Goal: Feedback & Contribution: Contribute content

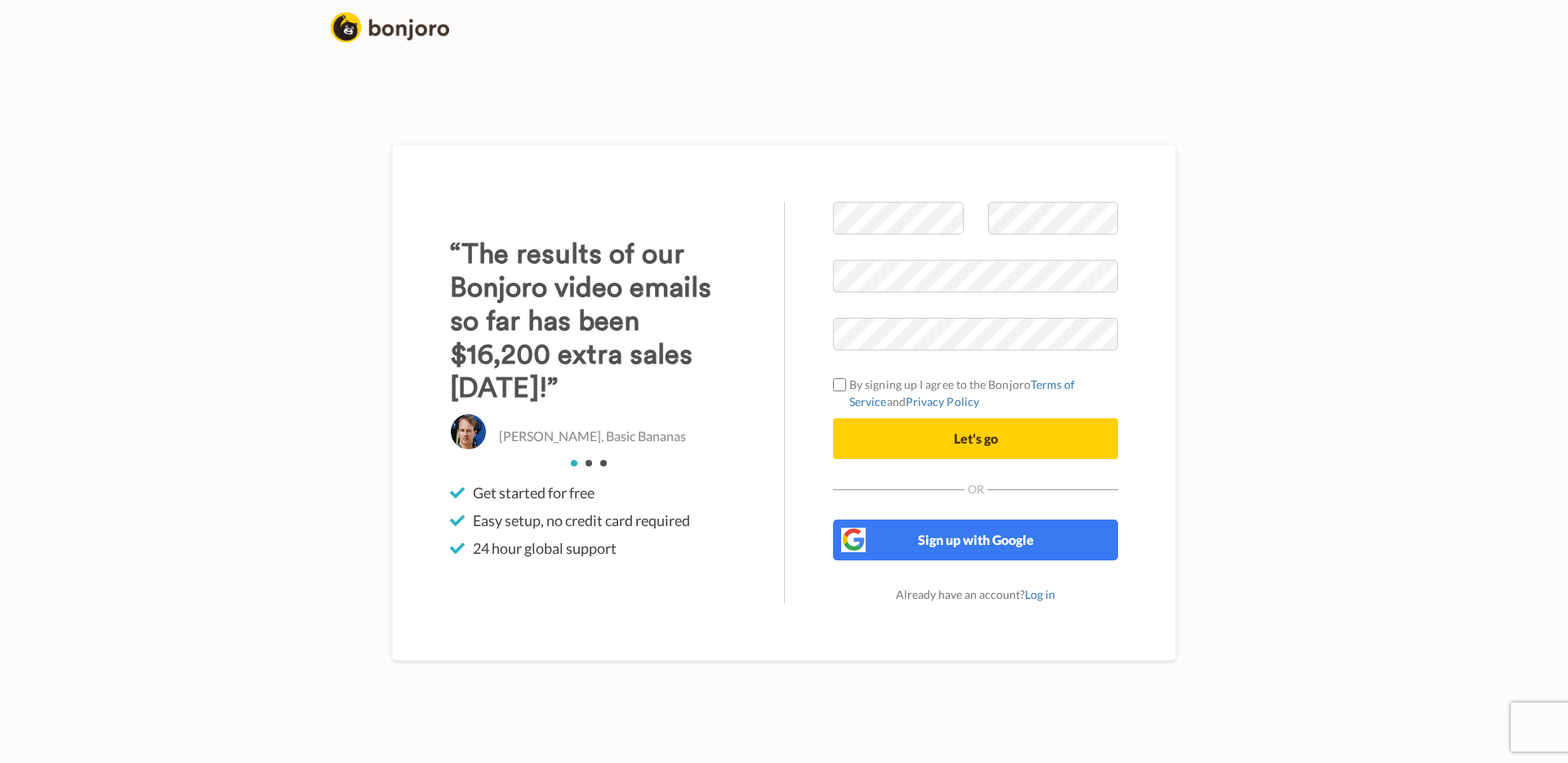
click at [924, 235] on span at bounding box center [898, 243] width 131 height 17
click at [964, 213] on div at bounding box center [898, 231] width 155 height 58
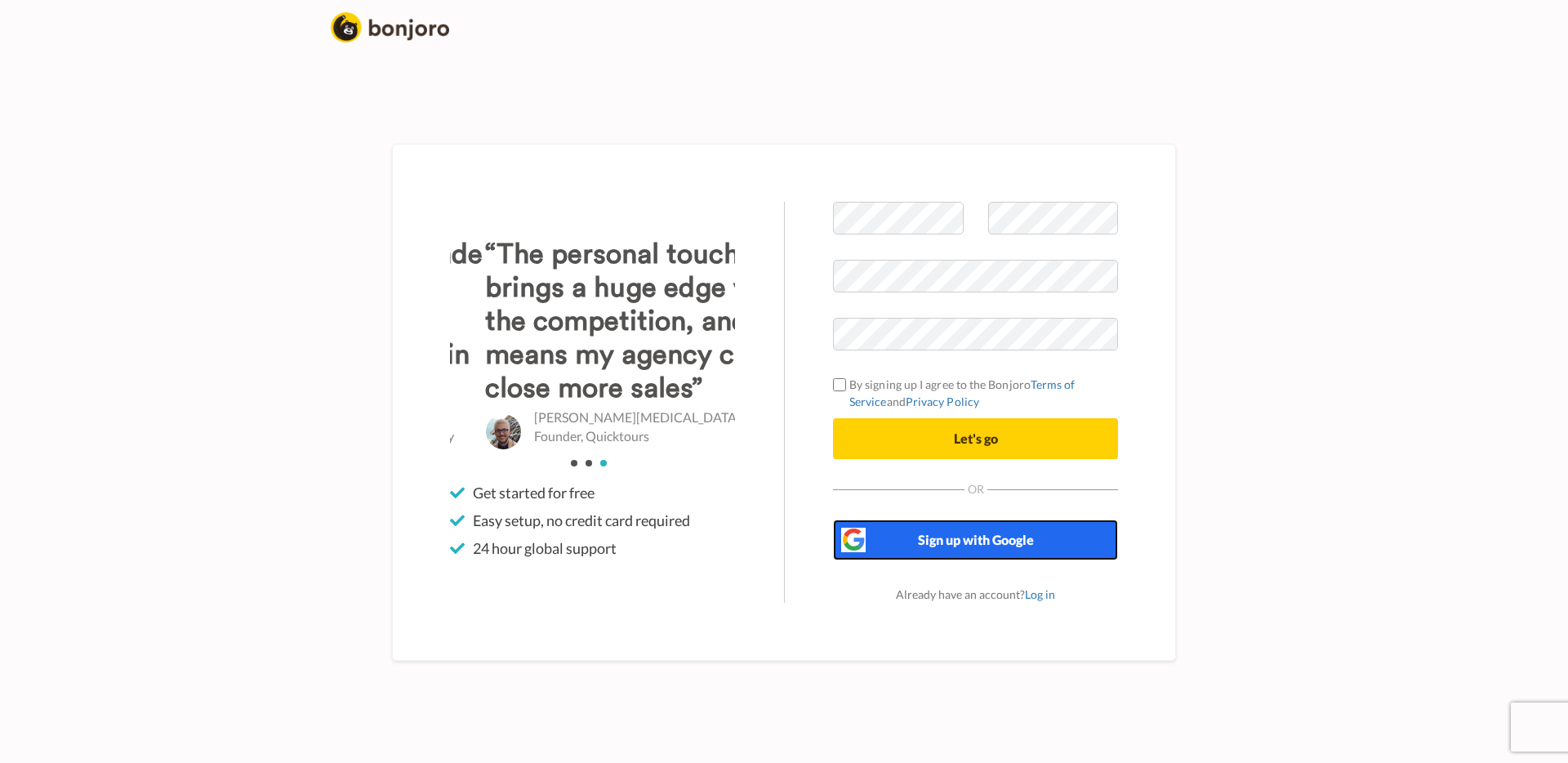
click at [936, 555] on button "Sign up with Google" at bounding box center [975, 541] width 285 height 41
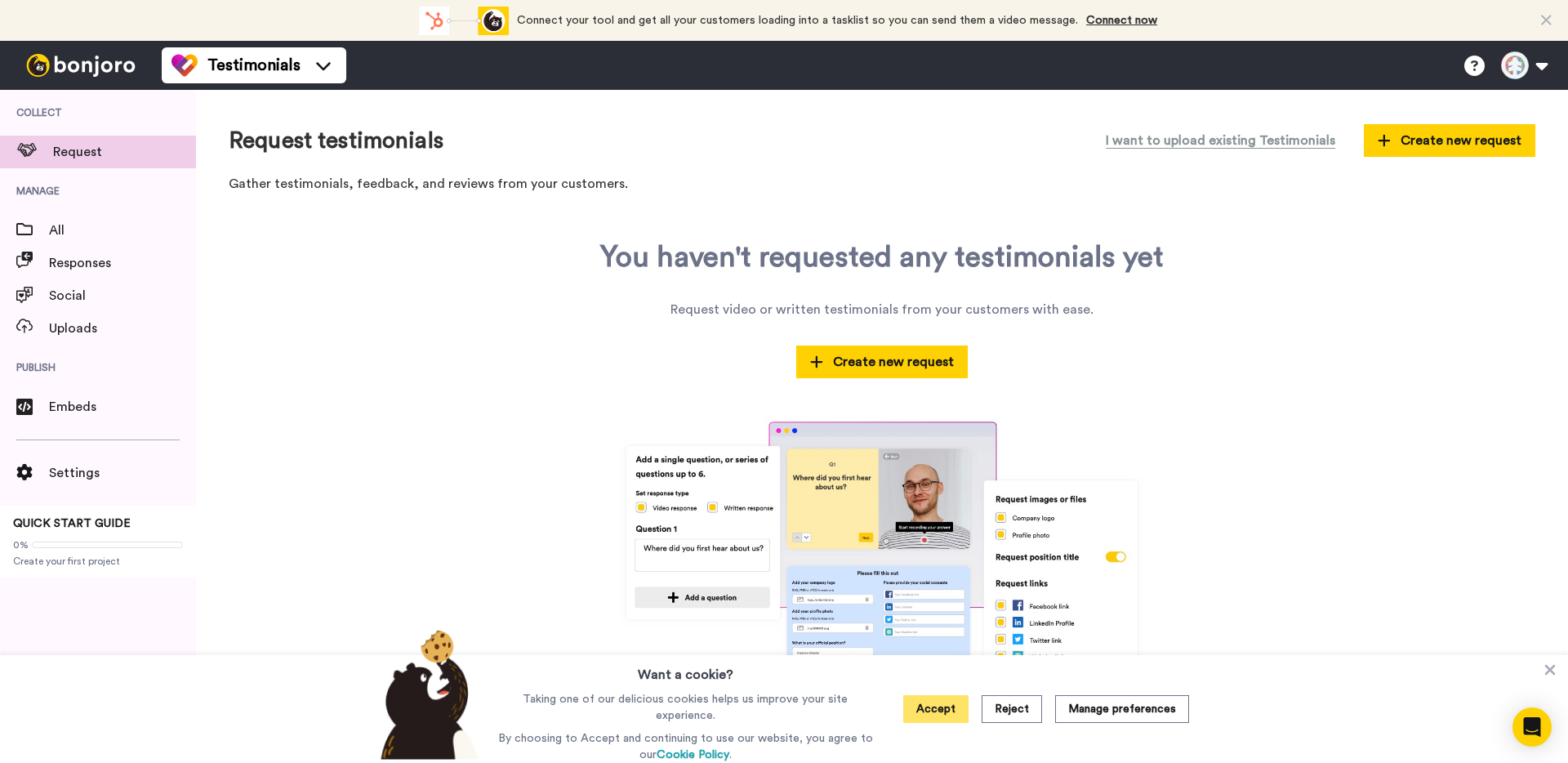
click at [949, 703] on button "Accept" at bounding box center [935, 709] width 65 height 27
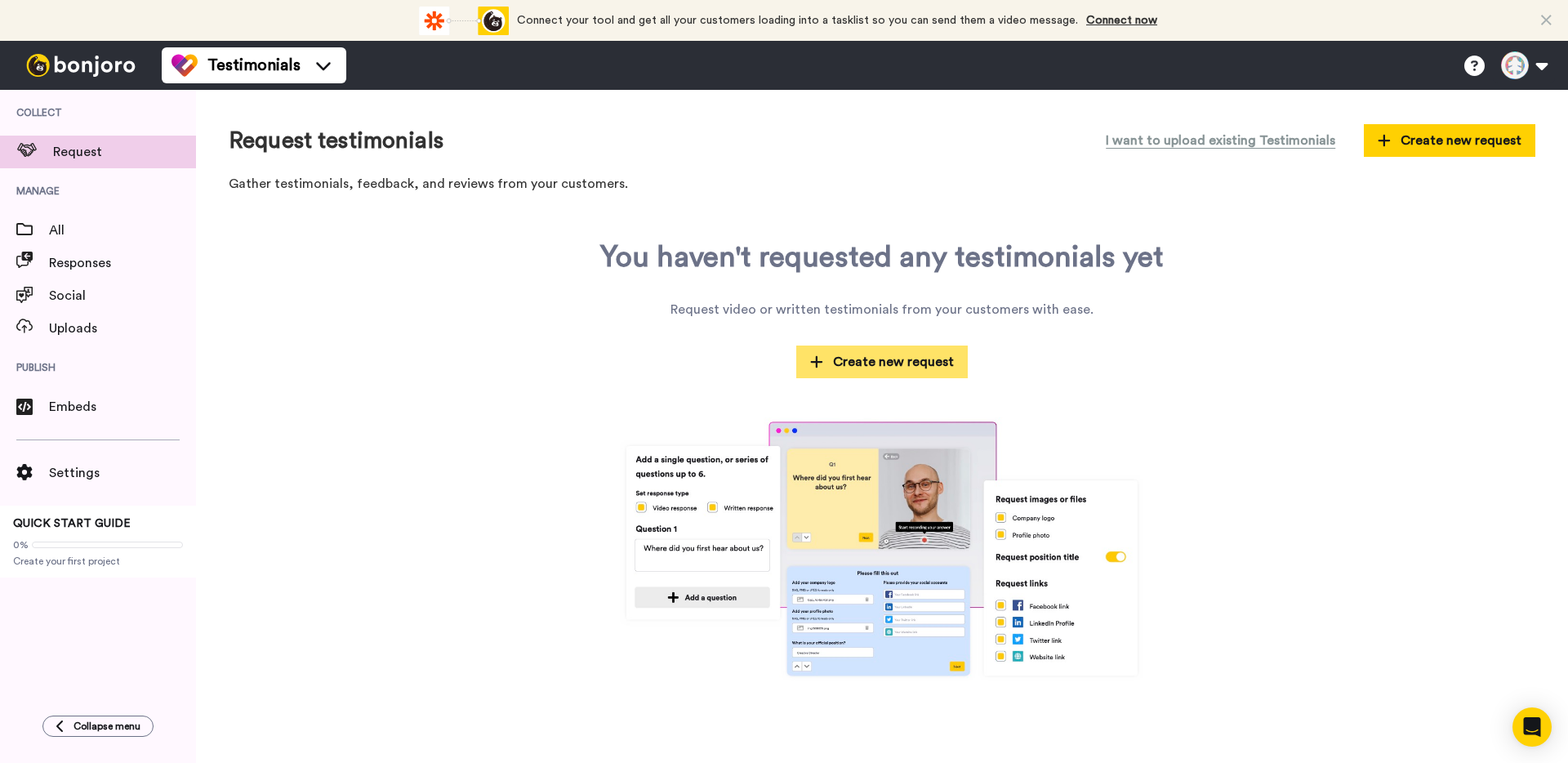
click at [897, 365] on span "Create new request" at bounding box center [882, 362] width 144 height 20
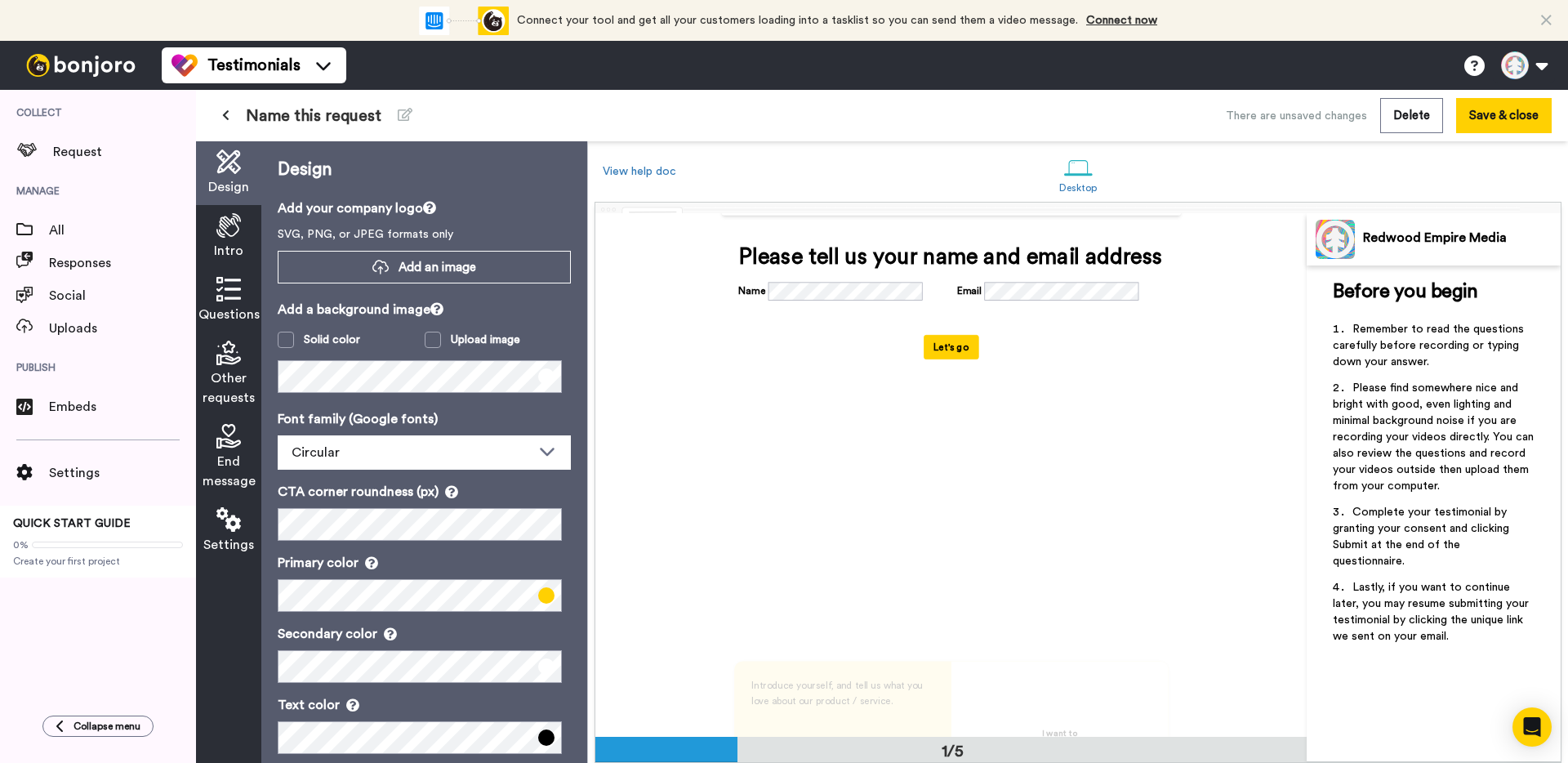
scroll to position [225, 0]
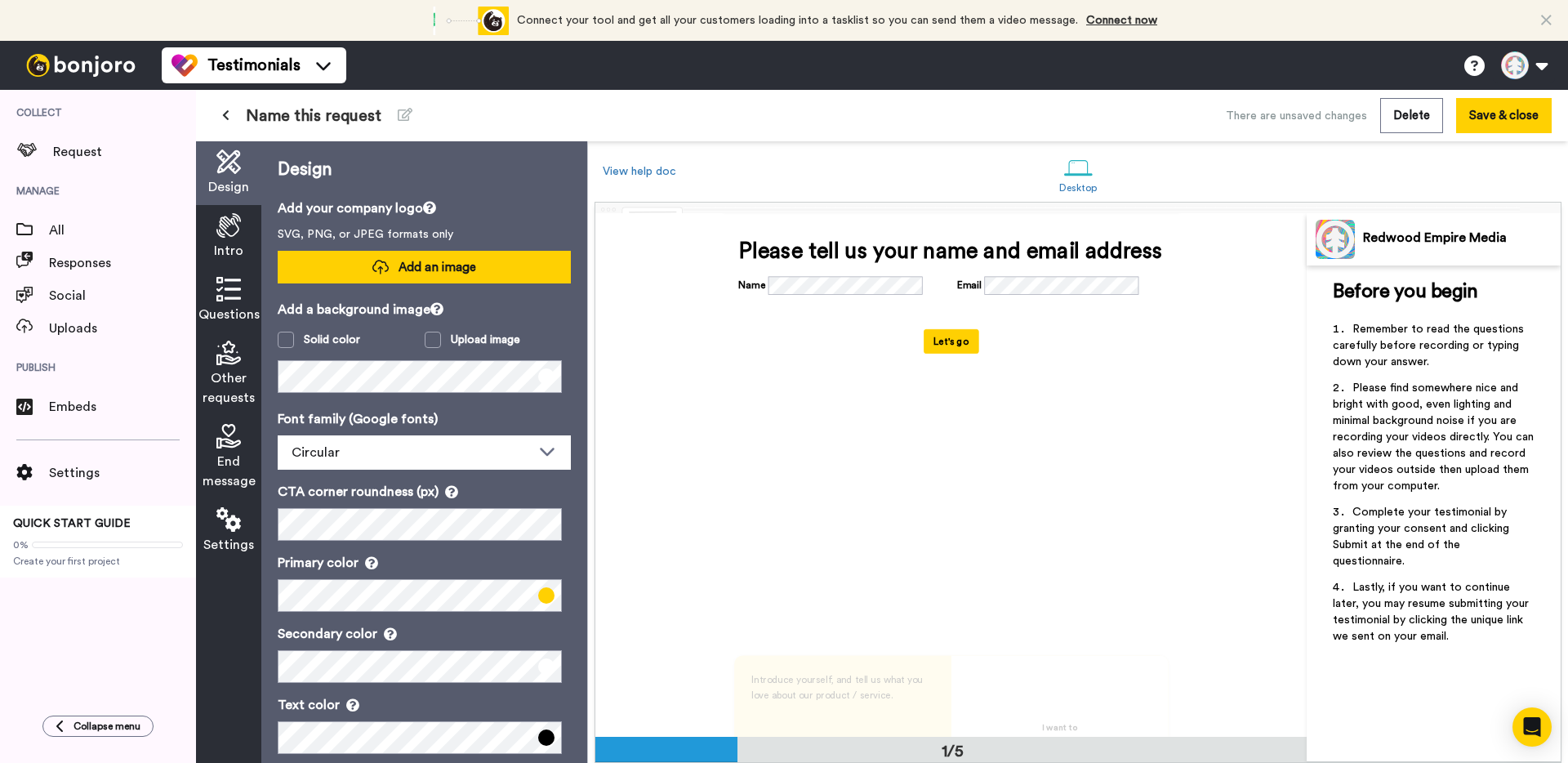
click at [328, 263] on button "Add an image" at bounding box center [424, 267] width 293 height 33
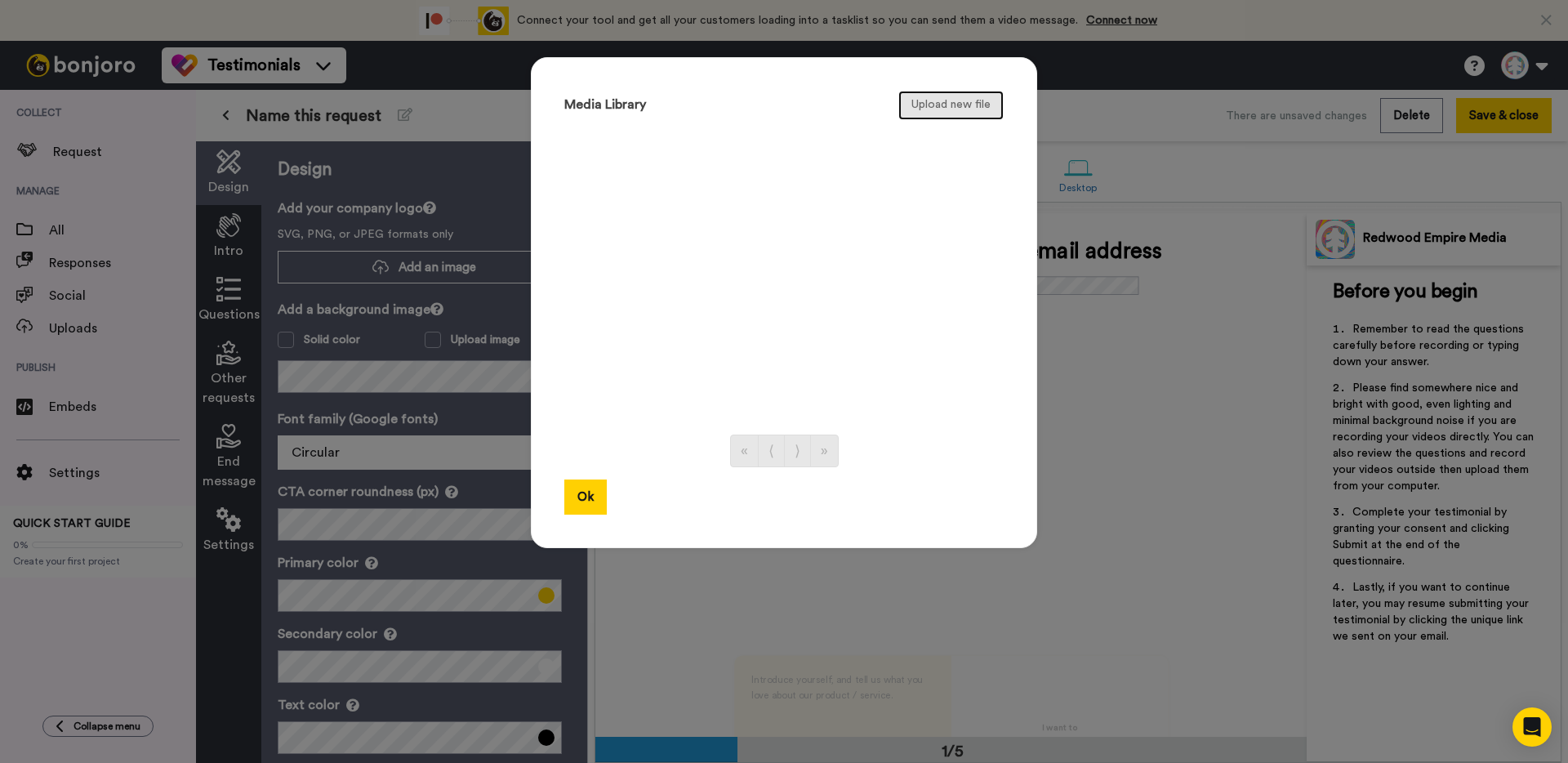
click at [934, 115] on button "Upload new file" at bounding box center [951, 105] width 105 height 29
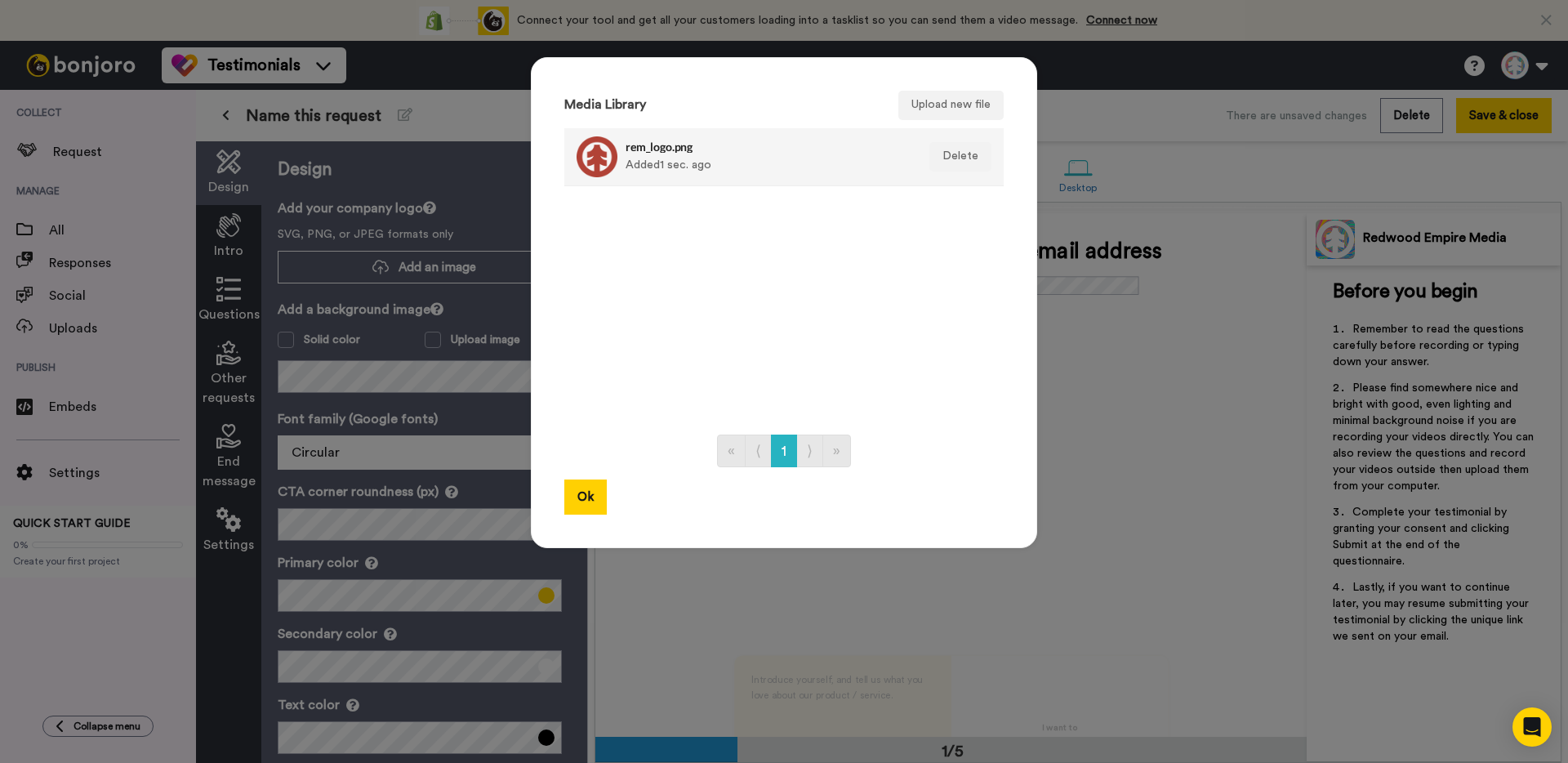
click at [666, 151] on h4 "rem_logo.png" at bounding box center [767, 146] width 282 height 12
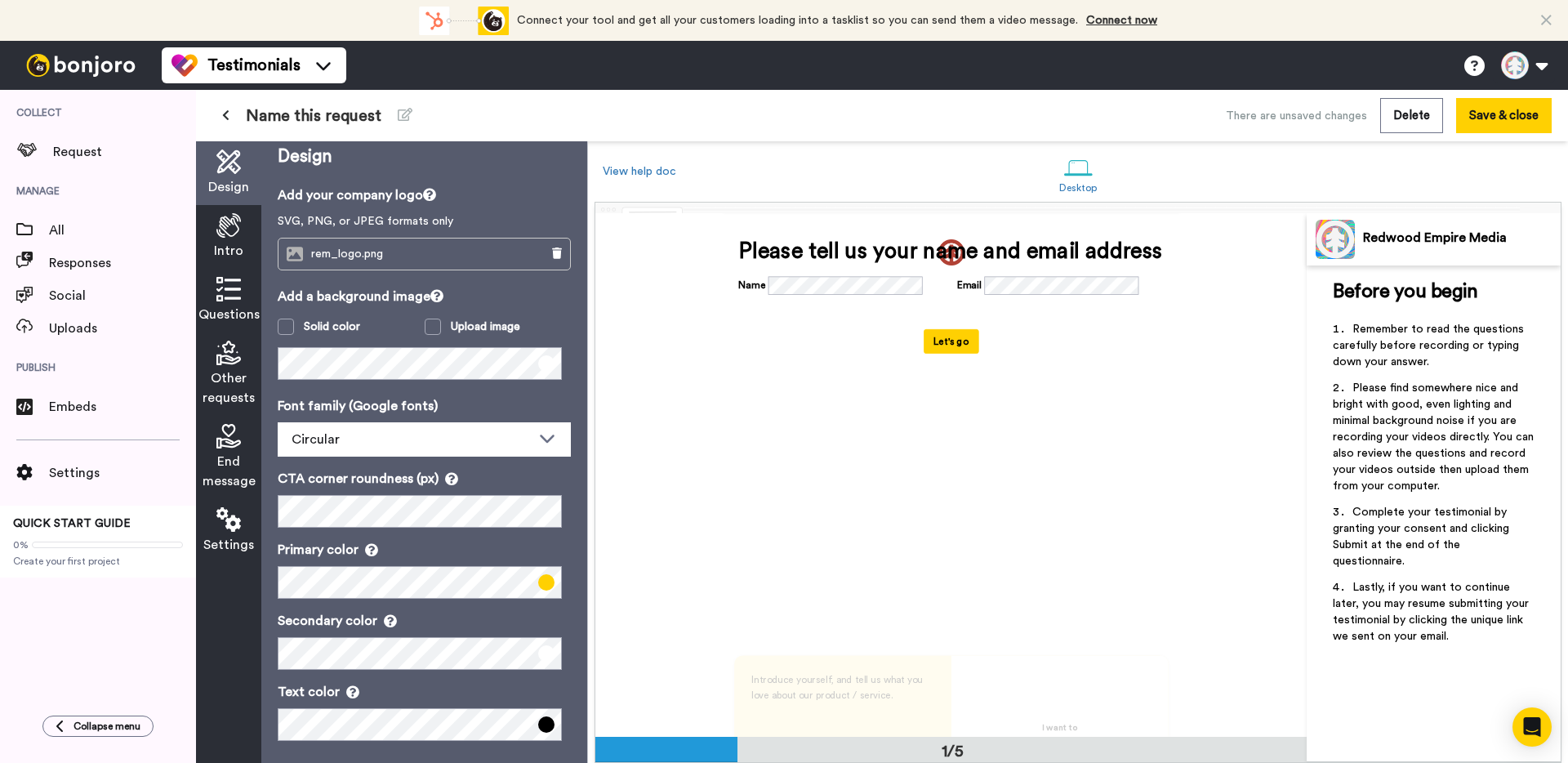
scroll to position [24, 0]
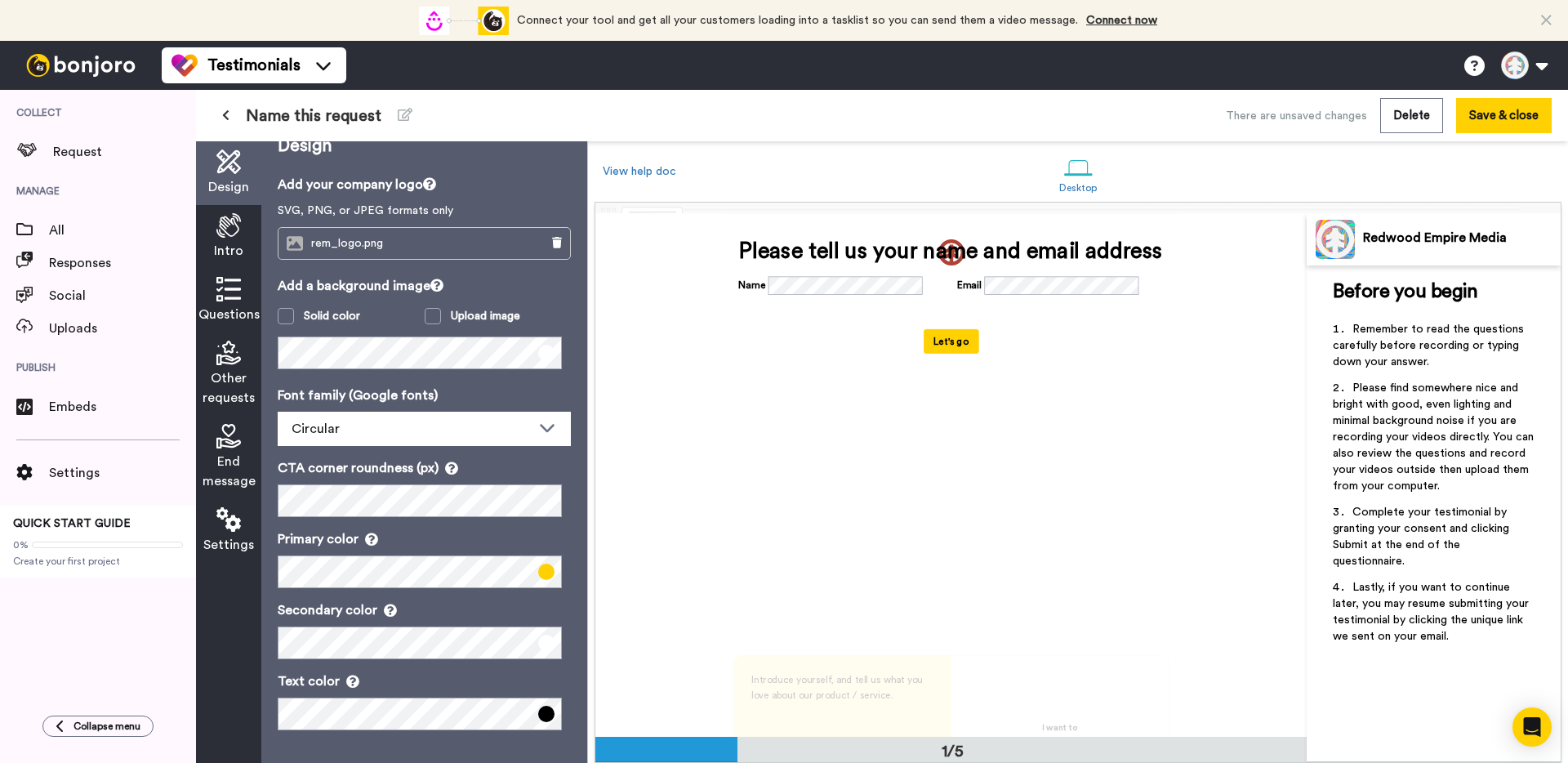
click at [245, 243] on div "Intro" at bounding box center [228, 237] width 65 height 64
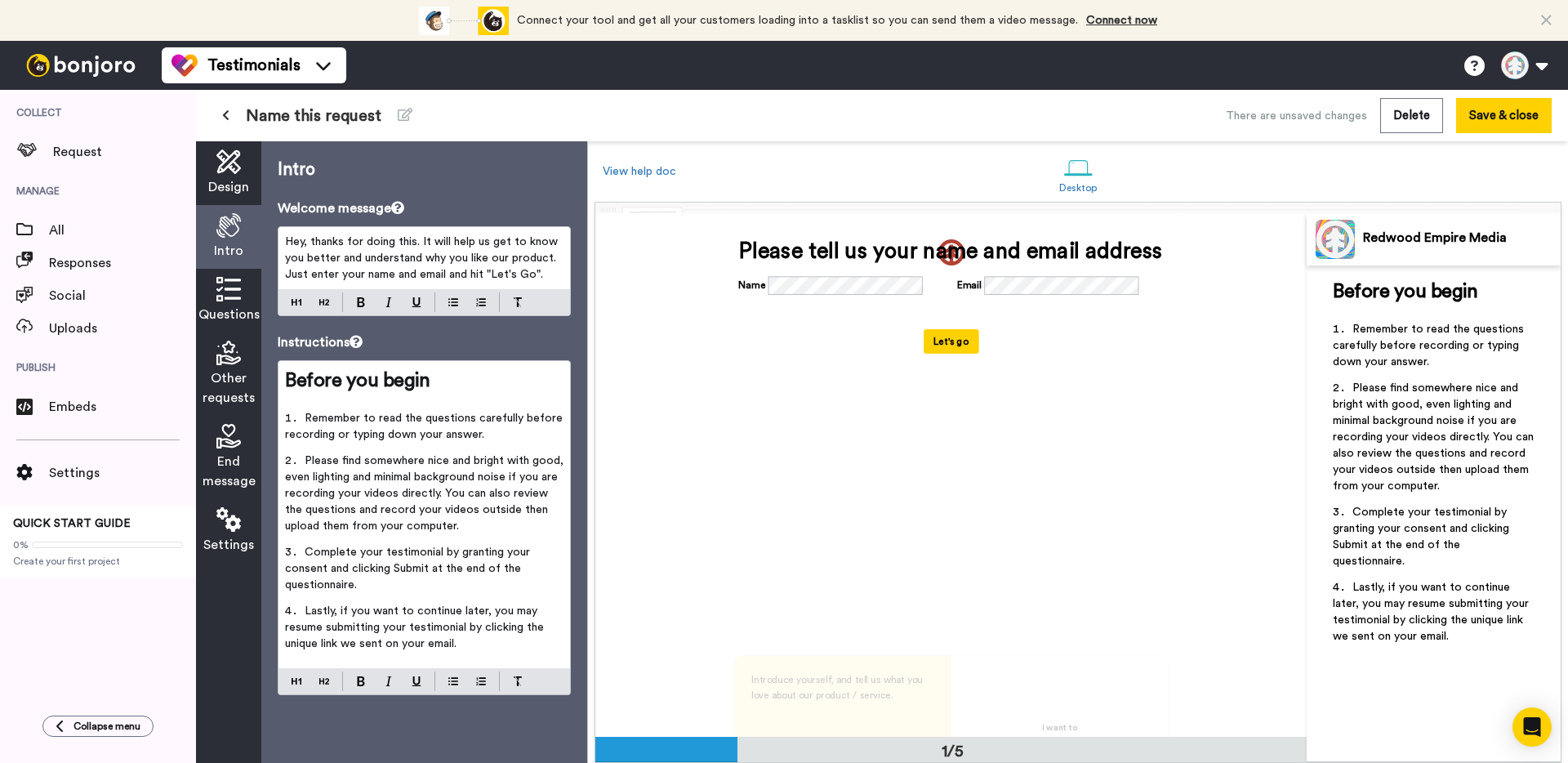
click at [224, 287] on icon at bounding box center [228, 289] width 25 height 25
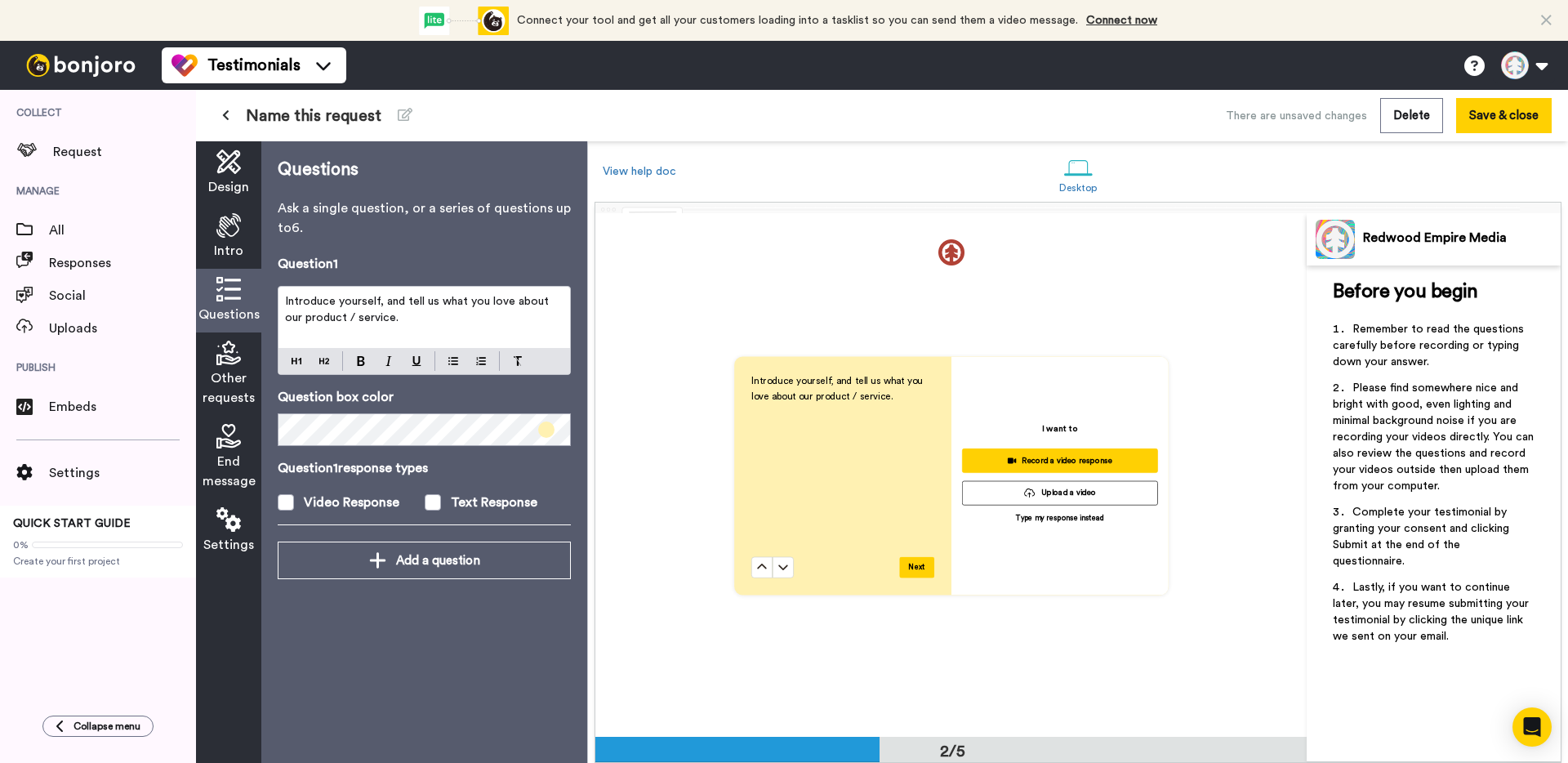
scroll to position [524, 0]
click at [218, 353] on icon at bounding box center [228, 352] width 25 height 25
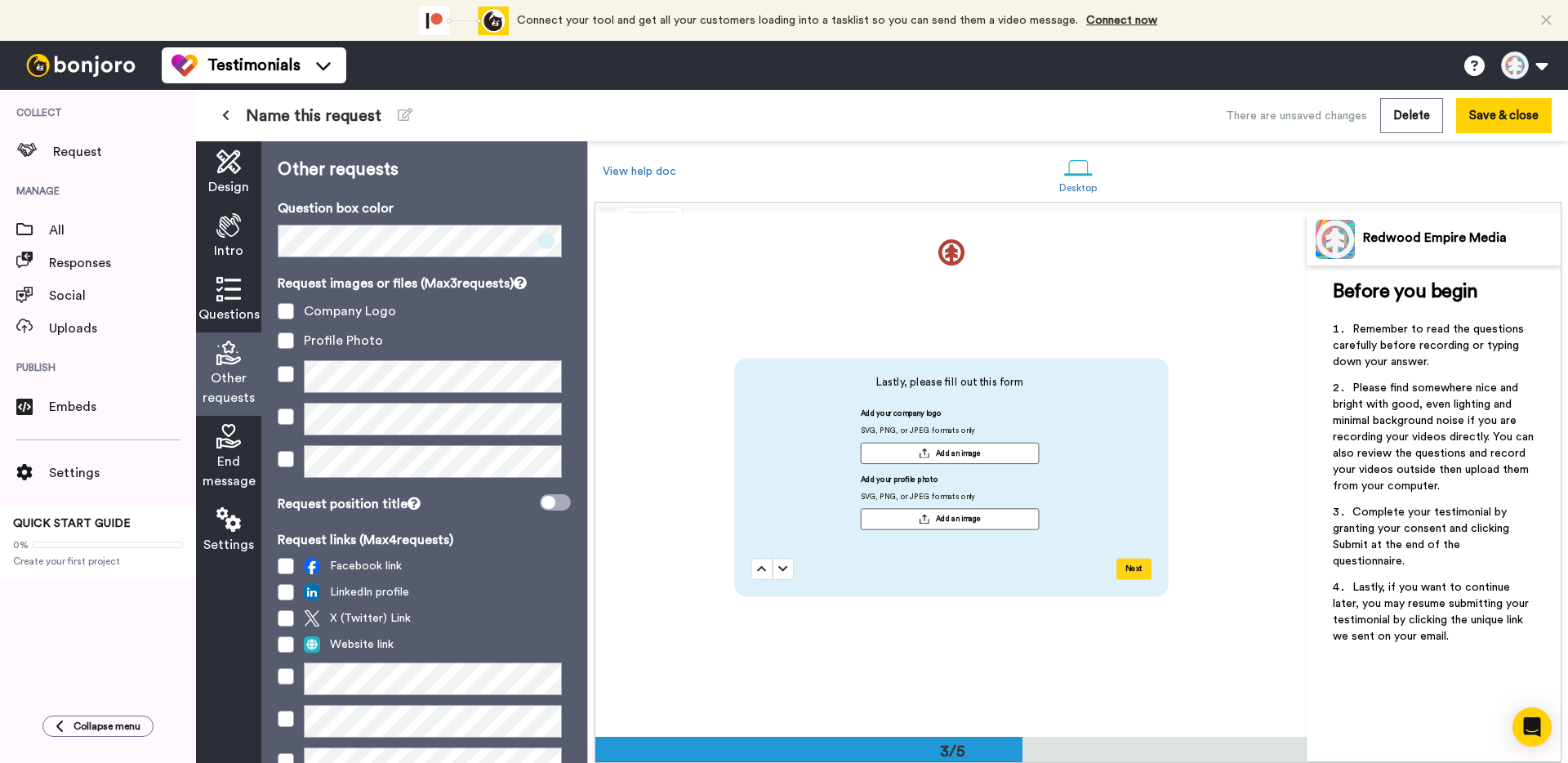
scroll to position [1048, 0]
click at [218, 455] on span "End message" at bounding box center [229, 471] width 53 height 39
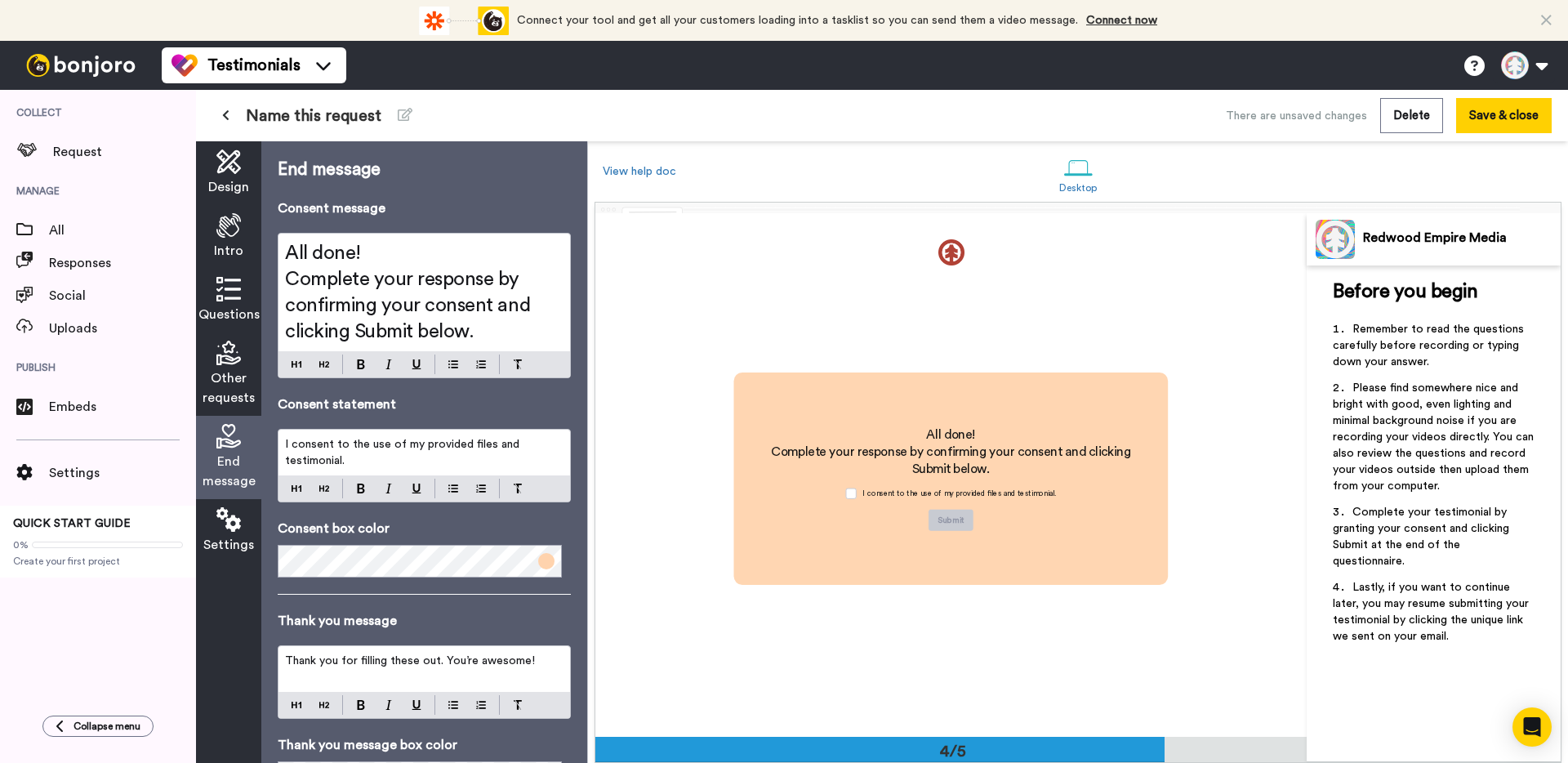
scroll to position [1571, 0]
click at [225, 549] on span "Settings" at bounding box center [228, 545] width 50 height 20
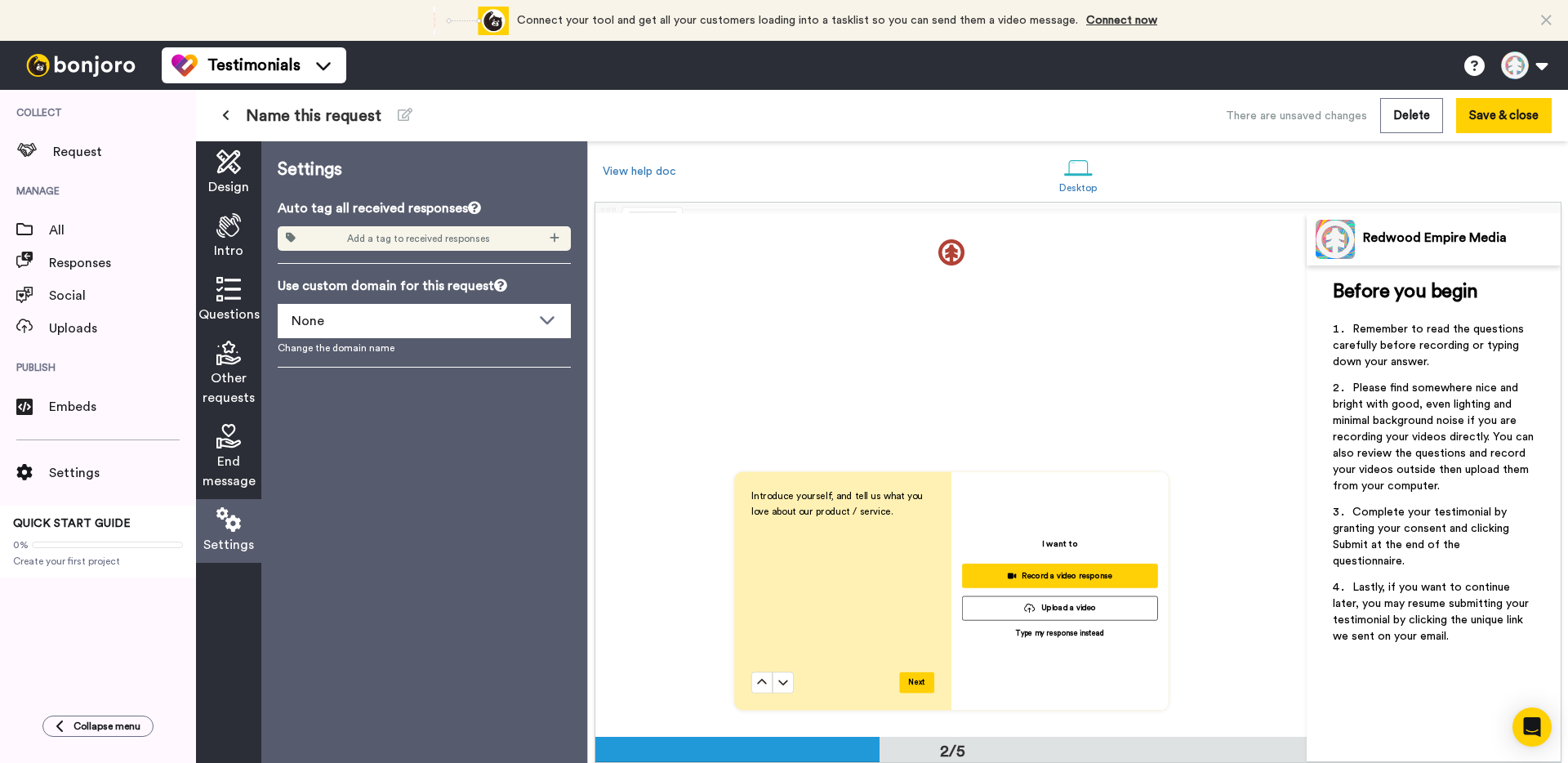
scroll to position [411, 0]
click at [462, 329] on div "None" at bounding box center [411, 321] width 239 height 20
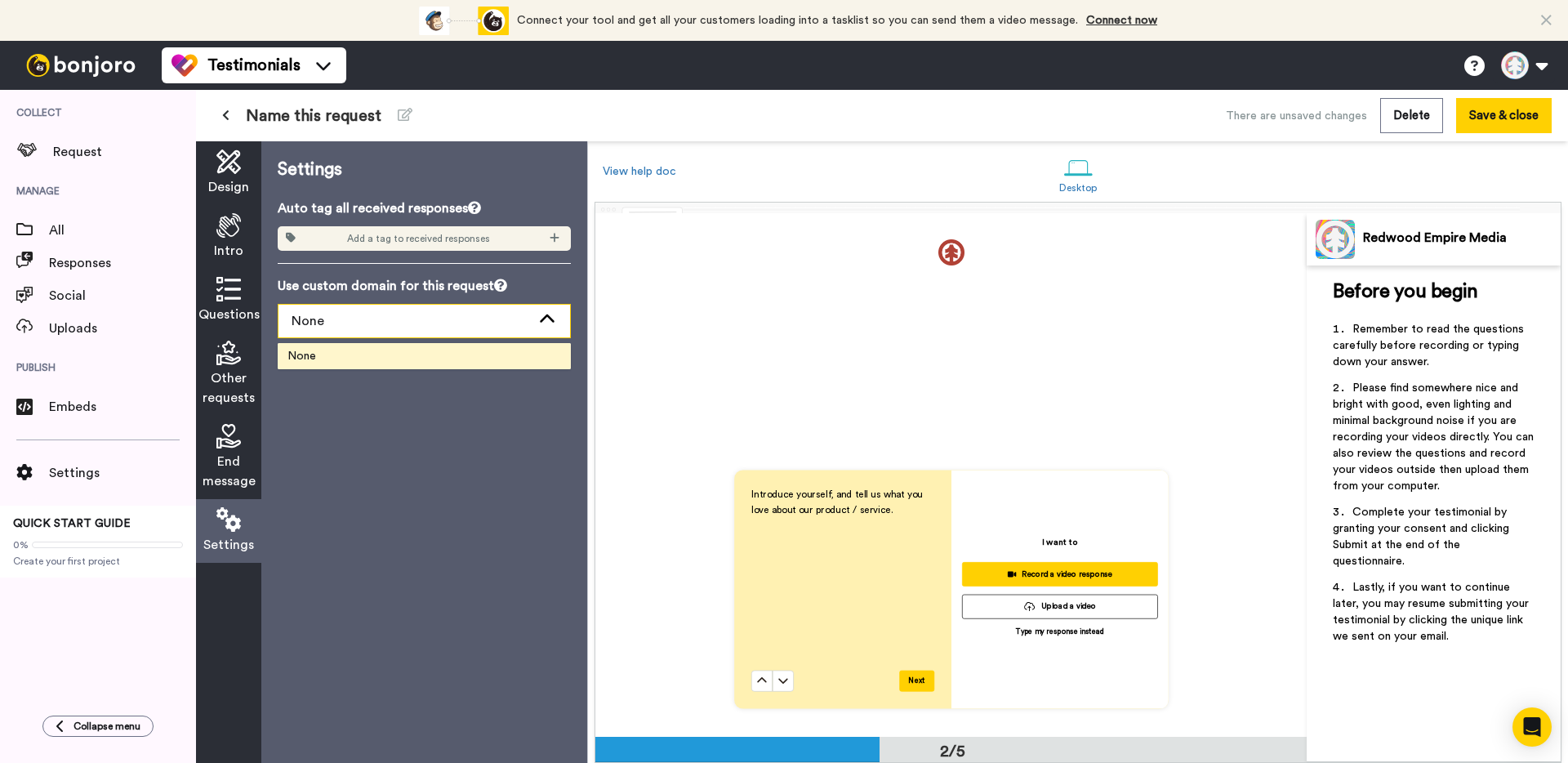
click at [485, 320] on div "None" at bounding box center [411, 321] width 239 height 20
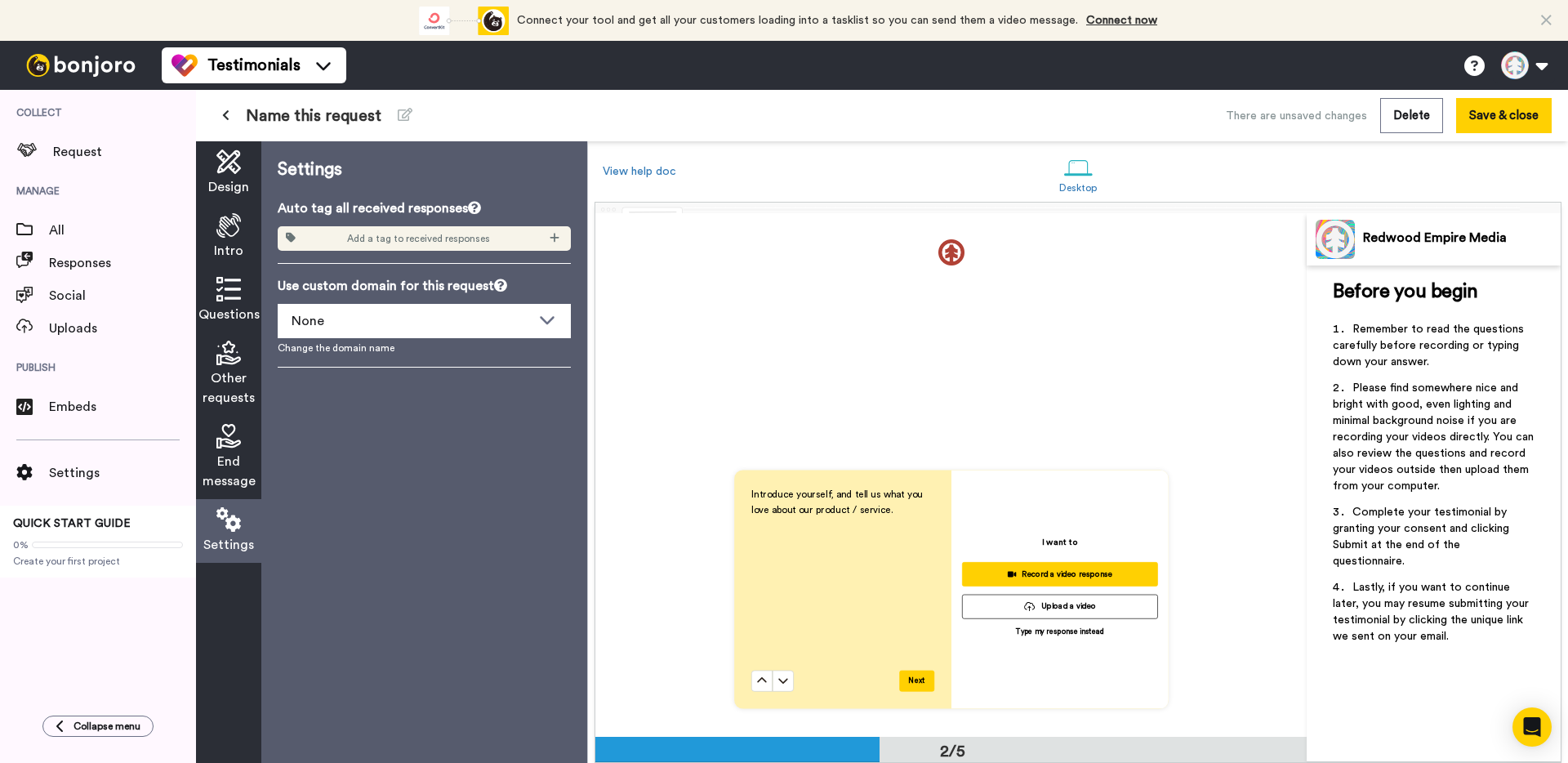
click at [504, 204] on p "Auto tag all received responses" at bounding box center [424, 208] width 293 height 20
click at [1363, 488] on span "Please find somewhere nice and bright with good, even lighting and minimal back…" at bounding box center [1435, 437] width 204 height 109
click at [1251, 431] on div "Introduce yourself, and tell us what you love about our product / service. Next…" at bounding box center [951, 589] width 711 height 524
click at [1524, 723] on icon "Open Intercom Messenger" at bounding box center [1531, 727] width 19 height 21
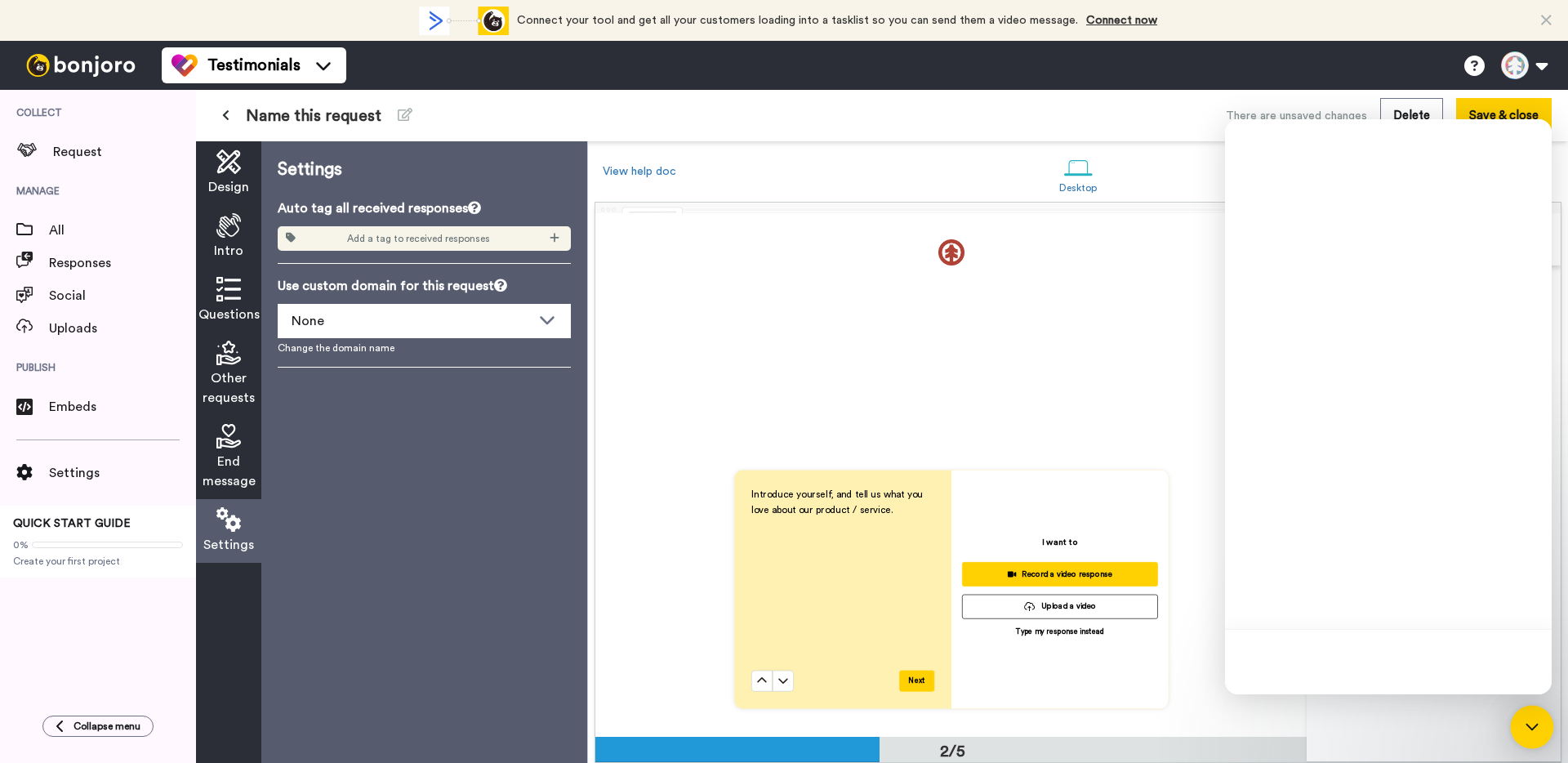
scroll to position [0, 0]
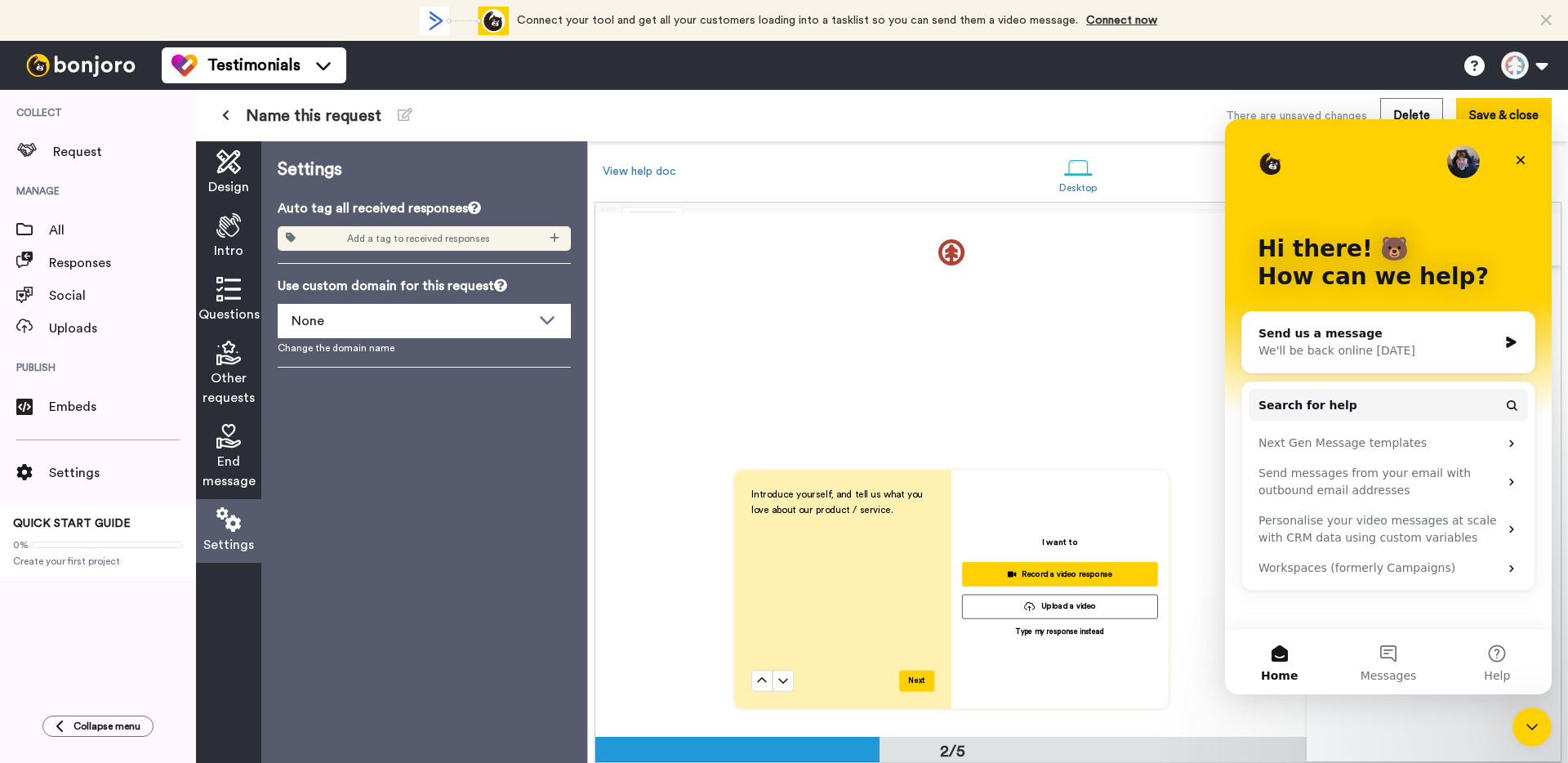
click at [1524, 722] on icon "Close Intercom Messenger" at bounding box center [1531, 727] width 20 height 20
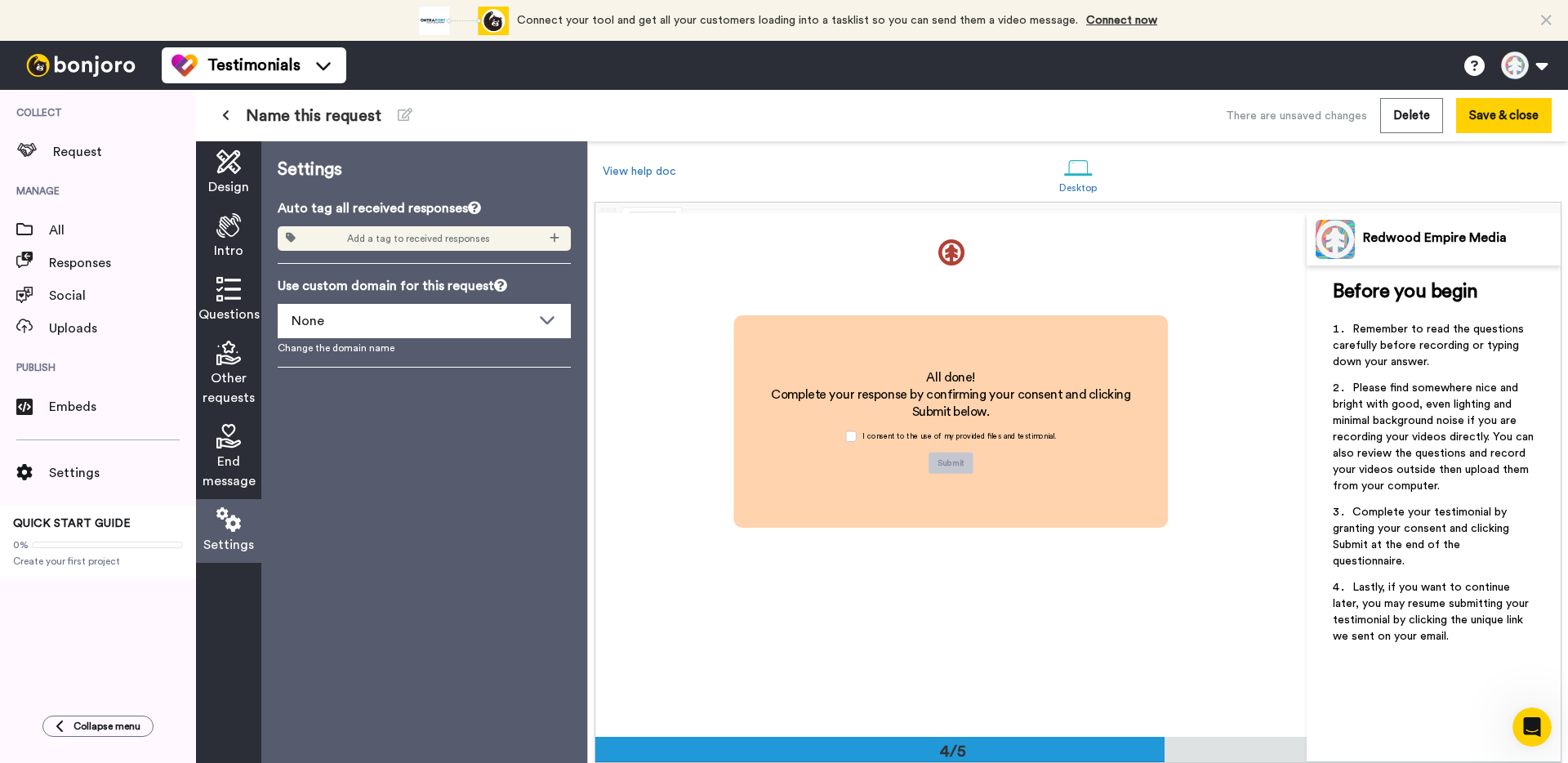
scroll to position [1628, 0]
click at [221, 255] on span "Intro" at bounding box center [228, 251] width 29 height 20
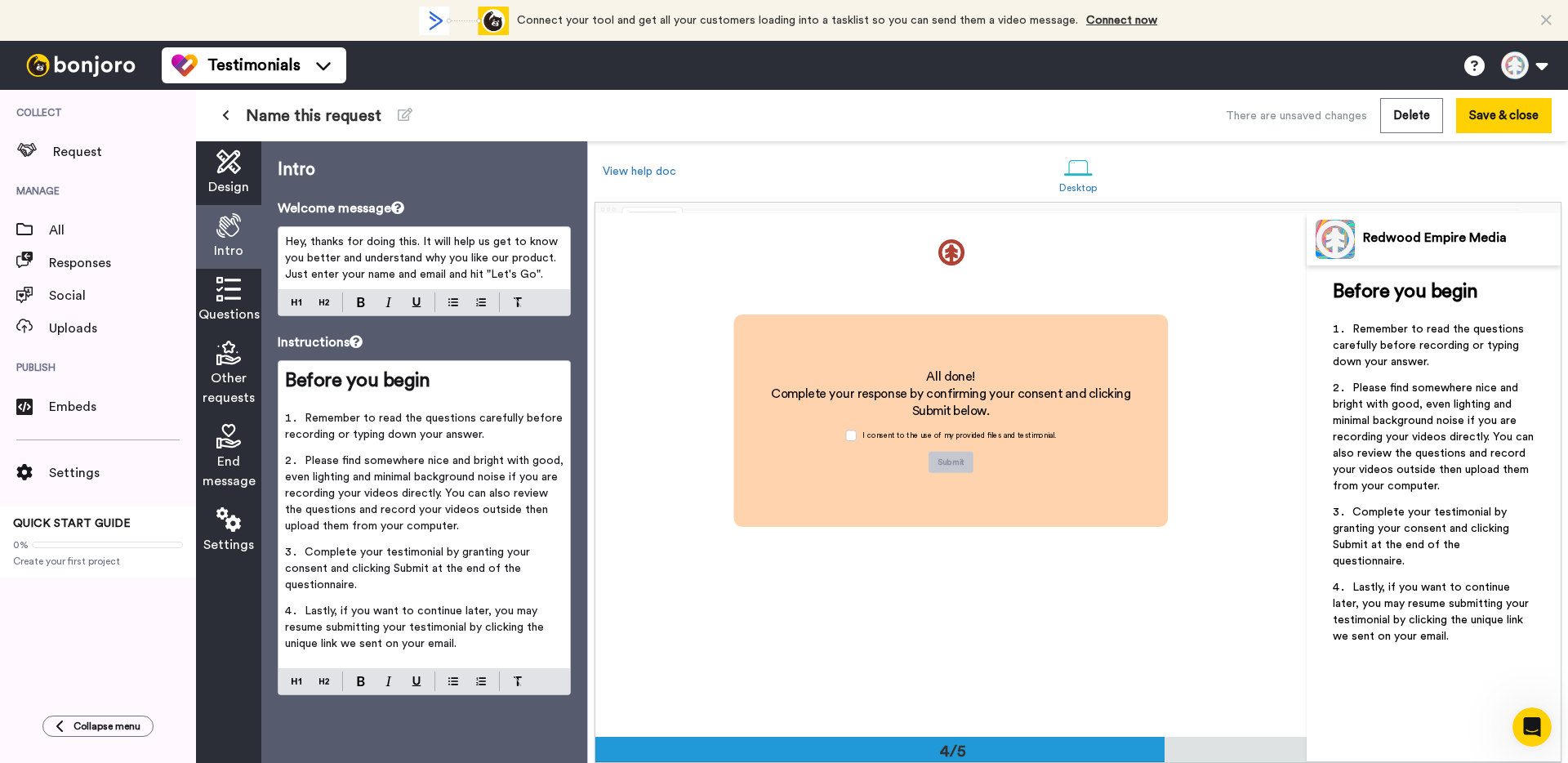
click at [221, 295] on icon at bounding box center [228, 289] width 25 height 25
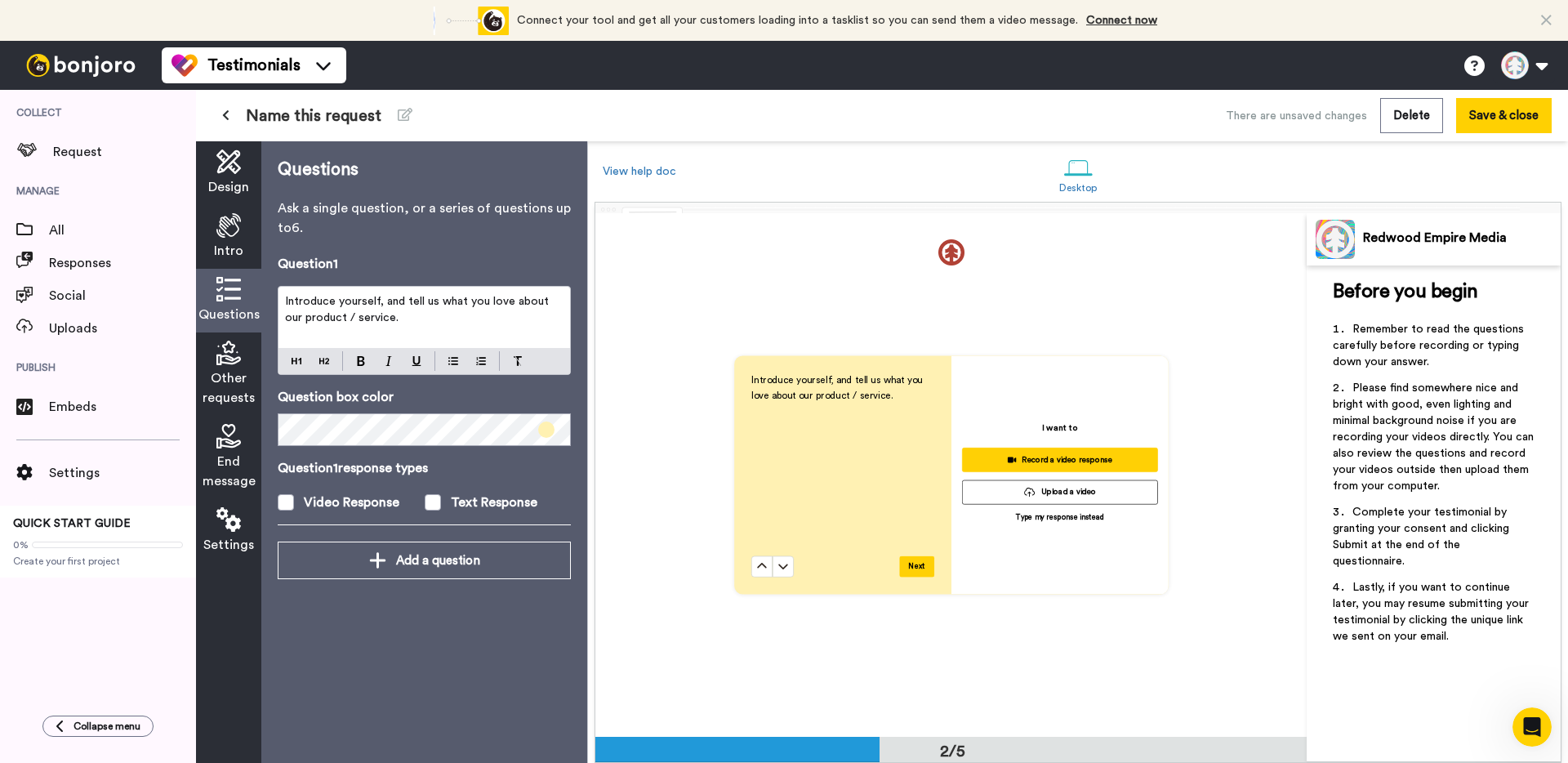
scroll to position [523, 0]
click at [430, 504] on span at bounding box center [433, 502] width 16 height 16
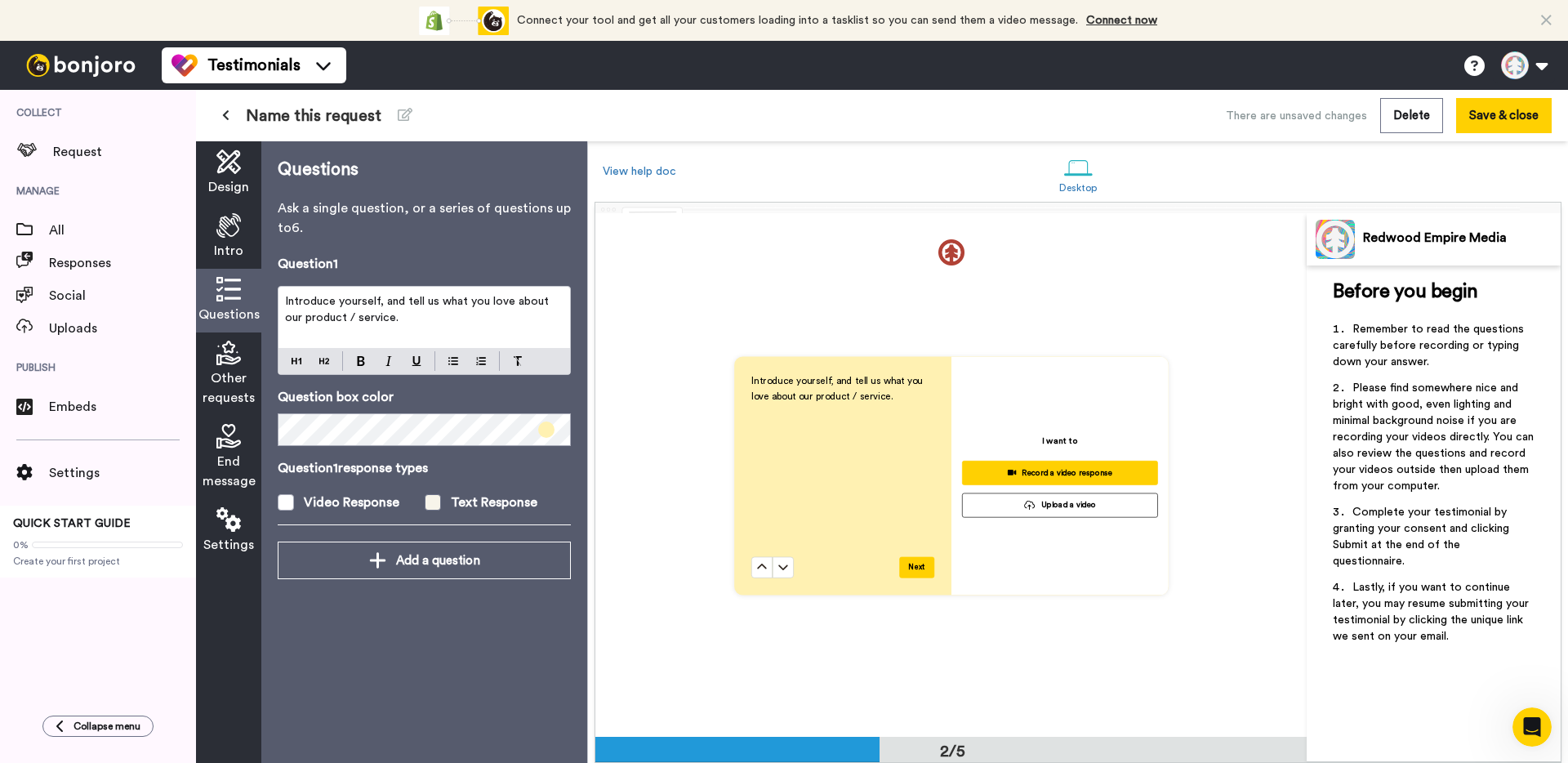
click at [430, 504] on span at bounding box center [433, 502] width 16 height 16
click at [233, 521] on icon at bounding box center [228, 519] width 25 height 25
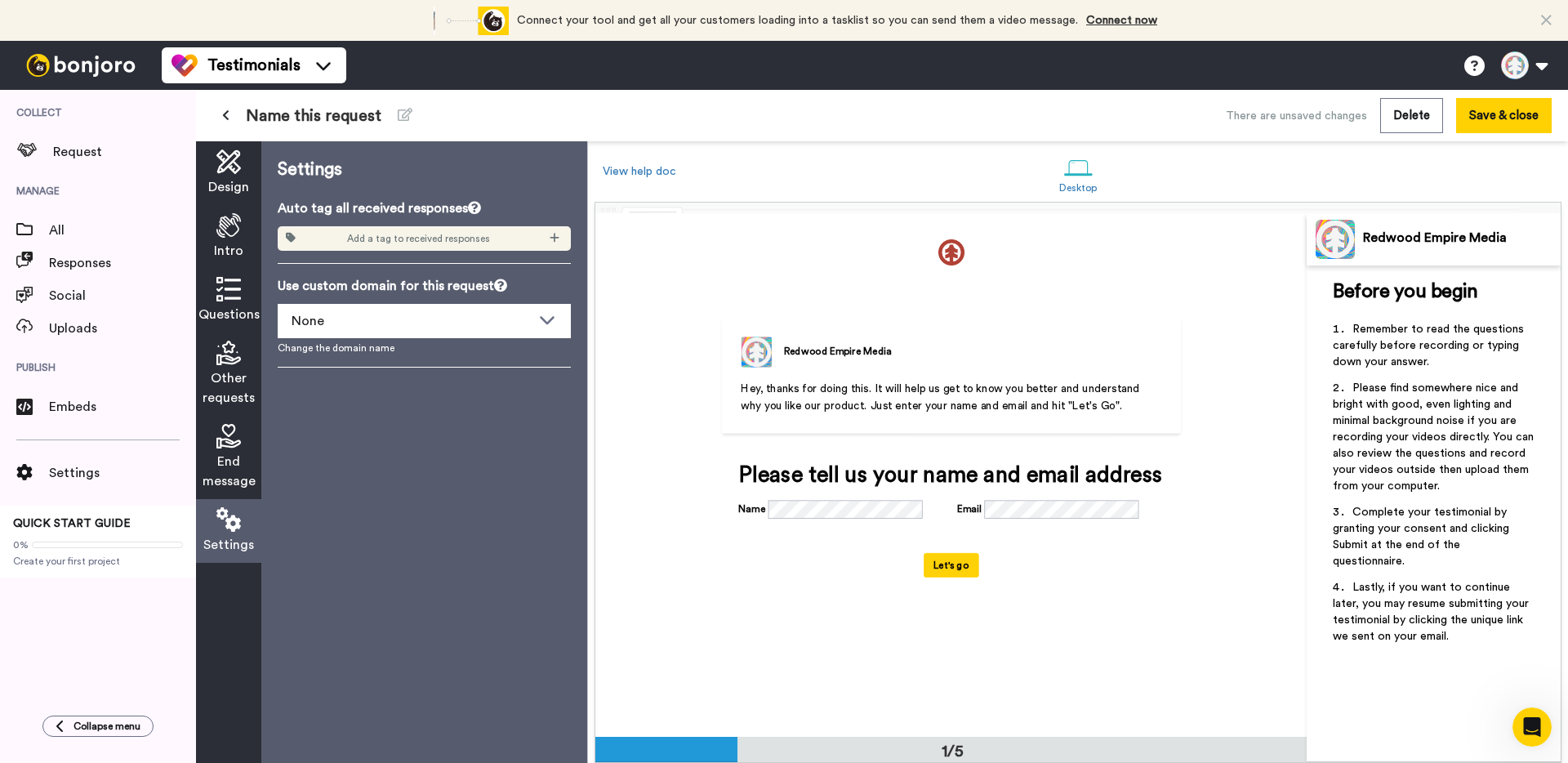
scroll to position [0, 0]
click at [966, 578] on button "Let's go" at bounding box center [951, 566] width 56 height 25
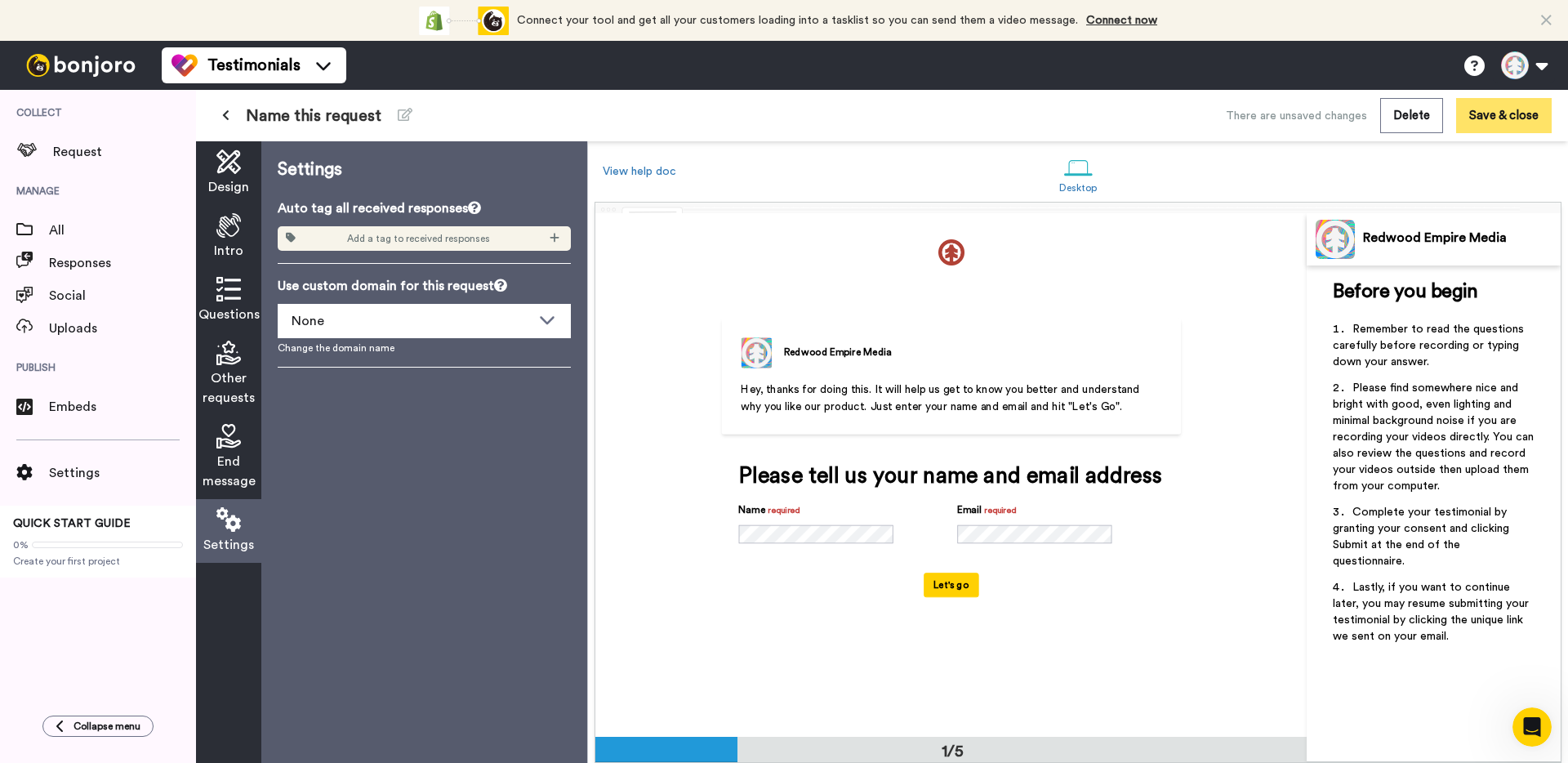
click at [1479, 128] on button "Save & close" at bounding box center [1504, 115] width 96 height 35
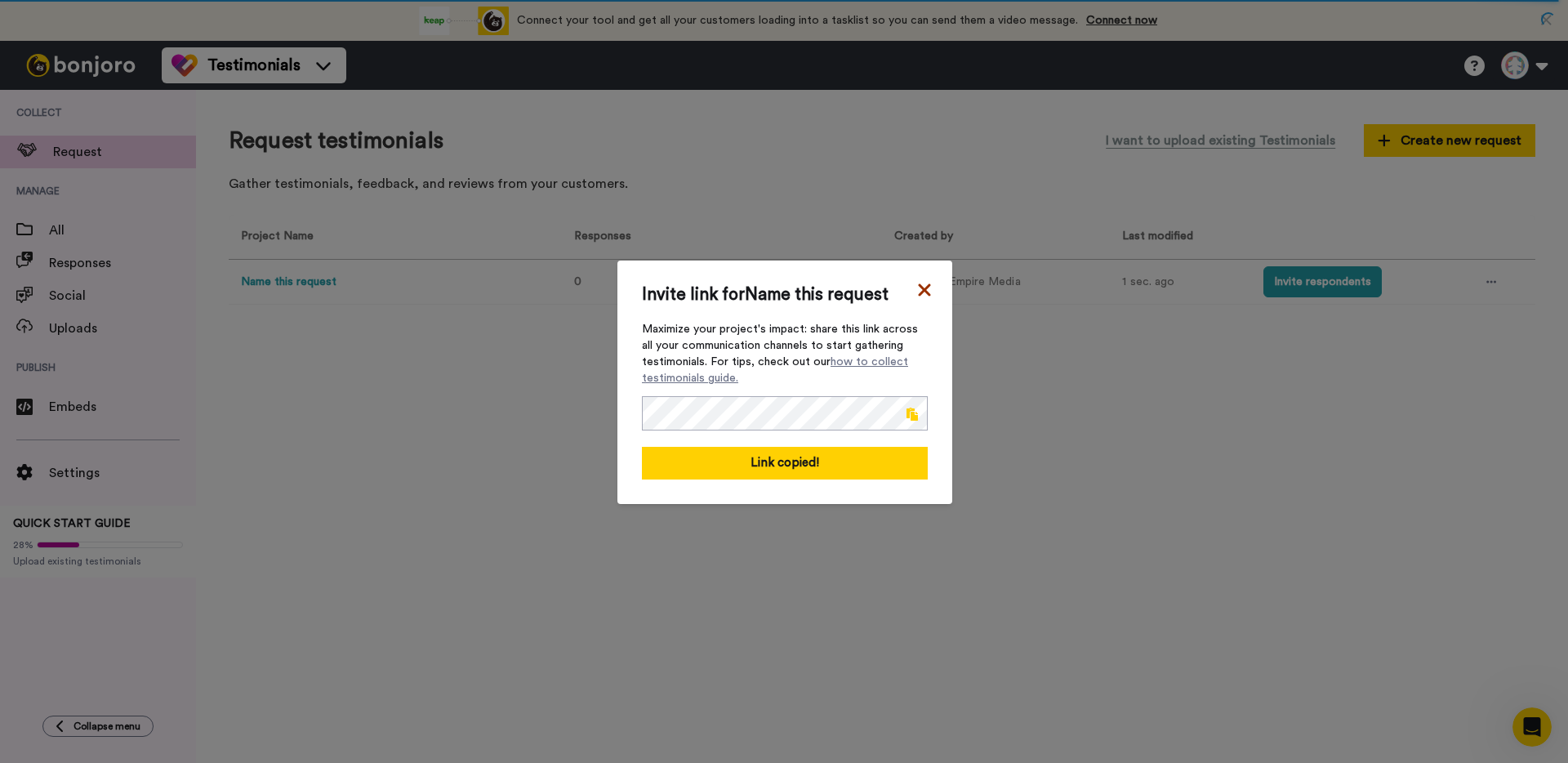
click at [924, 287] on icon at bounding box center [924, 290] width 16 height 20
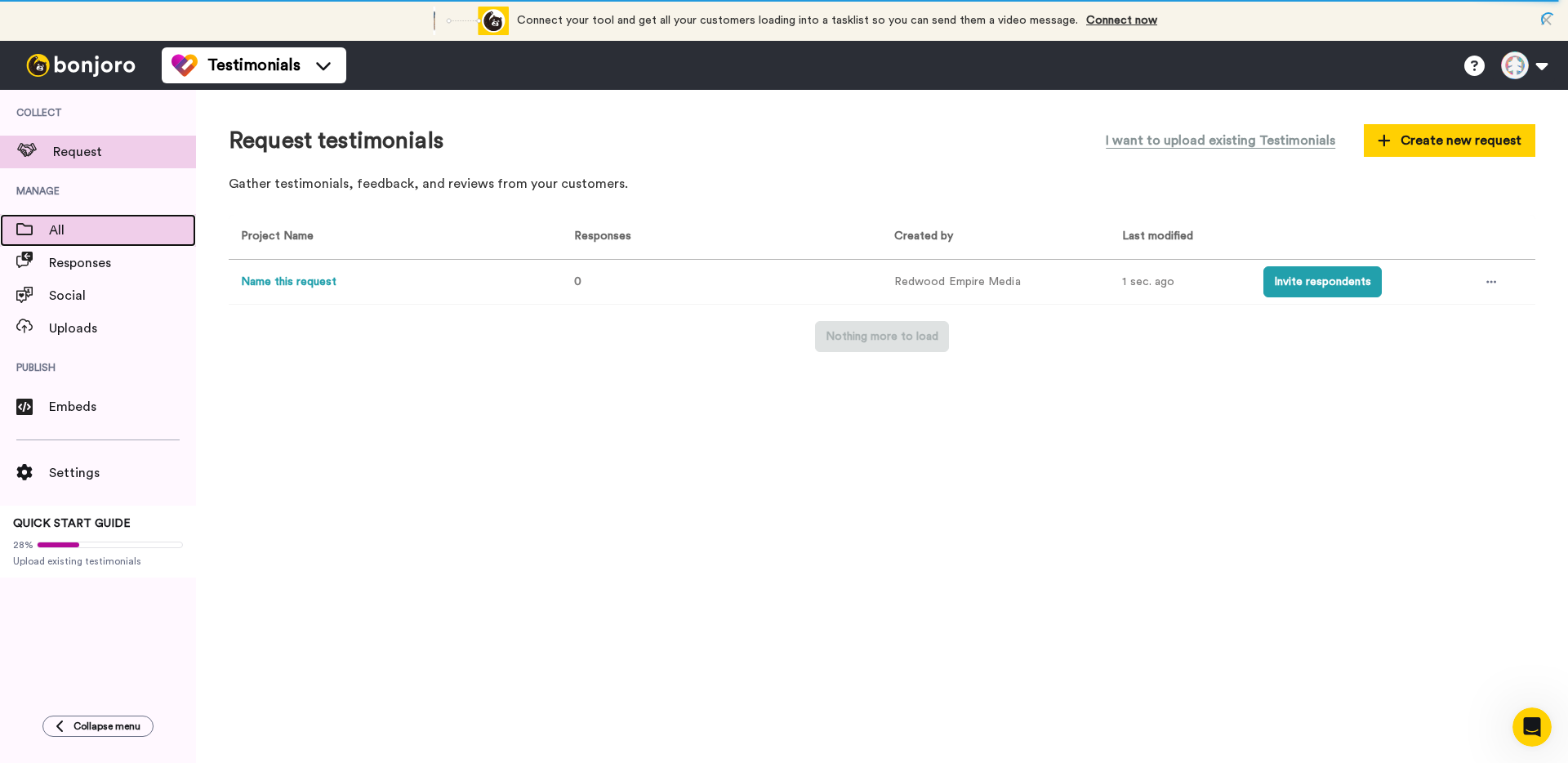
click at [139, 244] on div "All" at bounding box center [97, 230] width 196 height 33
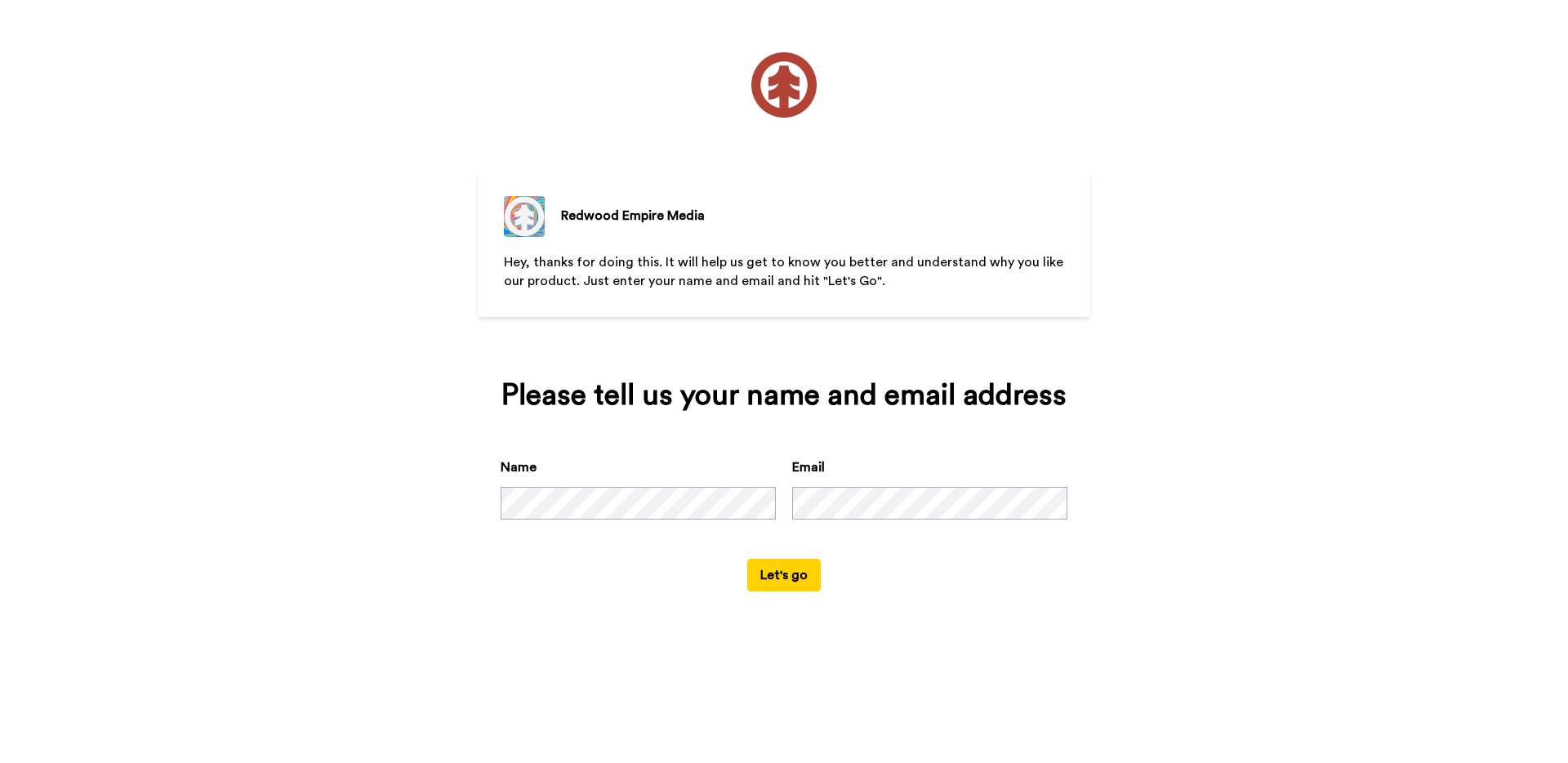
click at [736, 477] on div "Name" at bounding box center [639, 488] width 275 height 62
click at [799, 582] on button "Let's go" at bounding box center [784, 575] width 74 height 33
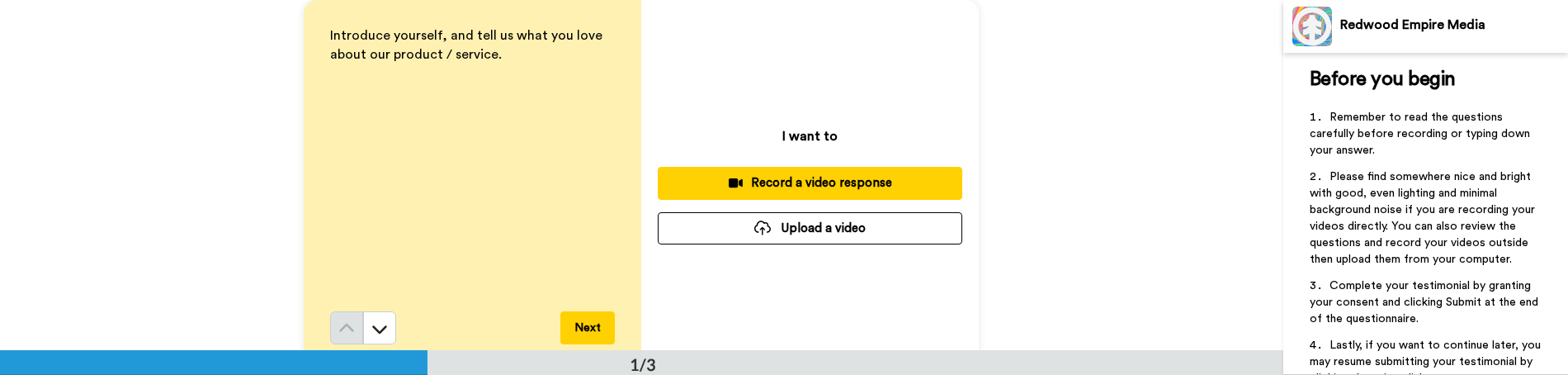
click at [769, 167] on button "Record a video response" at bounding box center [809, 182] width 304 height 32
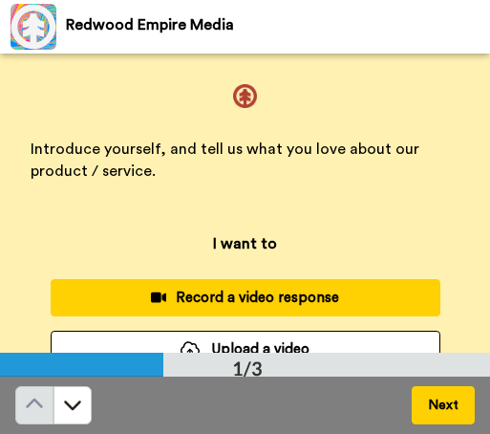
click at [277, 291] on div "Record a video response" at bounding box center [245, 298] width 359 height 20
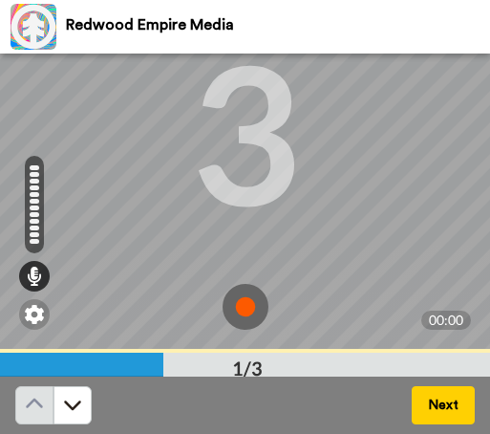
scroll to position [207, 0]
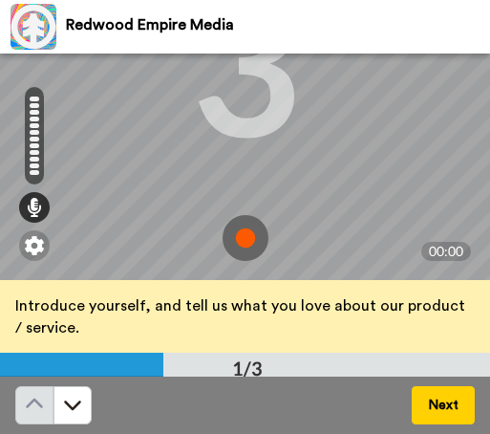
click at [232, 233] on img at bounding box center [246, 238] width 46 height 46
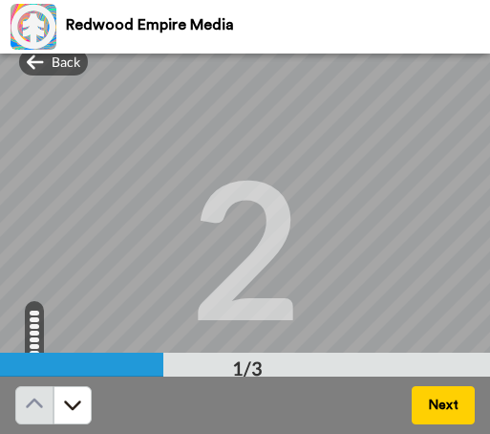
scroll to position [25, 0]
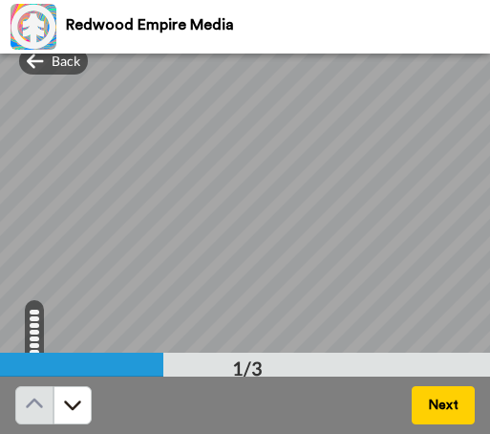
click at [437, 408] on button "Next" at bounding box center [443, 405] width 63 height 38
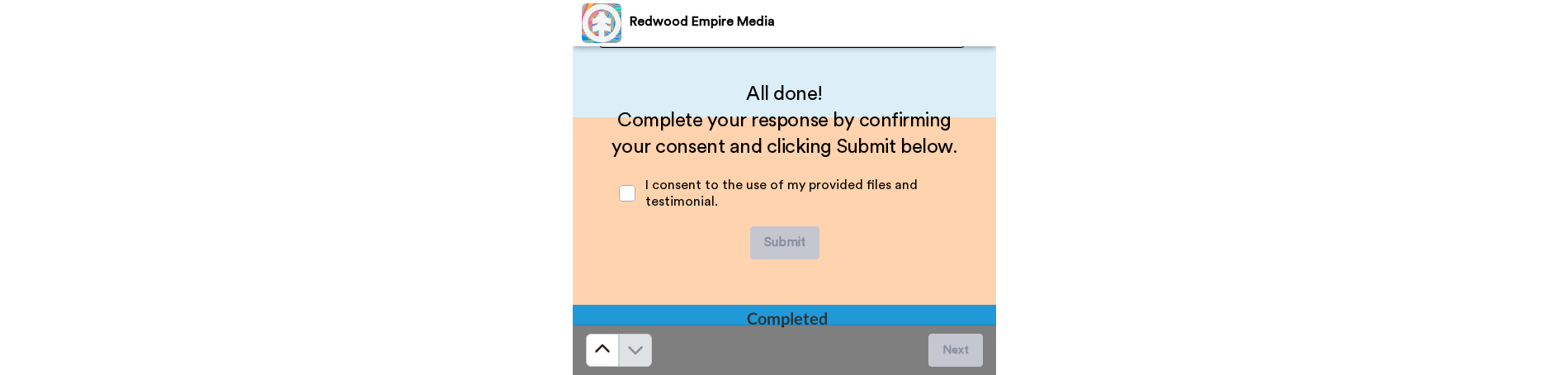
scroll to position [563, 0]
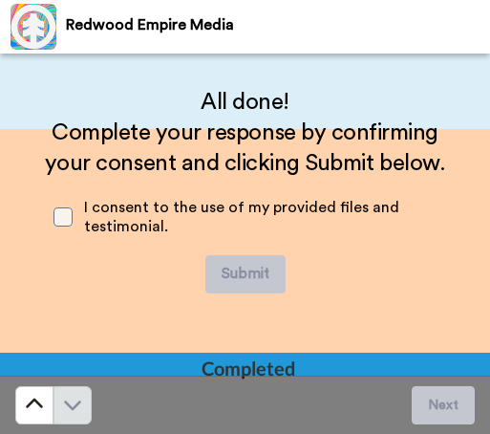
click at [55, 208] on span at bounding box center [62, 216] width 19 height 19
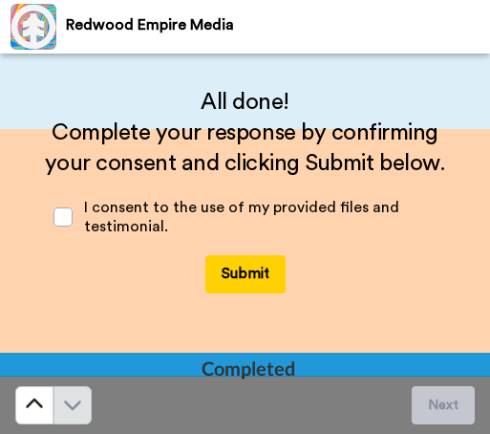
click at [267, 275] on button "Submit" at bounding box center [245, 274] width 80 height 38
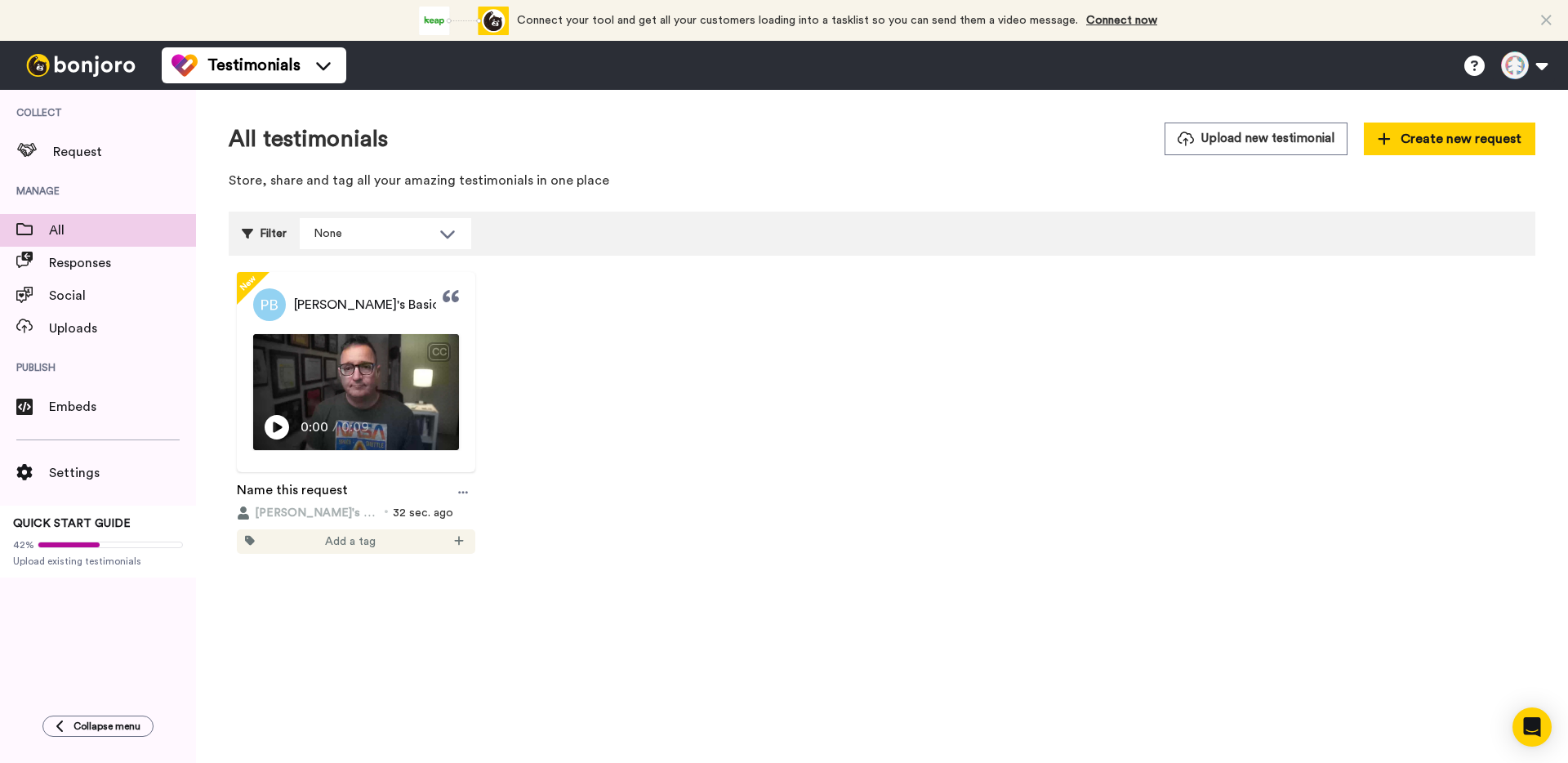
click at [88, 198] on span "Manage" at bounding box center [97, 191] width 196 height 45
click at [71, 228] on span "All" at bounding box center [122, 230] width 147 height 20
click at [76, 153] on span "Request" at bounding box center [124, 151] width 143 height 20
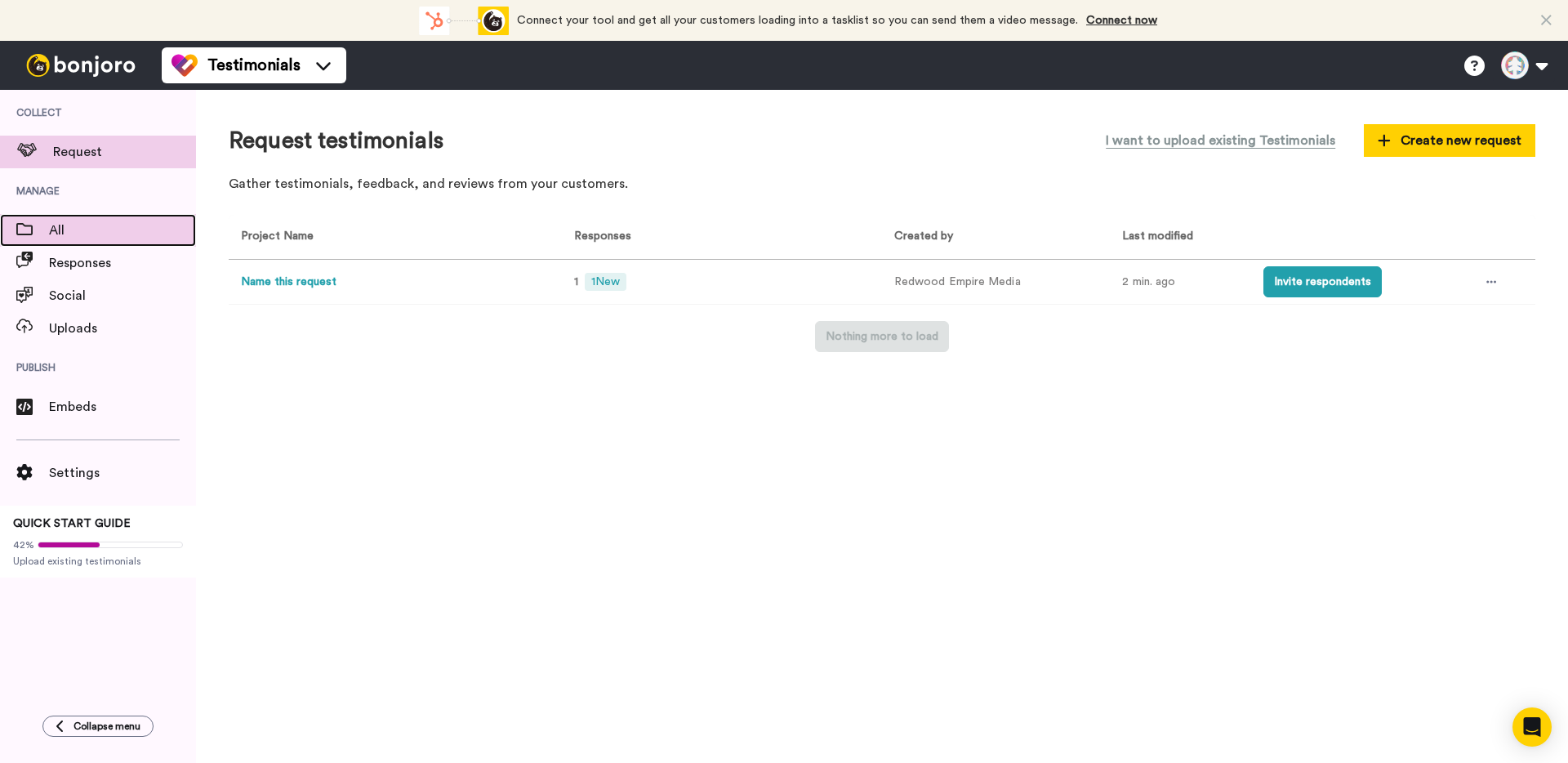
click at [57, 219] on div "All" at bounding box center [97, 230] width 196 height 33
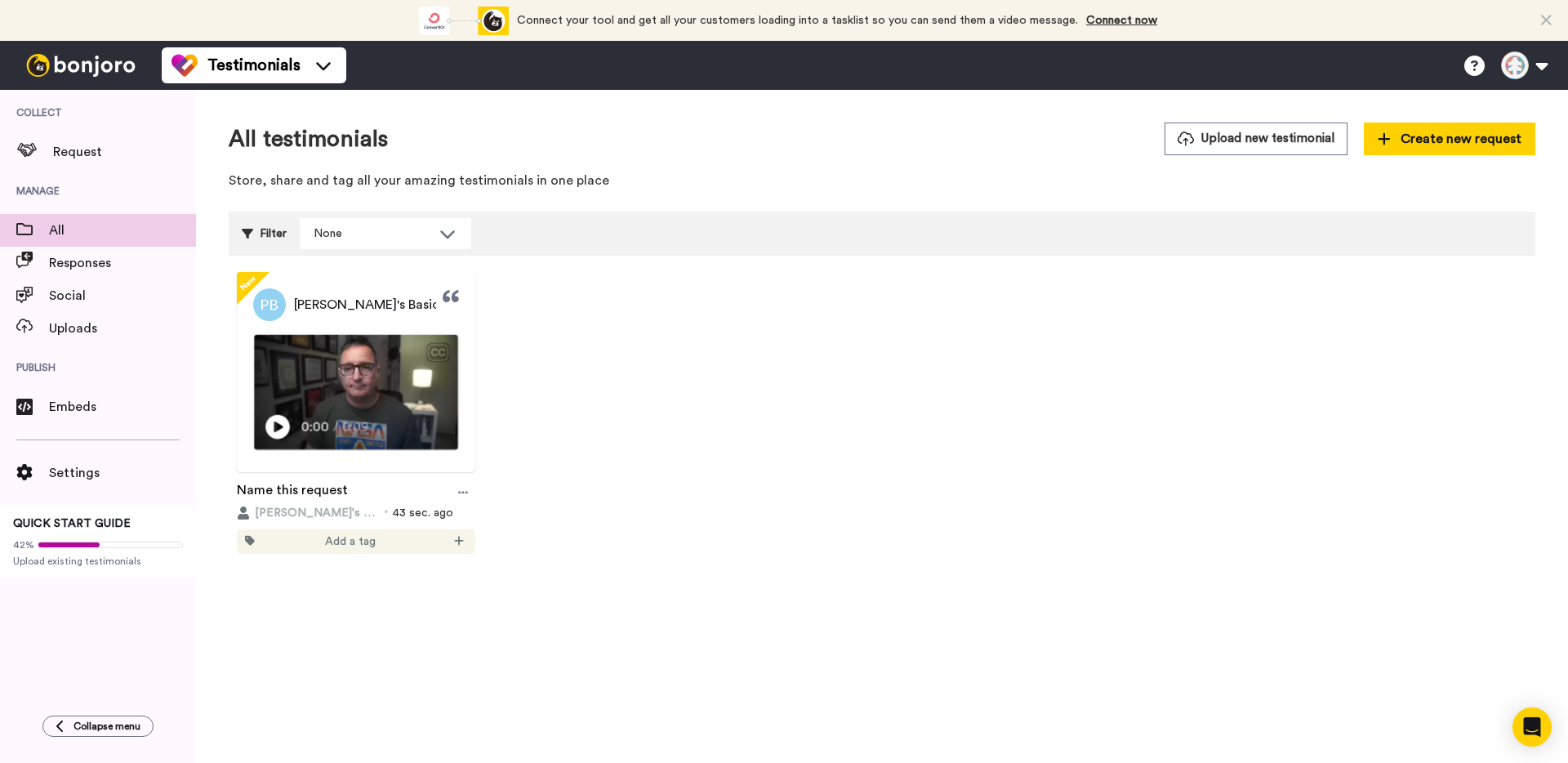
click at [368, 335] on div "CC" at bounding box center [356, 349] width 203 height 27
click at [457, 494] on div at bounding box center [463, 493] width 25 height 25
click at [413, 547] on span "Edit" at bounding box center [420, 552] width 21 height 16
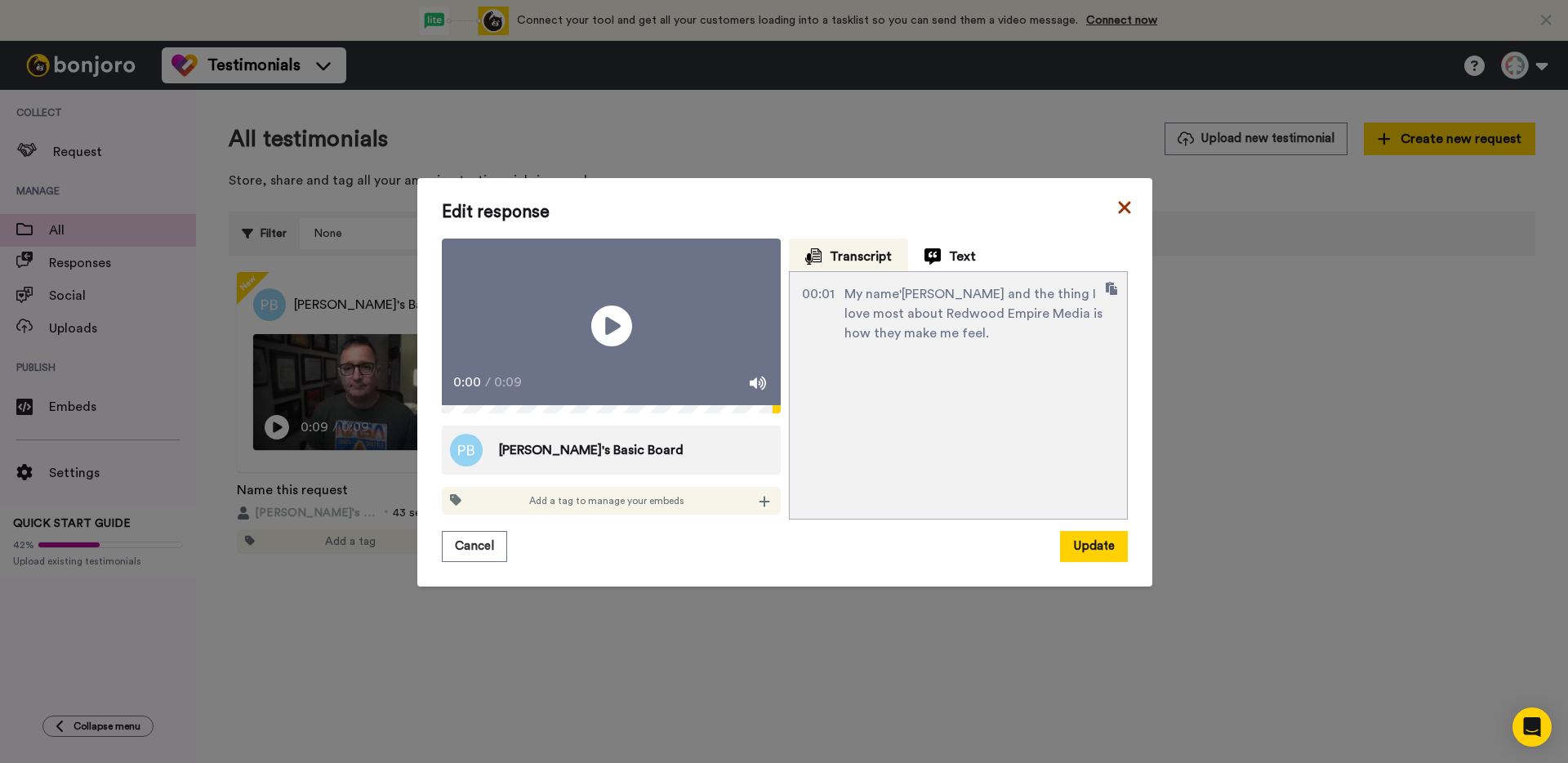
click at [1121, 201] on icon at bounding box center [1124, 207] width 12 height 12
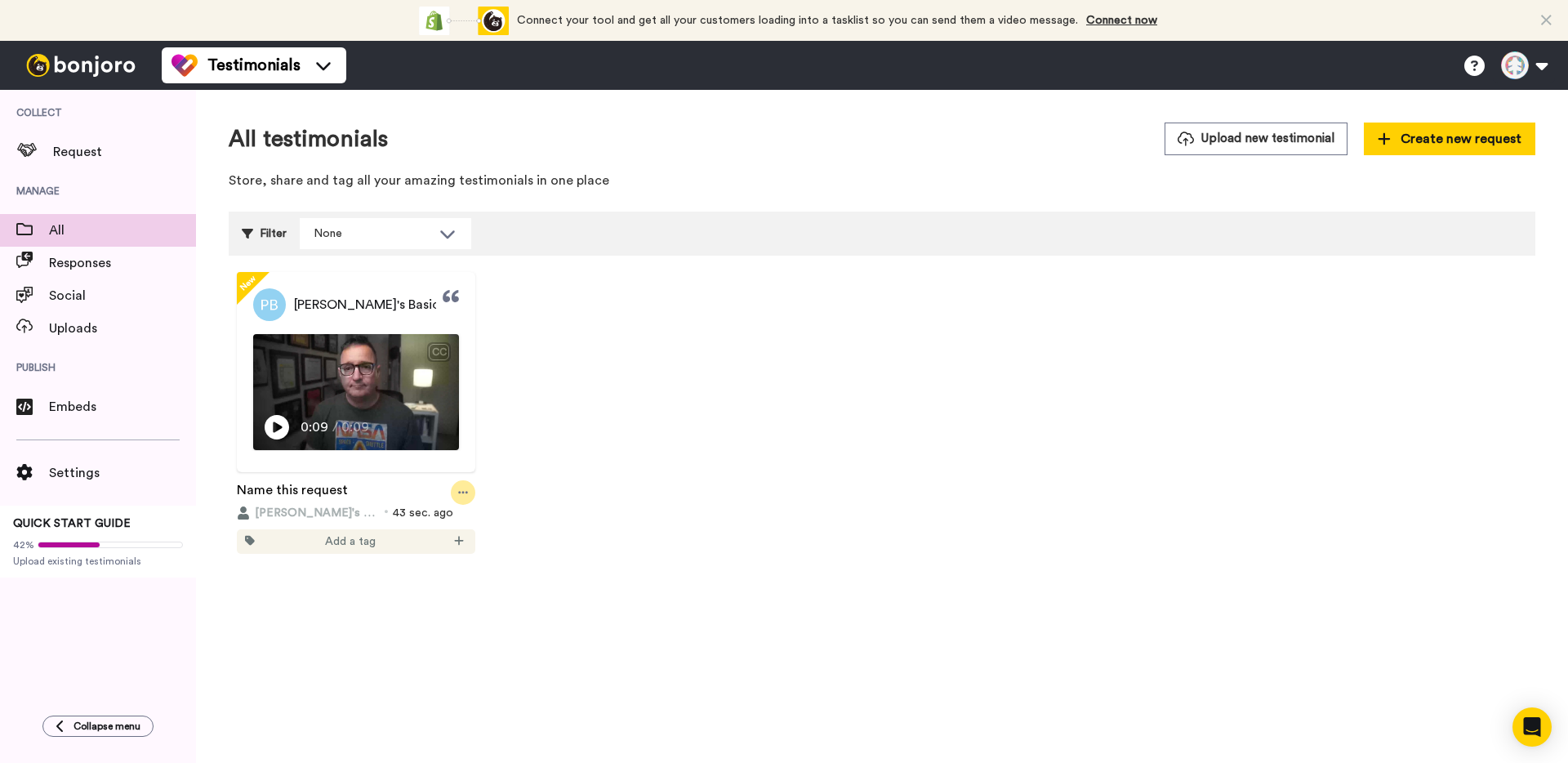
click at [463, 501] on div at bounding box center [463, 493] width 25 height 25
click at [352, 367] on video at bounding box center [356, 393] width 203 height 115
click at [463, 494] on icon at bounding box center [463, 492] width 9 height 11
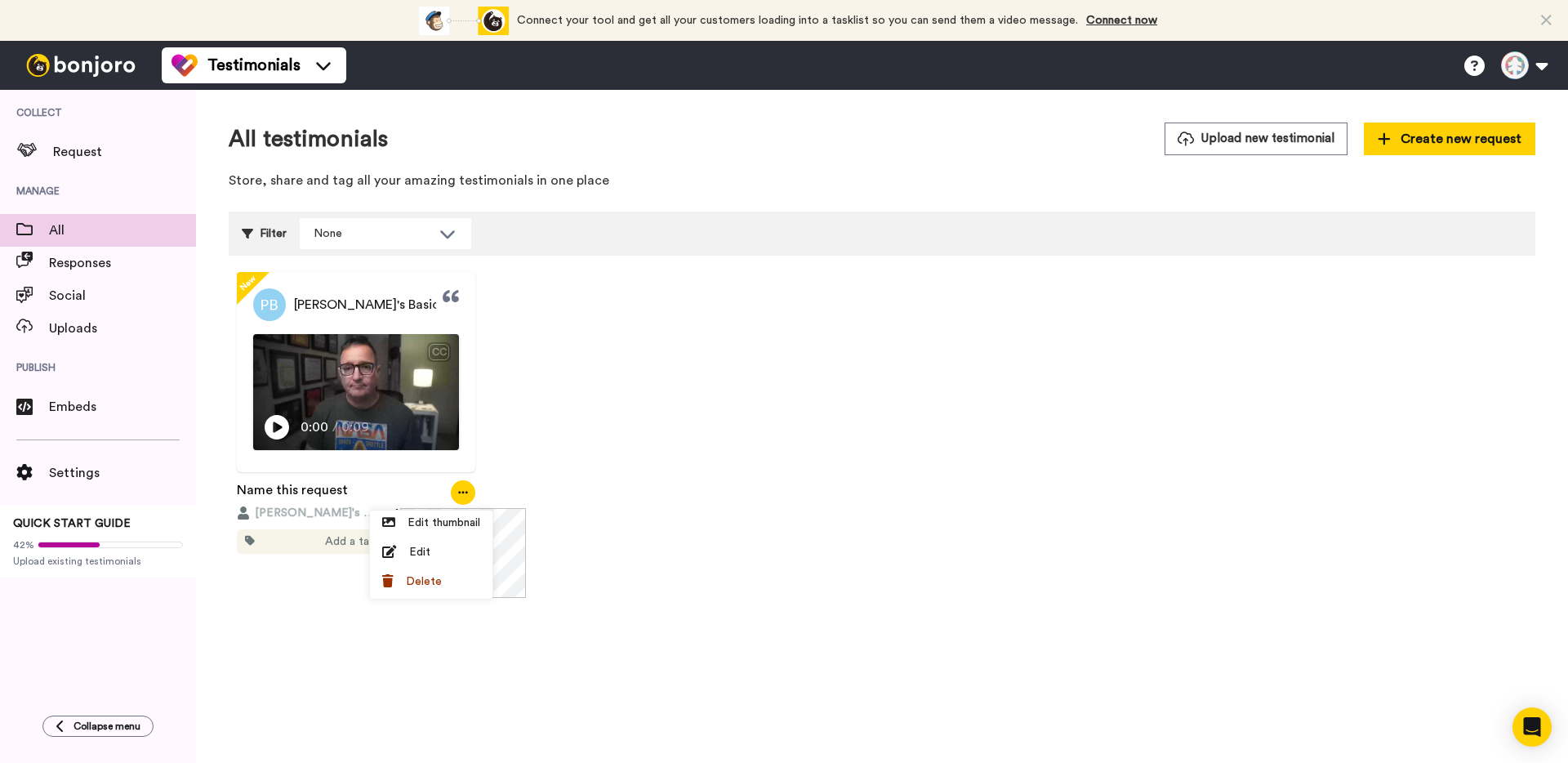
click at [463, 494] on icon at bounding box center [463, 492] width 9 height 11
click at [271, 489] on link "Name this request" at bounding box center [292, 493] width 111 height 25
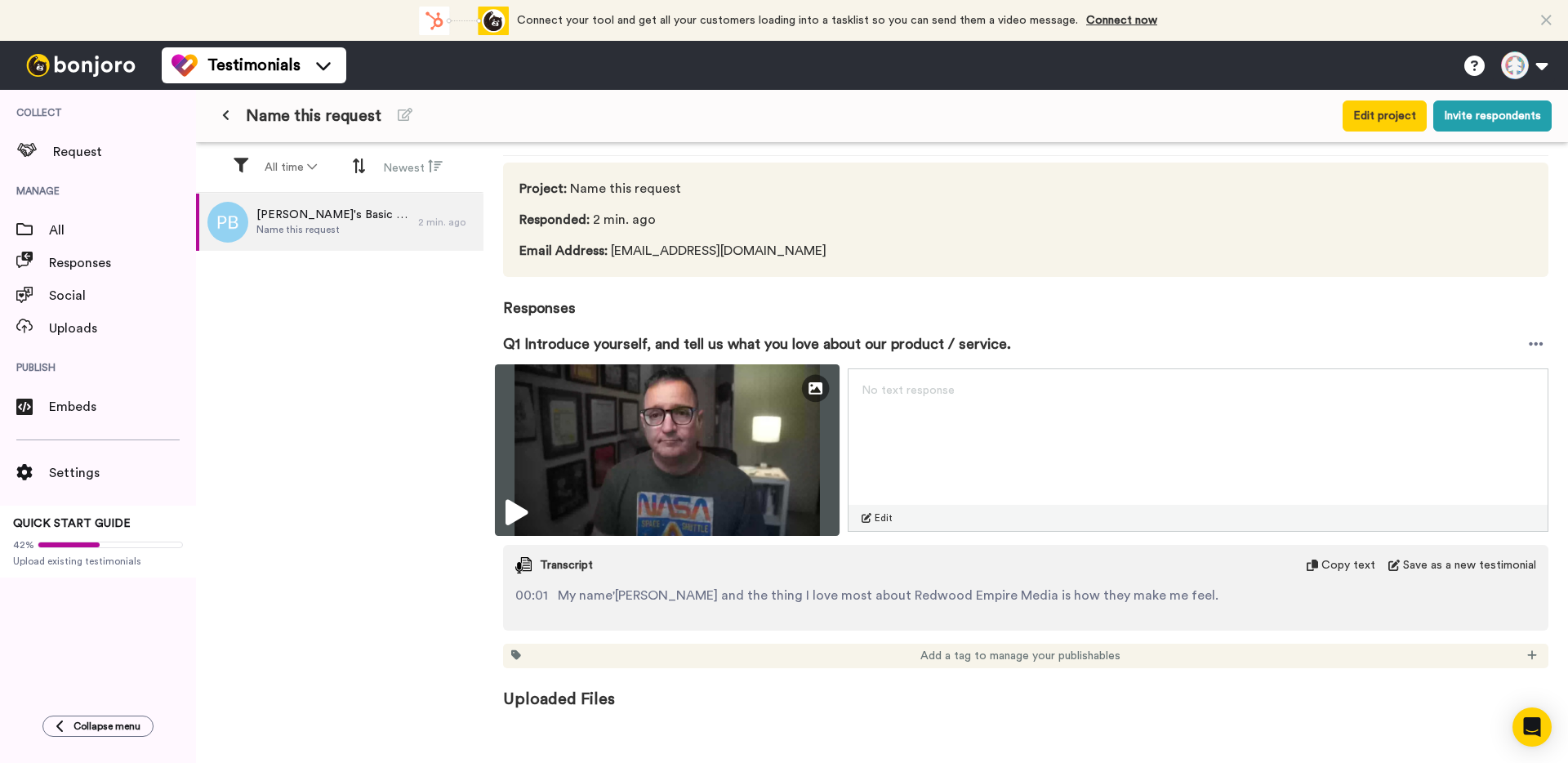
scroll to position [61, 0]
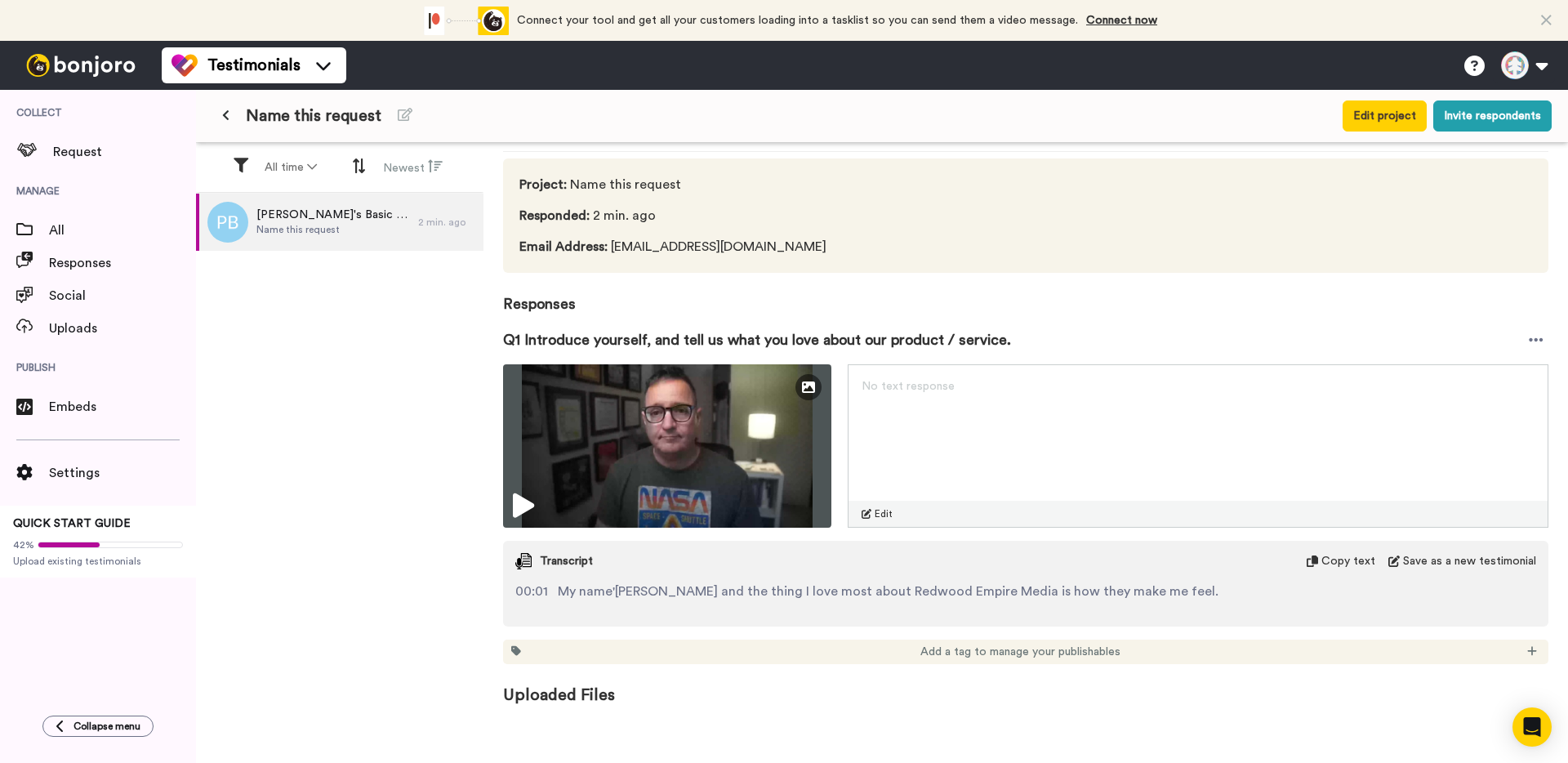
click at [1454, 562] on span "Save as a new testimonial" at bounding box center [1470, 561] width 133 height 16
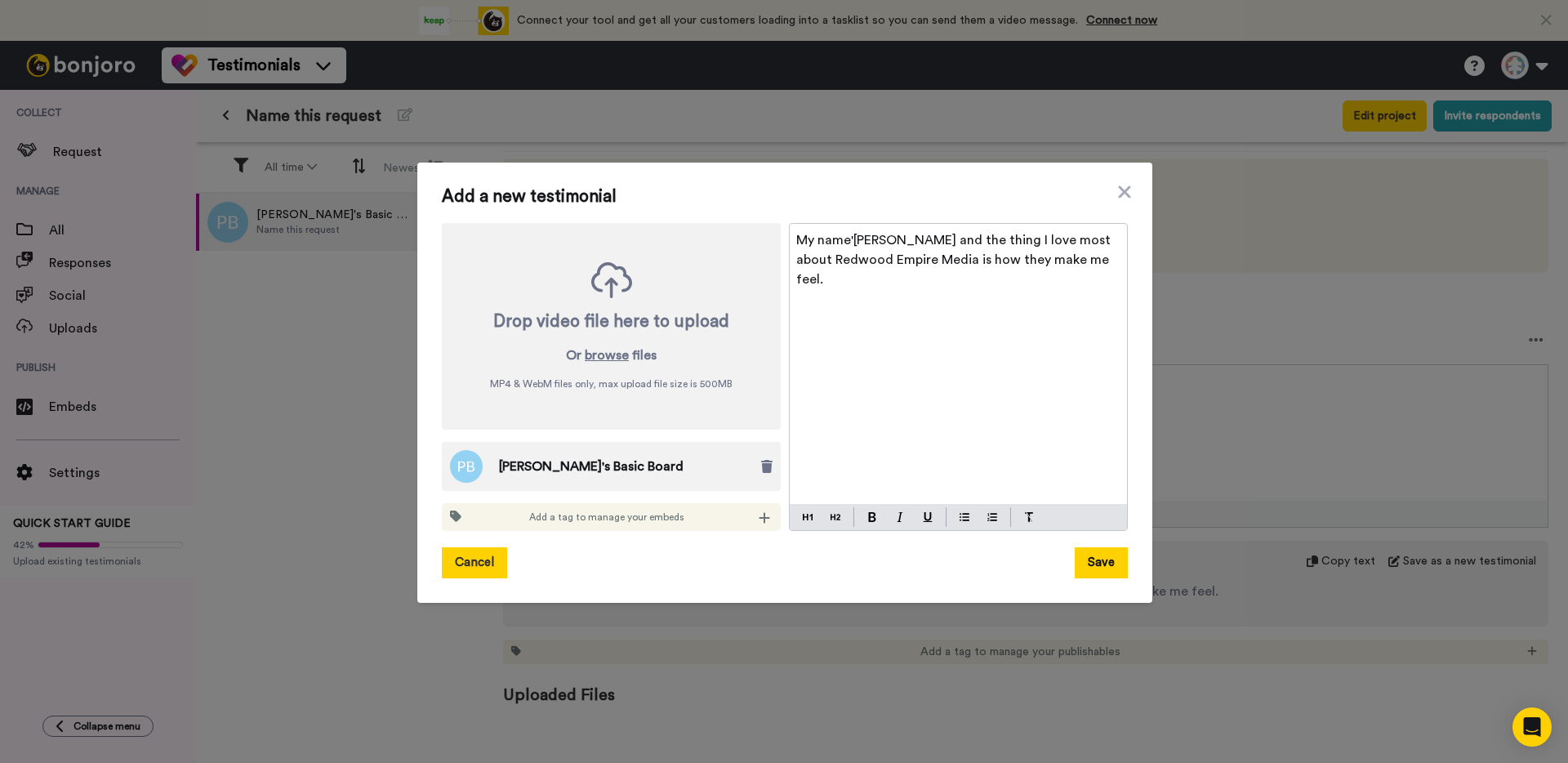
click at [460, 556] on button "Cancel" at bounding box center [475, 563] width 65 height 31
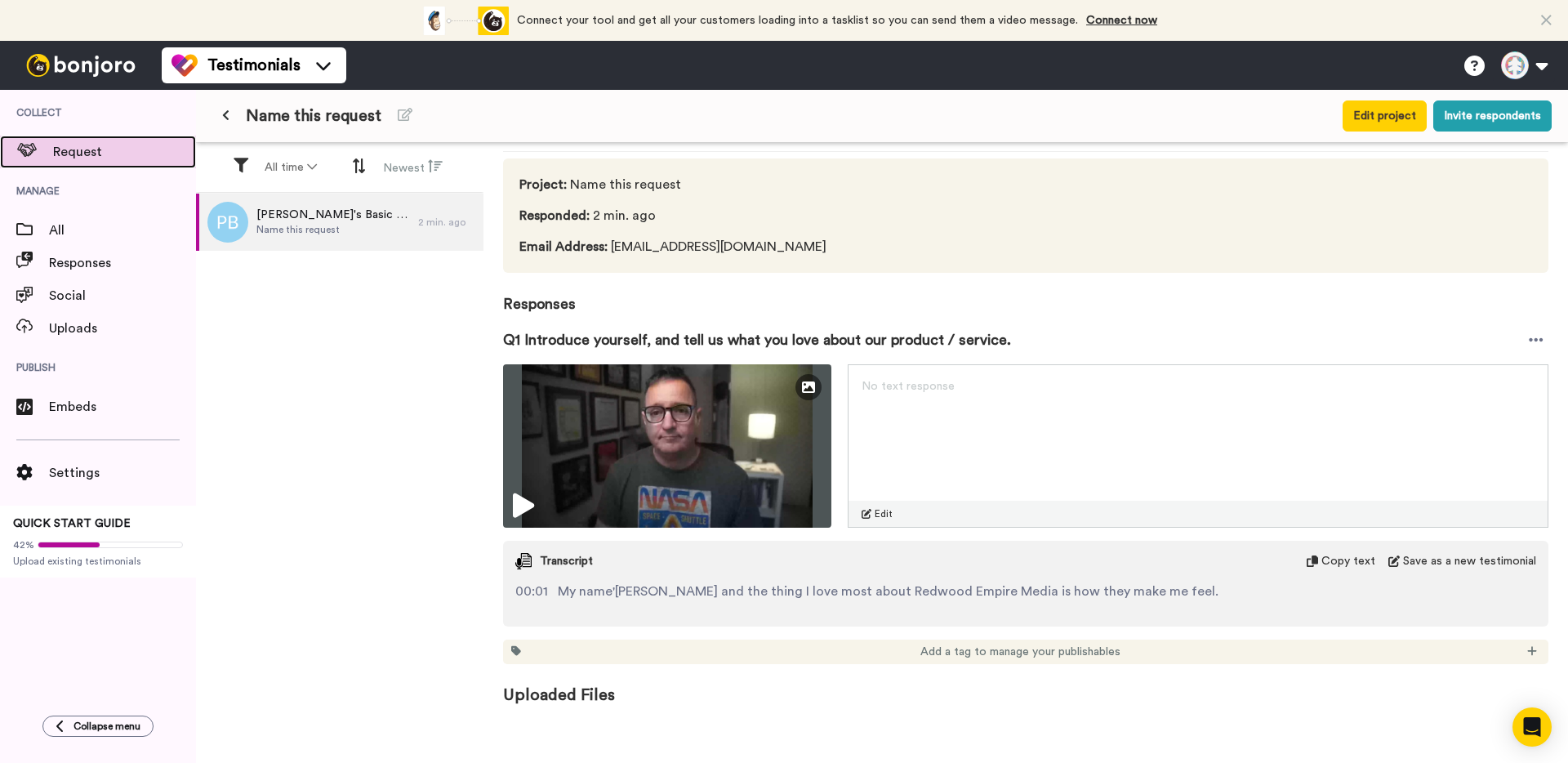
click at [84, 147] on span "Request" at bounding box center [124, 151] width 143 height 20
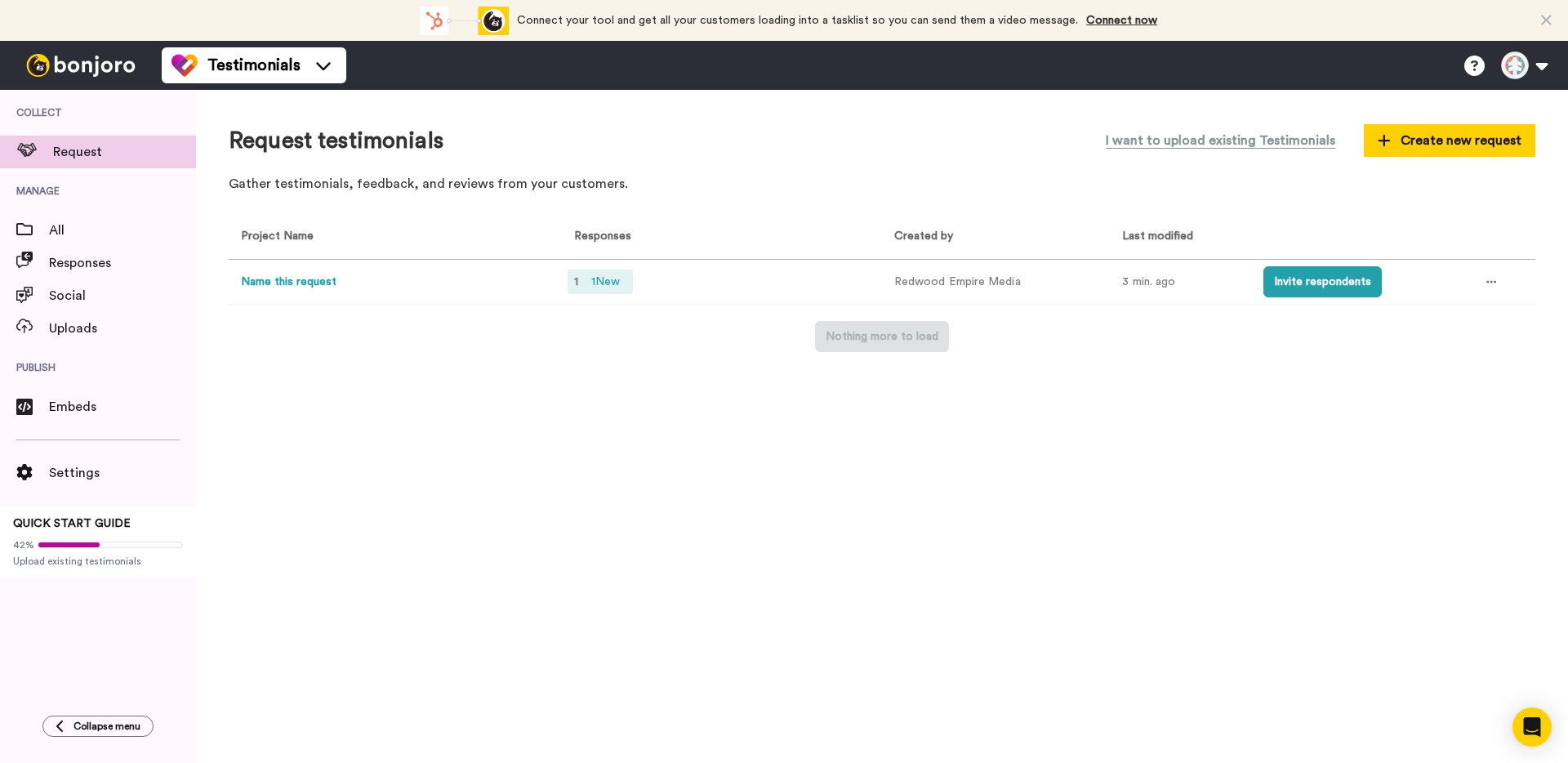
click at [607, 282] on span "1 New" at bounding box center [605, 281] width 42 height 18
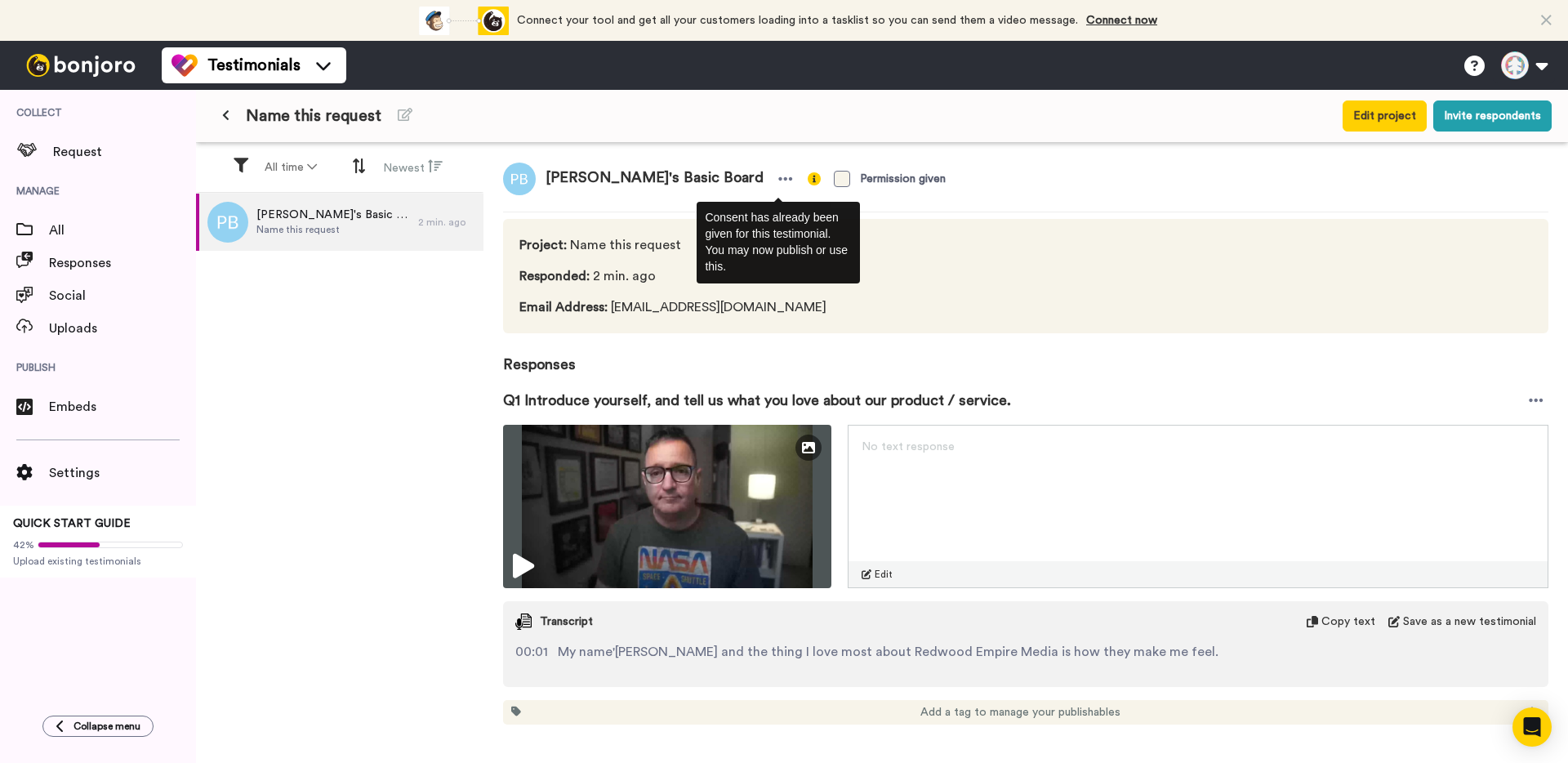
click at [834, 175] on span at bounding box center [841, 179] width 16 height 16
click at [834, 176] on span at bounding box center [841, 179] width 16 height 16
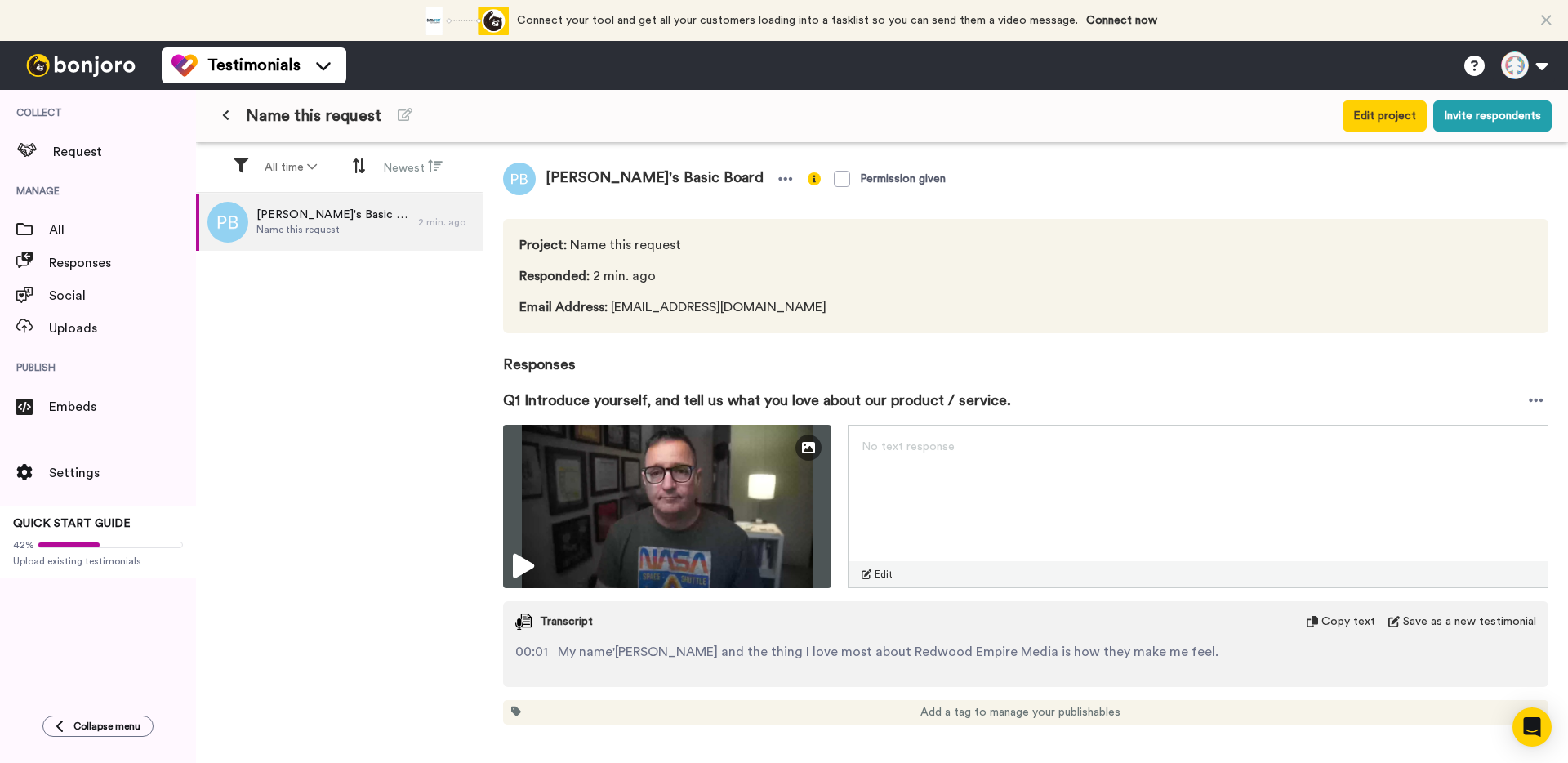
scroll to position [61, 0]
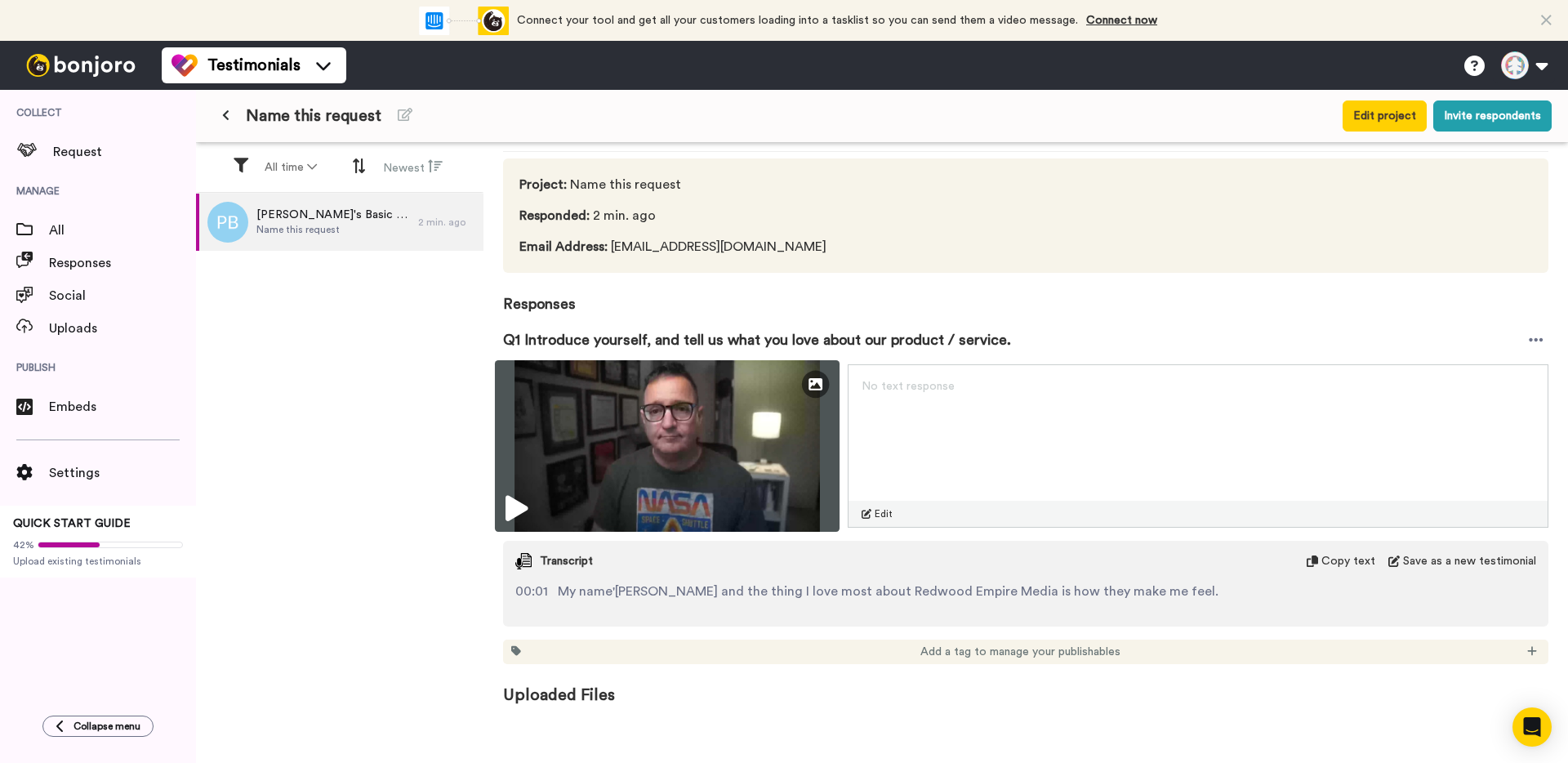
click at [782, 403] on img at bounding box center [667, 446] width 345 height 172
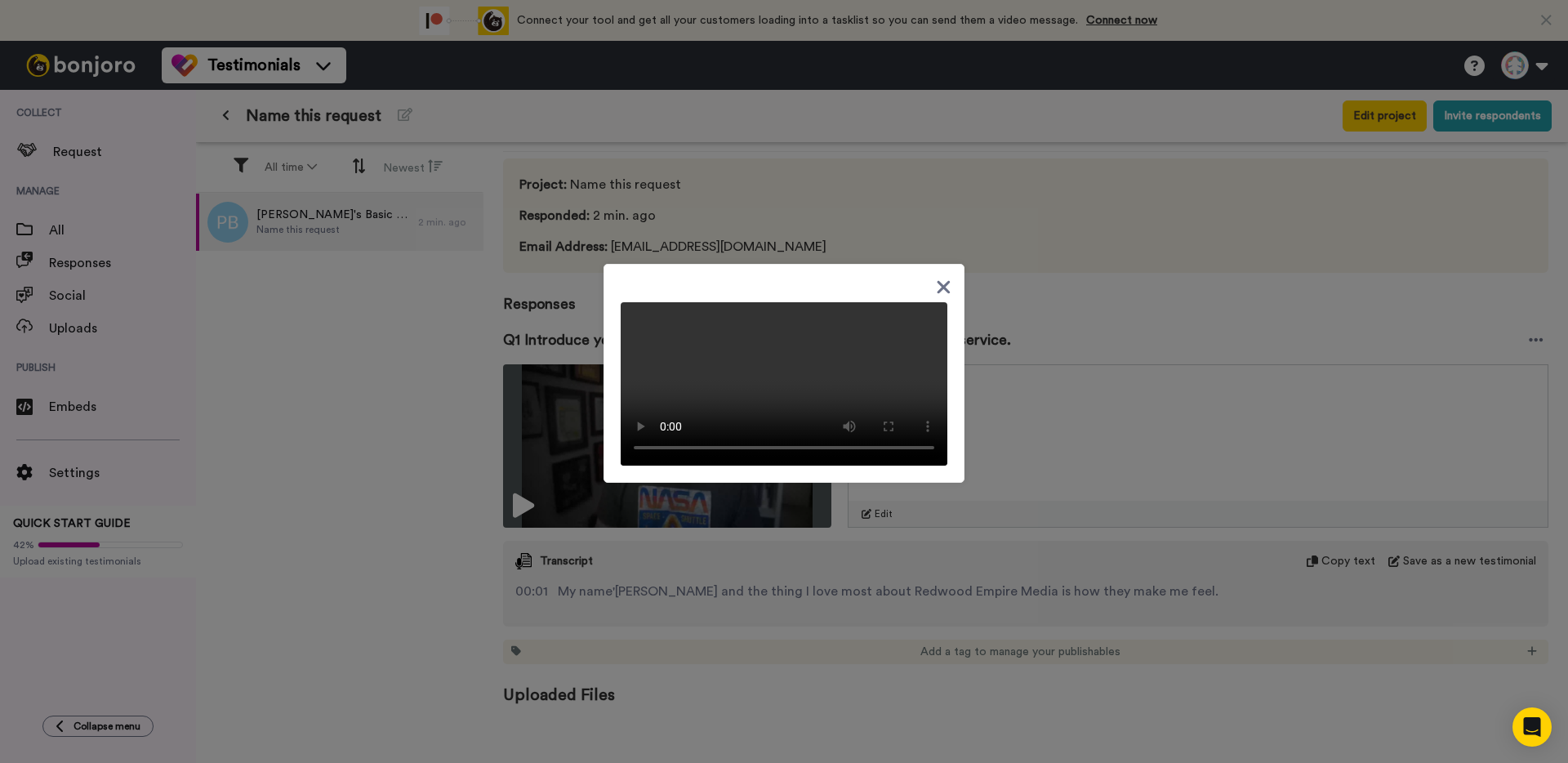
click at [938, 281] on icon at bounding box center [944, 287] width 13 height 13
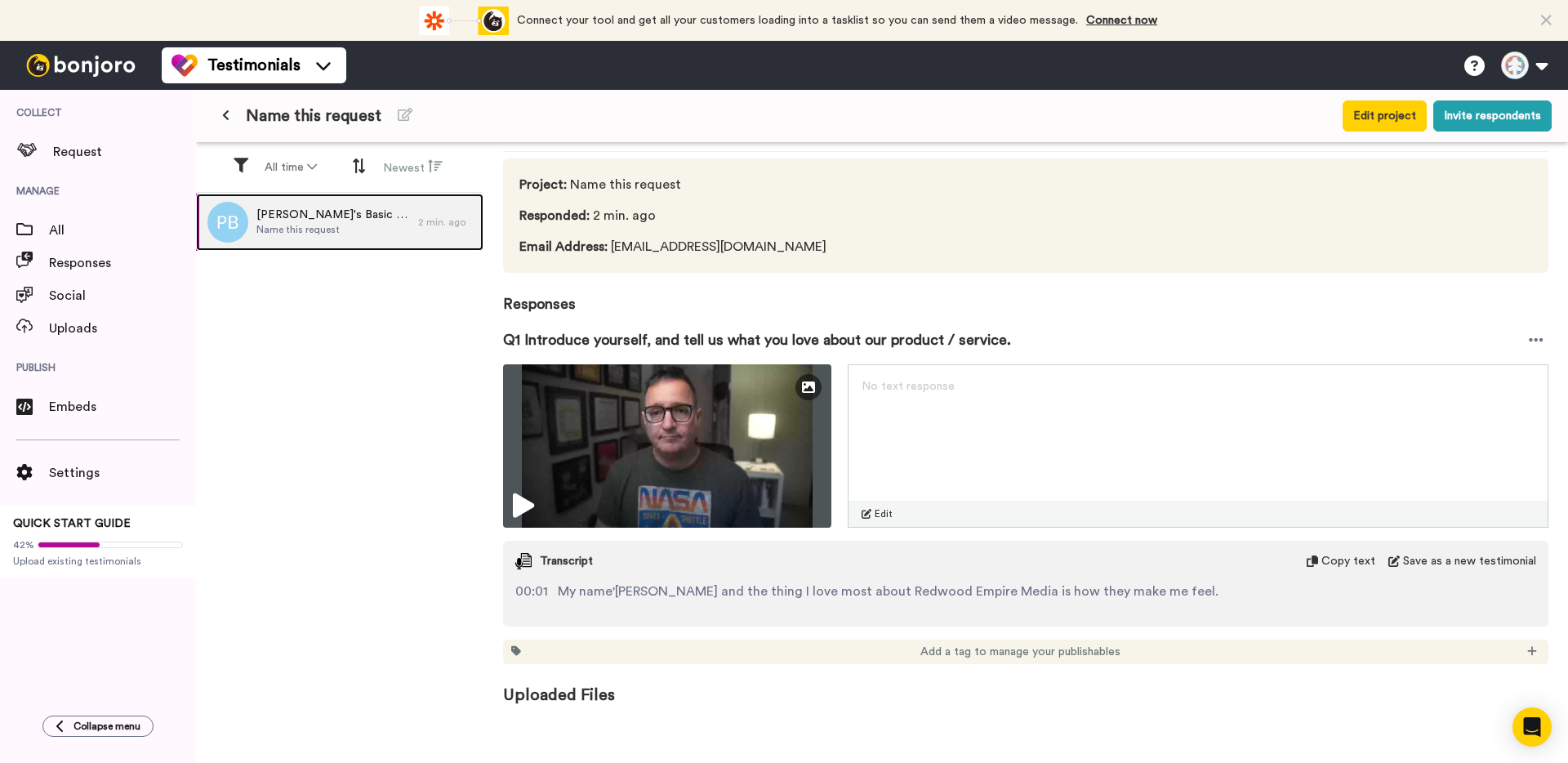
click at [448, 201] on div "Phil's Basic Board Name this request 2 min. ago" at bounding box center [339, 222] width 287 height 57
click at [256, 260] on div "Phil's Basic Board Name this request 2 min. ago" at bounding box center [339, 479] width 287 height 572
click at [1529, 337] on icon at bounding box center [1536, 340] width 15 height 16
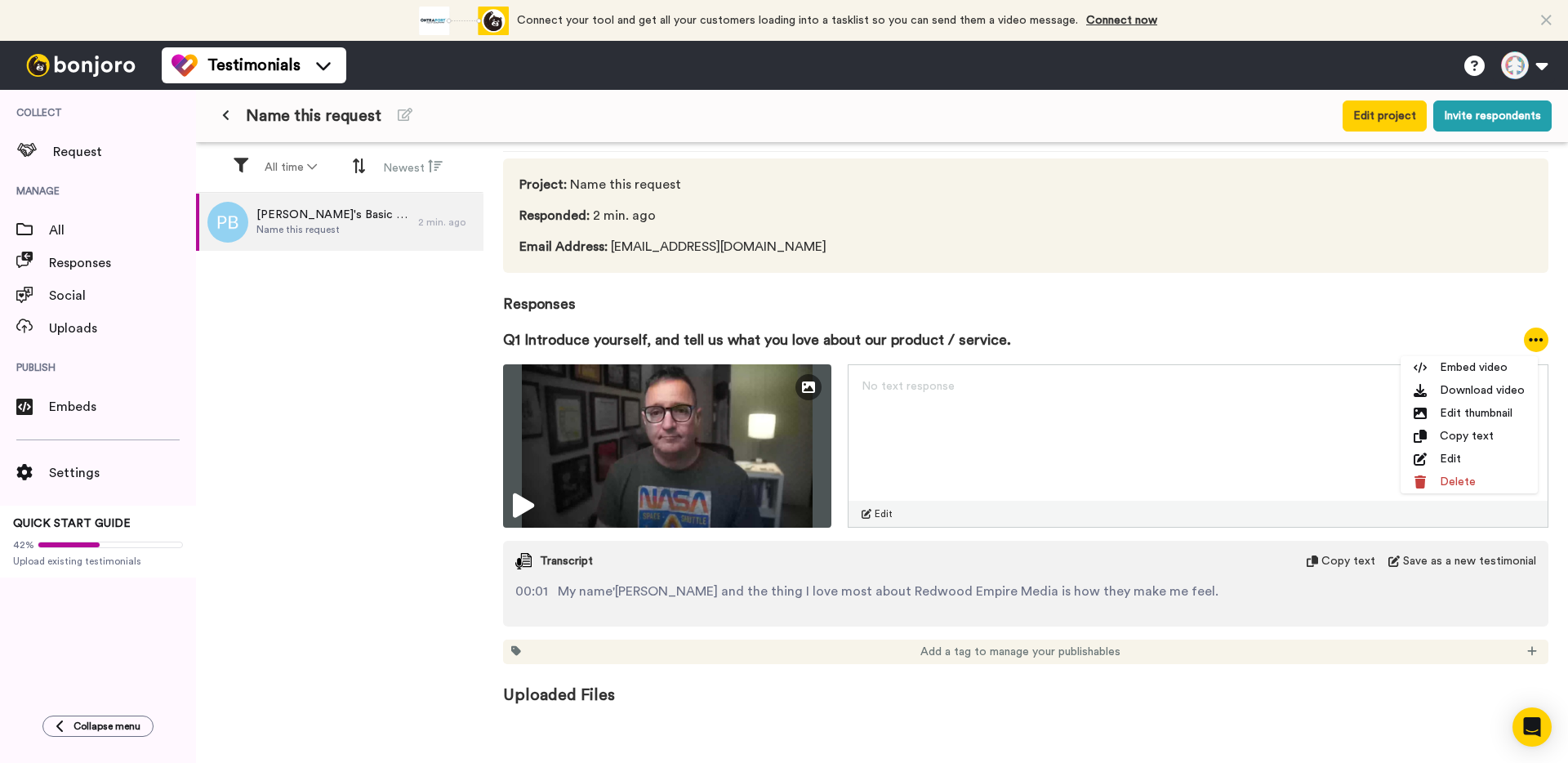
click at [1411, 296] on span "Responses" at bounding box center [1025, 294] width 1046 height 43
click at [285, 283] on div "Phil's Basic Board Name this request 2 min. ago" at bounding box center [339, 479] width 287 height 572
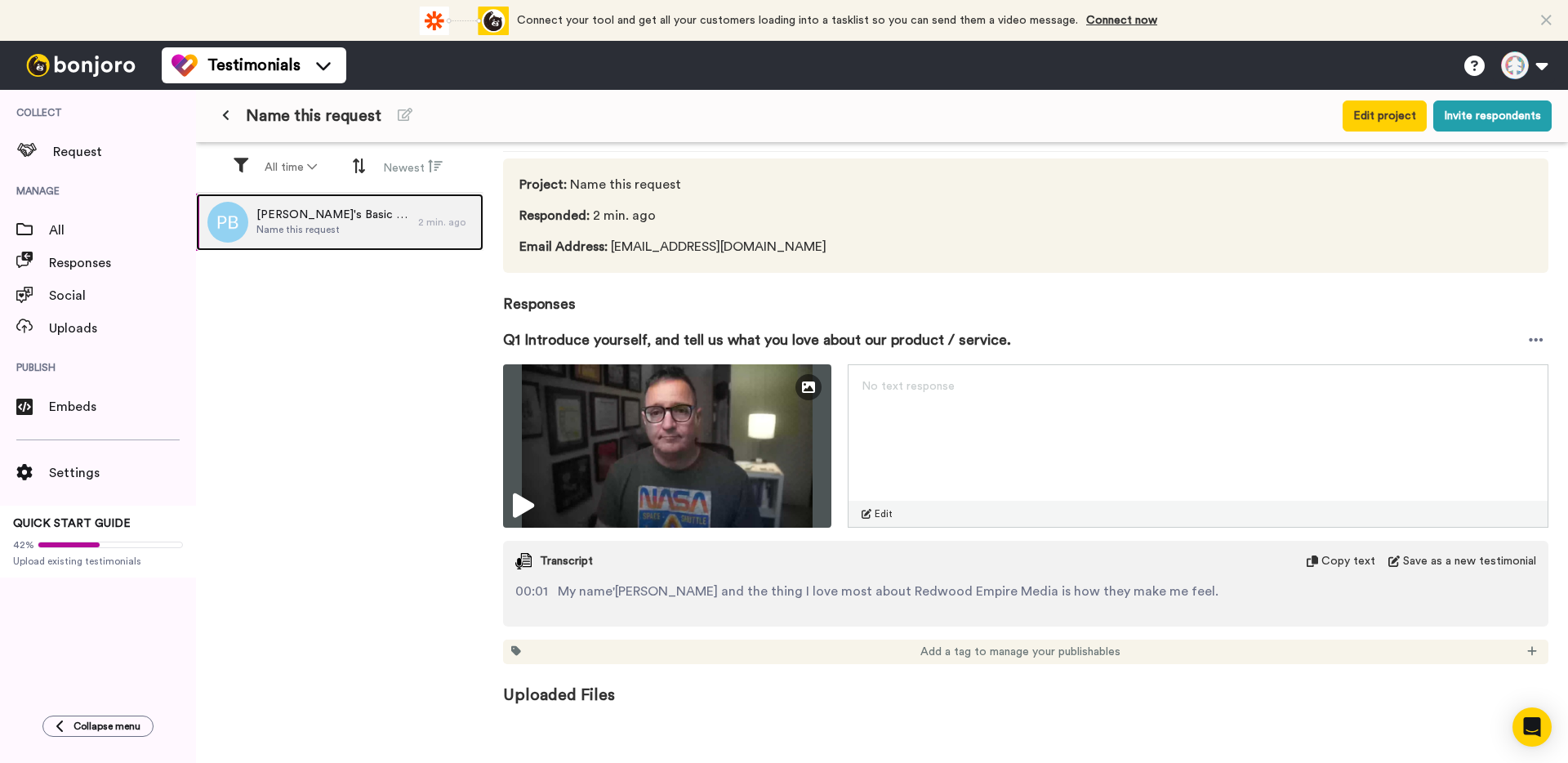
click at [282, 225] on span "Name this request" at bounding box center [333, 229] width 154 height 13
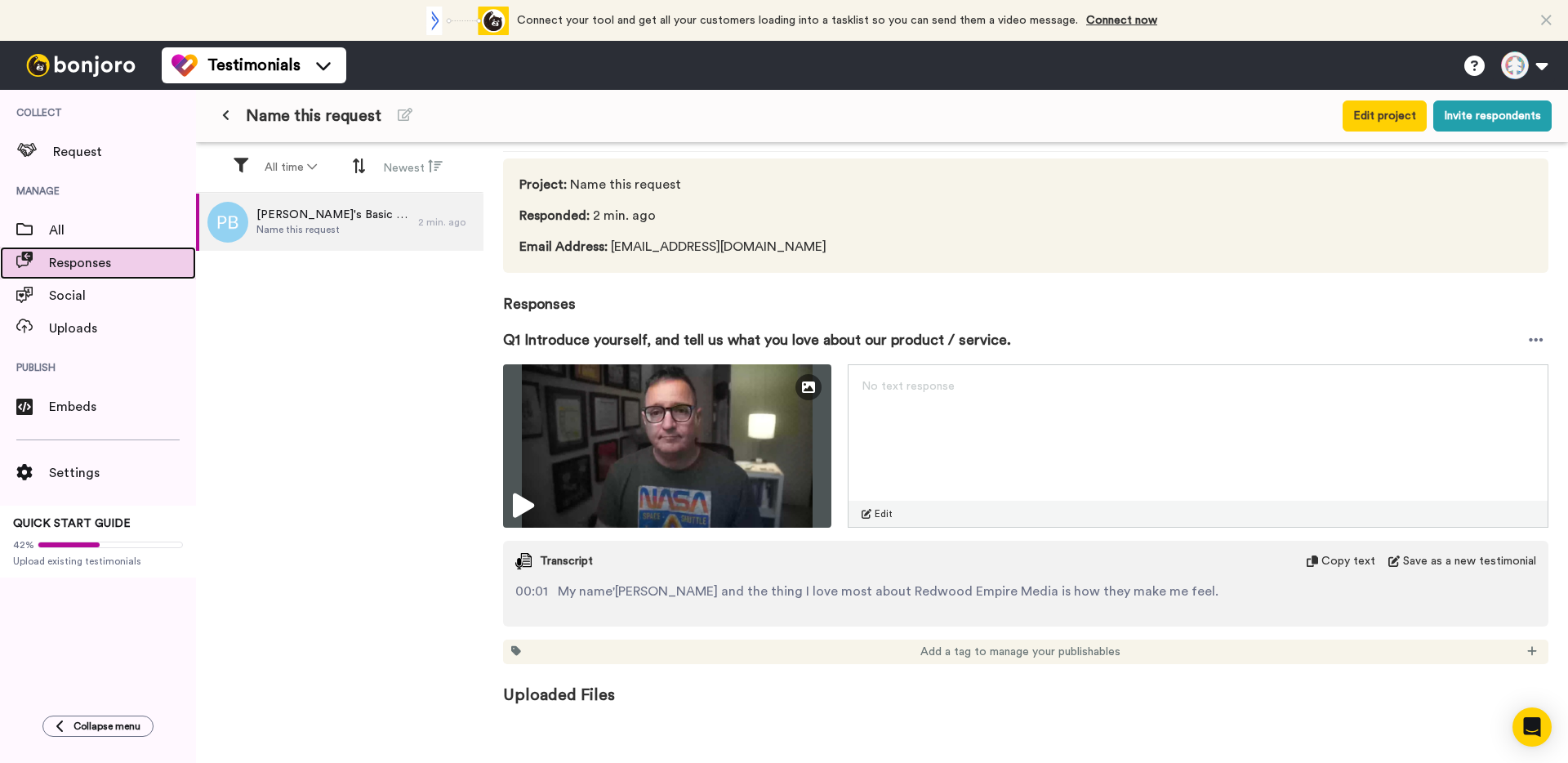
click at [114, 253] on span "Responses" at bounding box center [122, 263] width 147 height 20
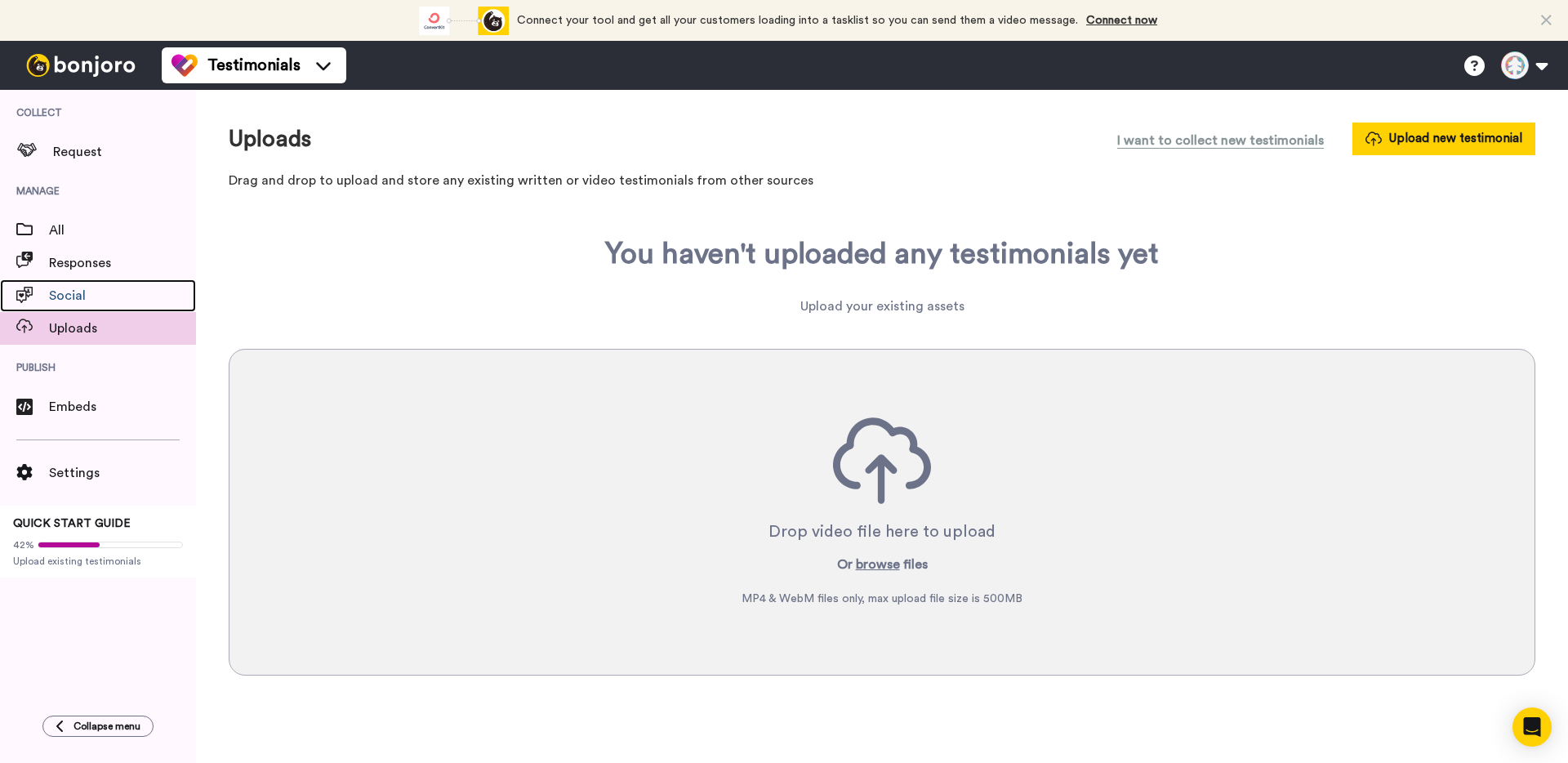
click at [98, 289] on span "Social" at bounding box center [122, 295] width 147 height 20
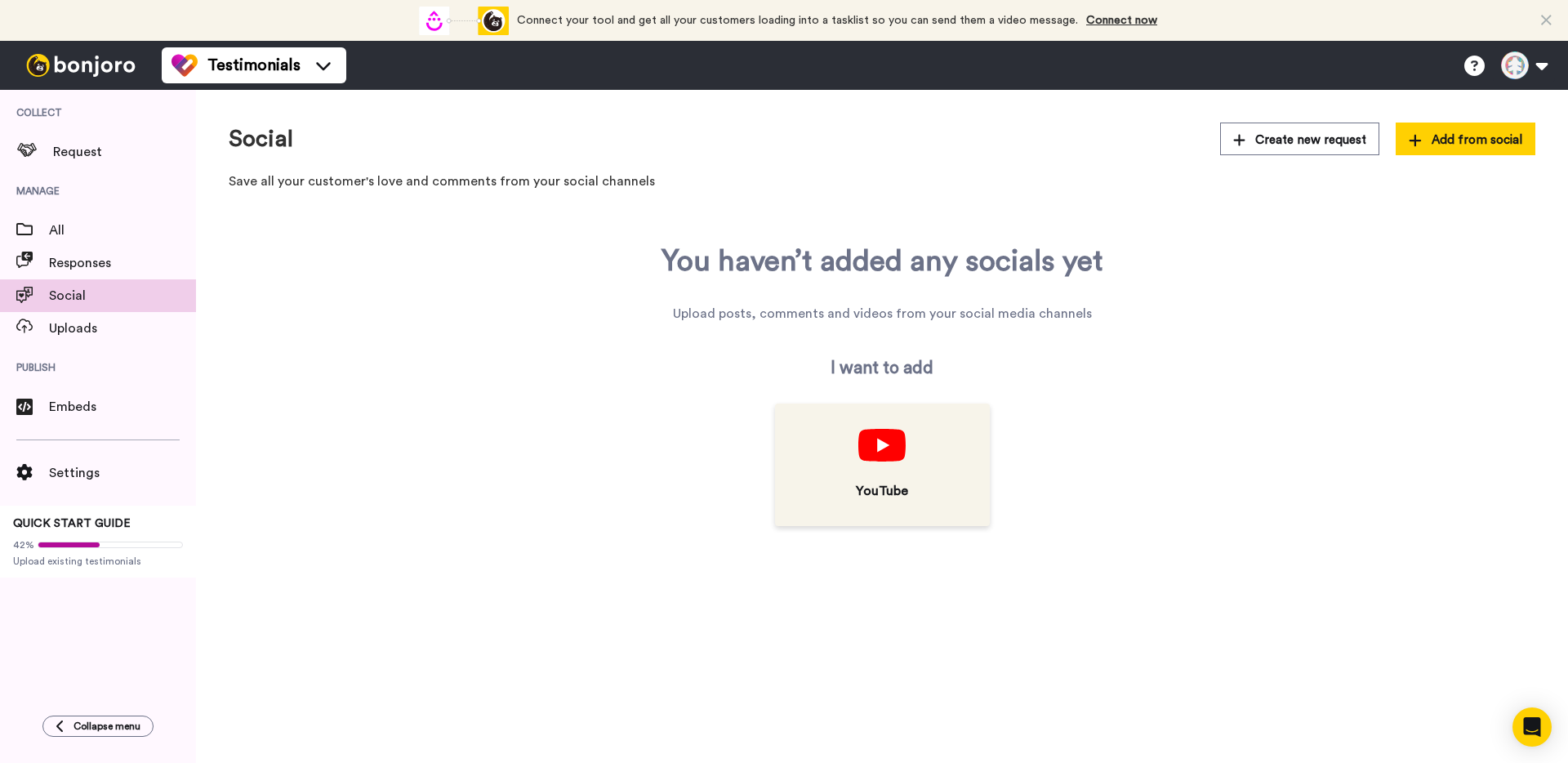
click at [896, 465] on div "YouTube" at bounding box center [881, 464] width 215 height 122
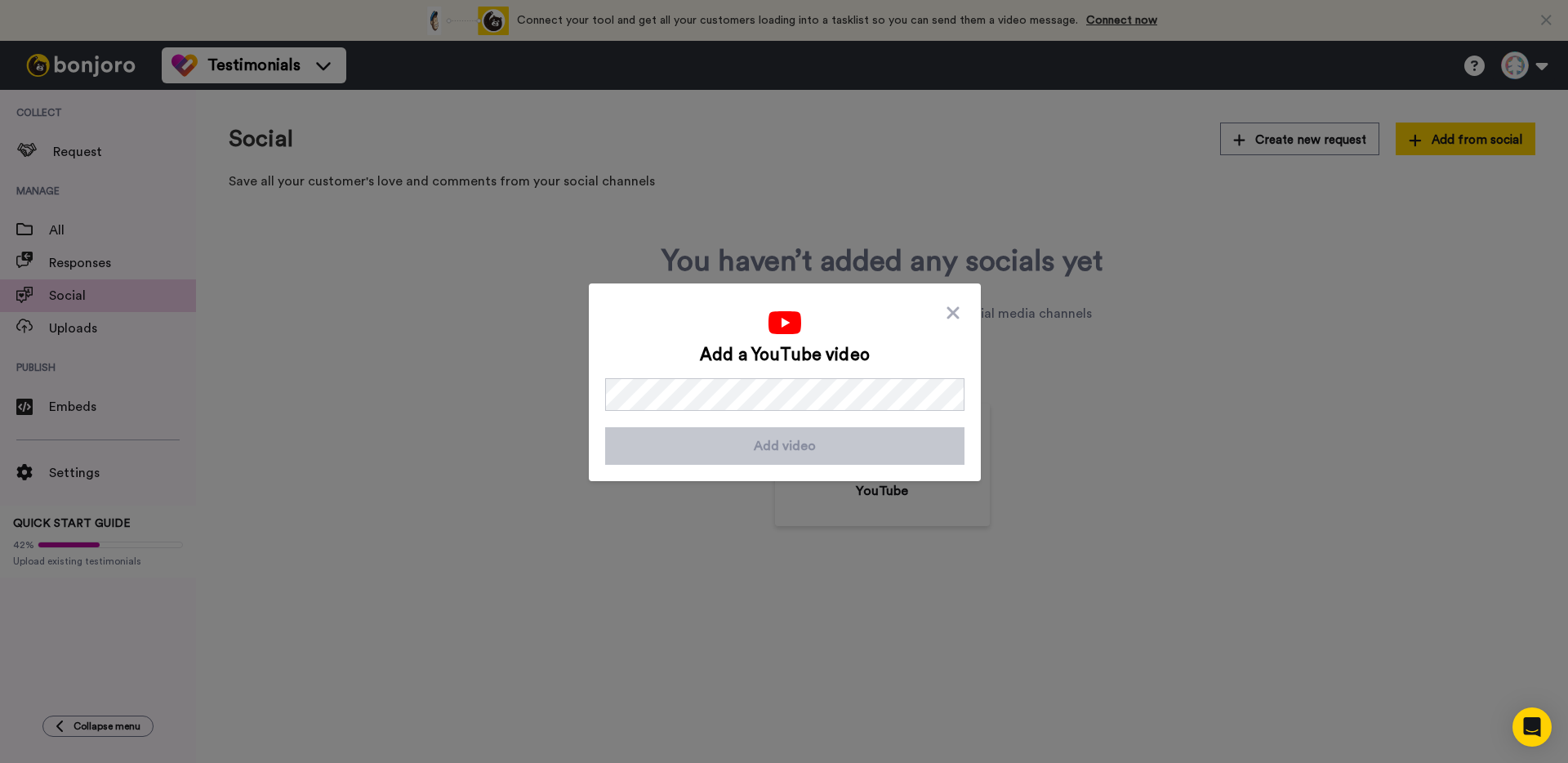
click at [955, 308] on div "Add a YouTube video Add video" at bounding box center [785, 382] width 359 height 164
click at [952, 309] on icon at bounding box center [952, 313] width 12 height 12
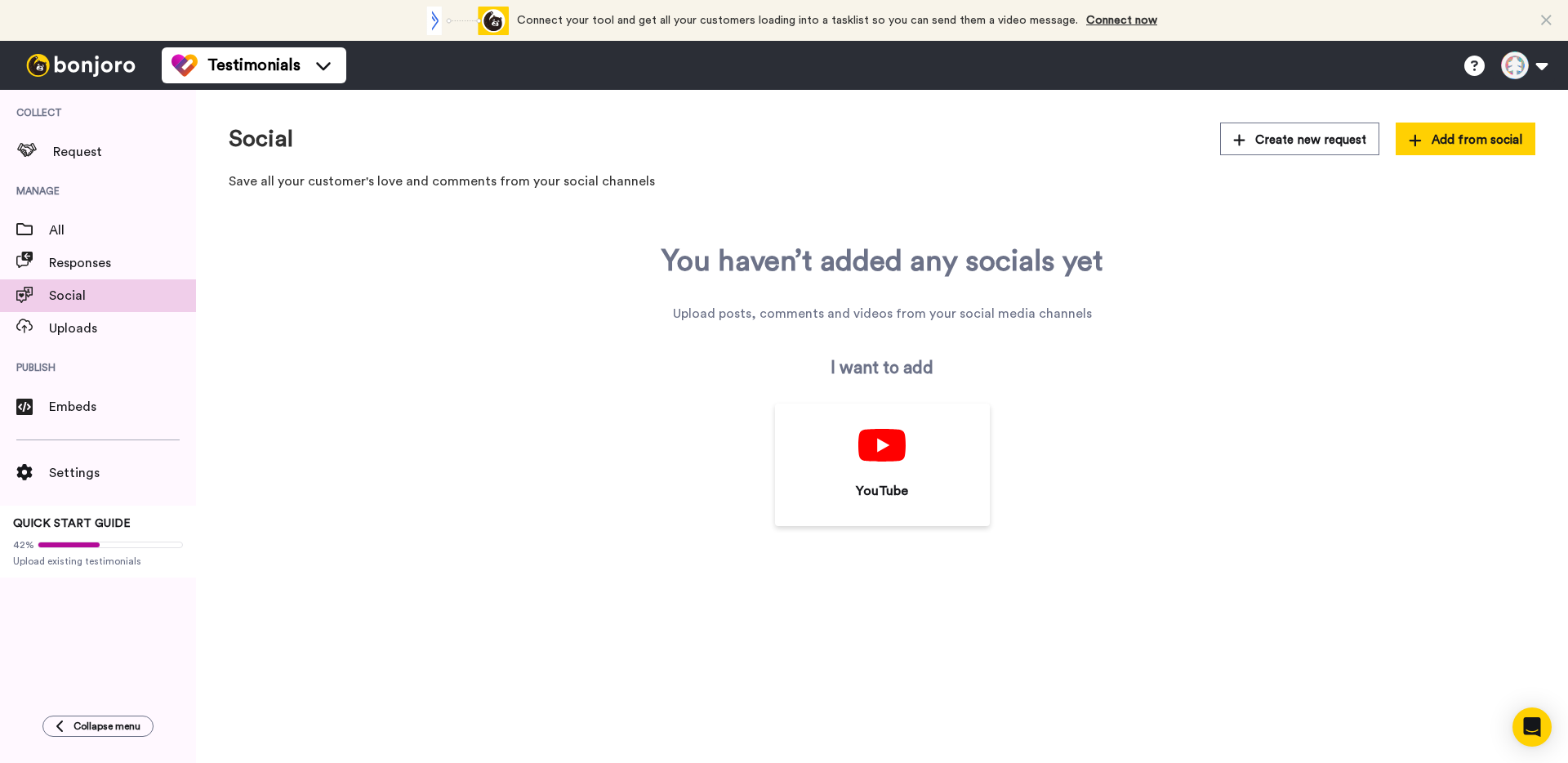
click at [48, 447] on div "Settings QUICK START GUIDE 42% Upload existing testimonials" at bounding box center [97, 500] width 196 height 155
click at [48, 474] on span at bounding box center [24, 473] width 49 height 16
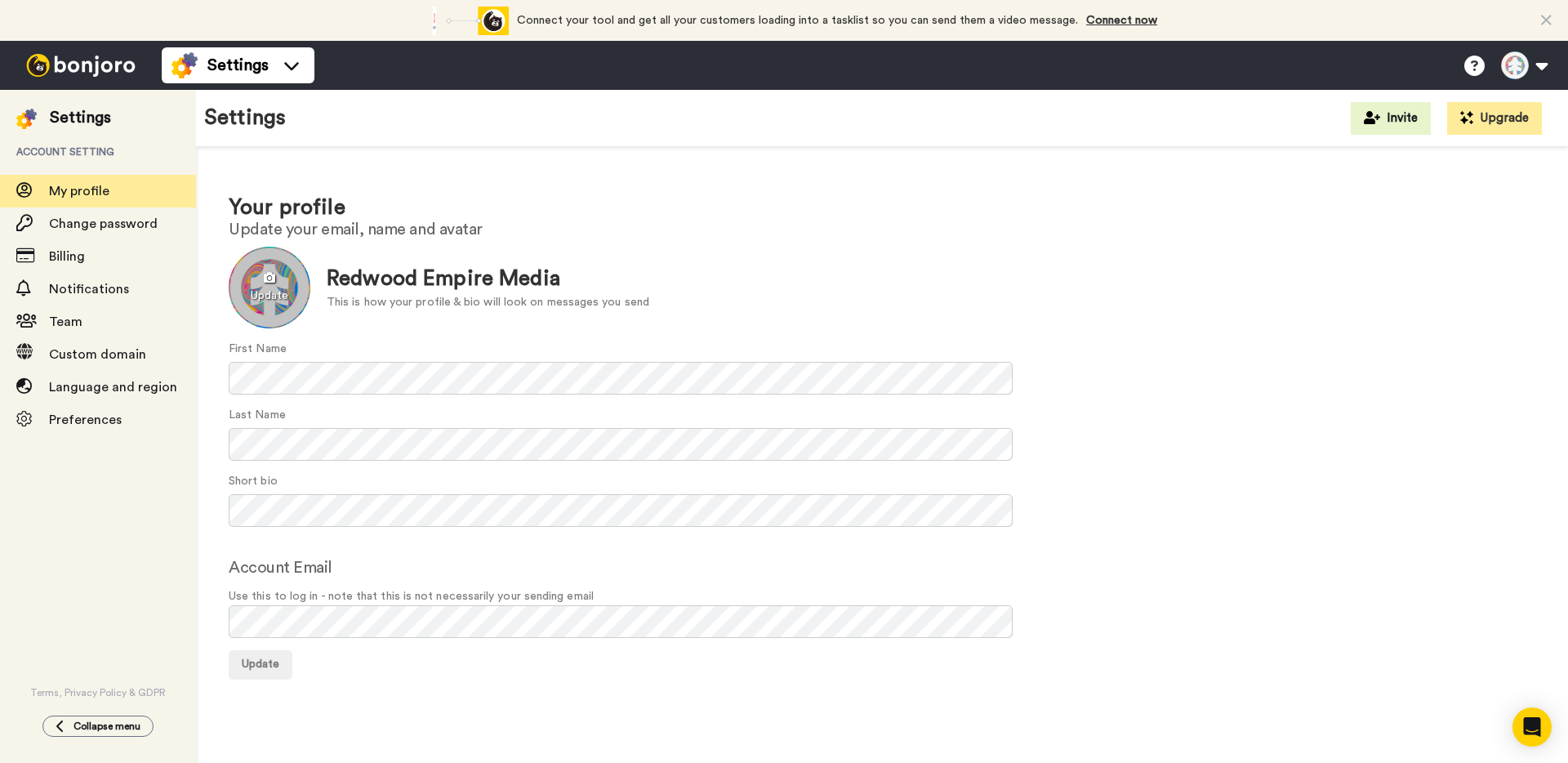
click at [269, 316] on div at bounding box center [269, 287] width 82 height 82
click at [229, 675] on button "Update" at bounding box center [260, 665] width 64 height 29
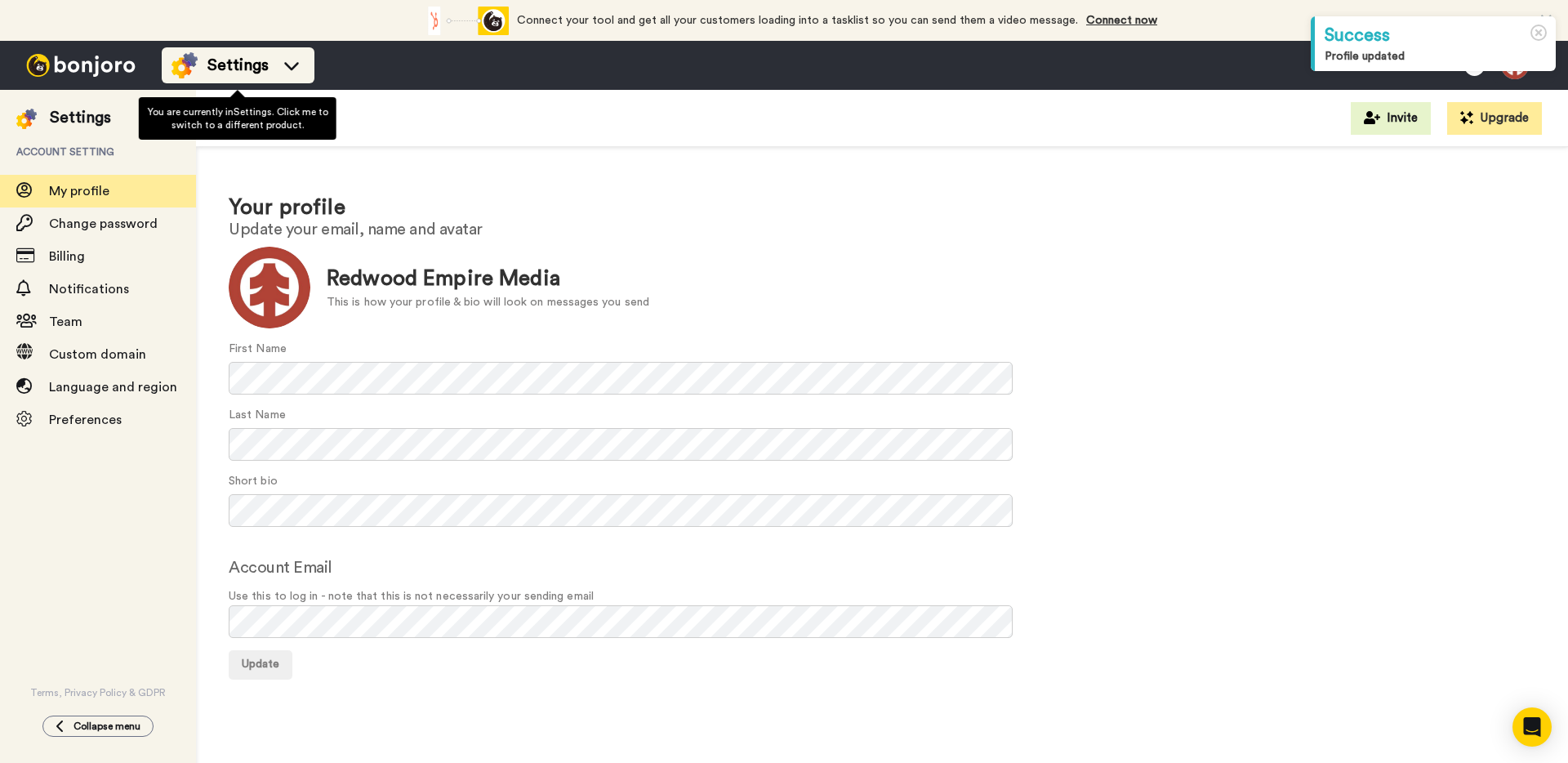
click at [297, 53] on div "Settings" at bounding box center [239, 65] width 133 height 27
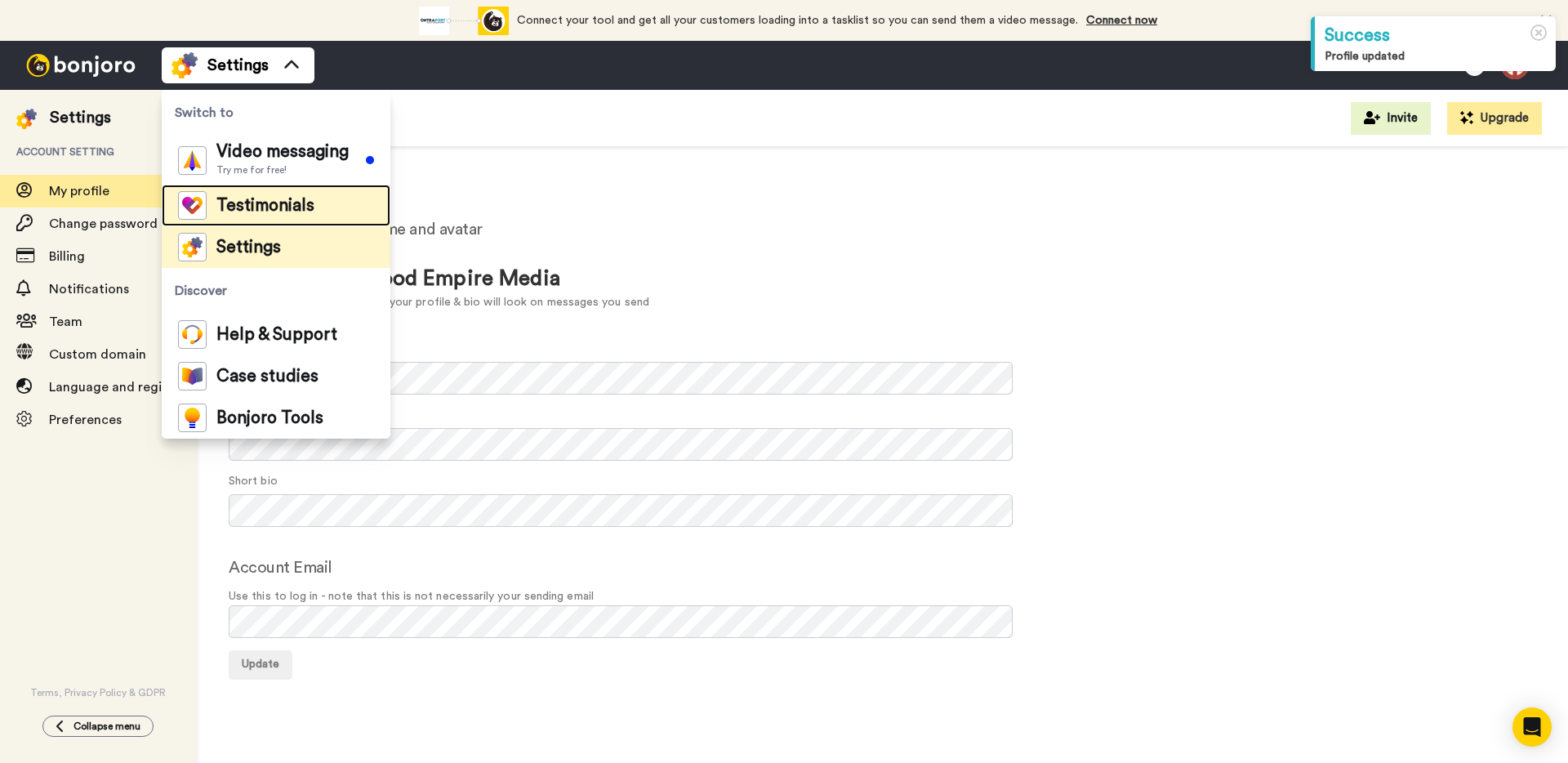
click at [321, 218] on li "Testimonials" at bounding box center [275, 205] width 228 height 42
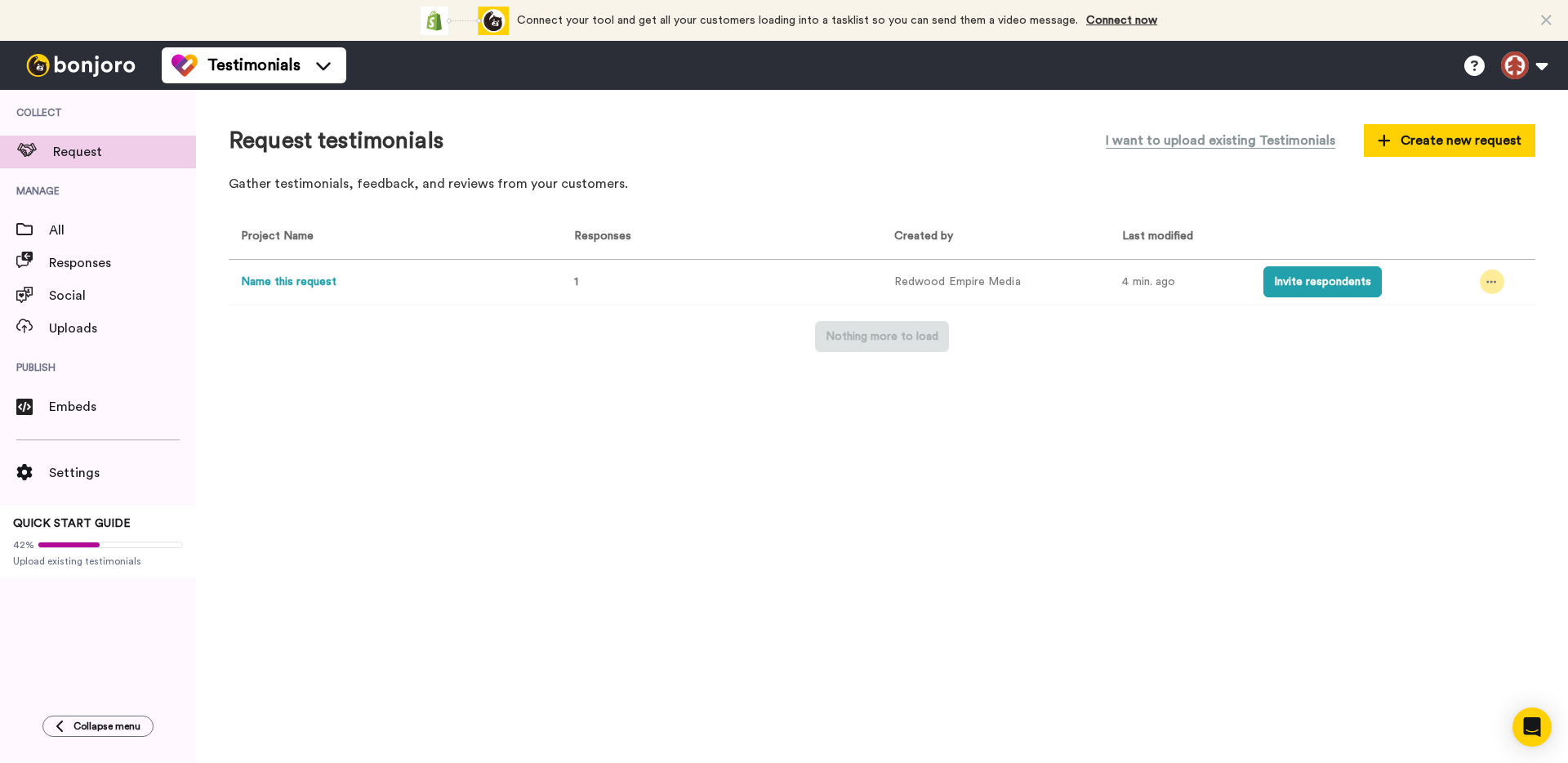
click at [1501, 277] on div at bounding box center [1492, 281] width 25 height 25
click at [1438, 391] on li "Edit project" at bounding box center [1457, 403] width 138 height 29
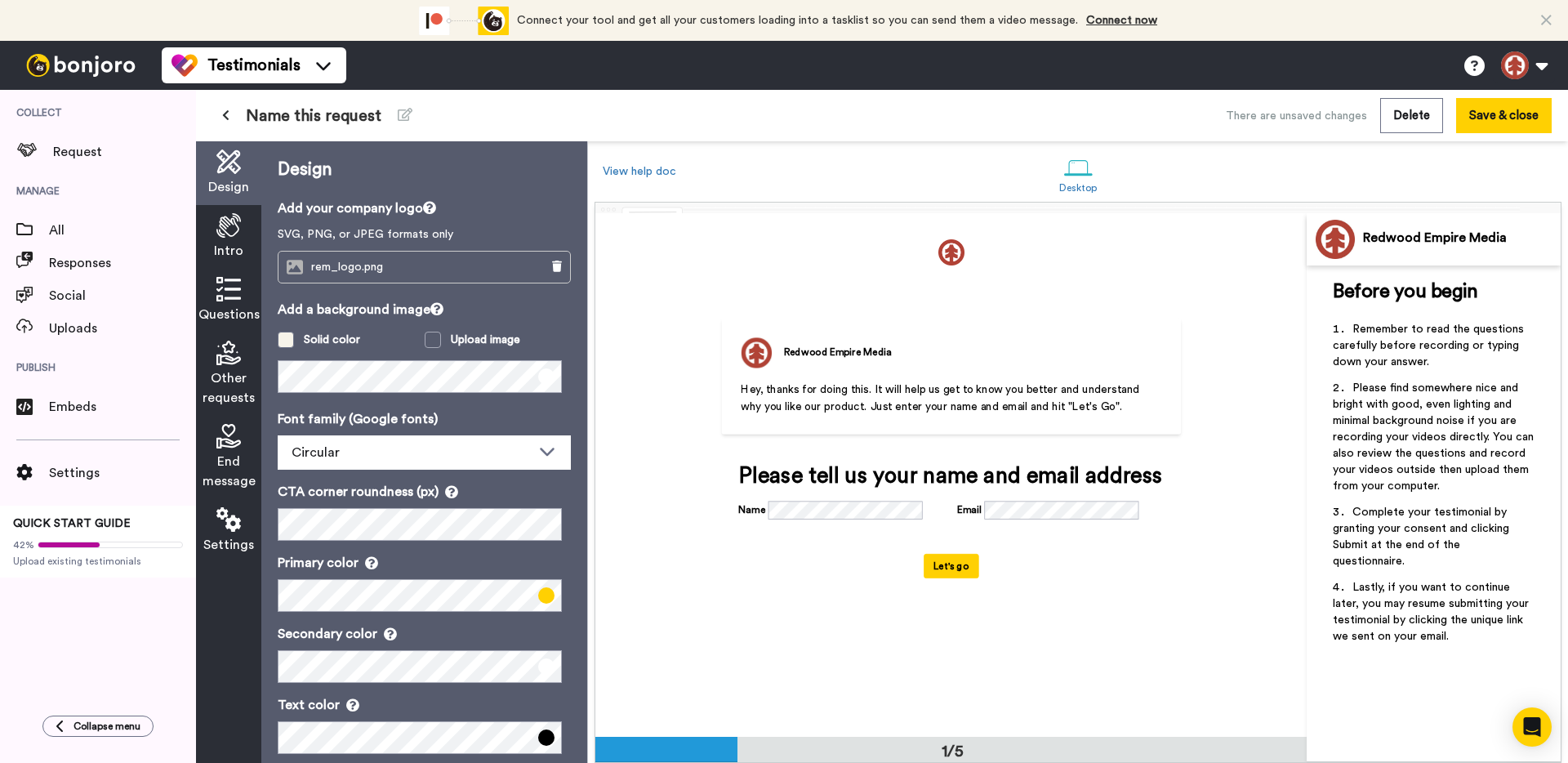
scroll to position [24, 0]
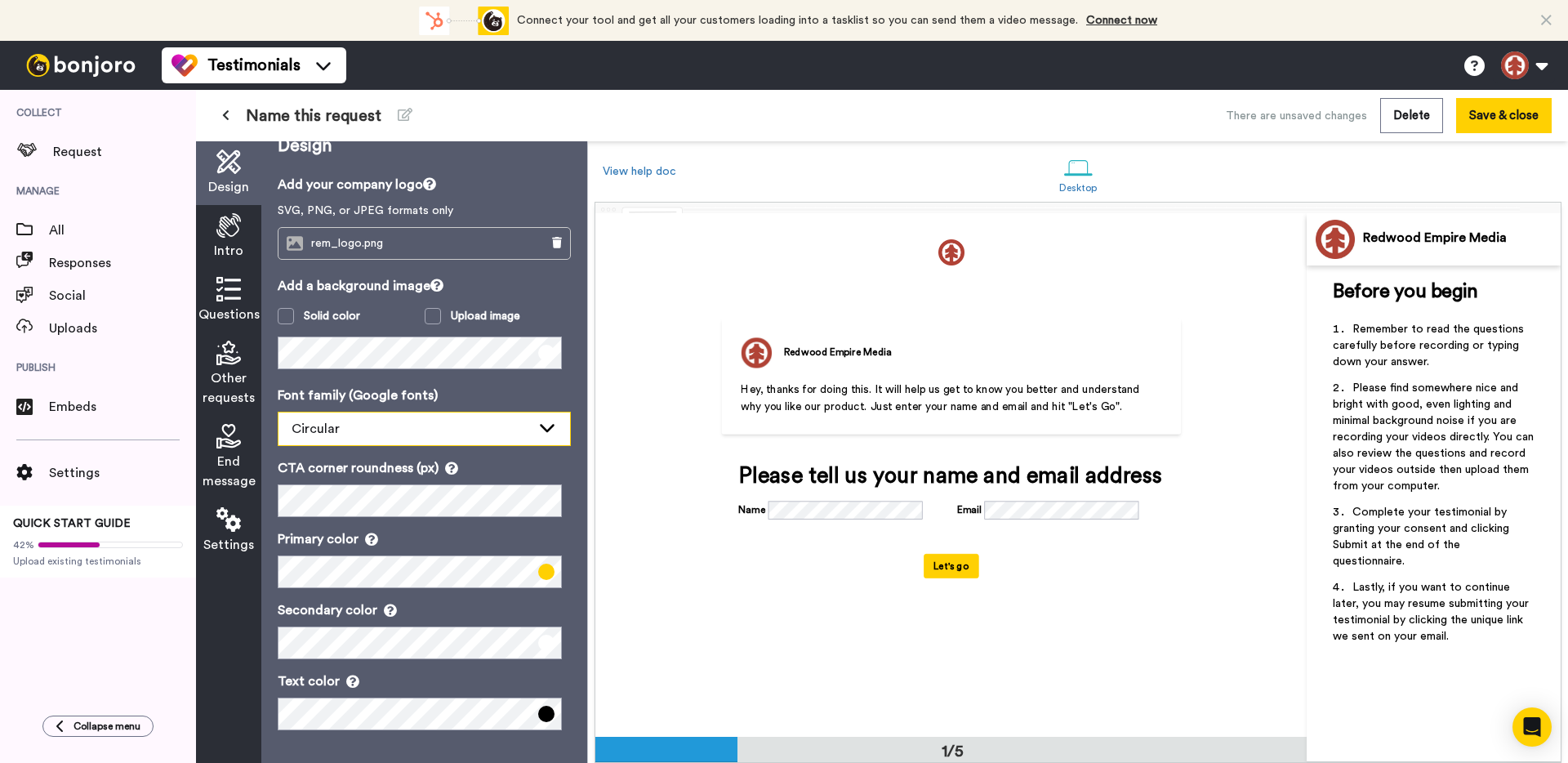
click at [350, 436] on div "Circular" at bounding box center [411, 429] width 239 height 20
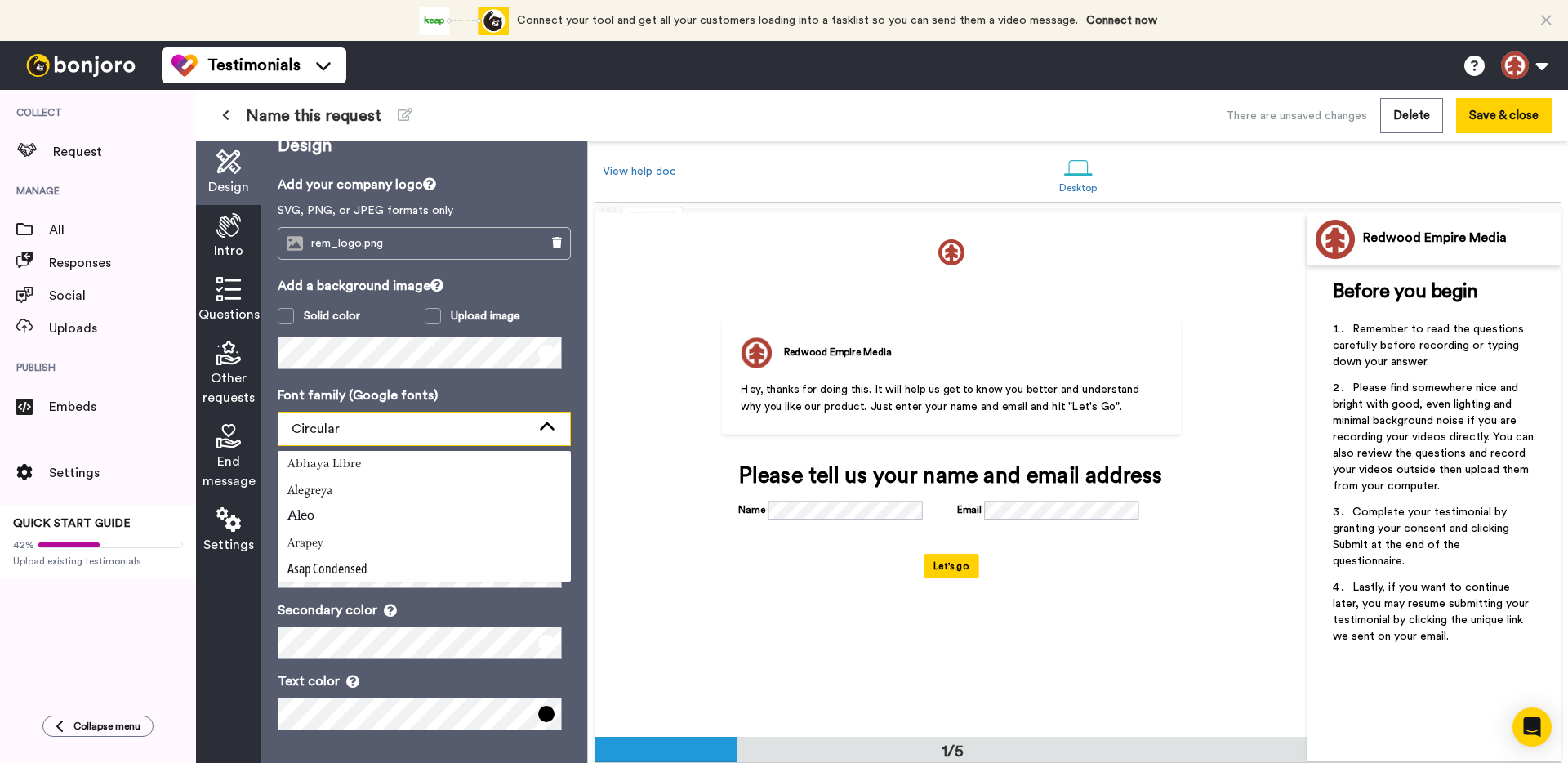
click at [350, 436] on div "Circular" at bounding box center [411, 429] width 239 height 20
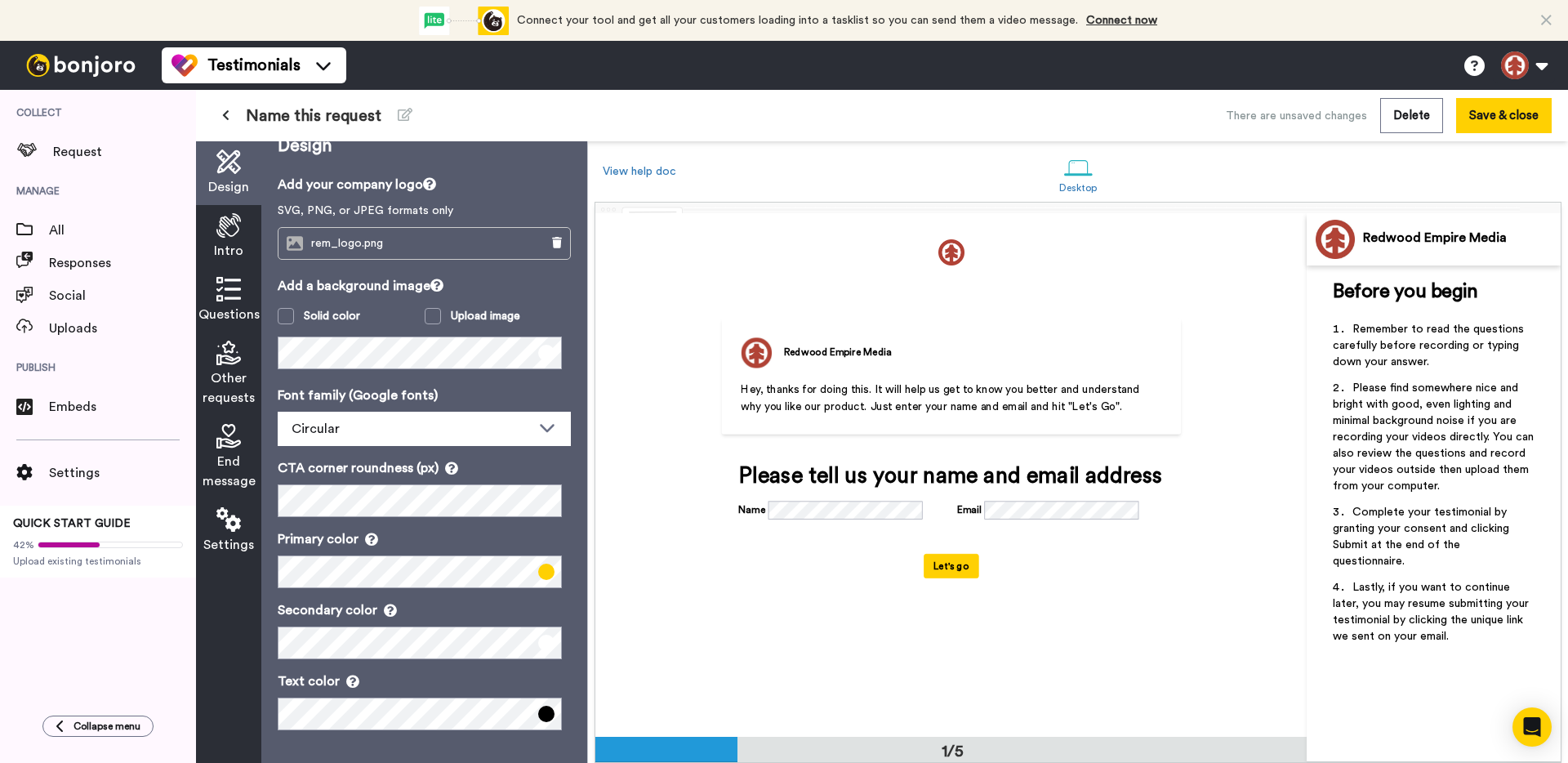
click at [246, 226] on div "Intro" at bounding box center [228, 237] width 65 height 64
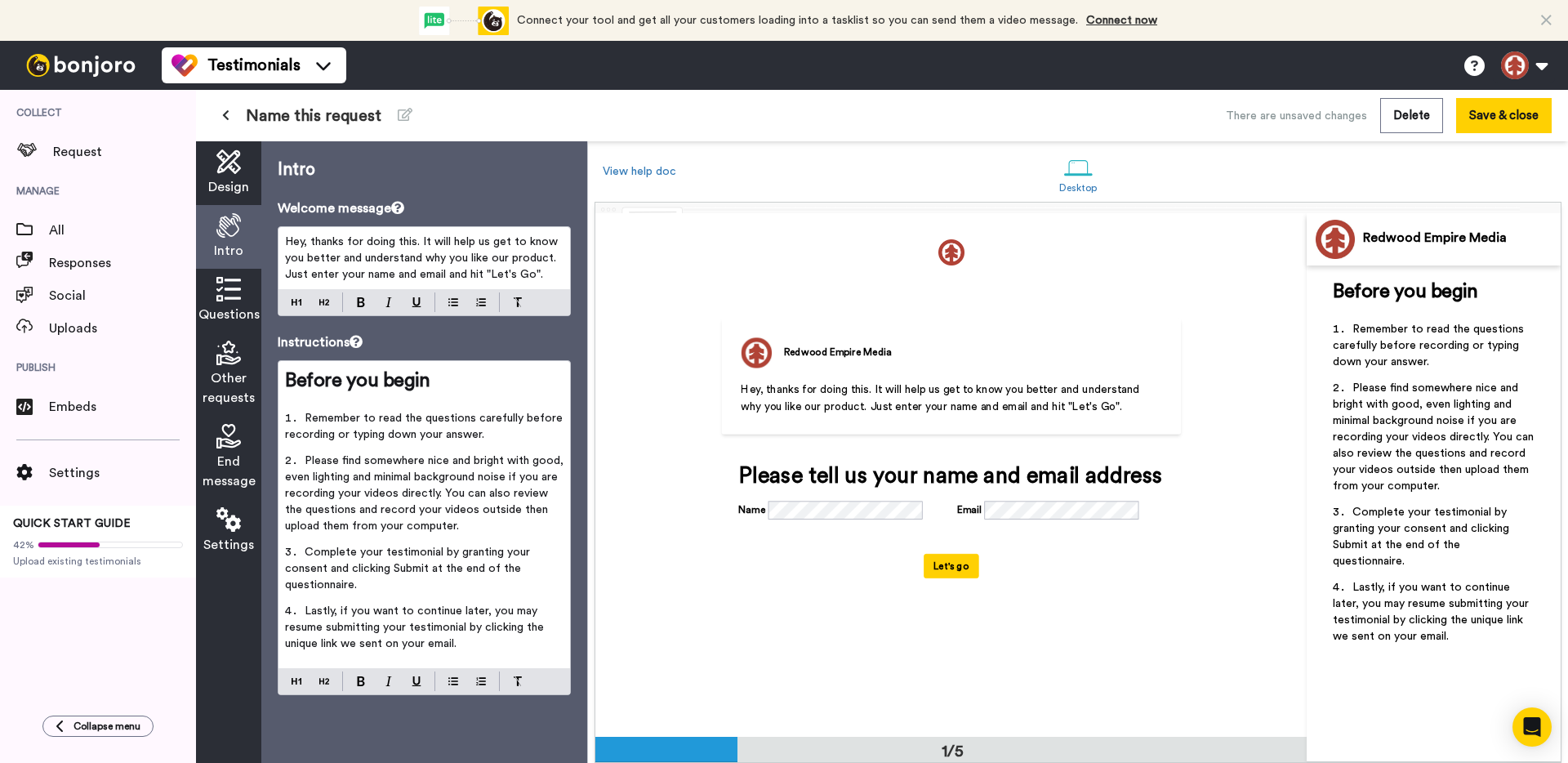
scroll to position [0, 0]
click at [221, 299] on icon at bounding box center [228, 289] width 25 height 25
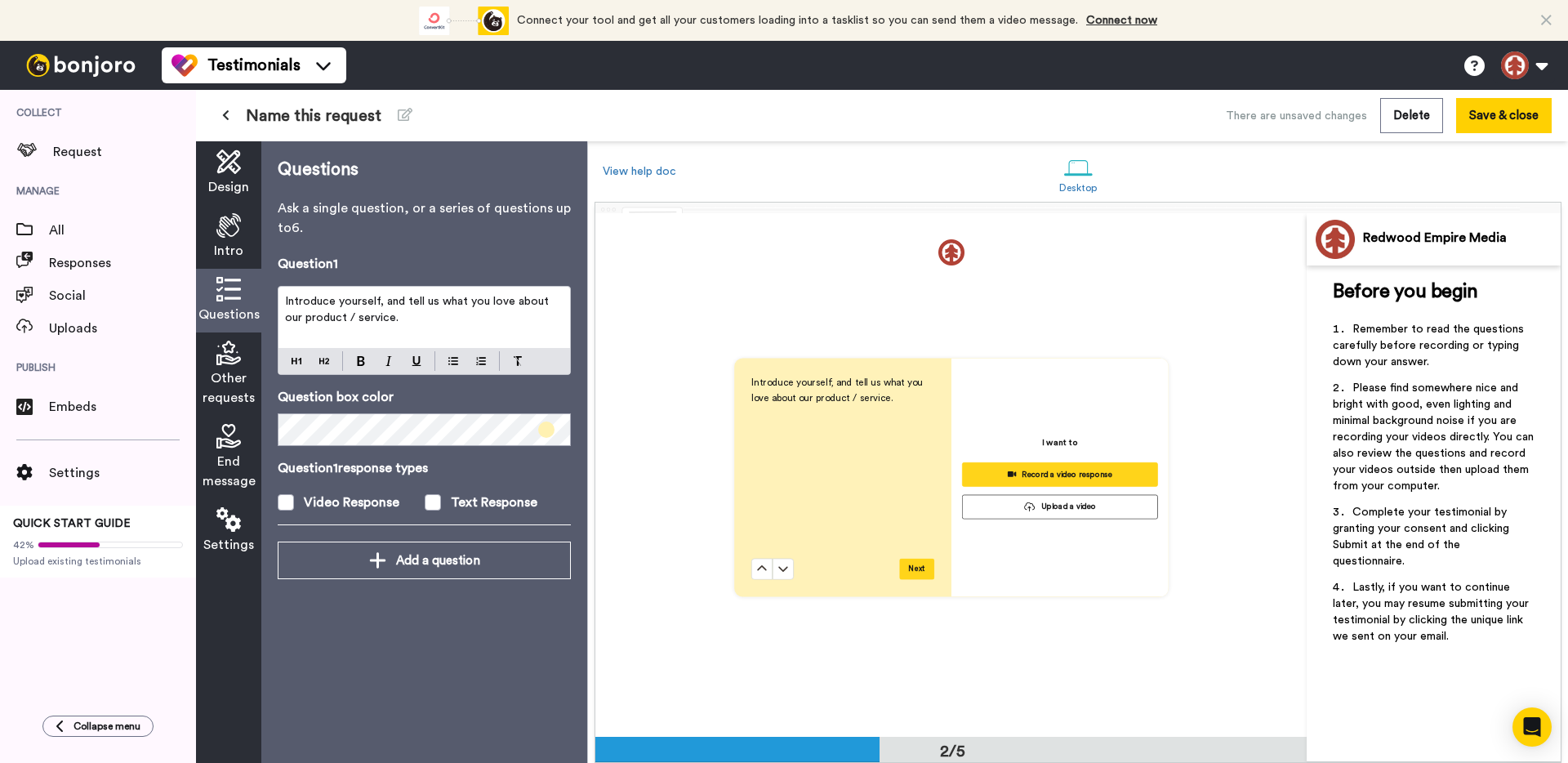
scroll to position [523, 0]
click at [226, 371] on span "Other requests" at bounding box center [228, 388] width 52 height 39
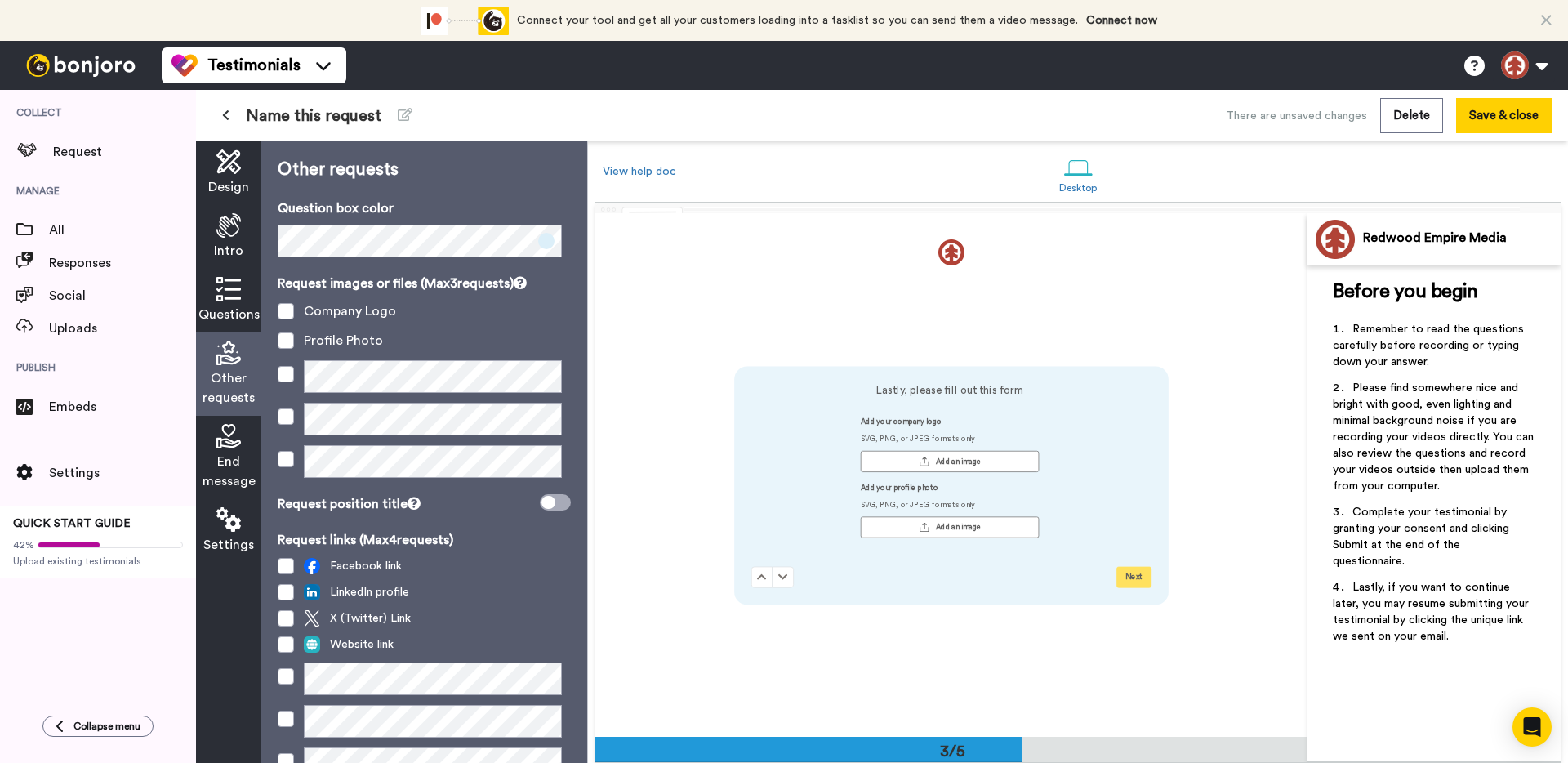
scroll to position [1048, 0]
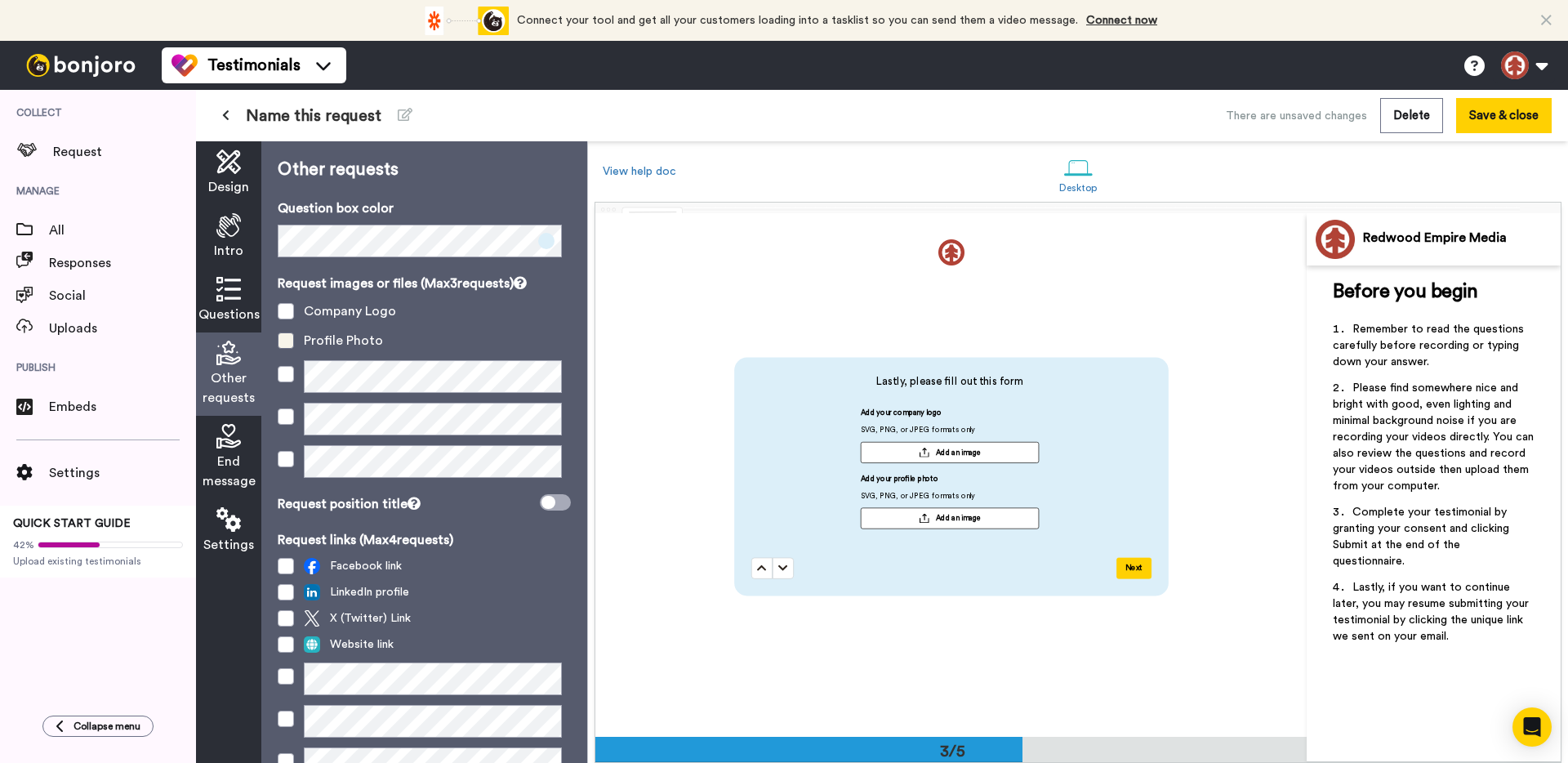
click at [284, 337] on span at bounding box center [286, 340] width 16 height 16
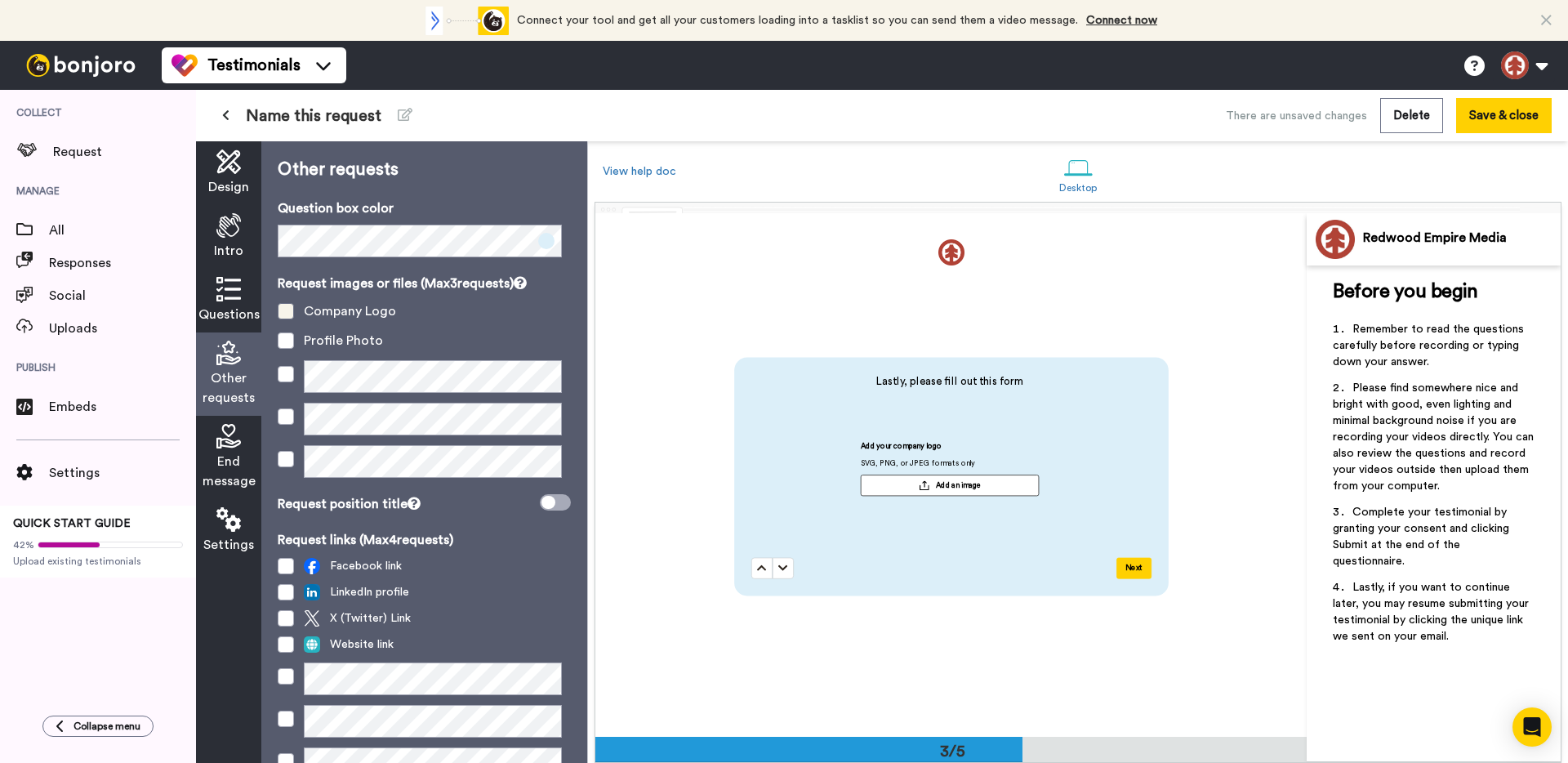
click at [289, 310] on span at bounding box center [286, 311] width 16 height 16
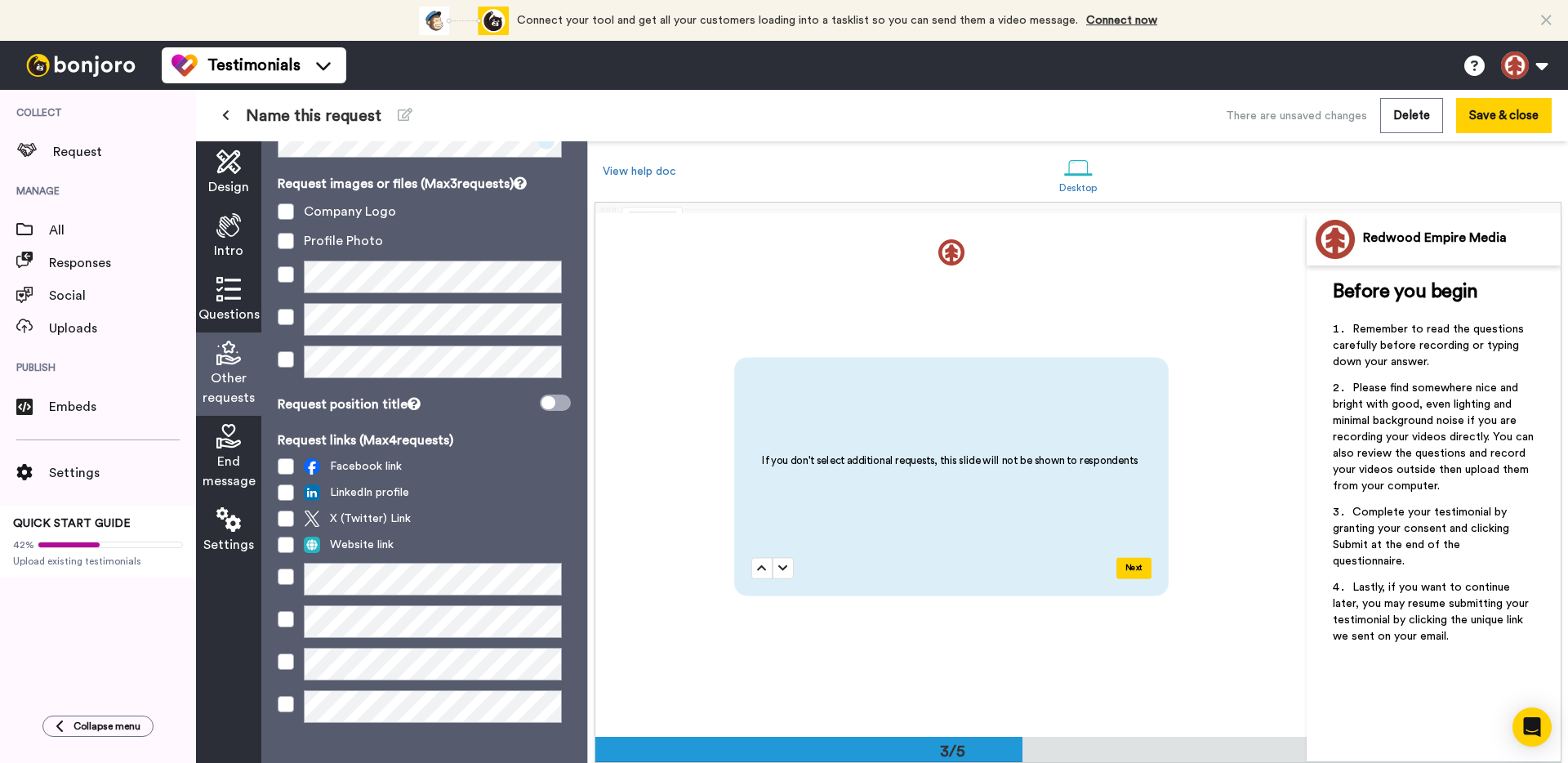
scroll to position [100, 0]
click at [282, 483] on span at bounding box center [286, 491] width 16 height 16
click at [286, 489] on span at bounding box center [286, 491] width 16 height 16
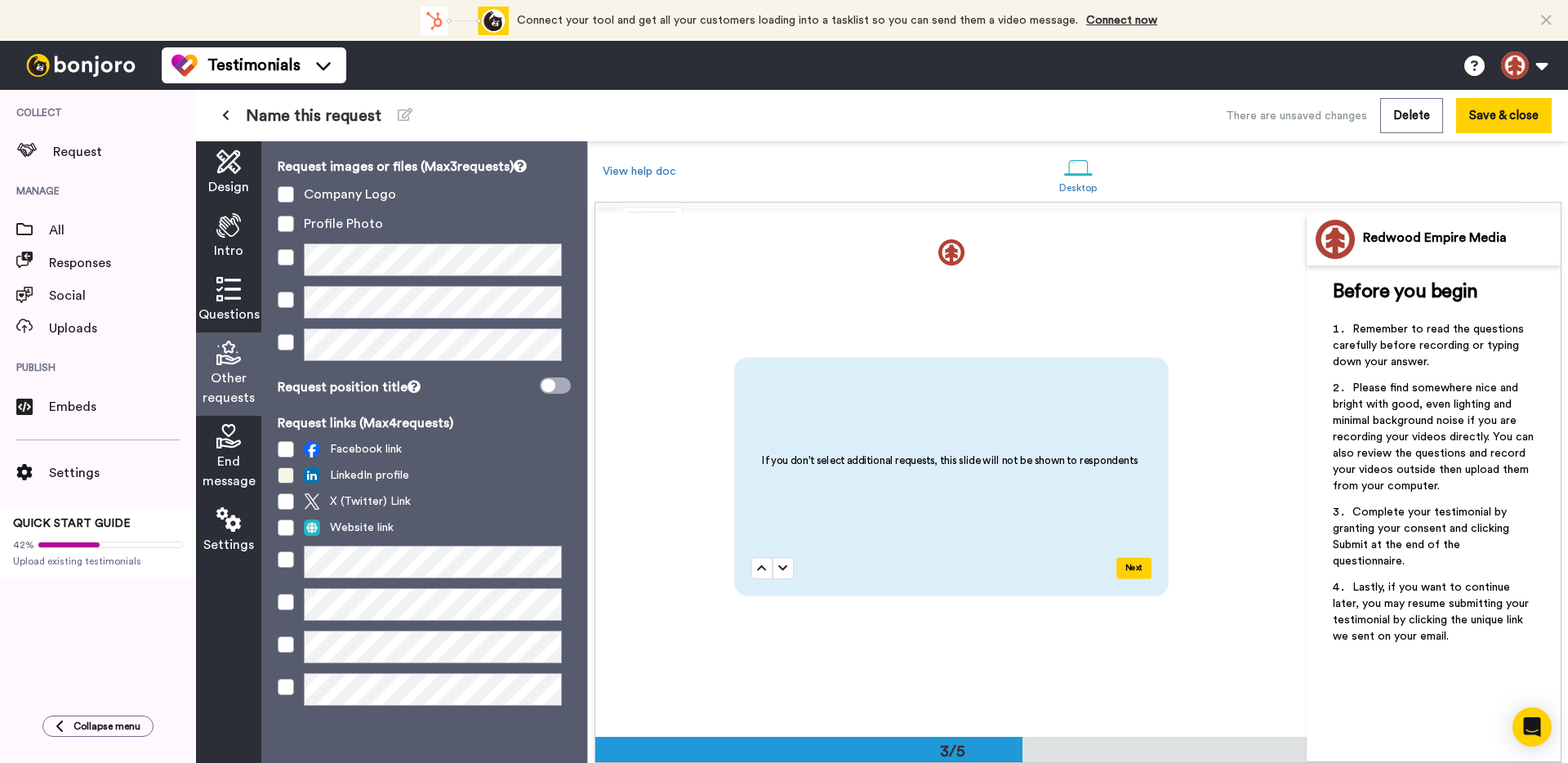
scroll to position [119, 0]
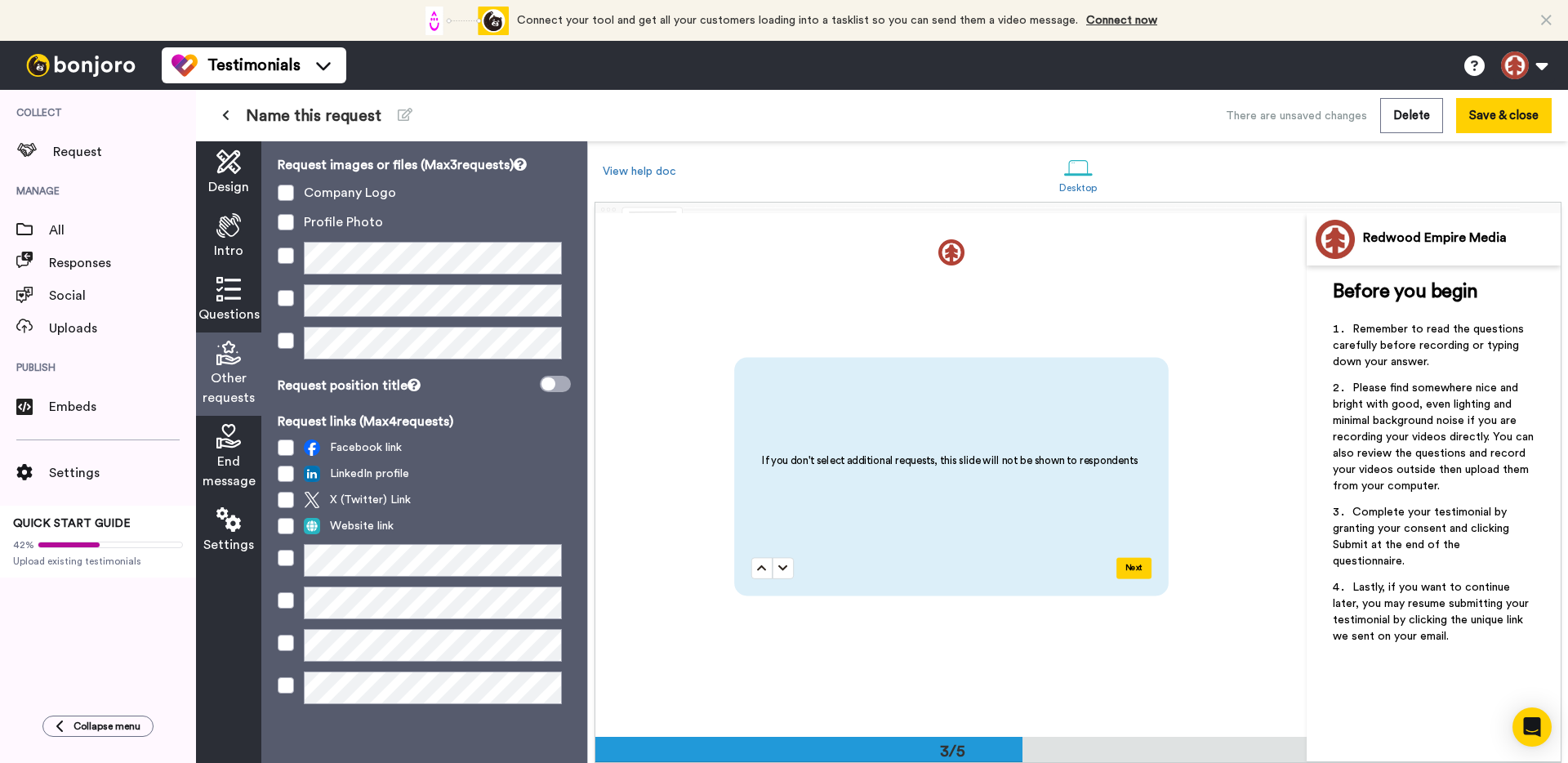
click at [242, 448] on div "End message" at bounding box center [228, 457] width 65 height 83
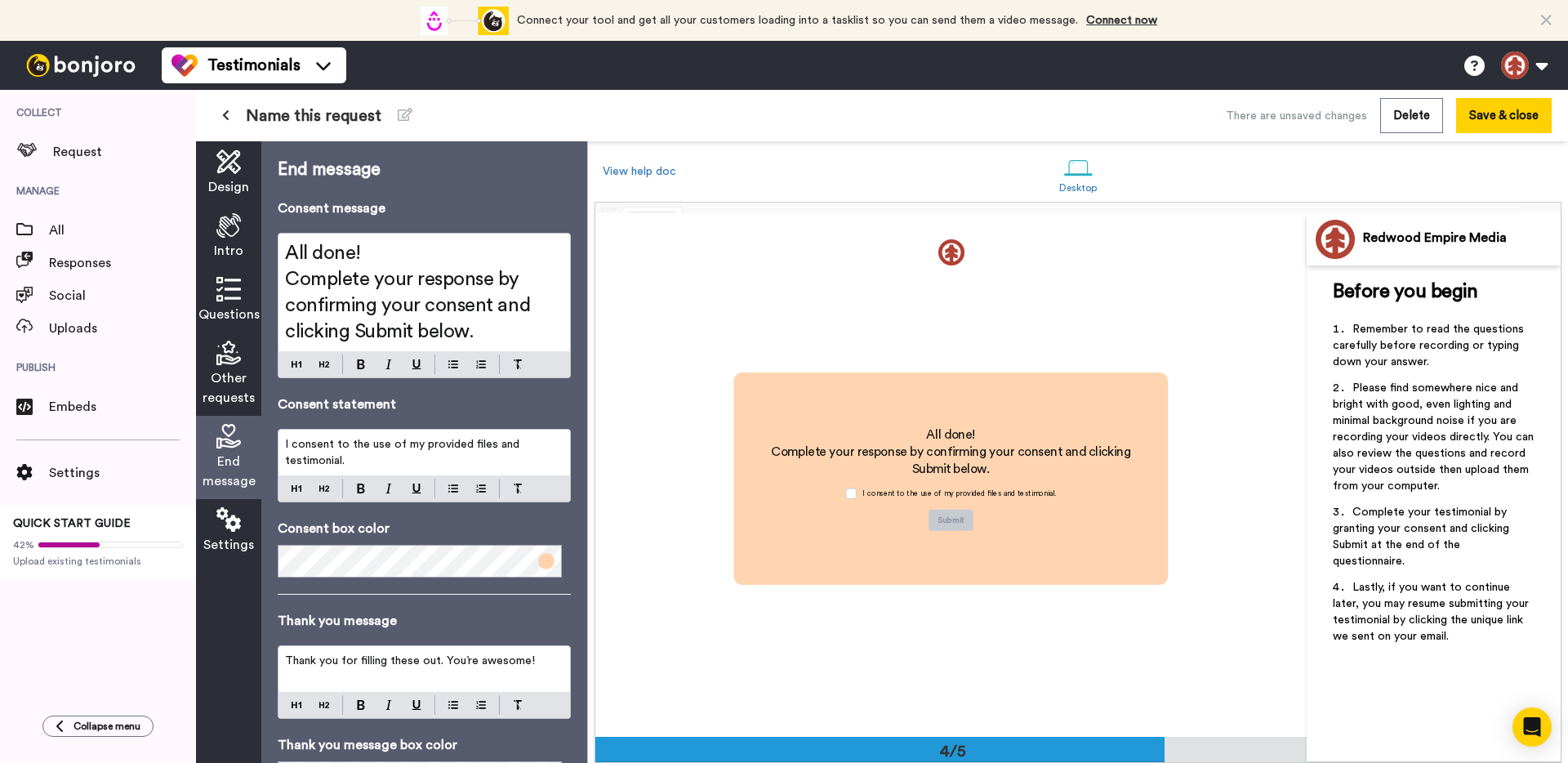
scroll to position [1571, 0]
click at [538, 566] on span at bounding box center [545, 561] width 16 height 16
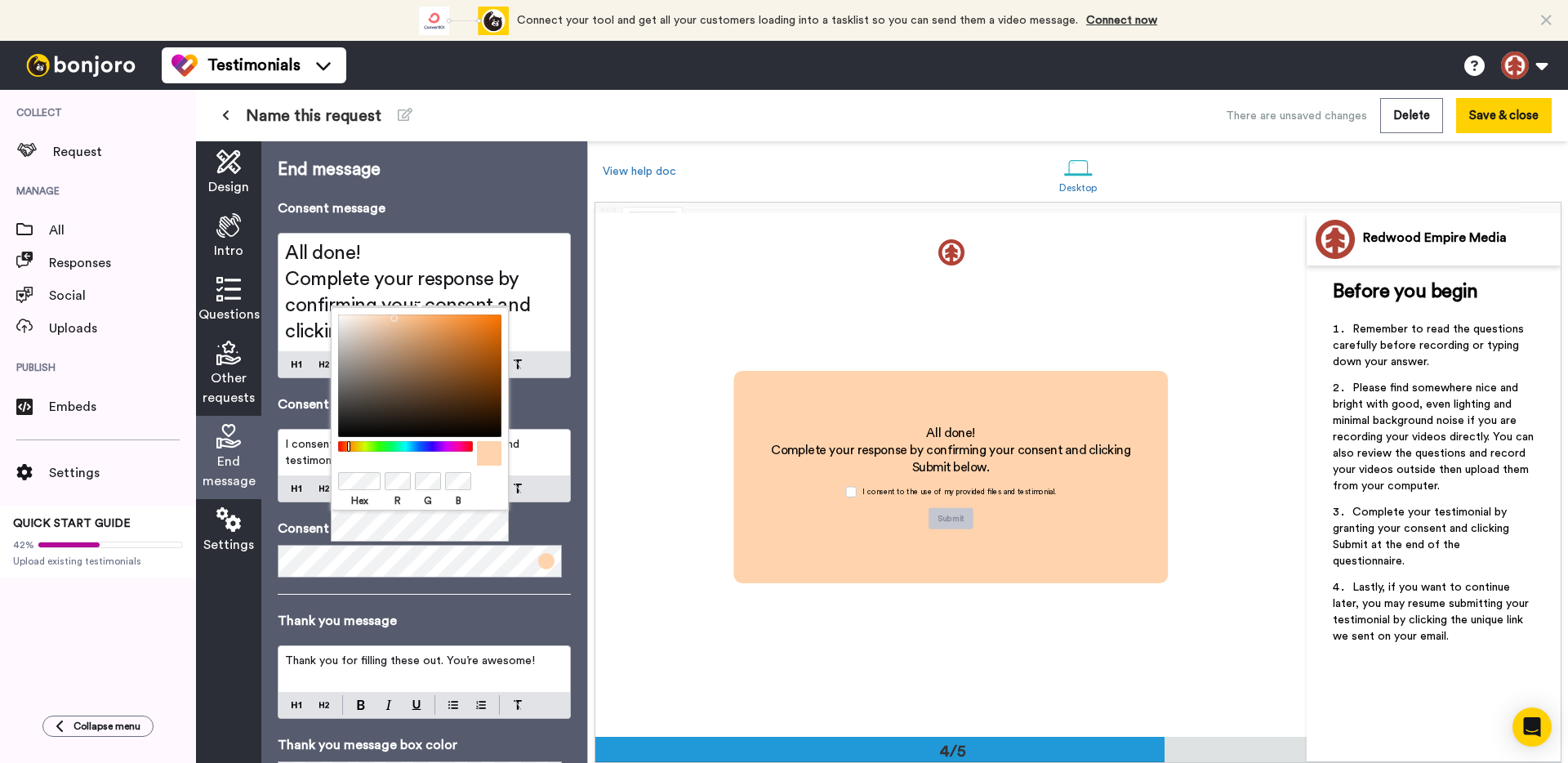
click at [498, 498] on div "Hex R G B" at bounding box center [419, 500] width 163 height 18
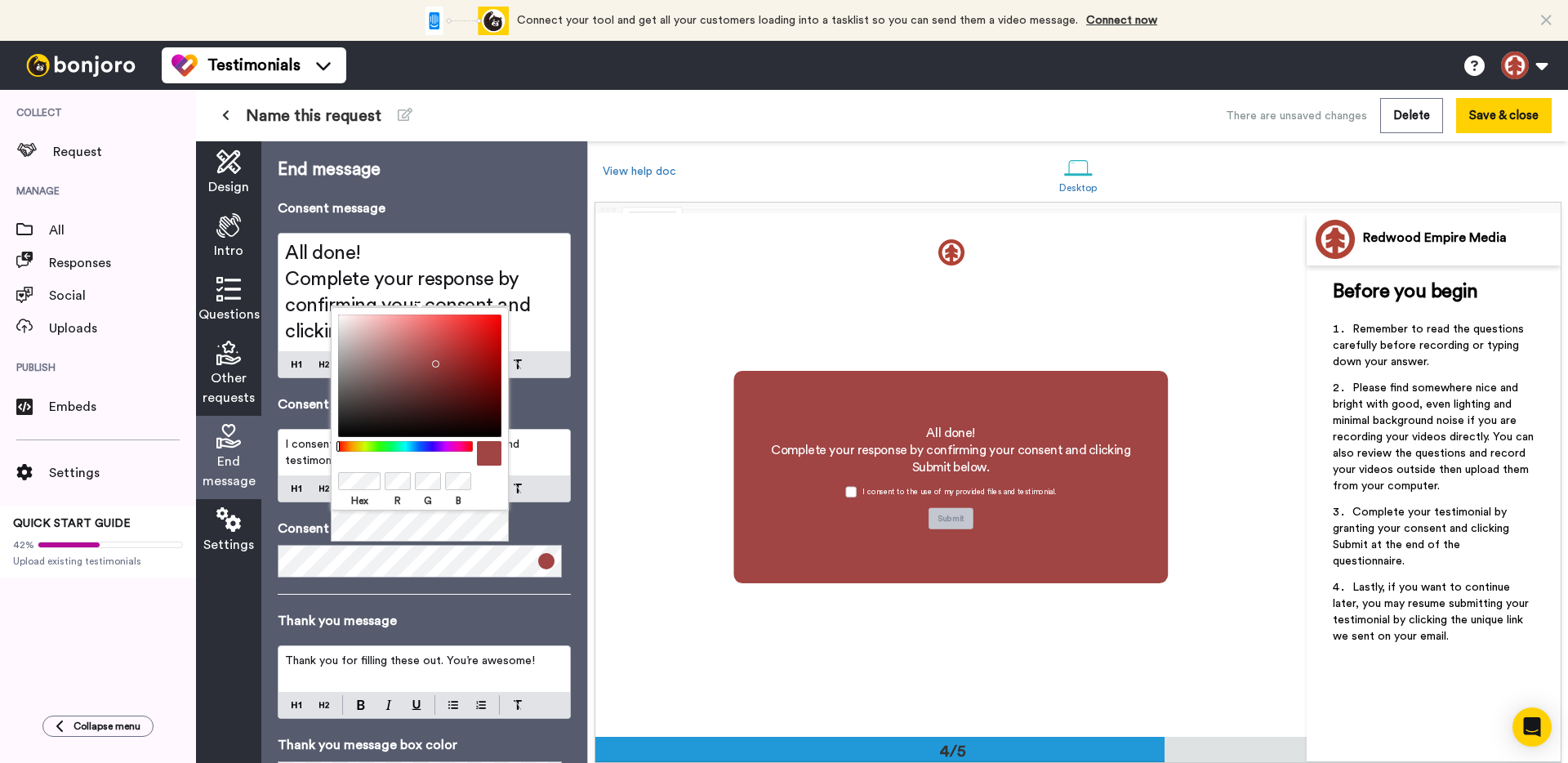
click at [529, 622] on p "Thank you message" at bounding box center [424, 620] width 293 height 20
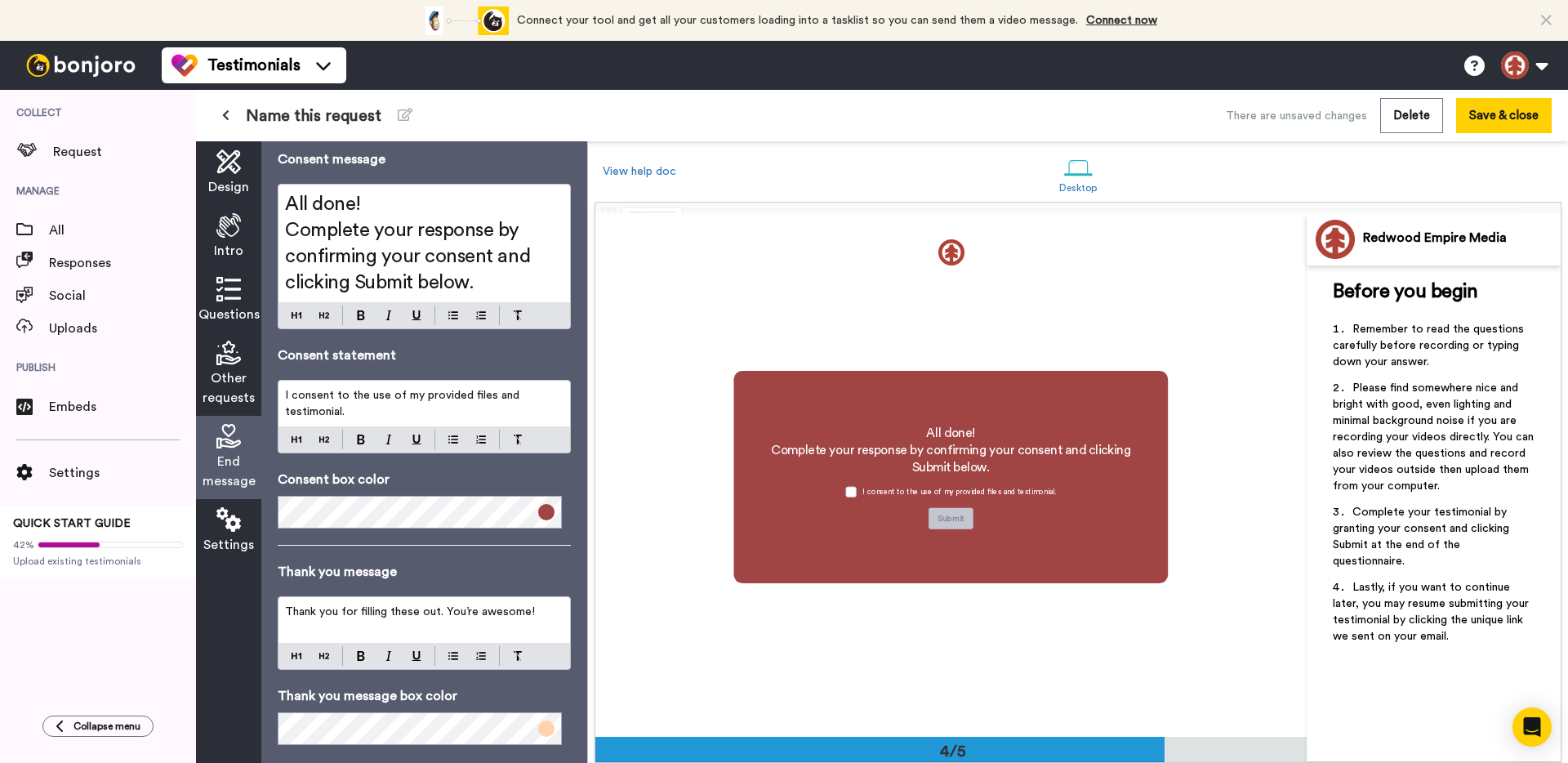
scroll to position [80, 0]
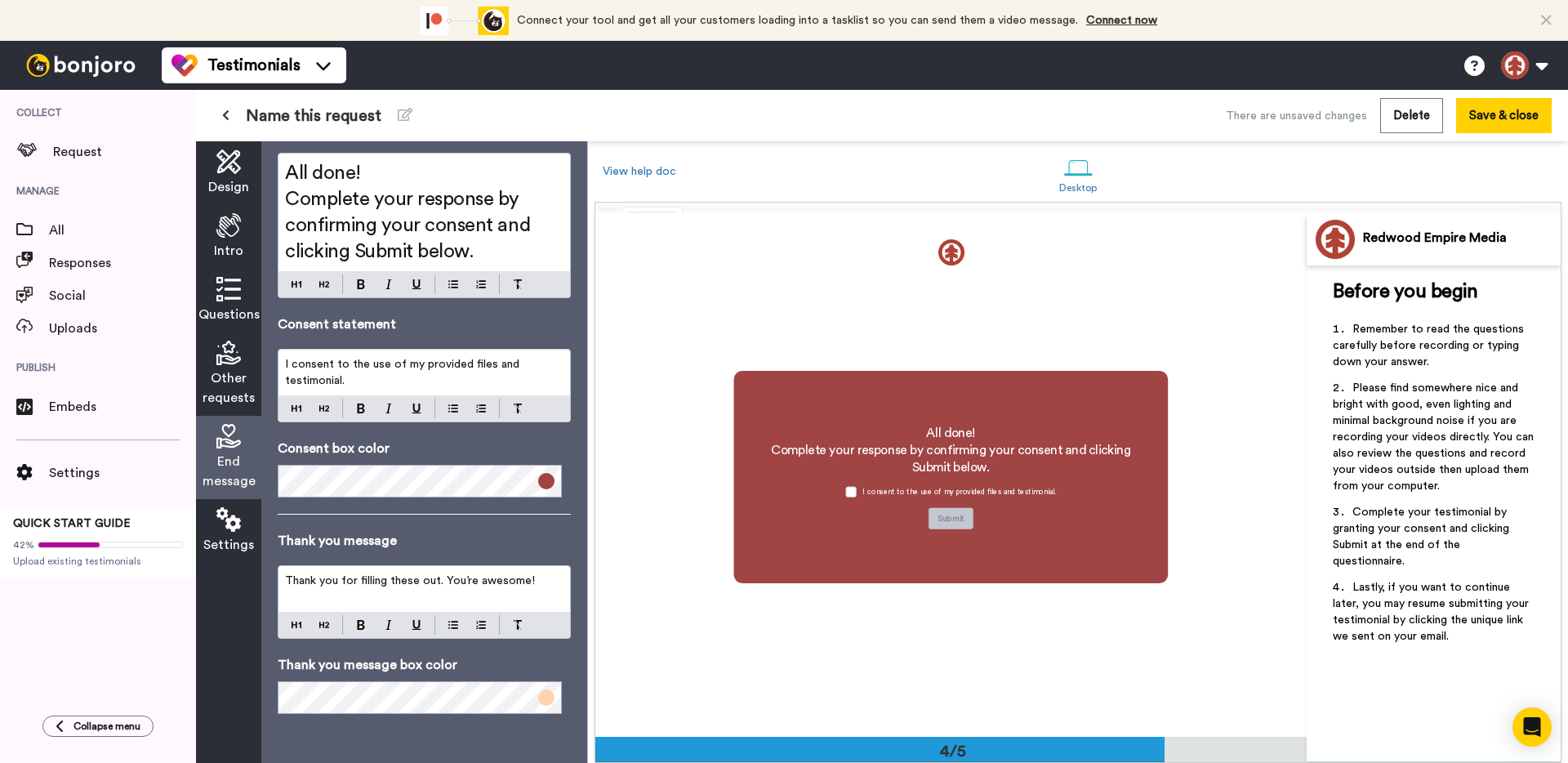
click at [538, 695] on span at bounding box center [545, 697] width 16 height 16
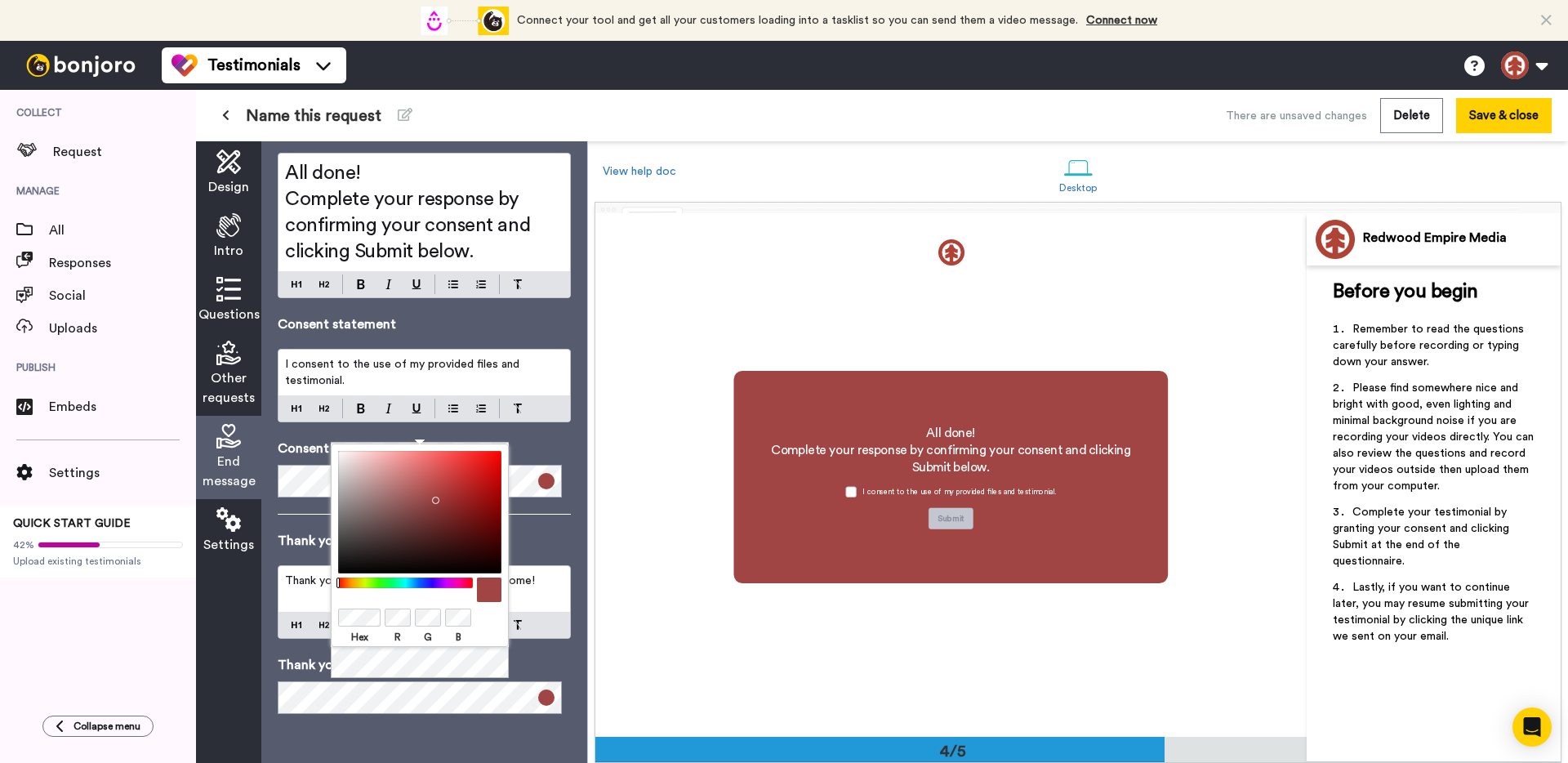
click at [555, 657] on p "Thank you message box color" at bounding box center [424, 665] width 293 height 20
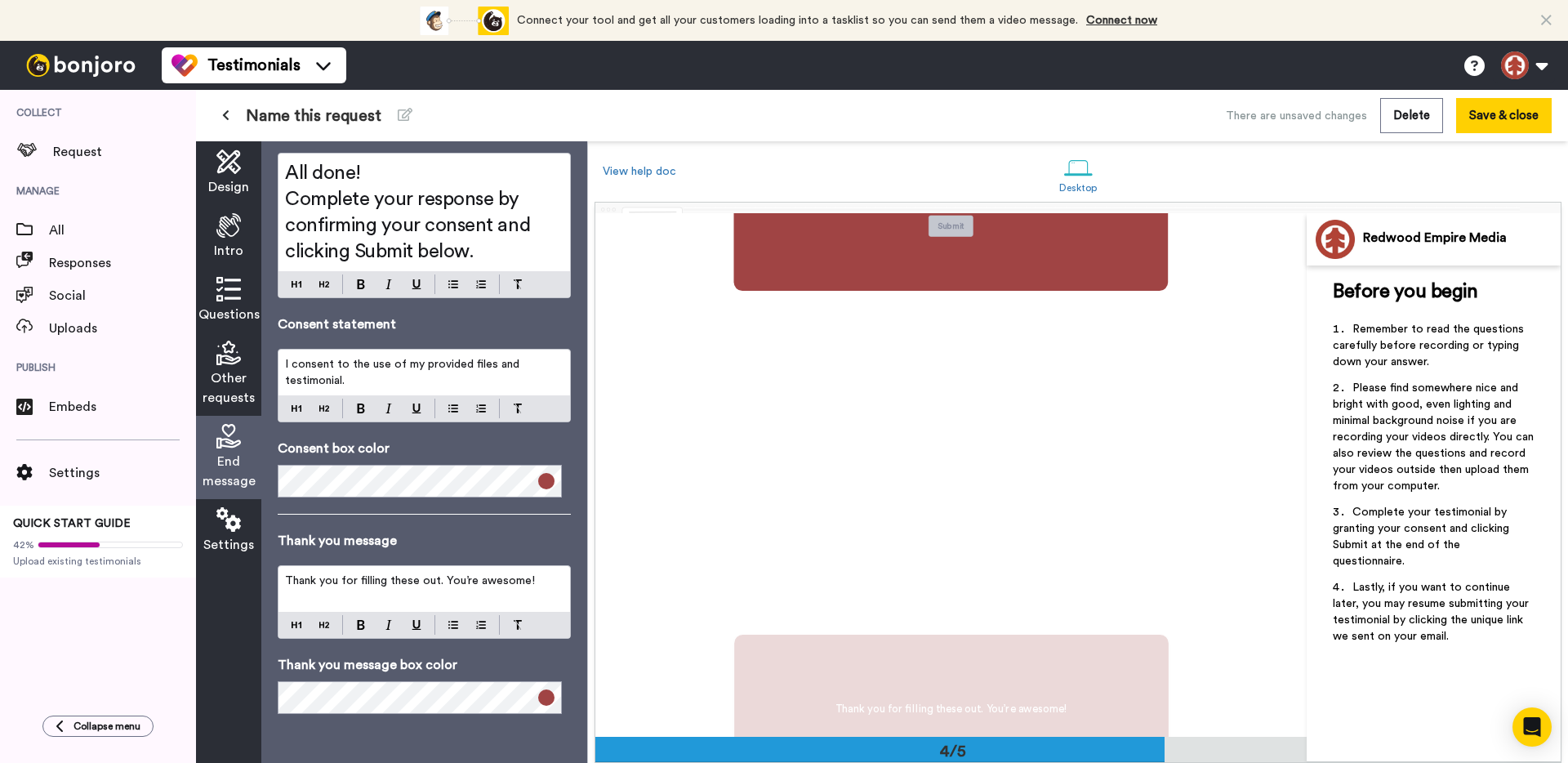
click at [360, 575] on span "Thank you for filling these out. You’re awesome!" at bounding box center [410, 580] width 250 height 11
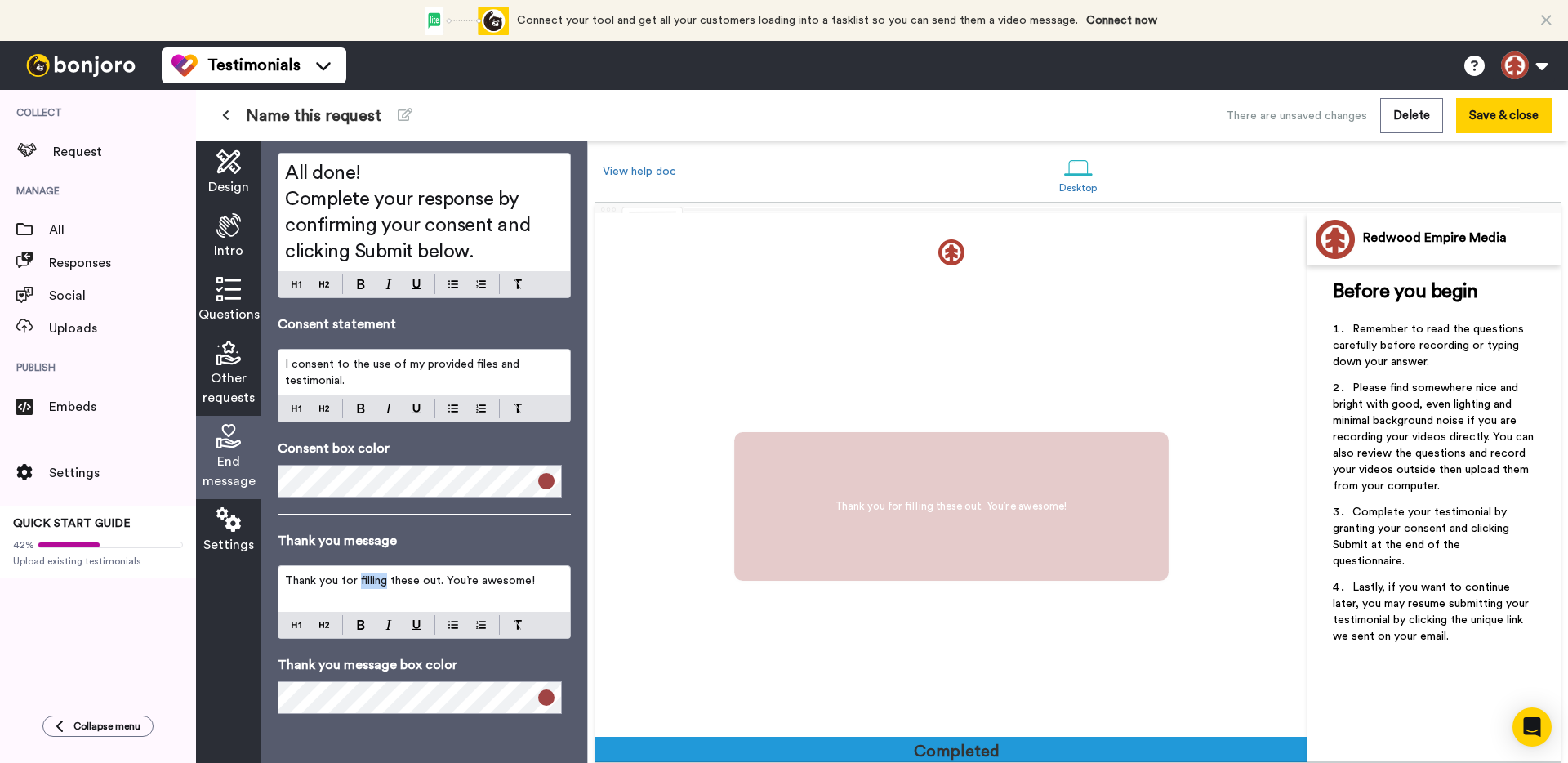
click at [360, 575] on span "Thank you for filling these out. You’re awesome!" at bounding box center [410, 580] width 250 height 11
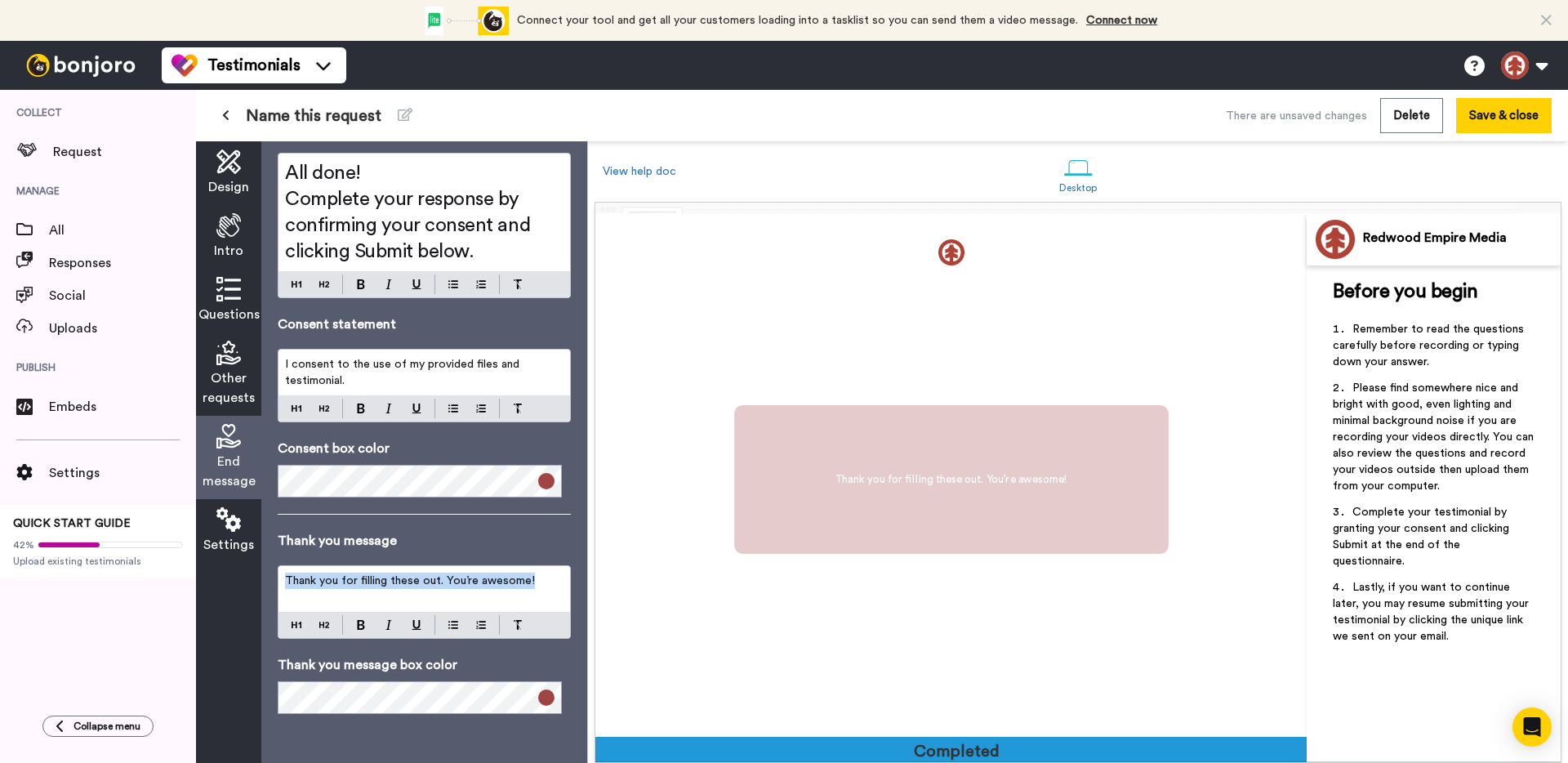
click at [360, 575] on span "Thank you for filling these out. You’re awesome!" at bounding box center [410, 580] width 250 height 11
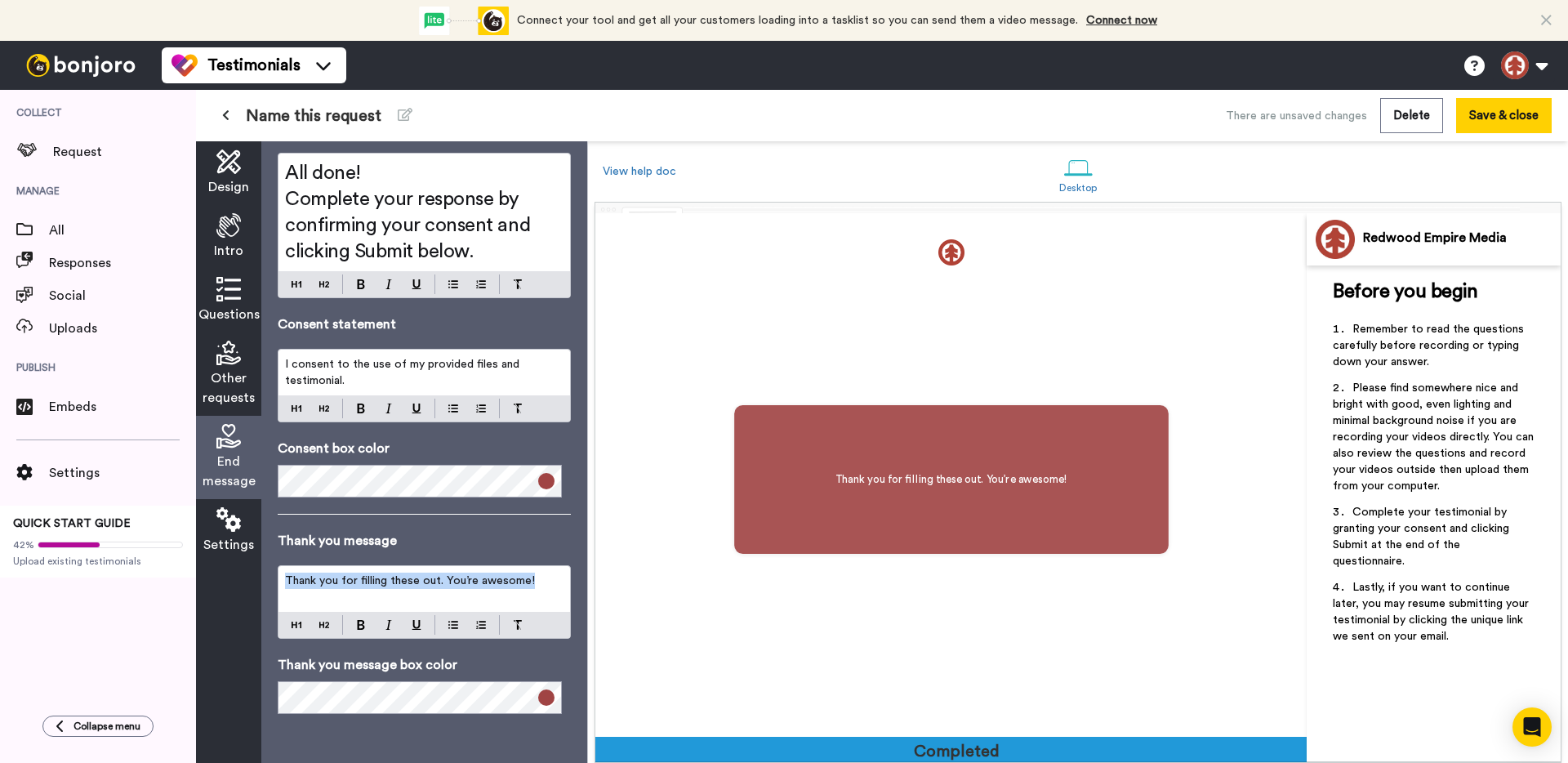
scroll to position [2095, 0]
click at [360, 575] on span "Thank you for filling these out. You’re awesome!" at bounding box center [410, 580] width 250 height 11
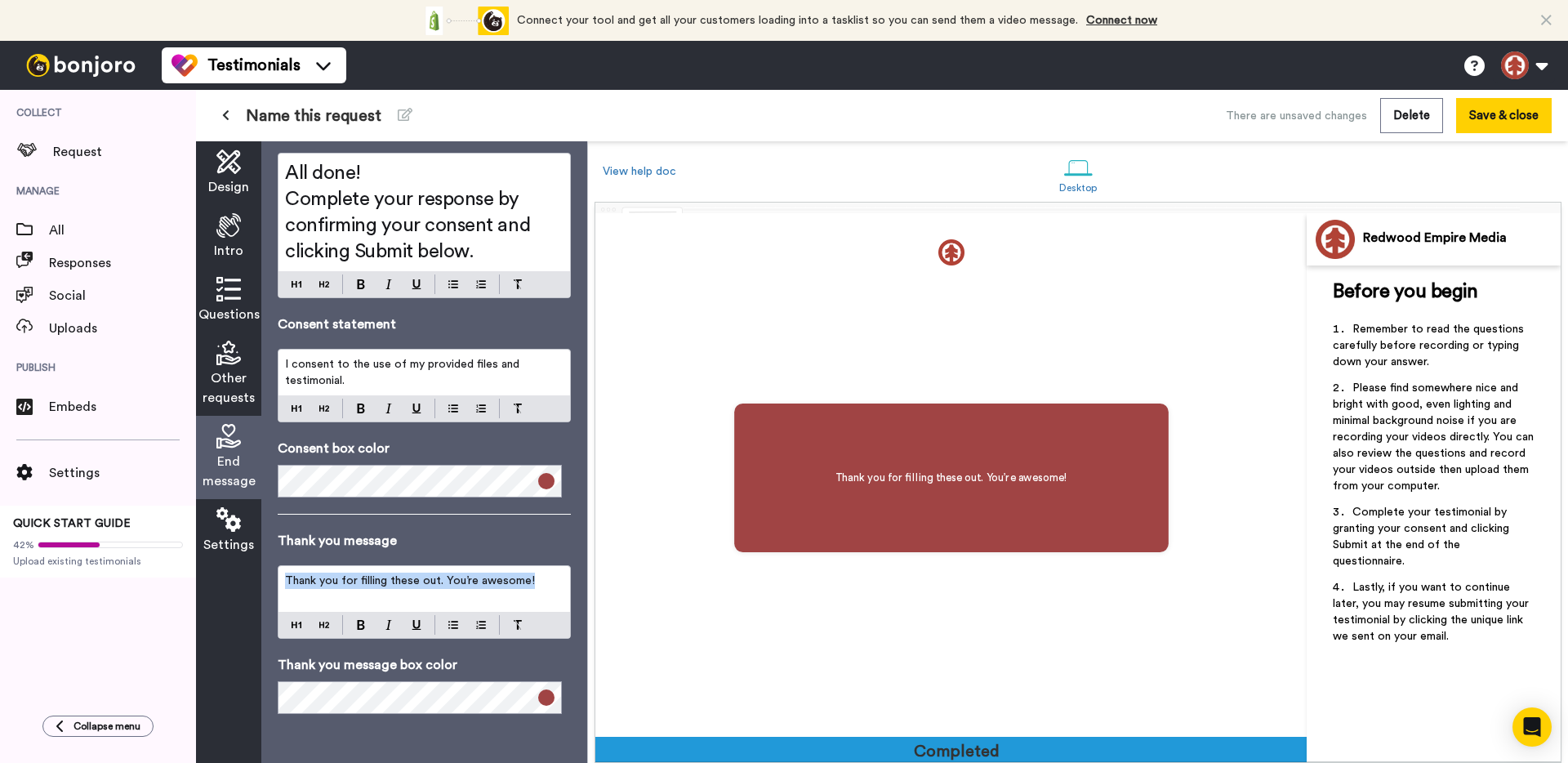
scroll to position [0, 0]
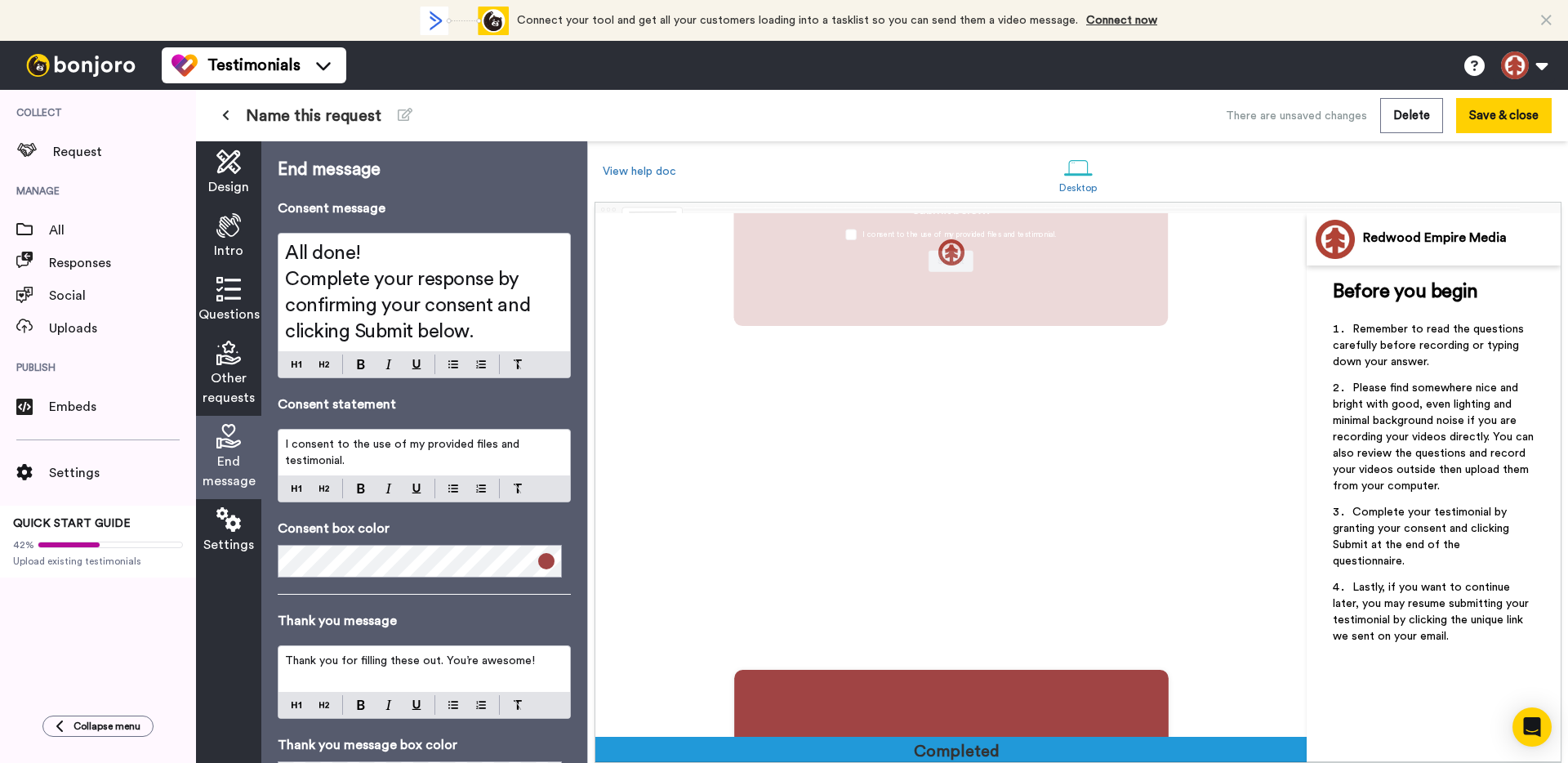
click at [402, 299] on span "Complete your response by confirming your consent and clicking Submit below." at bounding box center [410, 305] width 250 height 72
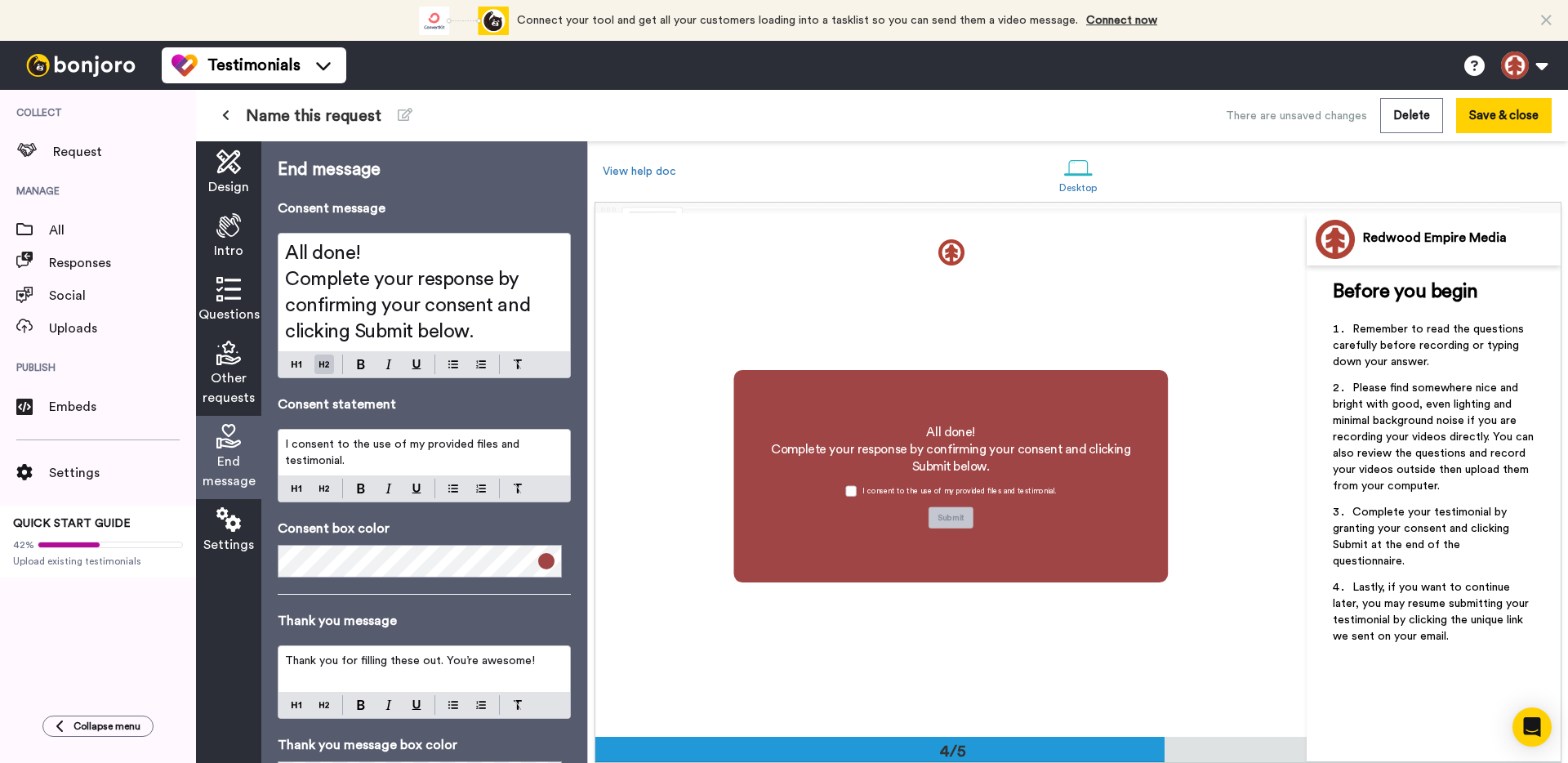
scroll to position [1571, 0]
click at [367, 456] on p "I consent to the use of my provided files and testimonial." at bounding box center [424, 452] width 279 height 33
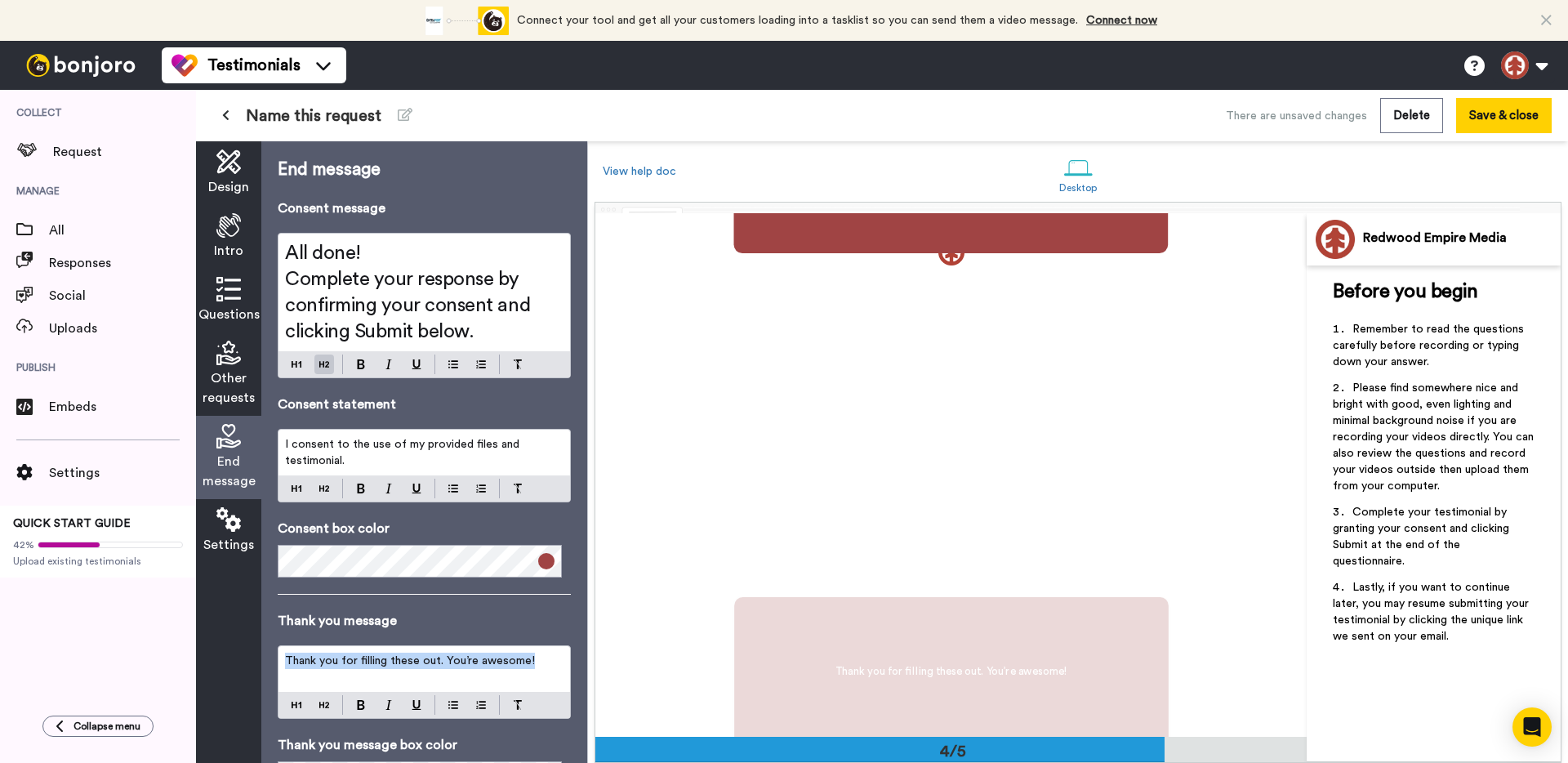
click at [350, 672] on div "Thank you for filling these out. You’re awesome!" at bounding box center [424, 669] width 292 height 45
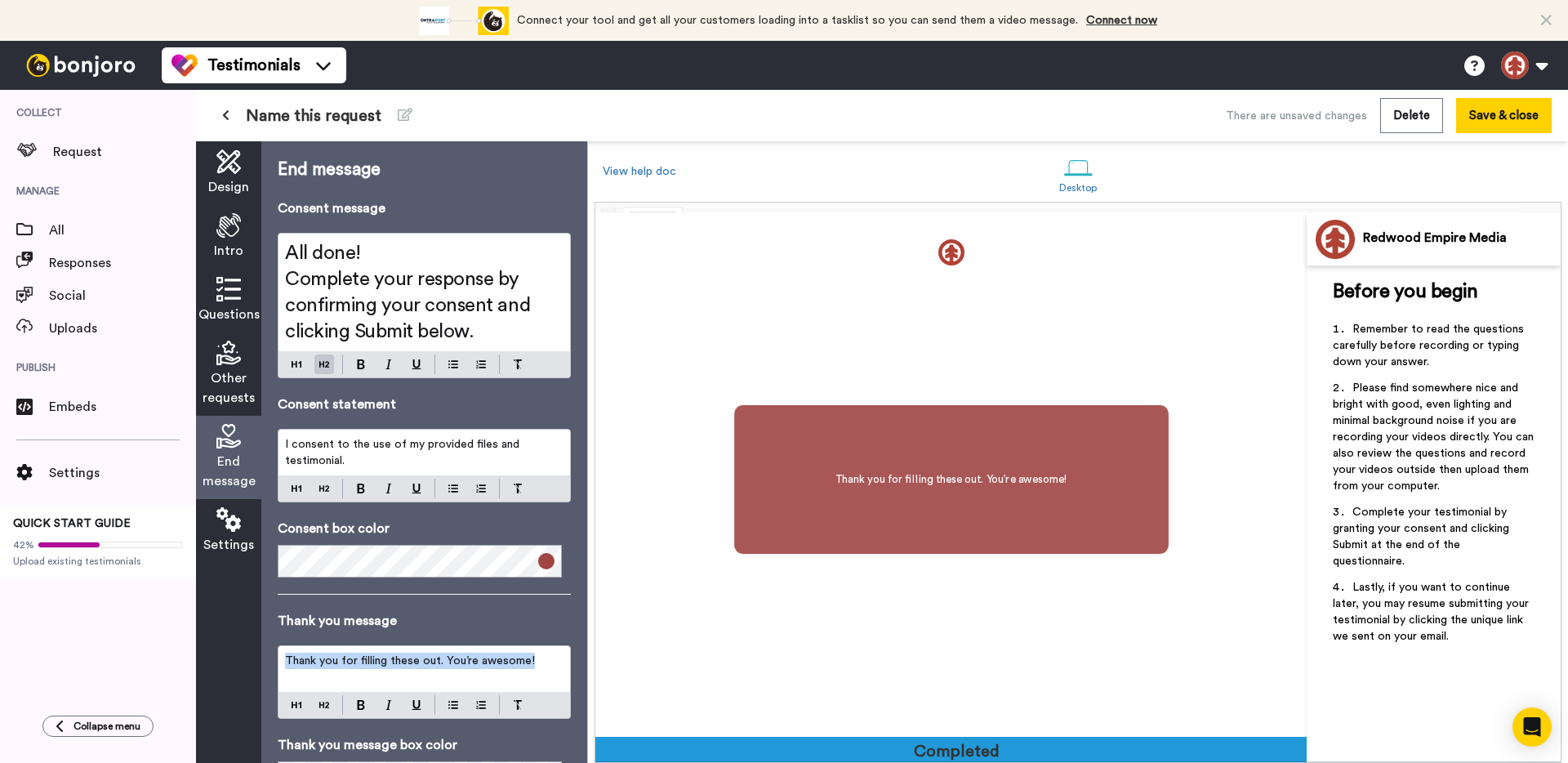
scroll to position [2095, 0]
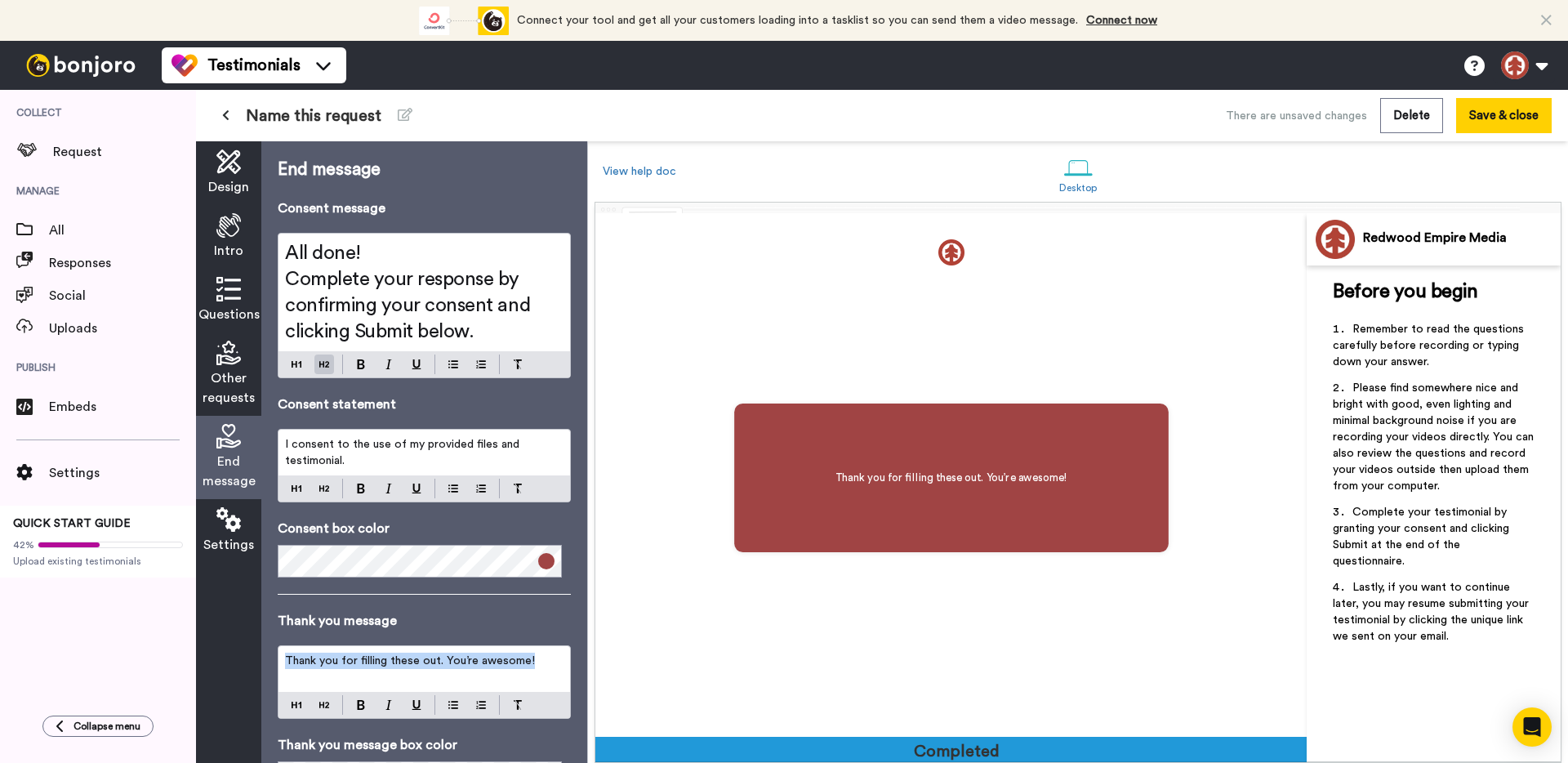
click at [548, 664] on p "Thank you for filling these out. You’re awesome!" at bounding box center [424, 660] width 279 height 16
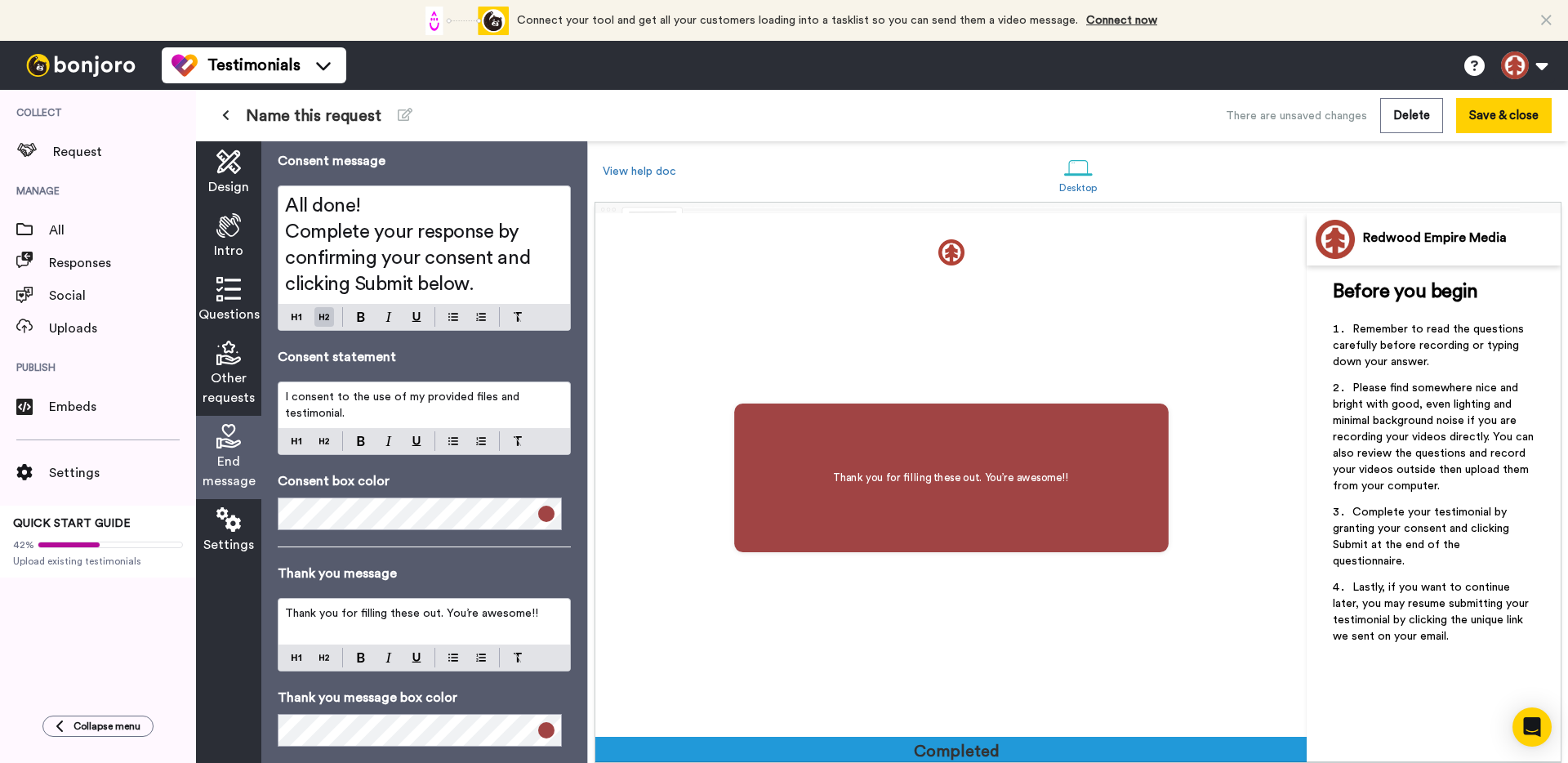
scroll to position [80, 0]
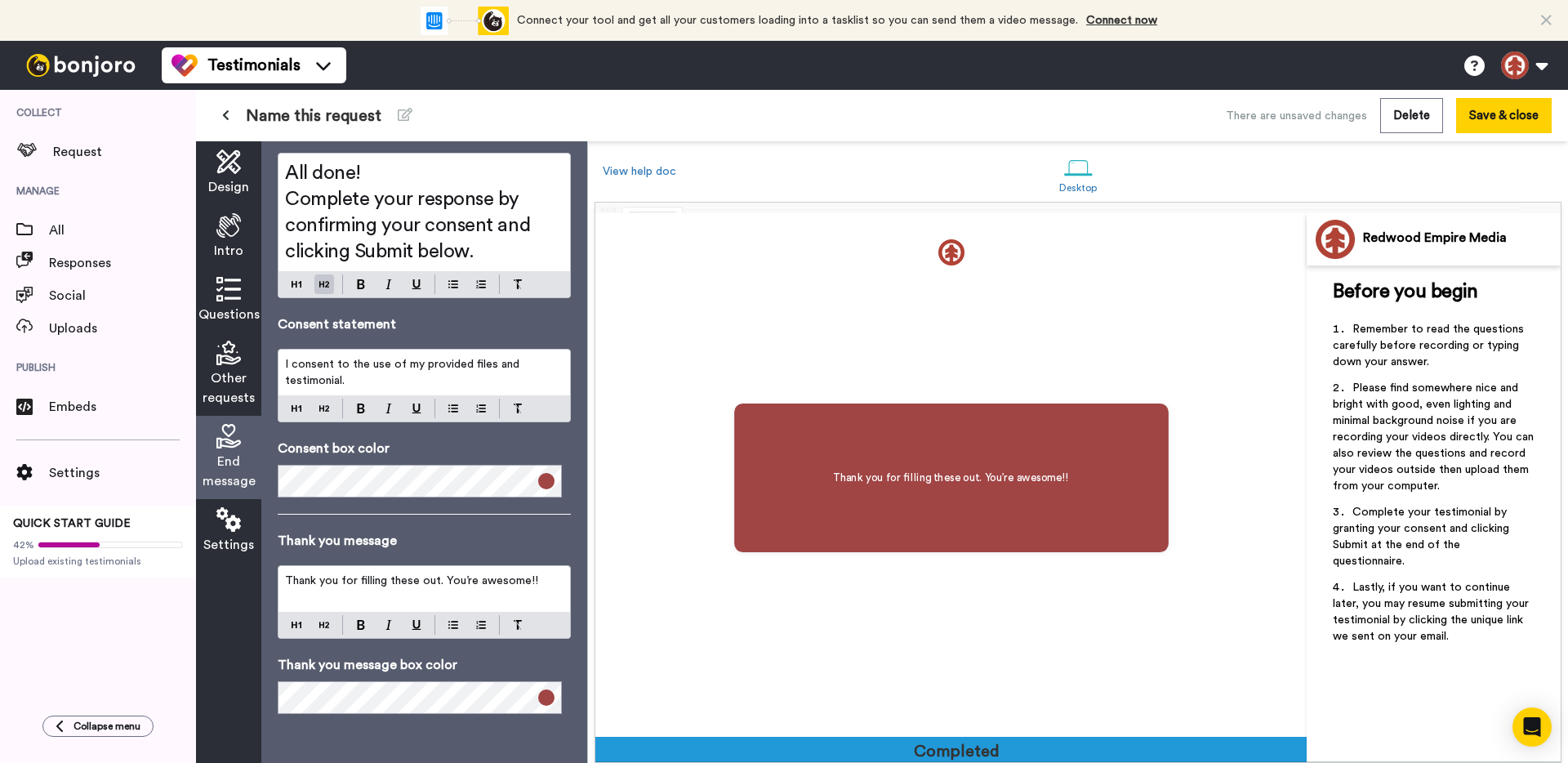
click at [804, 748] on div at bounding box center [951, 750] width 711 height 26
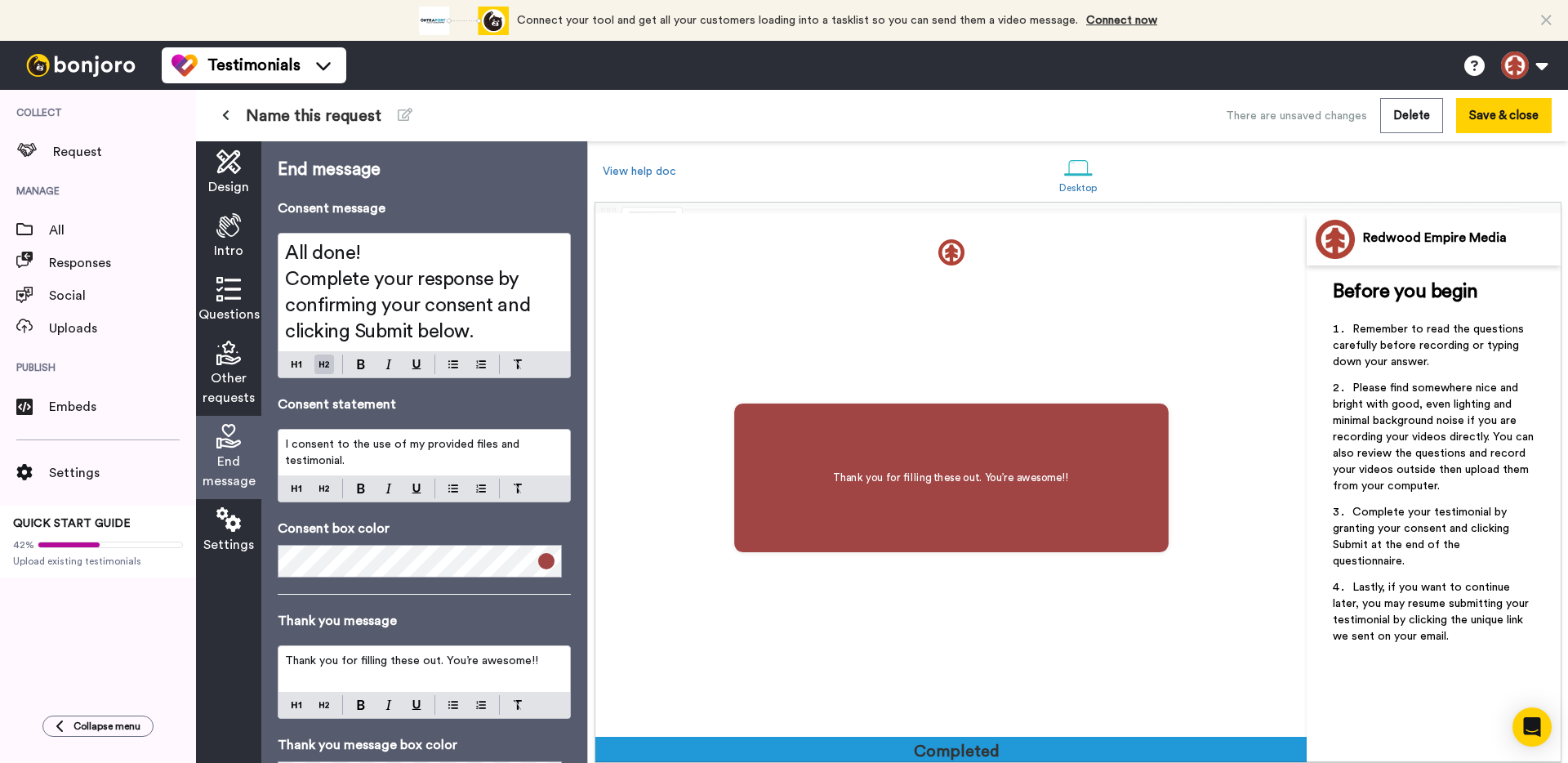
click at [227, 523] on icon at bounding box center [228, 519] width 25 height 25
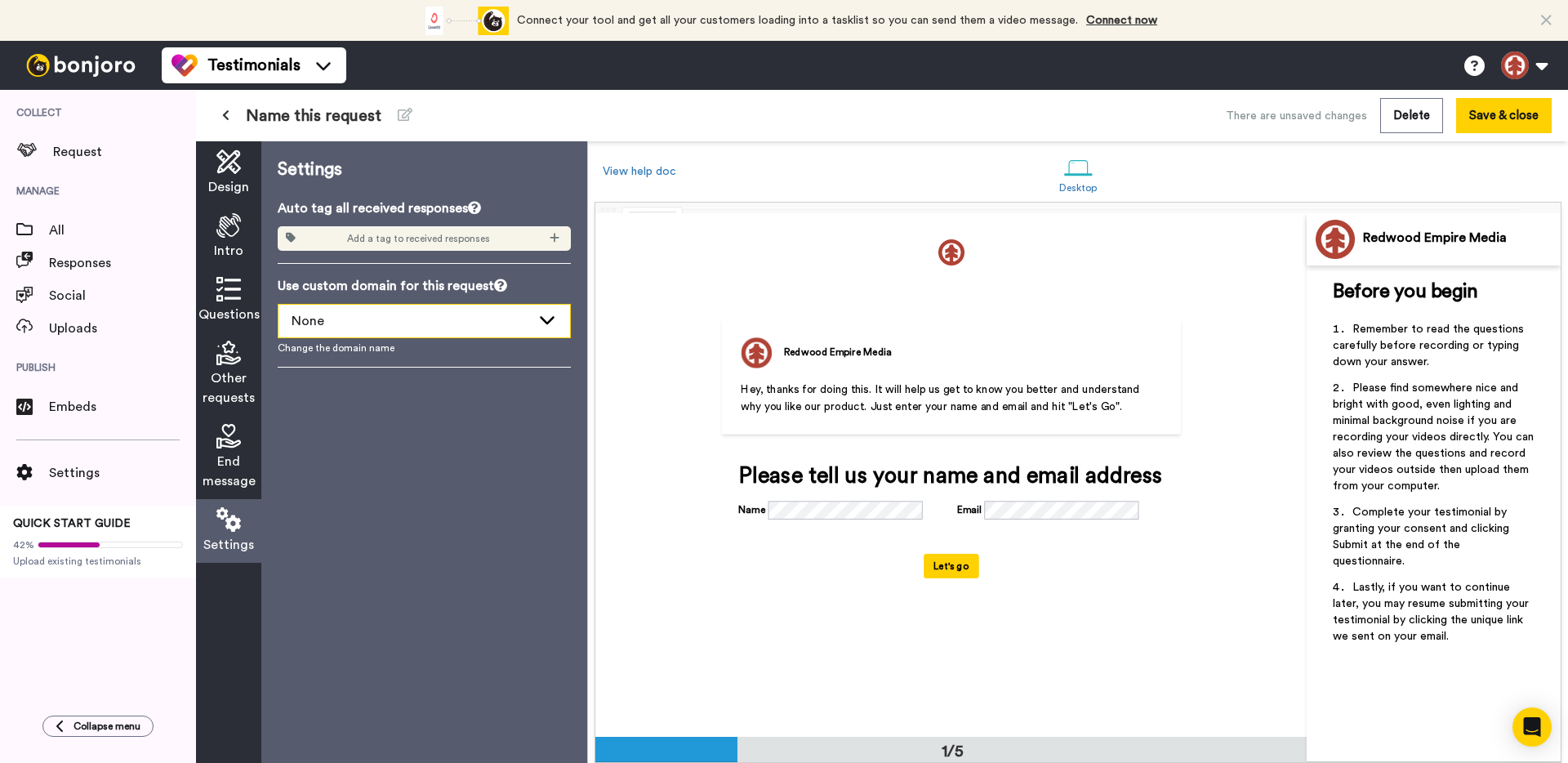
click at [312, 319] on div "None" at bounding box center [411, 321] width 239 height 20
click at [246, 169] on div "Design" at bounding box center [228, 173] width 65 height 64
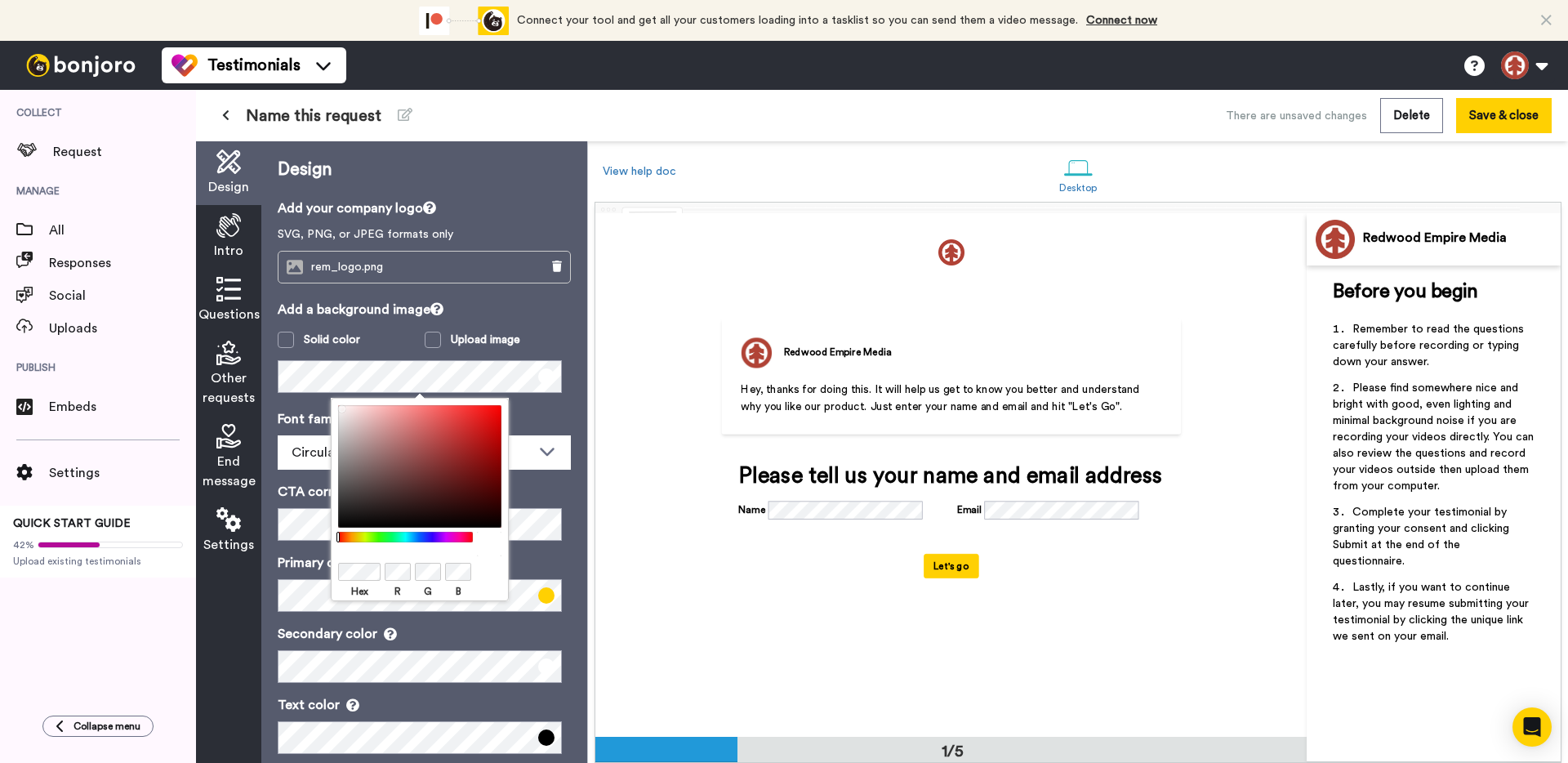
click at [492, 312] on p "Add a background image" at bounding box center [424, 310] width 293 height 20
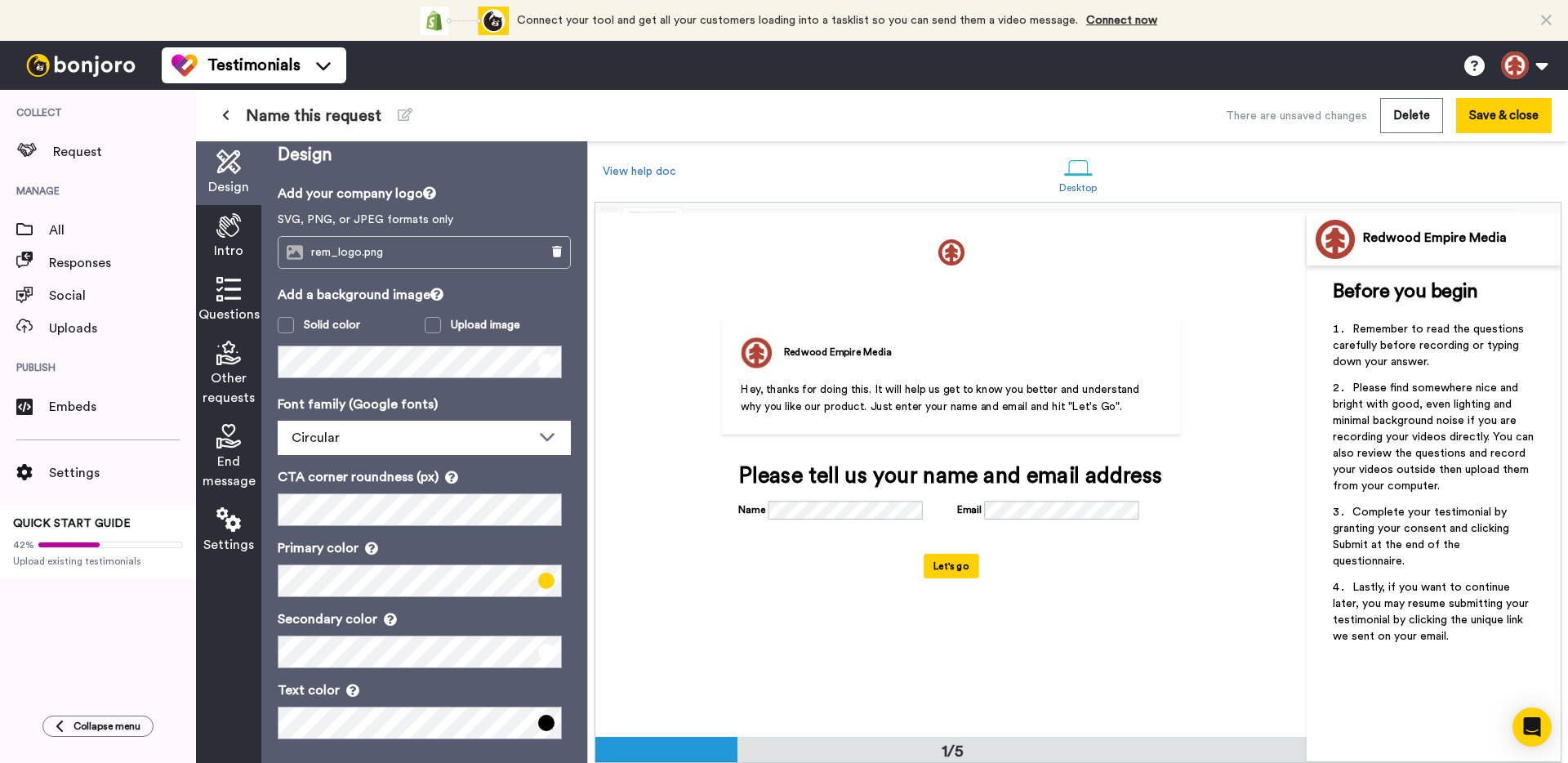
scroll to position [24, 0]
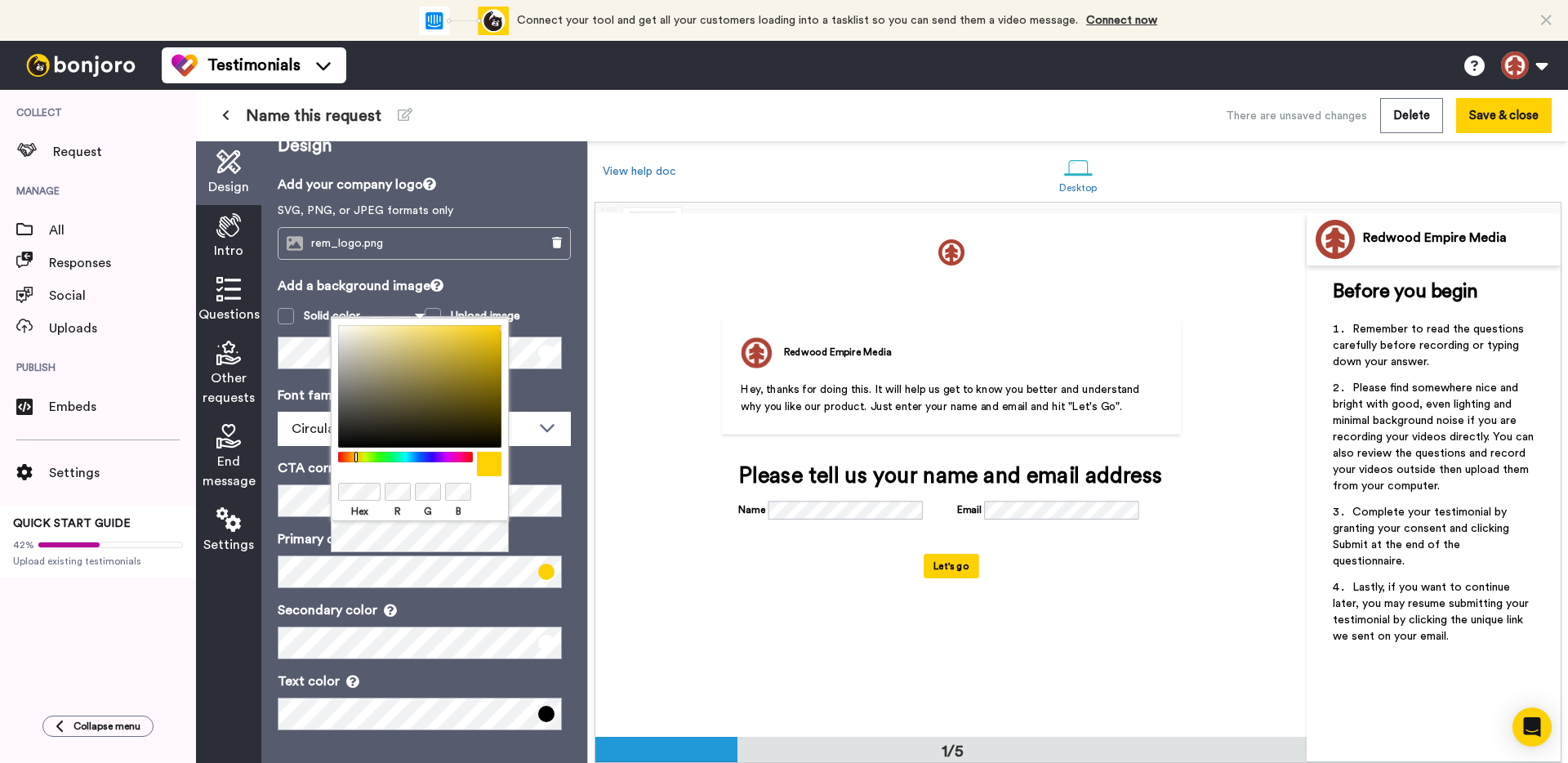
click at [356, 480] on div "Hex R G B" at bounding box center [420, 420] width 178 height 204
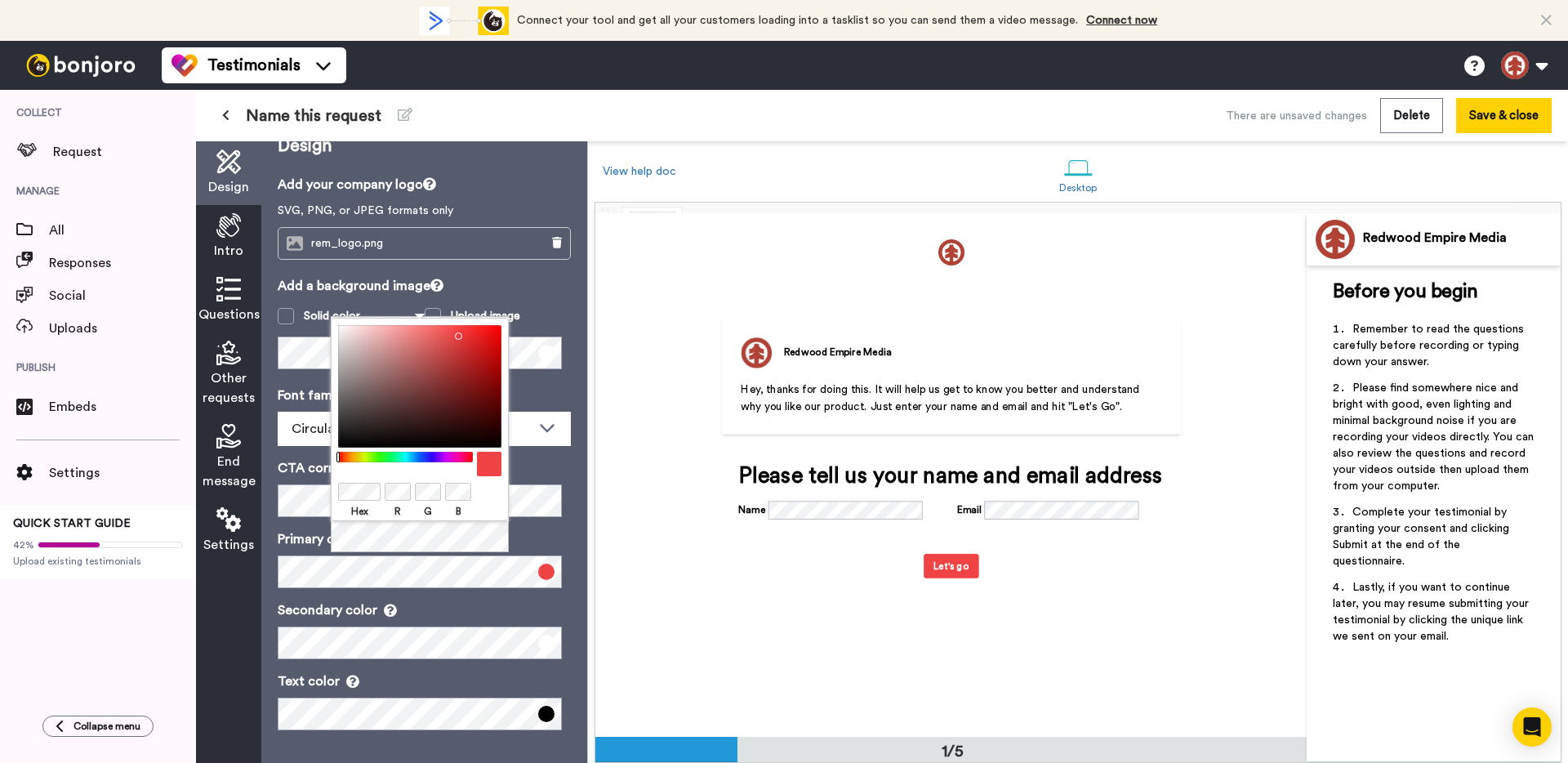
click at [562, 468] on div "Design Add your company logo SVG, PNG, or JPEG formats only rem_logo.png Add a …" at bounding box center [424, 452] width 326 height 622
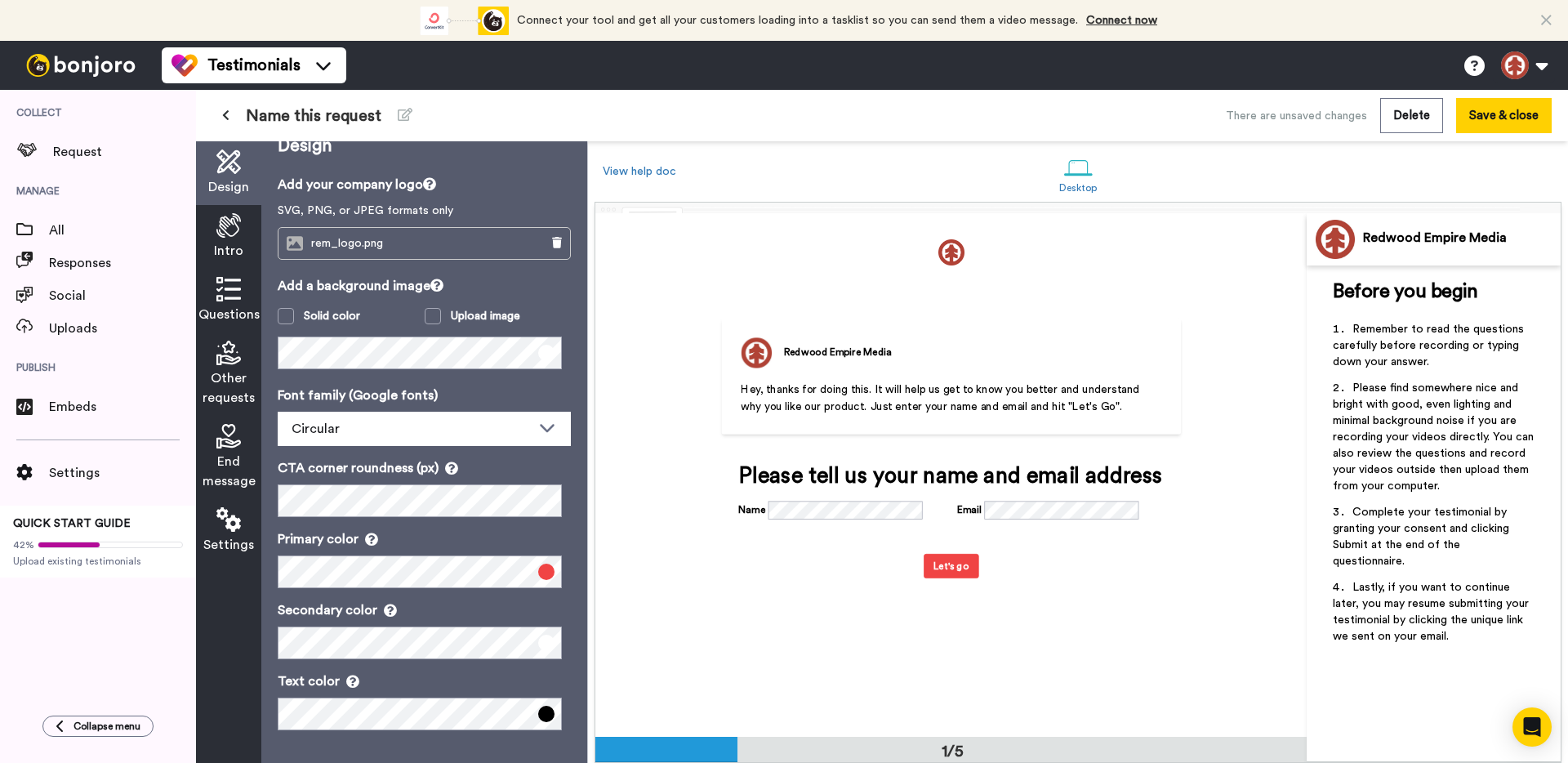
click at [236, 455] on span "End message" at bounding box center [229, 471] width 53 height 39
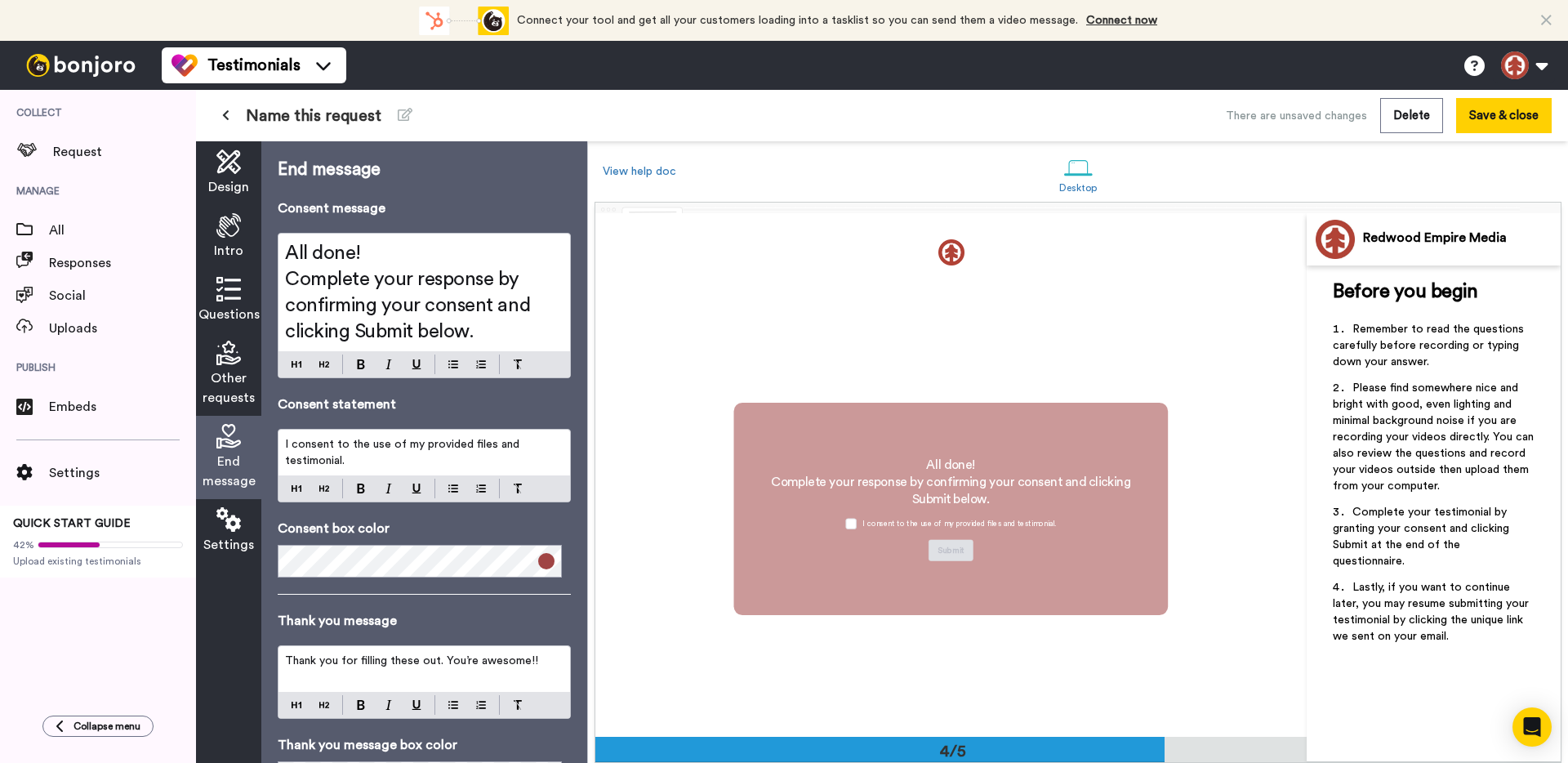
scroll to position [1571, 0]
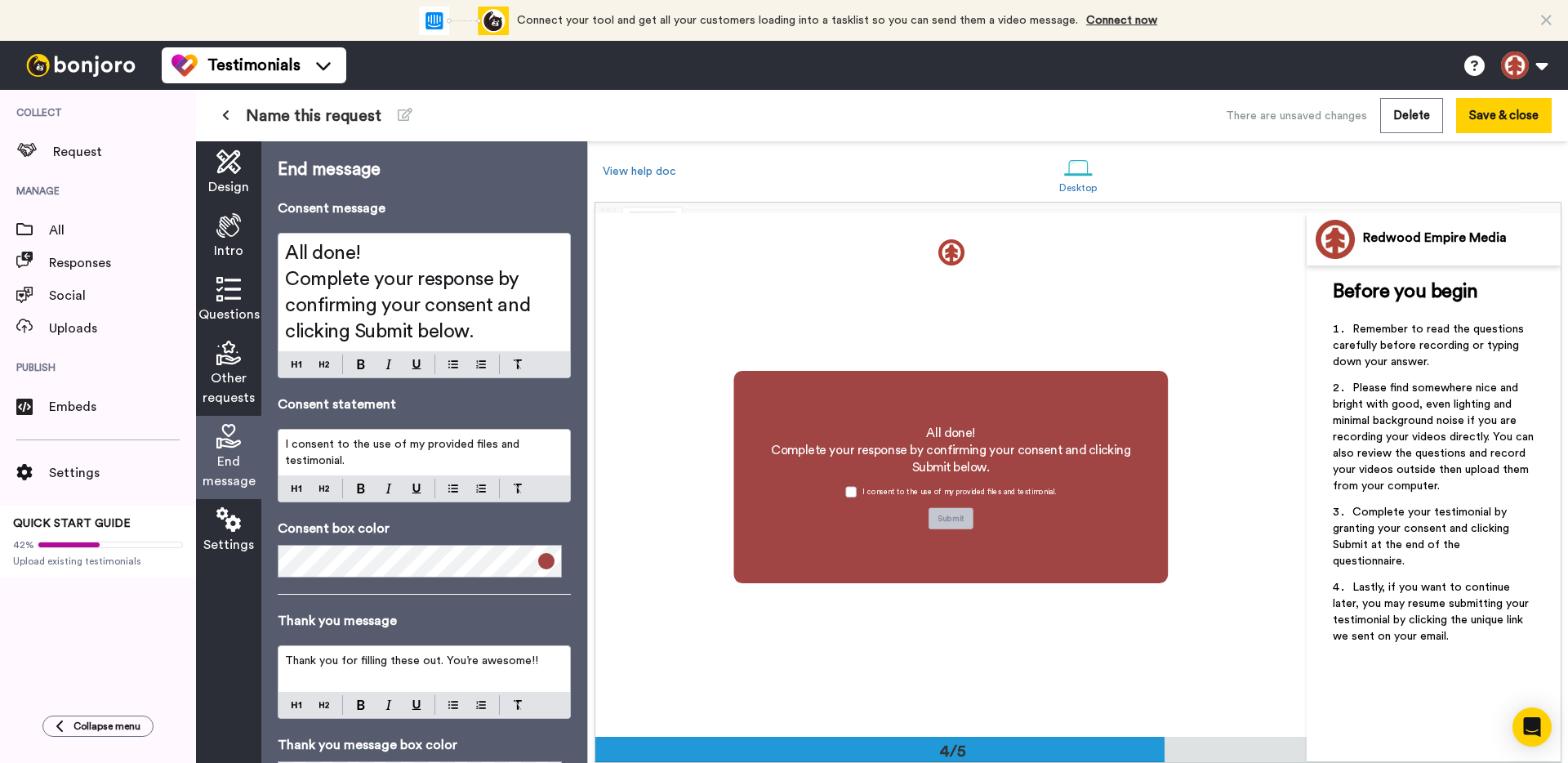
click at [229, 358] on icon at bounding box center [228, 352] width 25 height 25
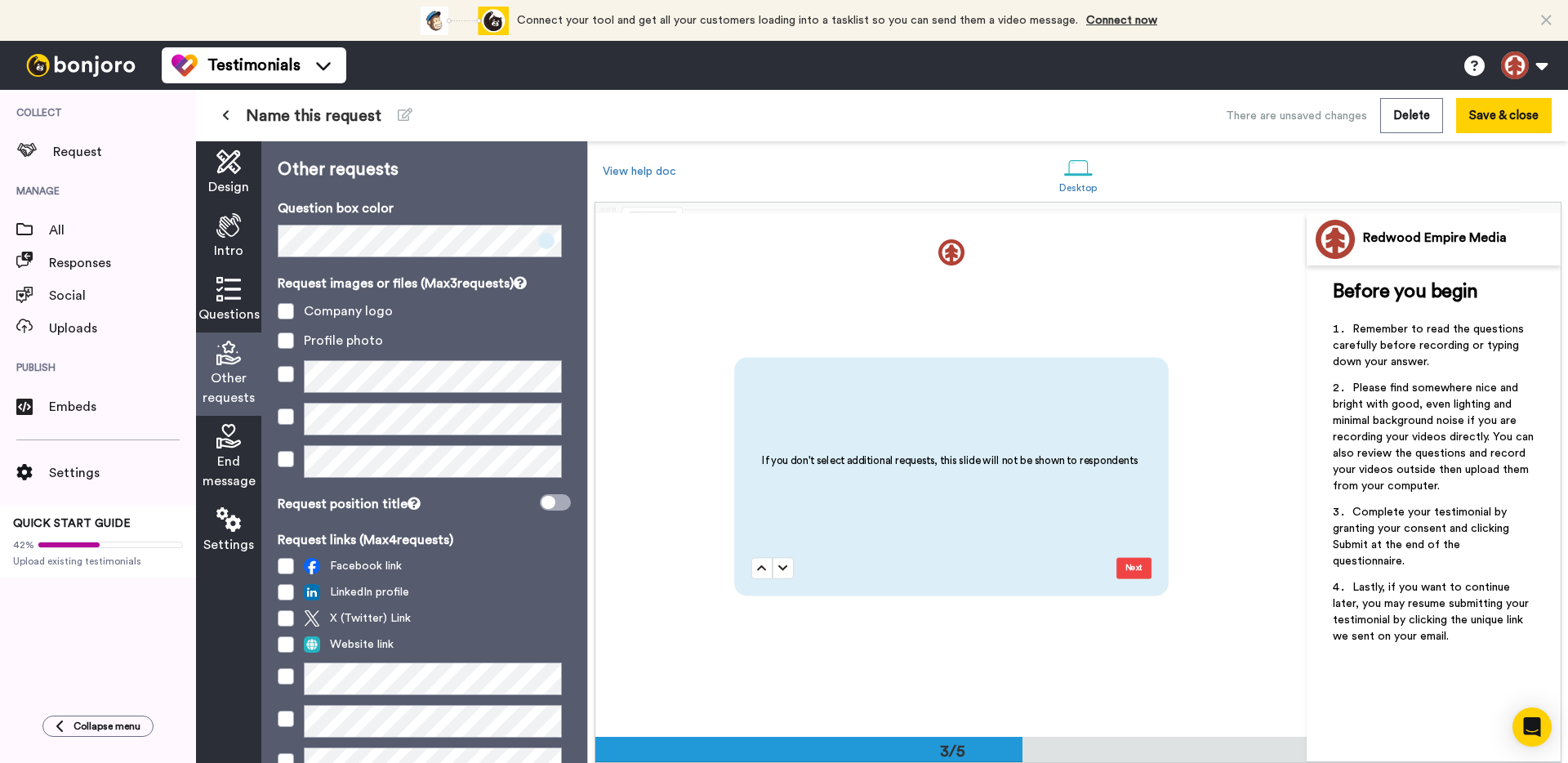
click at [238, 208] on div "Intro" at bounding box center [228, 237] width 65 height 64
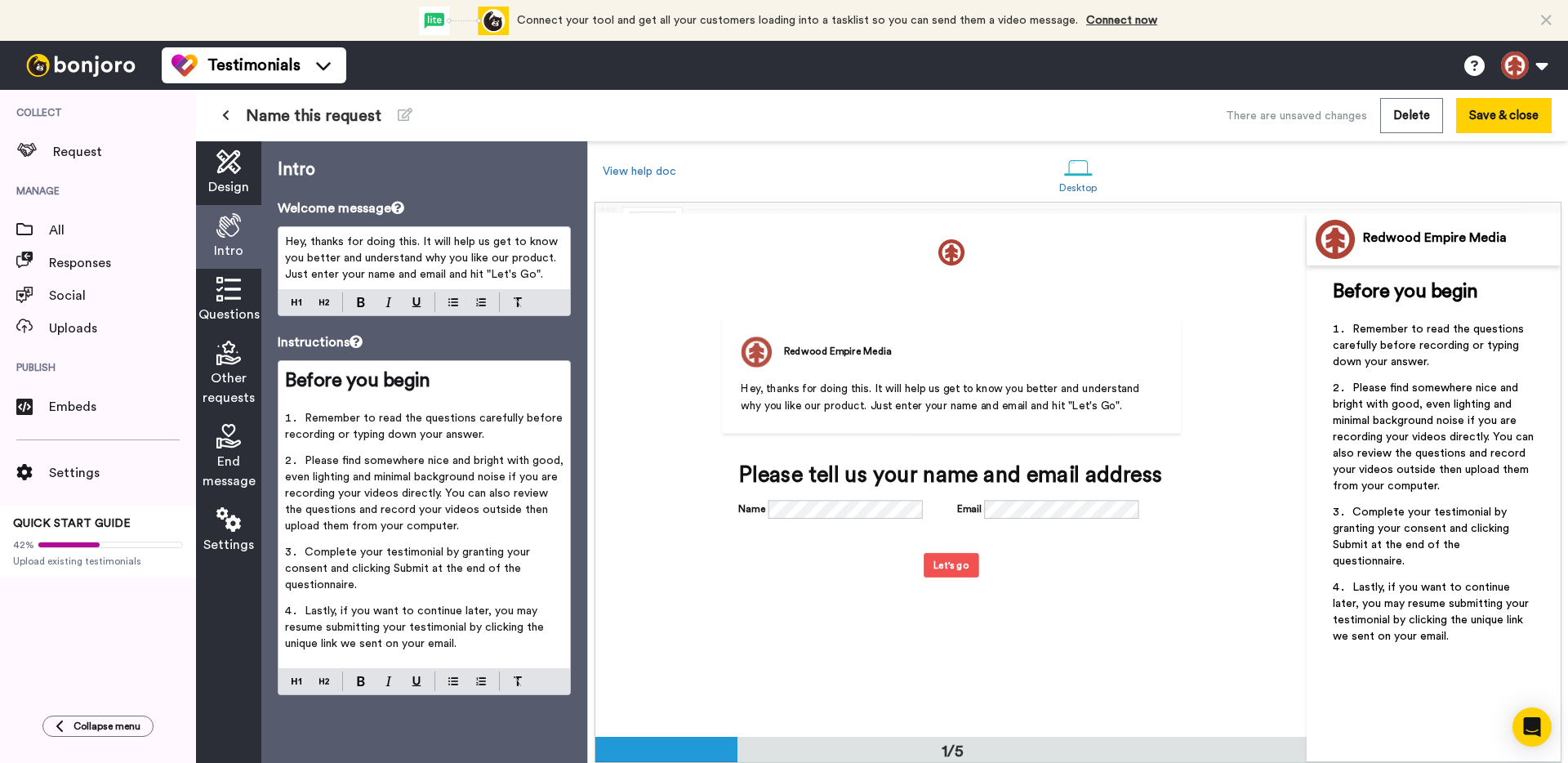
scroll to position [0, 0]
click at [233, 166] on icon at bounding box center [228, 162] width 25 height 25
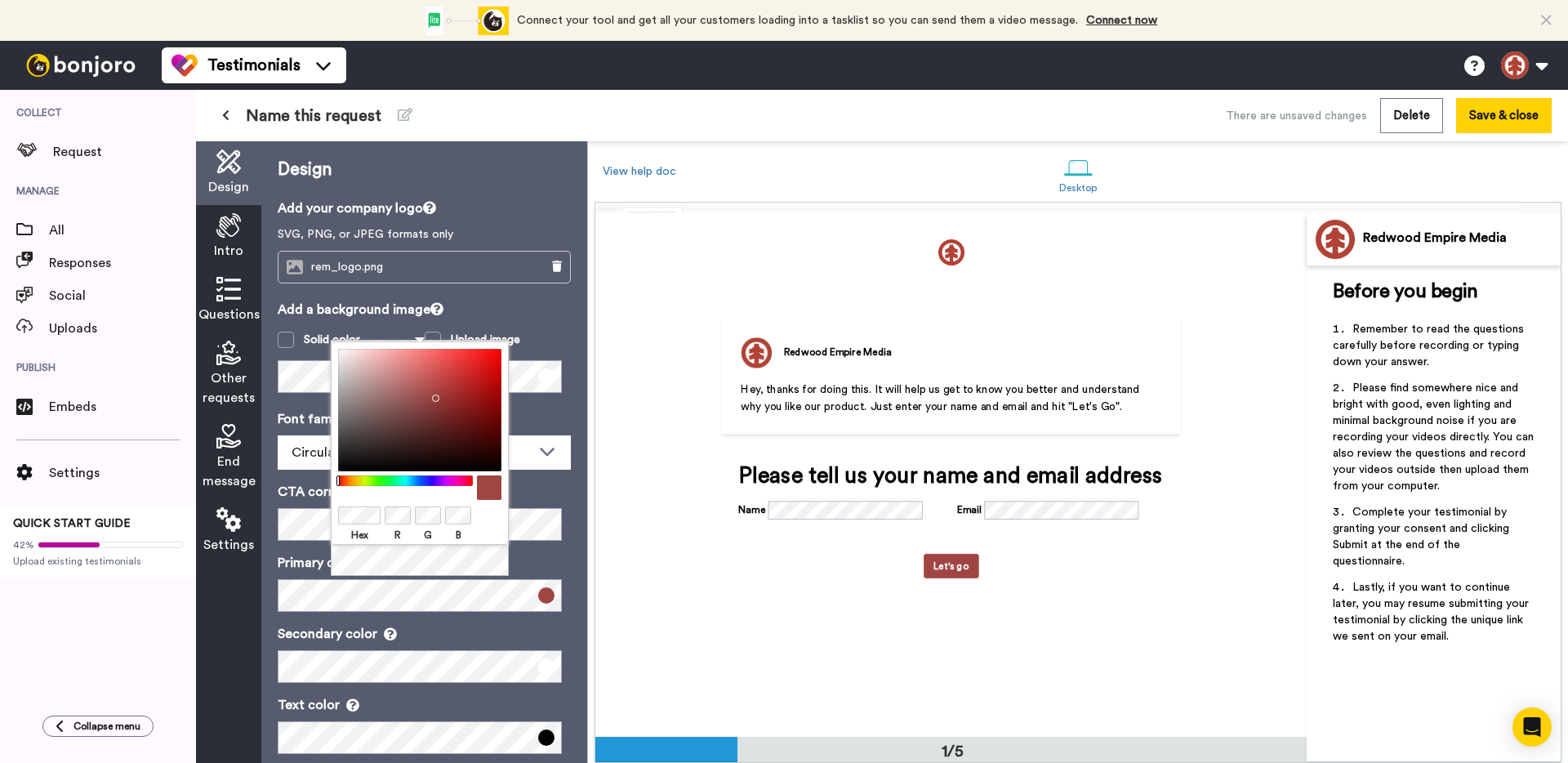
click at [552, 422] on p "Font family (Google fonts)" at bounding box center [424, 419] width 293 height 20
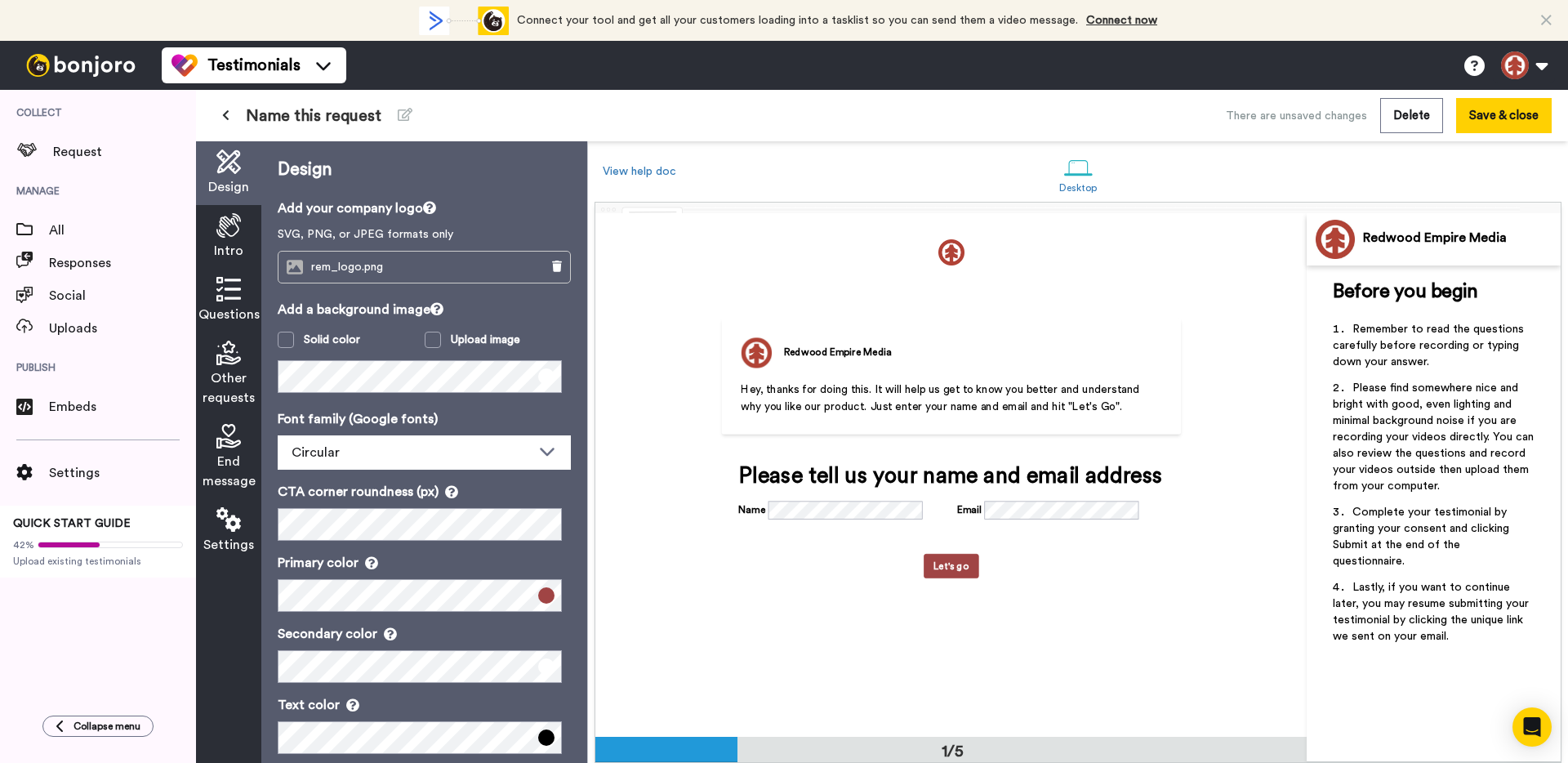
click at [220, 225] on icon at bounding box center [228, 225] width 25 height 25
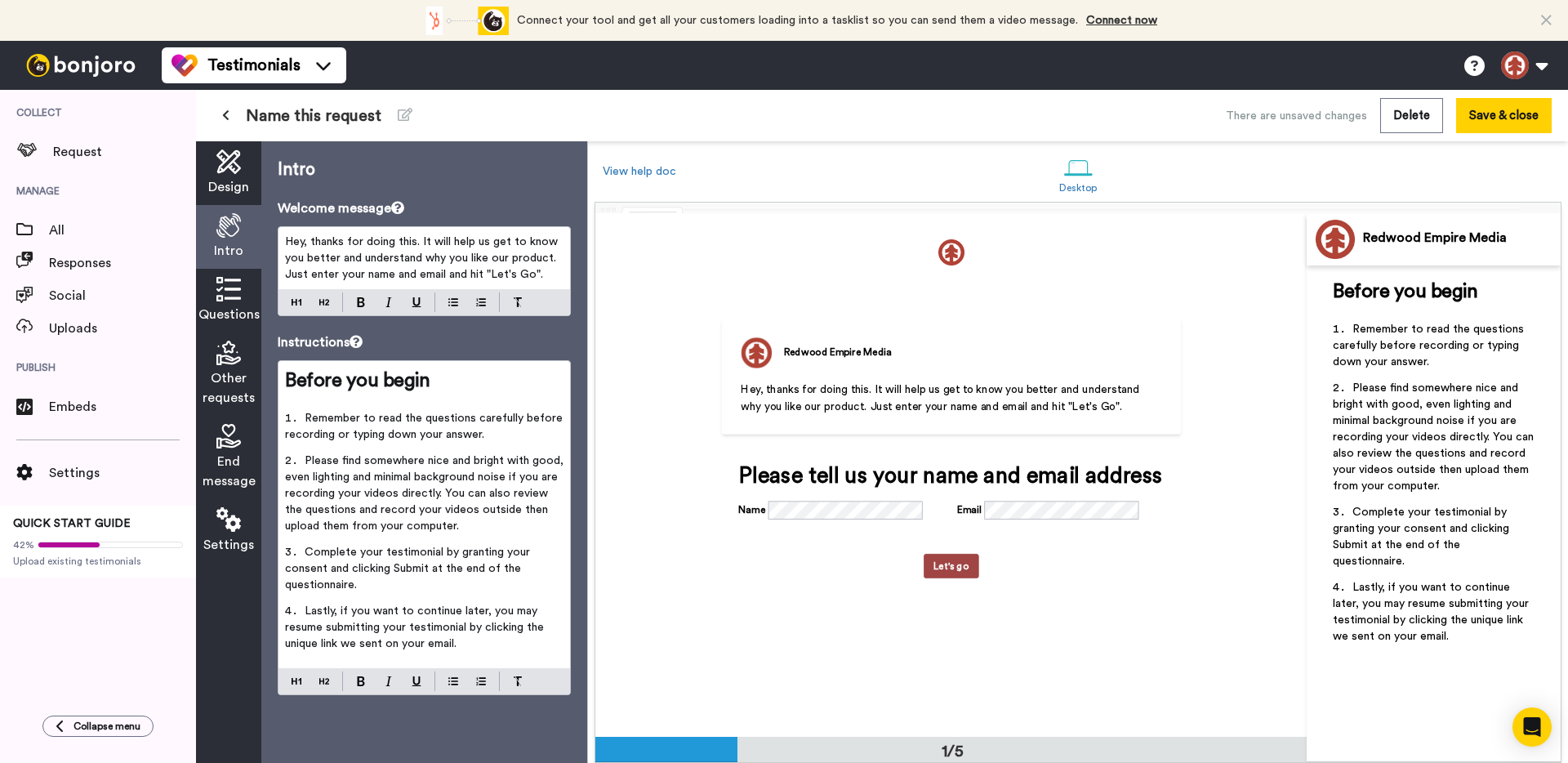
click at [368, 269] on span "Hey, thanks for doing this. It will help us get to know you better and understa…" at bounding box center [422, 258] width 276 height 44
drag, startPoint x: 505, startPoint y: 440, endPoint x: 333, endPoint y: 440, distance: 172.0
click at [333, 440] on li "Remember to read the questions carefully before recording or typing down your a…" at bounding box center [424, 432] width 279 height 43
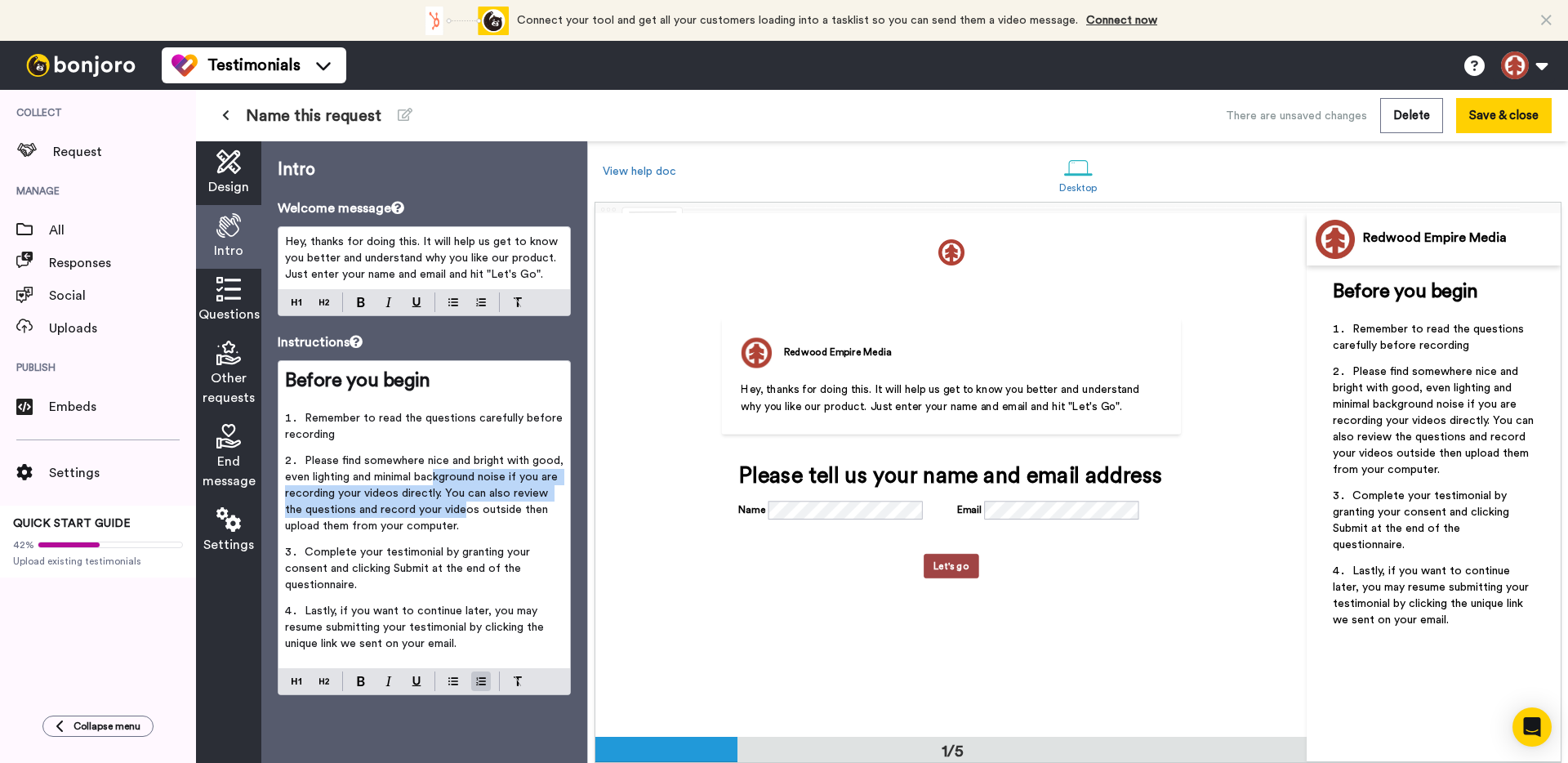
drag, startPoint x: 440, startPoint y: 482, endPoint x: 441, endPoint y: 516, distance: 34.0
click at [441, 516] on span "Please find somewhere nice and bright with good, even lighting and minimal back…" at bounding box center [426, 494] width 282 height 77
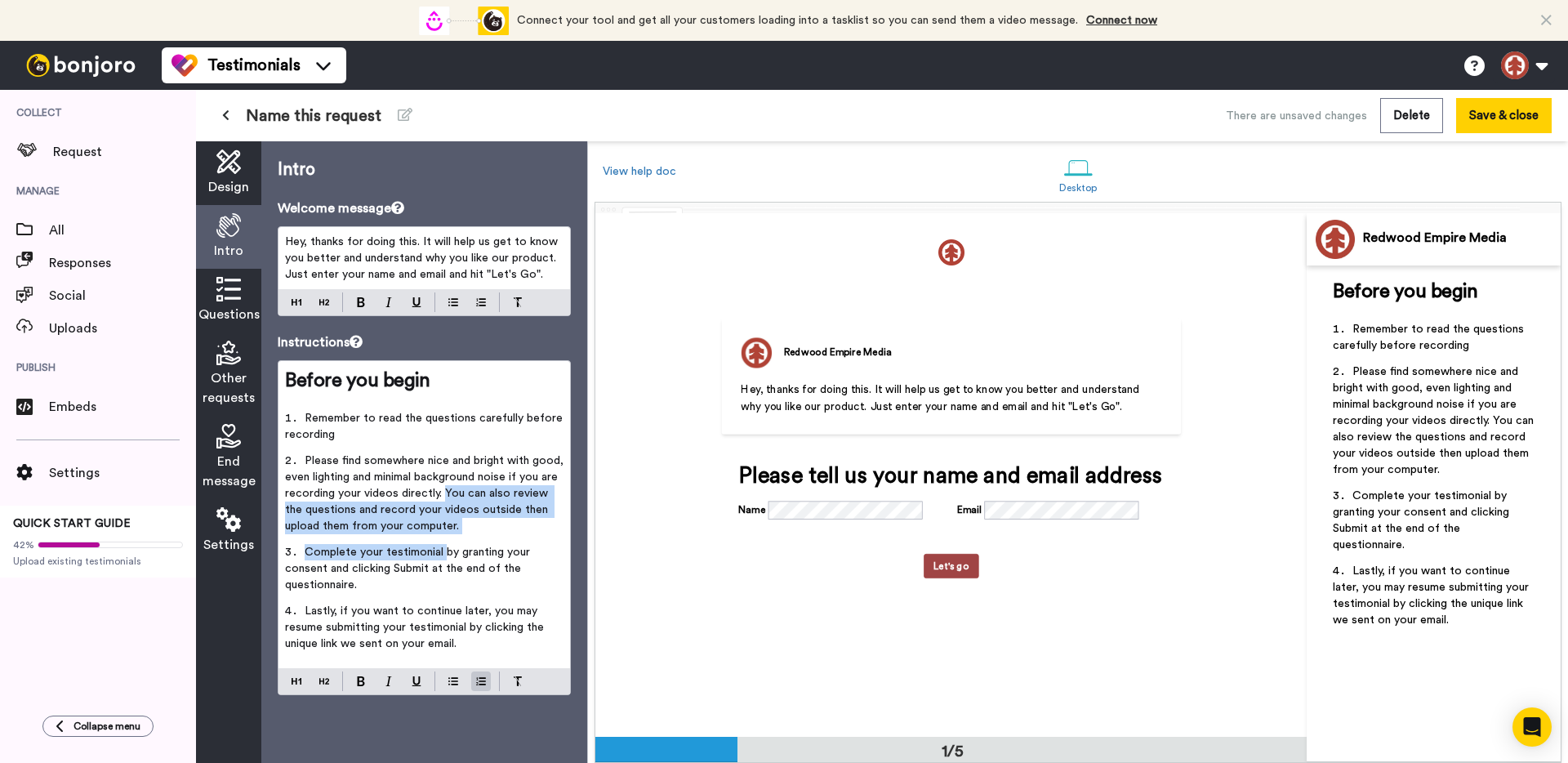
drag, startPoint x: 445, startPoint y: 488, endPoint x: 445, endPoint y: 559, distance: 71.0
click at [445, 559] on ol "Remember to read the questions carefully before recording Please find somewhere…" at bounding box center [424, 536] width 279 height 251
click at [445, 559] on span "Complete your testimonial by granting your consent and clicking Submit at the e…" at bounding box center [409, 569] width 248 height 44
drag, startPoint x: 439, startPoint y: 494, endPoint x: 446, endPoint y: 533, distance: 39.6
click at [446, 533] on li "Please find somewhere nice and bright with good, even lighting and minimal back…" at bounding box center [424, 498] width 279 height 92
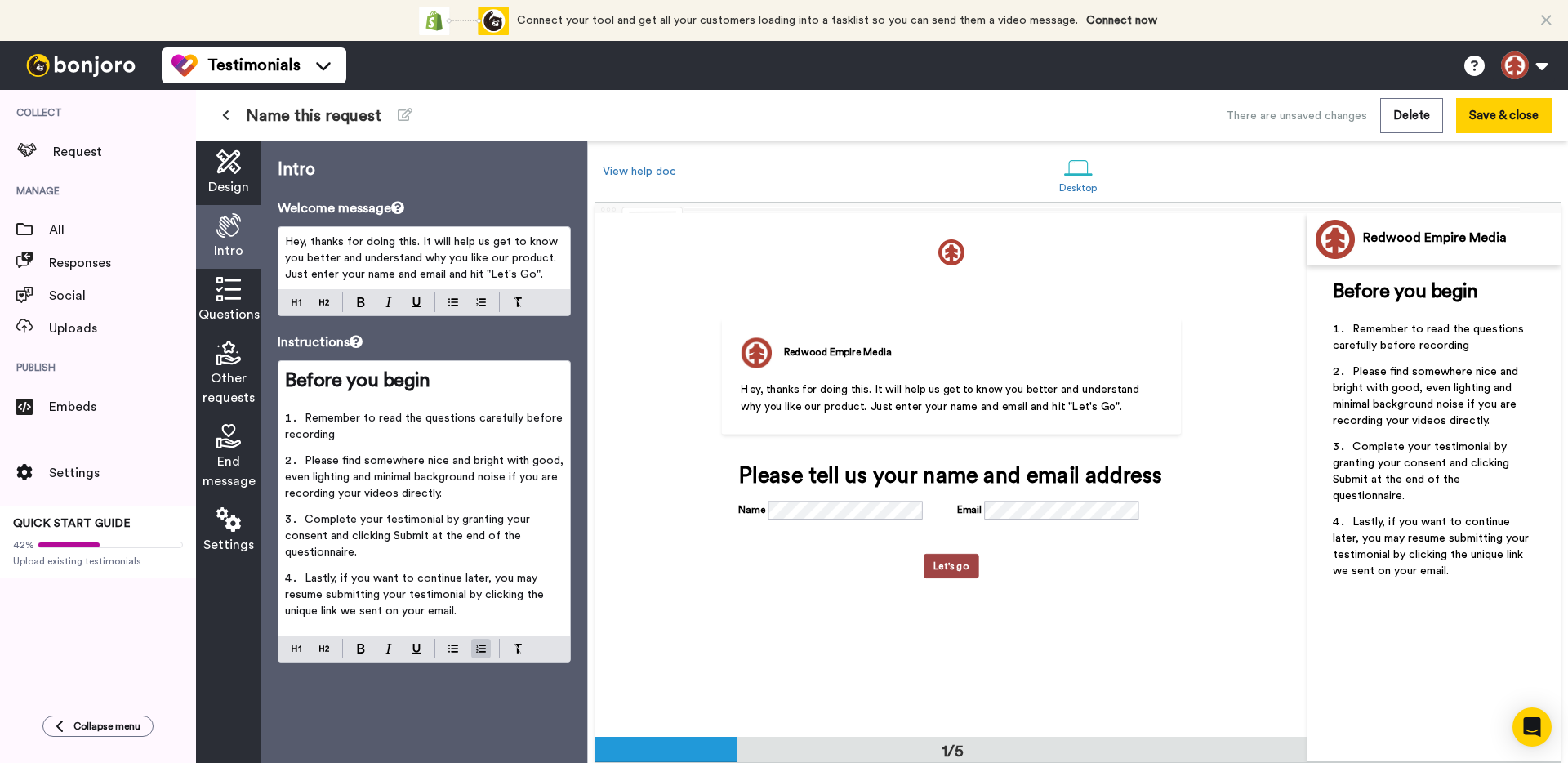
click at [374, 546] on li "Complete your testimonial by granting your consent and clicking Submit at the e…" at bounding box center [424, 541] width 279 height 59
drag, startPoint x: 466, startPoint y: 611, endPoint x: 268, endPoint y: 566, distance: 203.0
click at [268, 566] on div "Intro Welcome message Hey, thanks for doing this. It will help us get to know y…" at bounding box center [424, 452] width 326 height 622
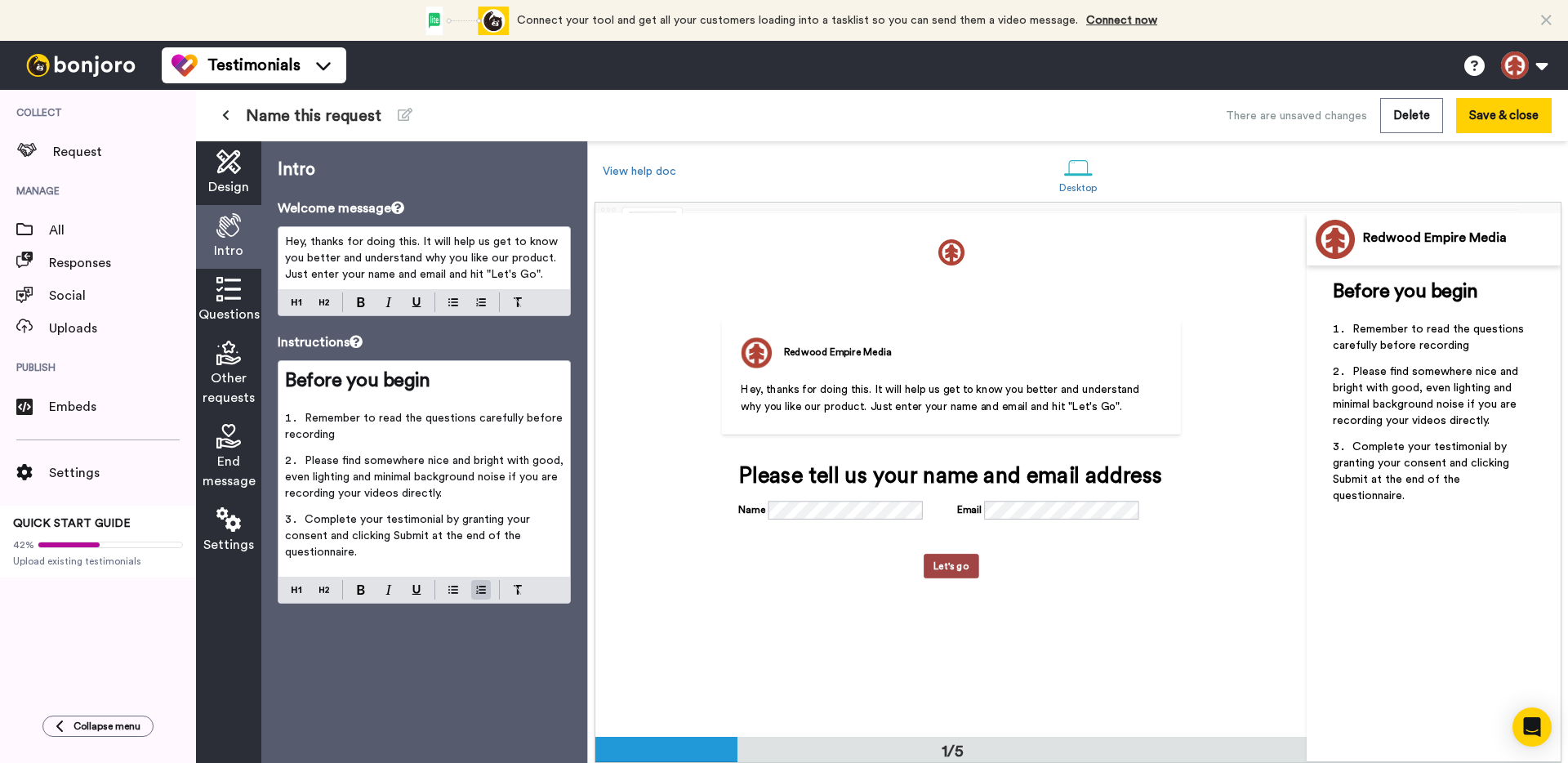
click at [350, 239] on span "Hey, thanks for doing this. It will help us get to know you better and understa…" at bounding box center [422, 258] width 276 height 44
drag, startPoint x: 365, startPoint y: 242, endPoint x: 413, endPoint y: 239, distance: 48.1
click at [413, 239] on span "Hey, thanks for doing this. It will help us get to know you better and understa…" at bounding box center [422, 258] width 276 height 44
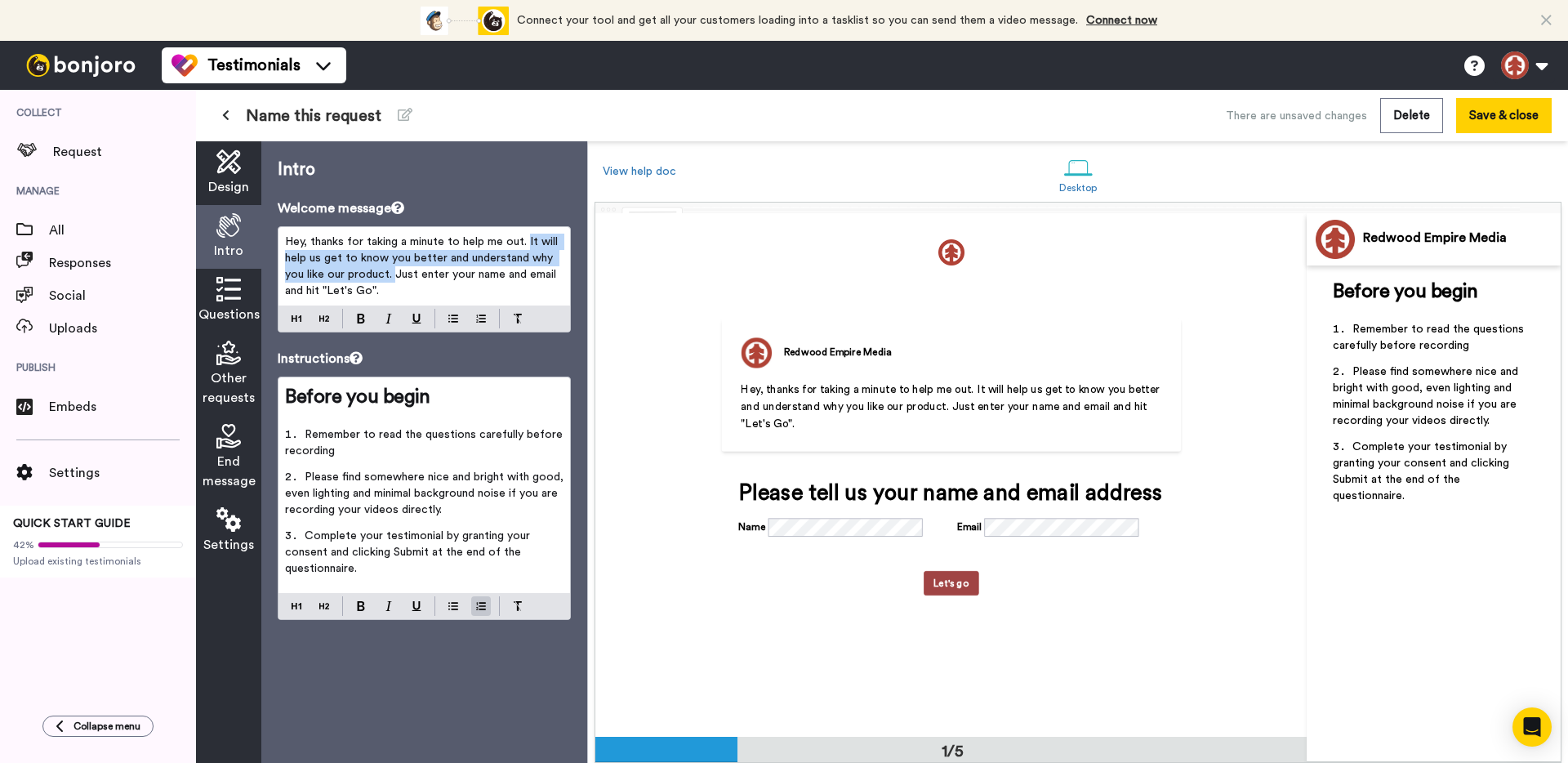
drag, startPoint x: 395, startPoint y: 275, endPoint x: 527, endPoint y: 243, distance: 135.8
click at [527, 243] on span "Hey, thanks for taking a minute to help me out. It will help us get to know you…" at bounding box center [422, 266] width 276 height 61
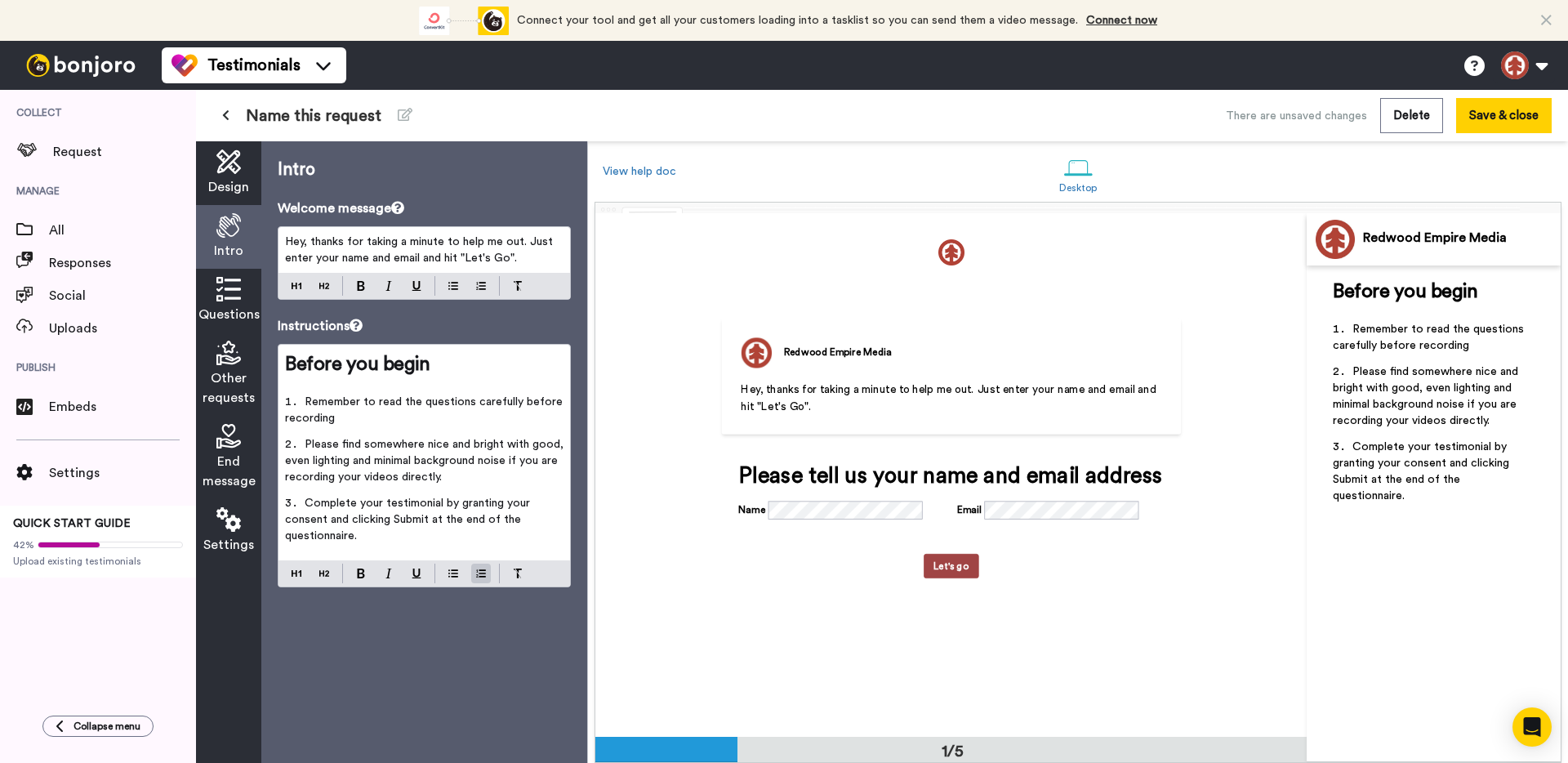
click at [508, 262] on span "Hey, thanks for taking a minute to help me out. Just enter your name and email …" at bounding box center [420, 250] width 271 height 27
click at [510, 644] on div "Intro Welcome message Hey, thanks for taking a minute to help me out. Just ente…" at bounding box center [424, 452] width 326 height 622
click at [235, 294] on icon at bounding box center [228, 289] width 25 height 25
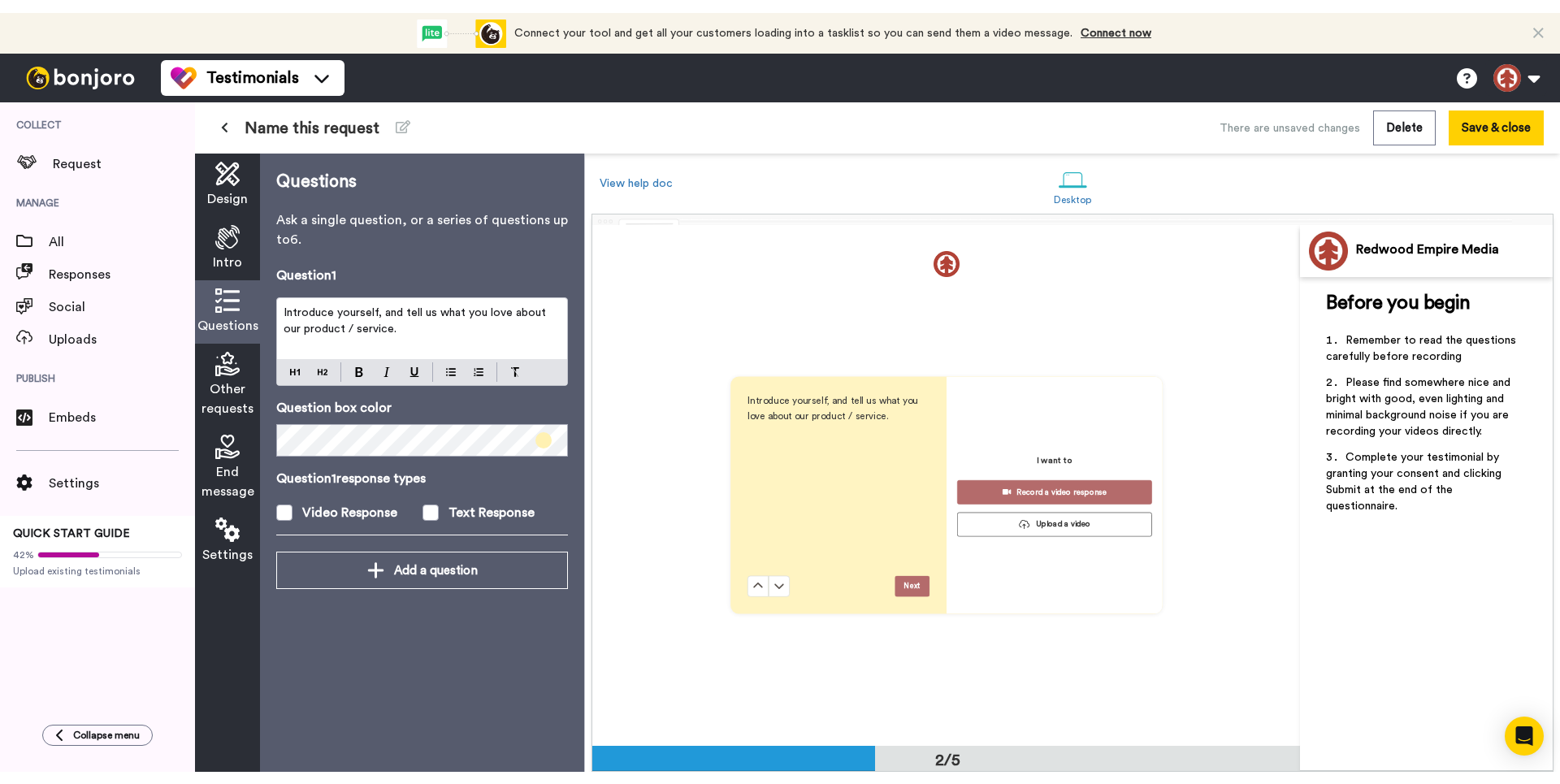
scroll to position [520, 0]
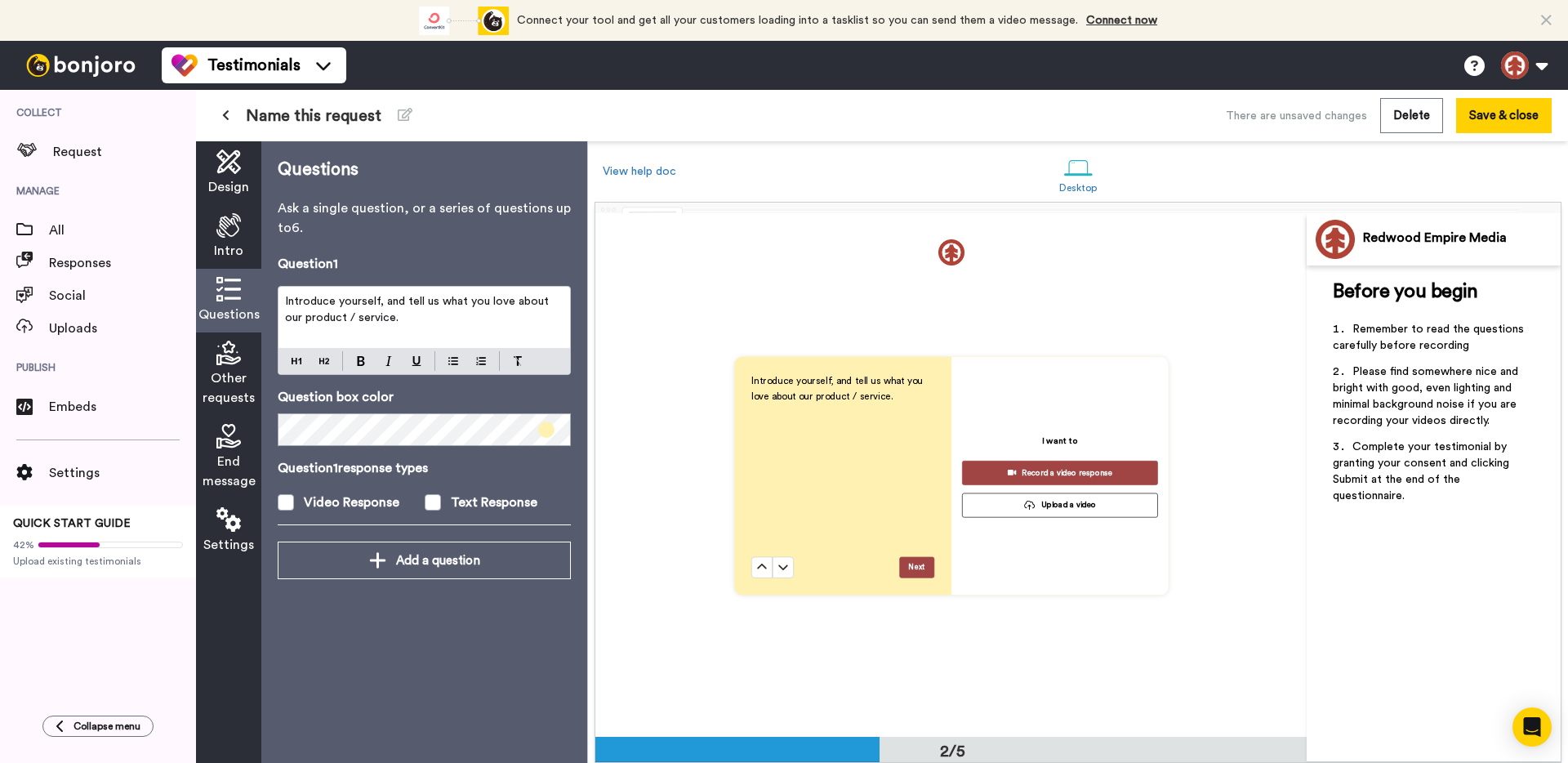
click at [551, 435] on span at bounding box center [545, 429] width 16 height 16
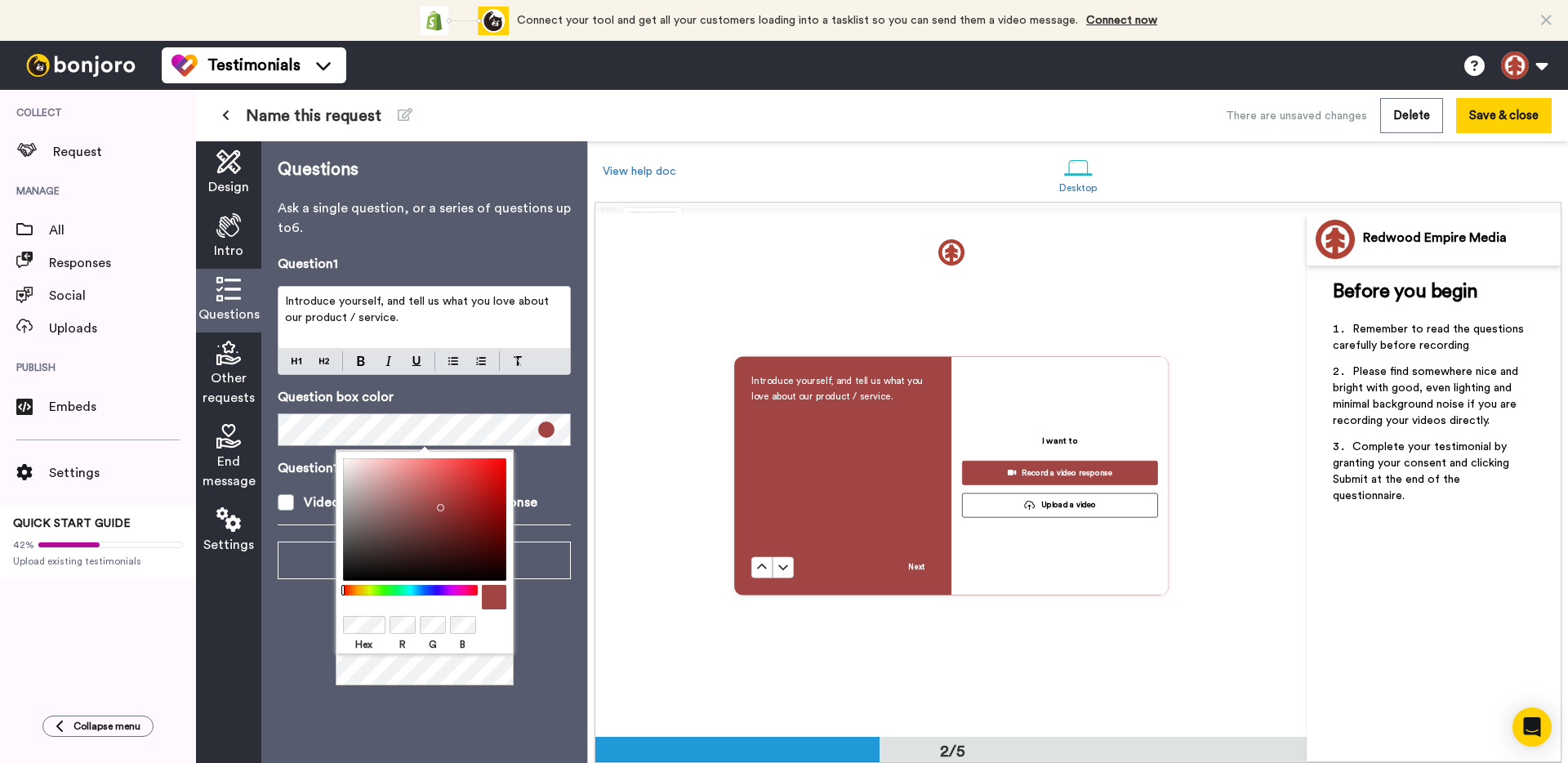
click at [549, 616] on div "Questions Ask a single question, or a series of questions up to 6 . Question 1 …" at bounding box center [424, 452] width 326 height 622
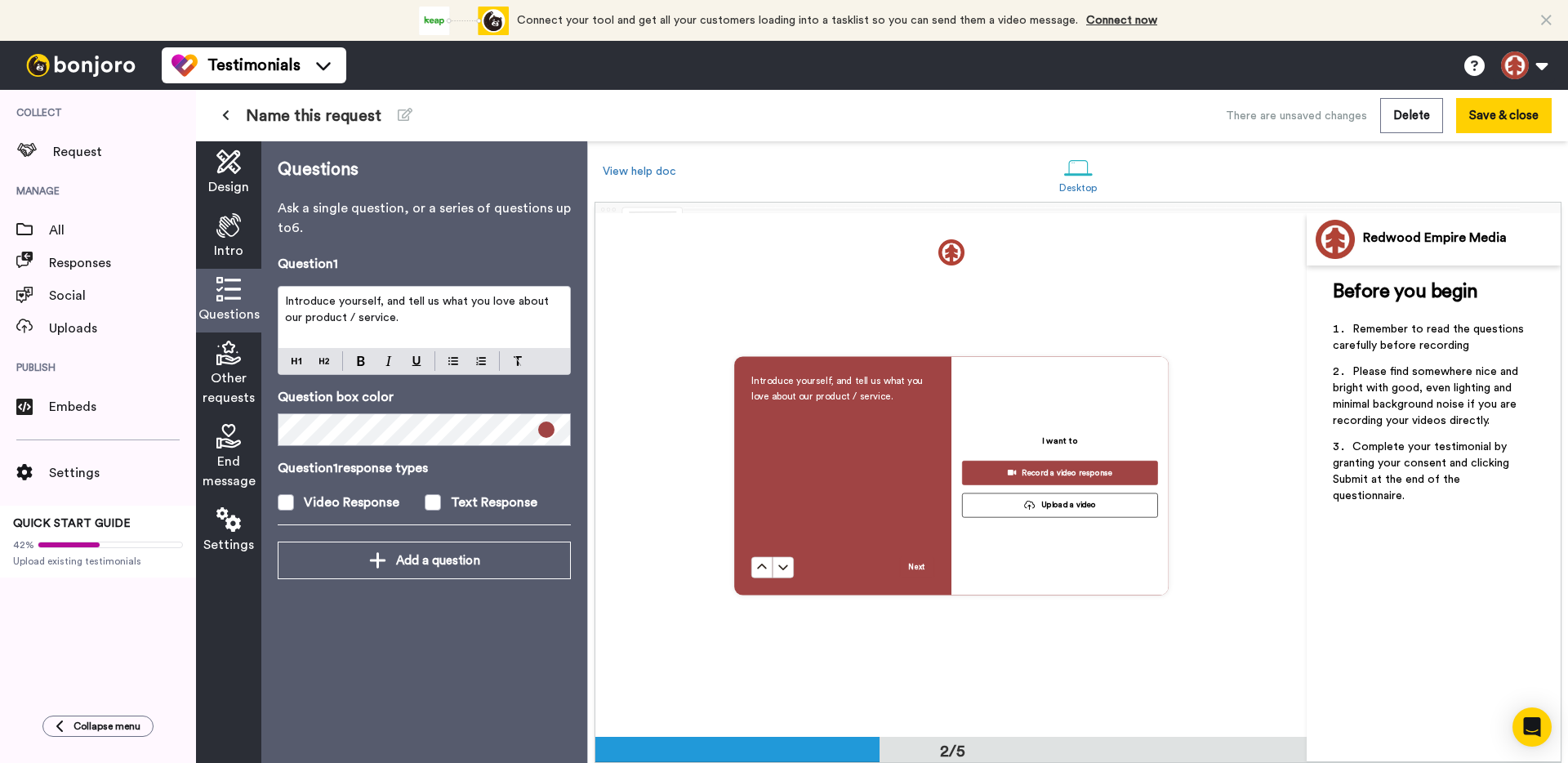
click at [367, 323] on span "Introduce yourself, and tell us what you love about our product / service." at bounding box center [418, 310] width 267 height 27
click at [295, 361] on div "Introduce yourself, and tell us what you love about our product / service." at bounding box center [424, 330] width 293 height 89
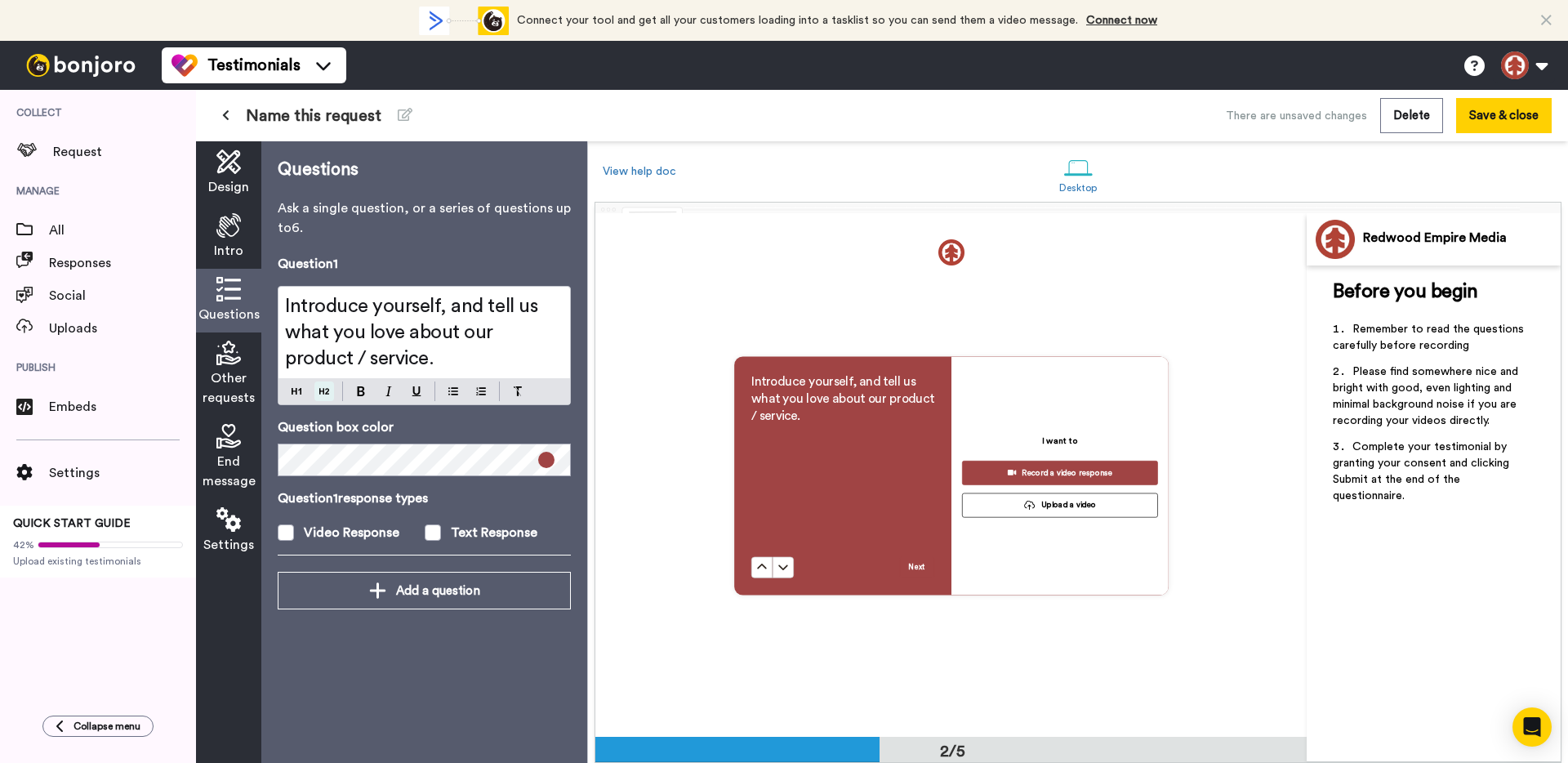
click at [323, 446] on div "Question 1 Introduce yourself, and tell us what you love about our product / se…" at bounding box center [424, 413] width 293 height 318
click at [376, 319] on span "Introduce yourself, and tell us what you love about our product / service." at bounding box center [413, 333] width 257 height 72
drag, startPoint x: 409, startPoint y: 328, endPoint x: 408, endPoint y: 352, distance: 24.0
click at [408, 352] on h2 "Introduce yourself, and tell us what you love about our product / service." at bounding box center [424, 333] width 279 height 79
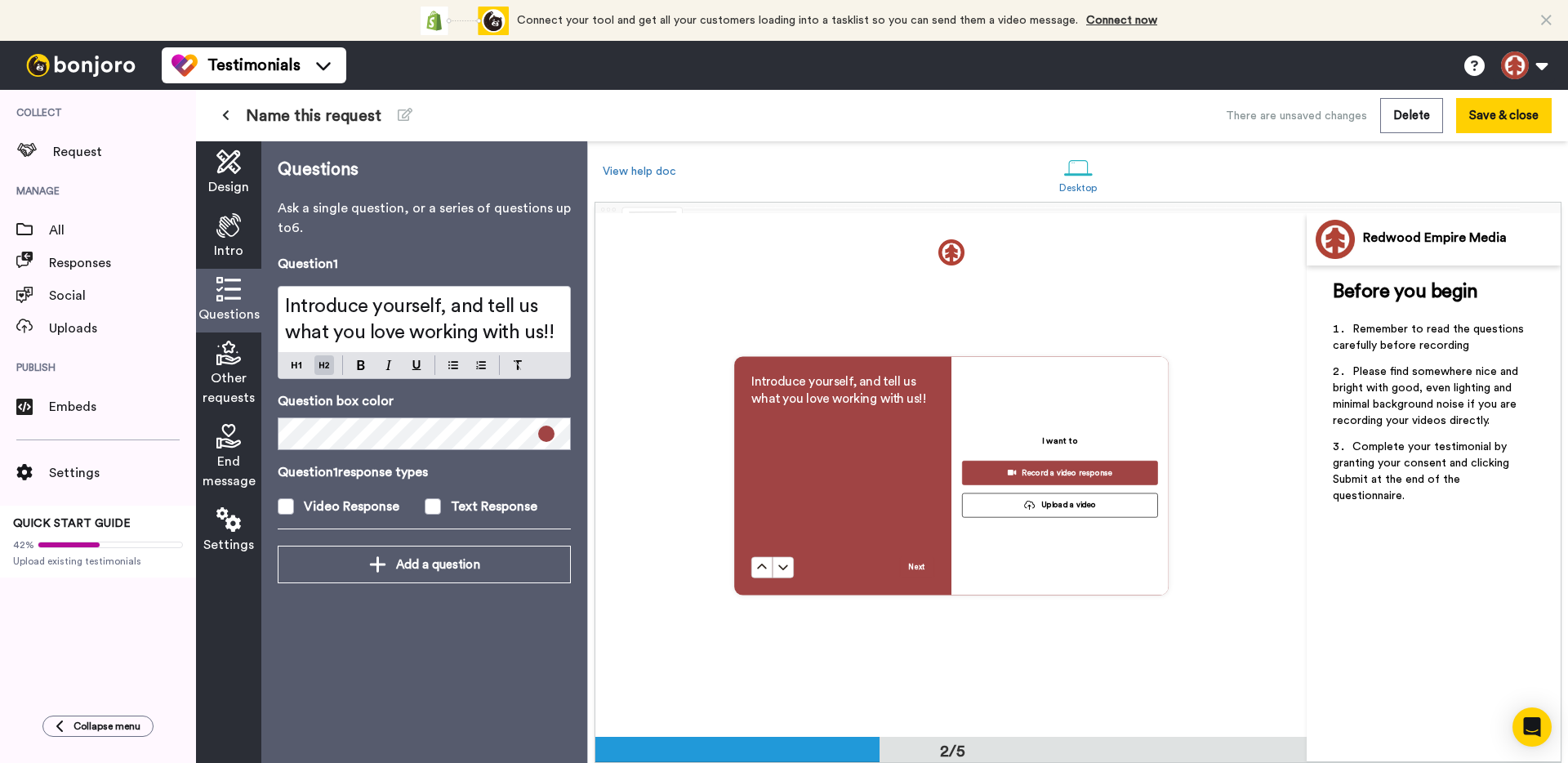
click at [404, 338] on span "Introduce yourself, and tell us what you love working with us!!" at bounding box center [419, 319] width 268 height 45
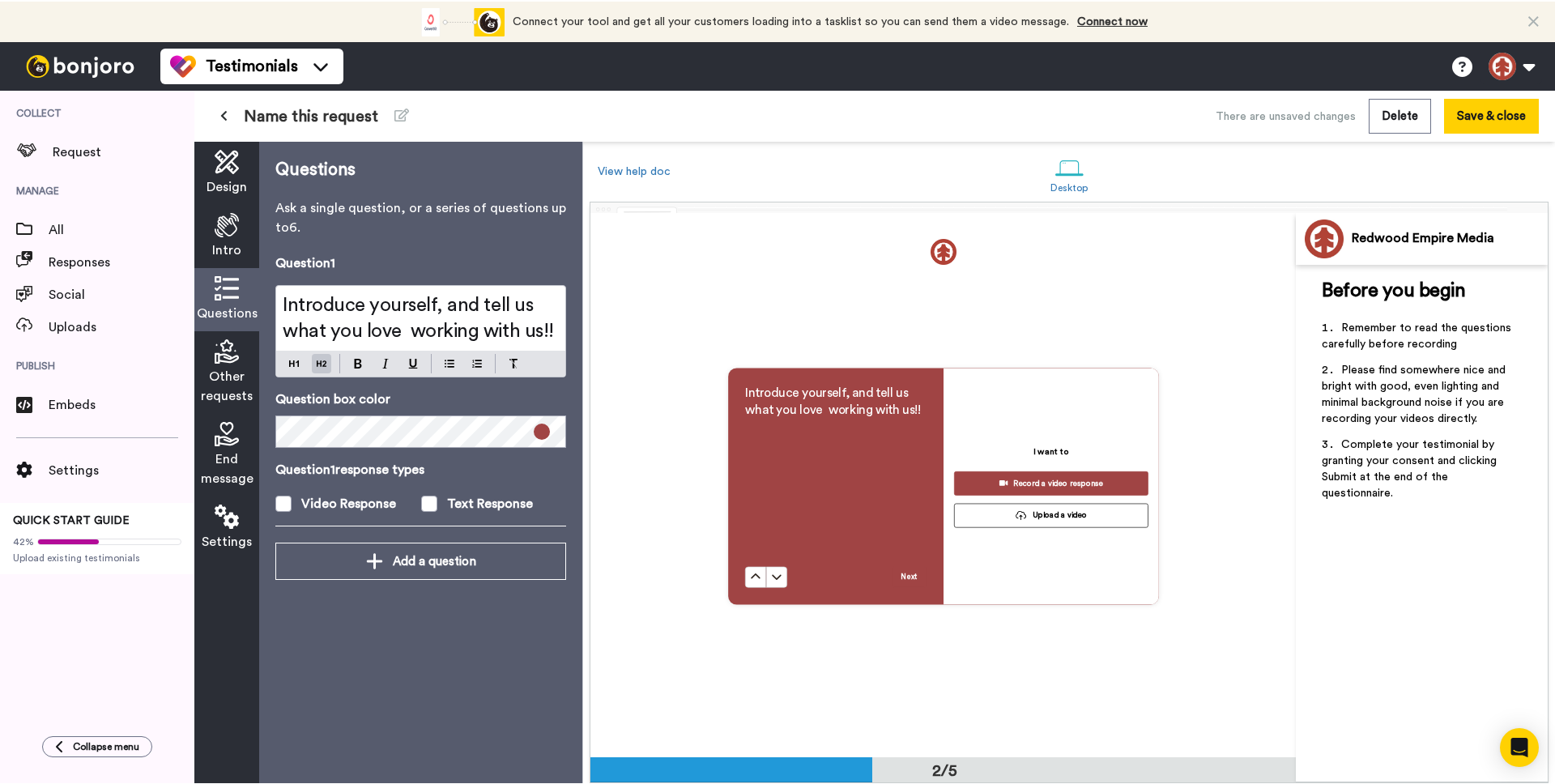
scroll to position [546, 0]
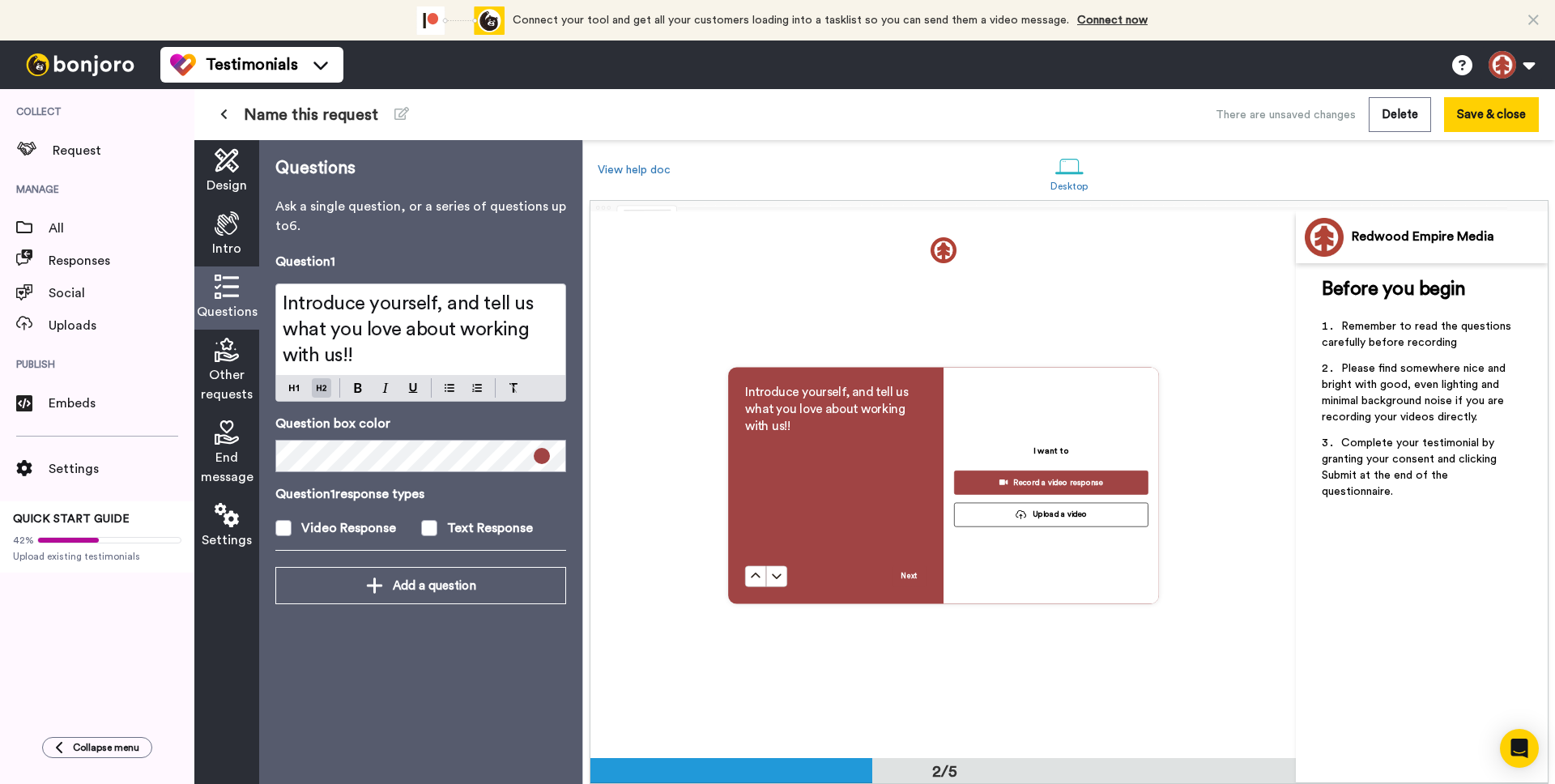
click at [379, 332] on span "Introduce yourself, and tell us what you love about working with us!!" at bounding box center [410, 330] width 255 height 71
click at [359, 383] on img at bounding box center [358, 387] width 8 height 9
click at [454, 327] on span "about working with us!!" at bounding box center [404, 342] width 242 height 45
drag, startPoint x: 403, startPoint y: 331, endPoint x: 344, endPoint y: 348, distance: 61.4
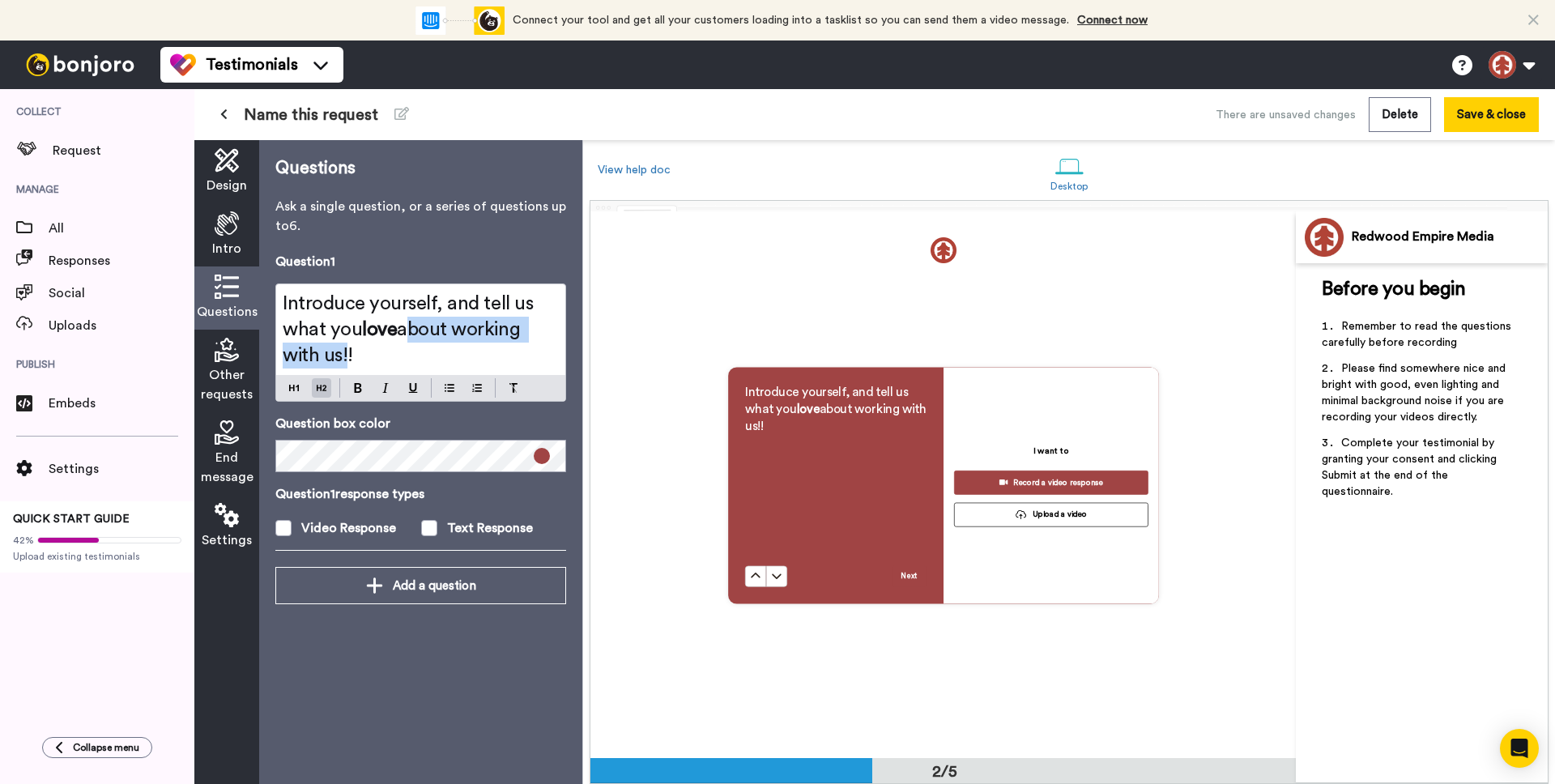
click at [344, 348] on span "about working with us!!" at bounding box center [404, 342] width 242 height 45
click at [363, 387] on button at bounding box center [358, 387] width 20 height 19
click at [460, 658] on div "Questions Ask a single question, or a series of questions up to 6 . Question 1 …" at bounding box center [421, 461] width 323 height 643
click at [231, 242] on span "Intro" at bounding box center [226, 248] width 29 height 19
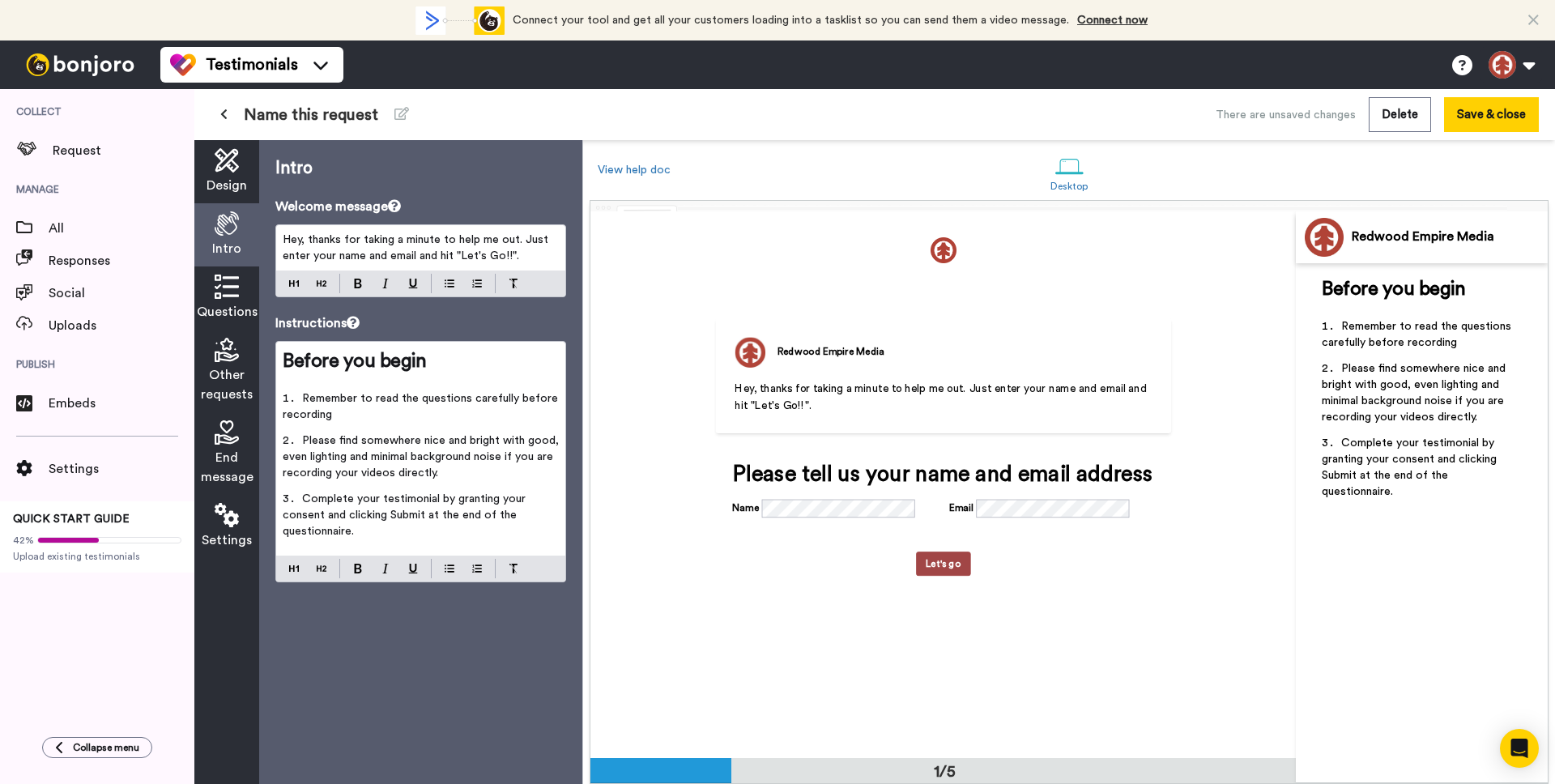
scroll to position [0, 0]
click at [389, 252] on span "Hey, thanks for taking a minute to help me out. Just enter your name and email …" at bounding box center [416, 247] width 269 height 27
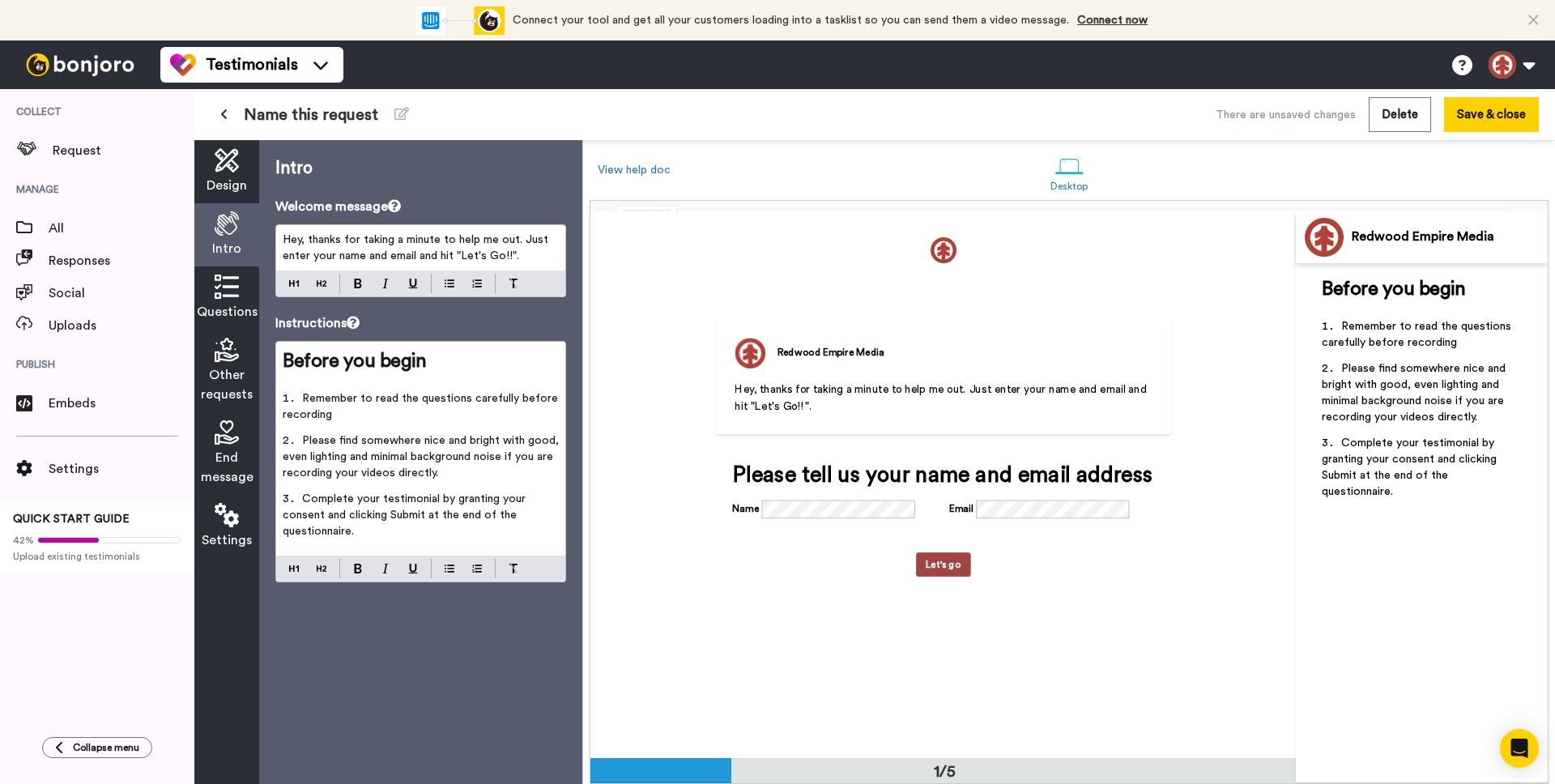
click at [304, 285] on div at bounding box center [308, 283] width 64 height 19
click at [298, 284] on div "Hey, thanks for taking a minute to help me out. Just enter your name and email …" at bounding box center [421, 261] width 291 height 73
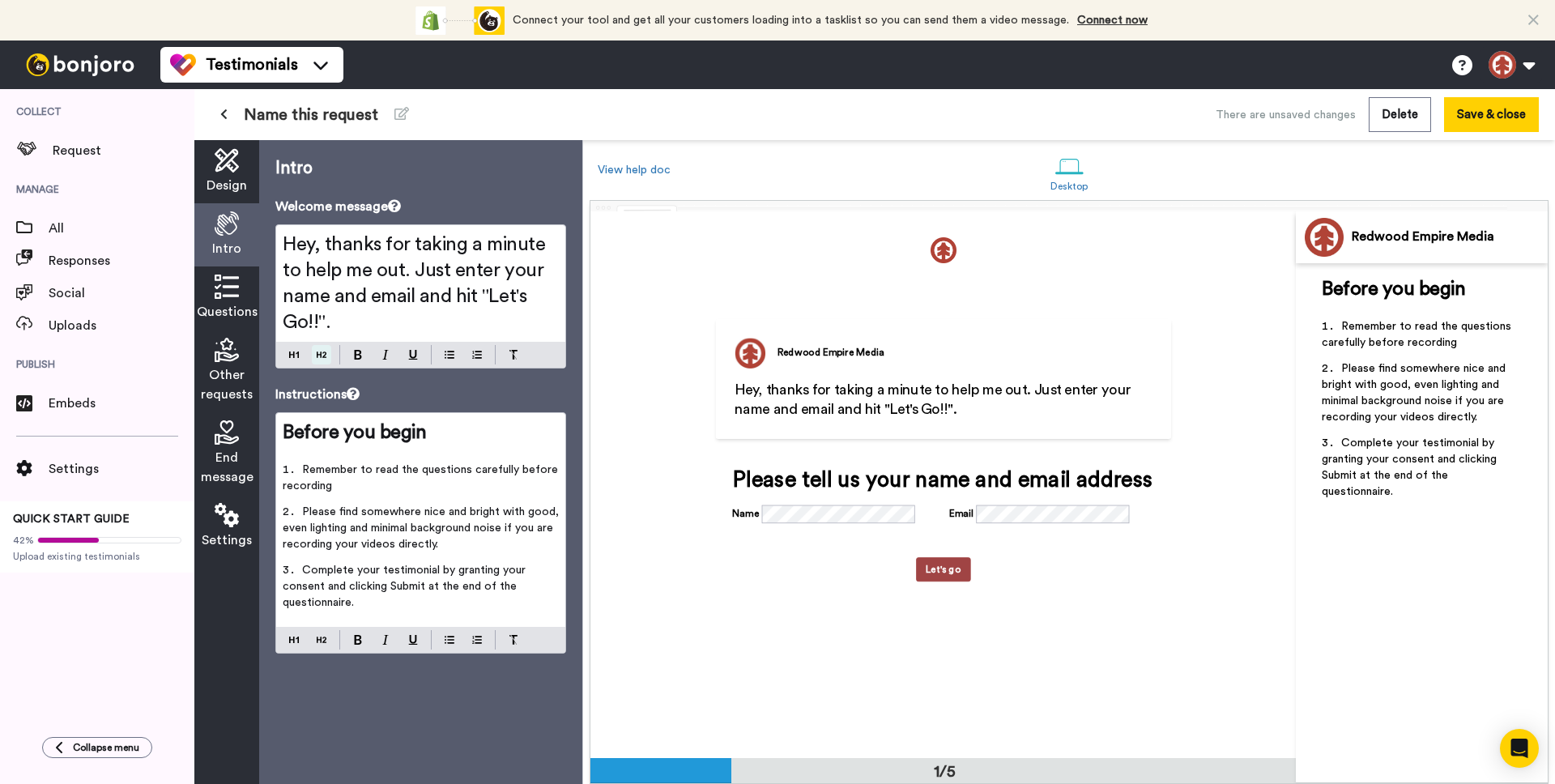
click at [322, 419] on div "Intro Welcome message Hey, thanks for taking a minute to help me out. Just ente…" at bounding box center [421, 461] width 323 height 643
click at [701, 517] on div "Redwood Empire Media Hey, thanks for taking a minute to help me out. Just enter…" at bounding box center [943, 484] width 529 height 409
click at [217, 296] on icon at bounding box center [226, 286] width 25 height 25
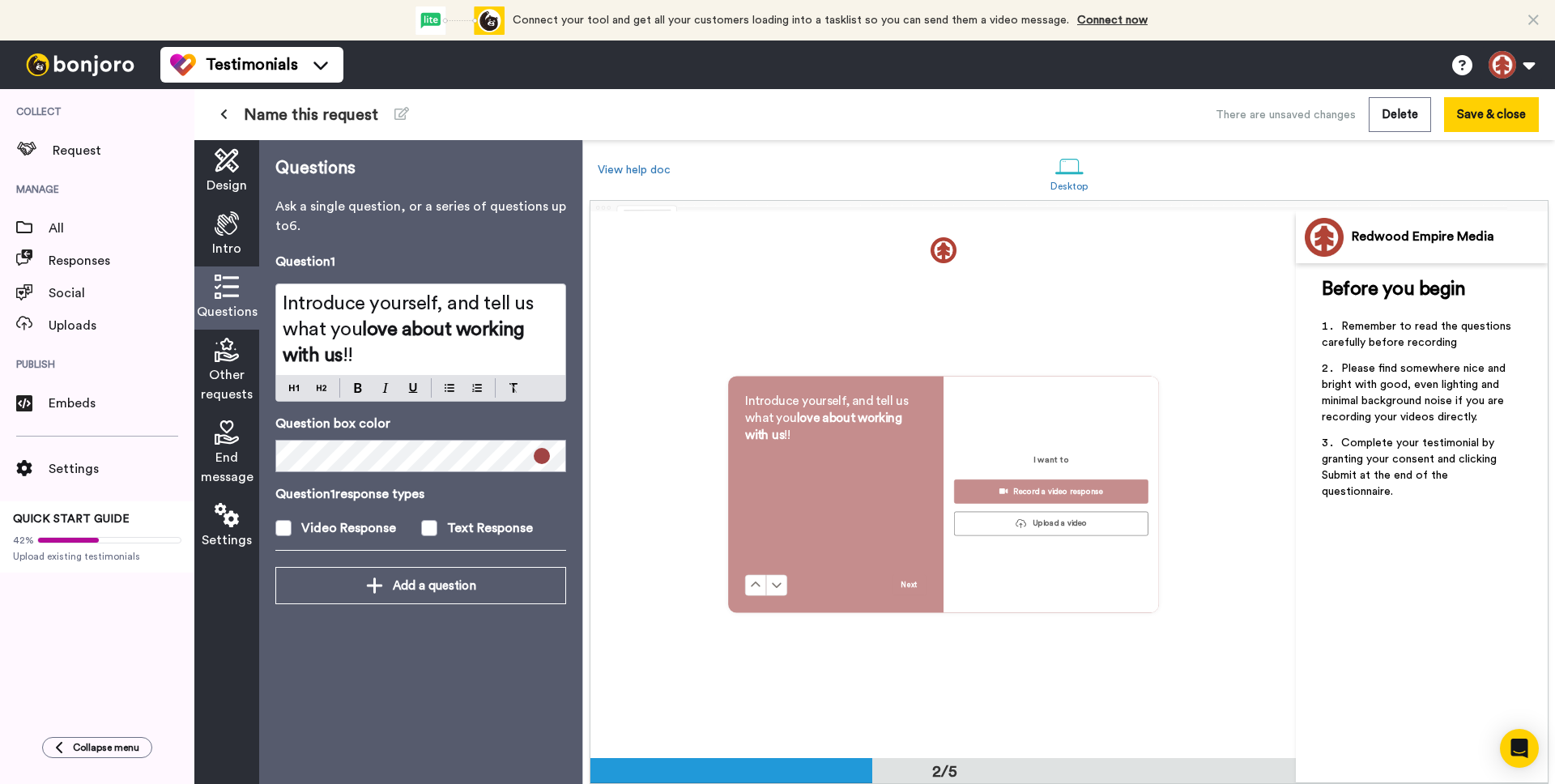
scroll to position [547, 0]
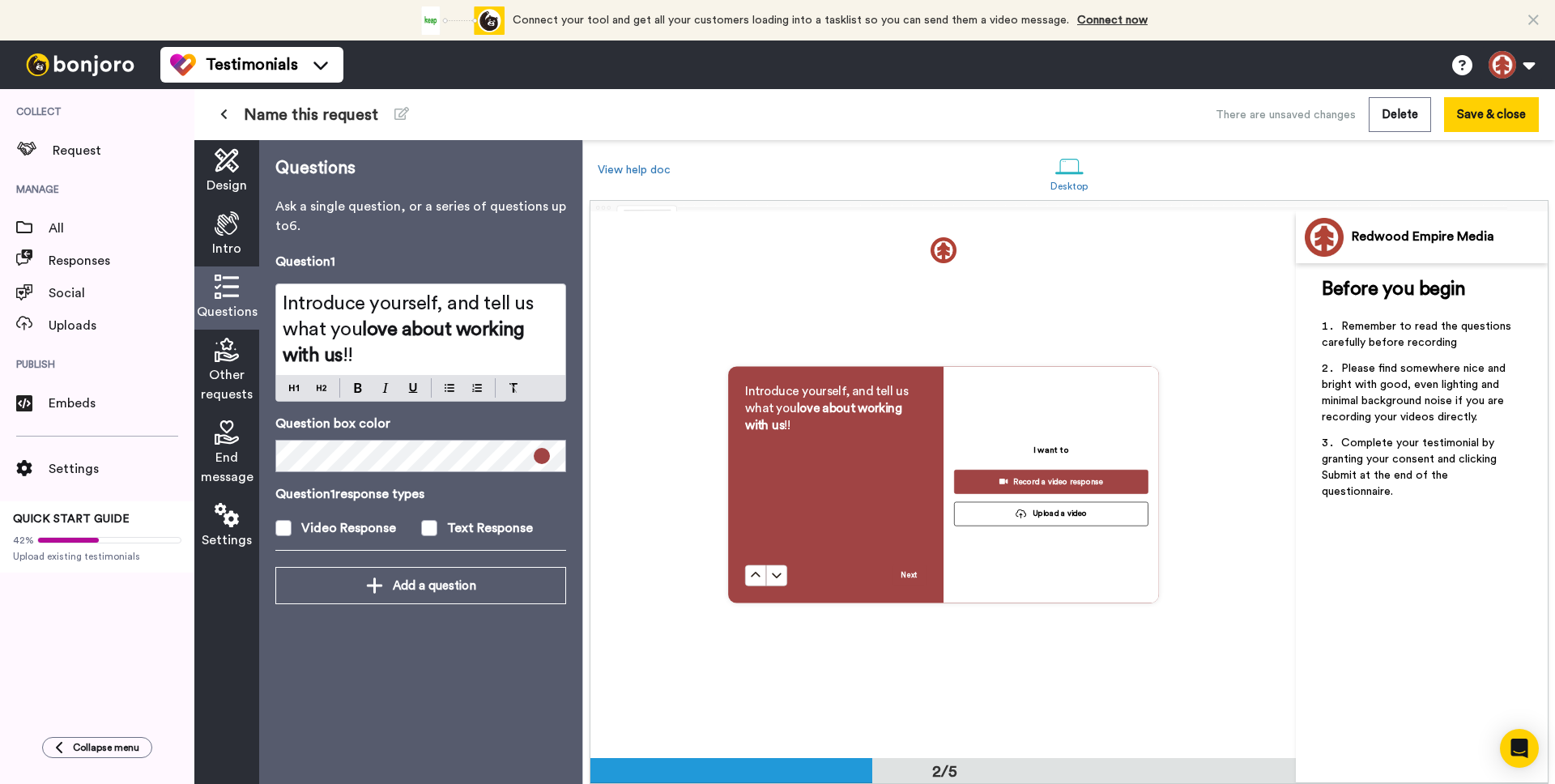
click at [1296, 233] on div at bounding box center [1324, 236] width 55 height 55
click at [1353, 240] on div "Redwood Empire Media" at bounding box center [1449, 236] width 195 height 15
click at [1380, 391] on span "Please find somewhere nice and bright with good, even lighting and minimal back…" at bounding box center [1415, 392] width 187 height 60
click at [208, 351] on div "Other requests" at bounding box center [226, 370] width 64 height 82
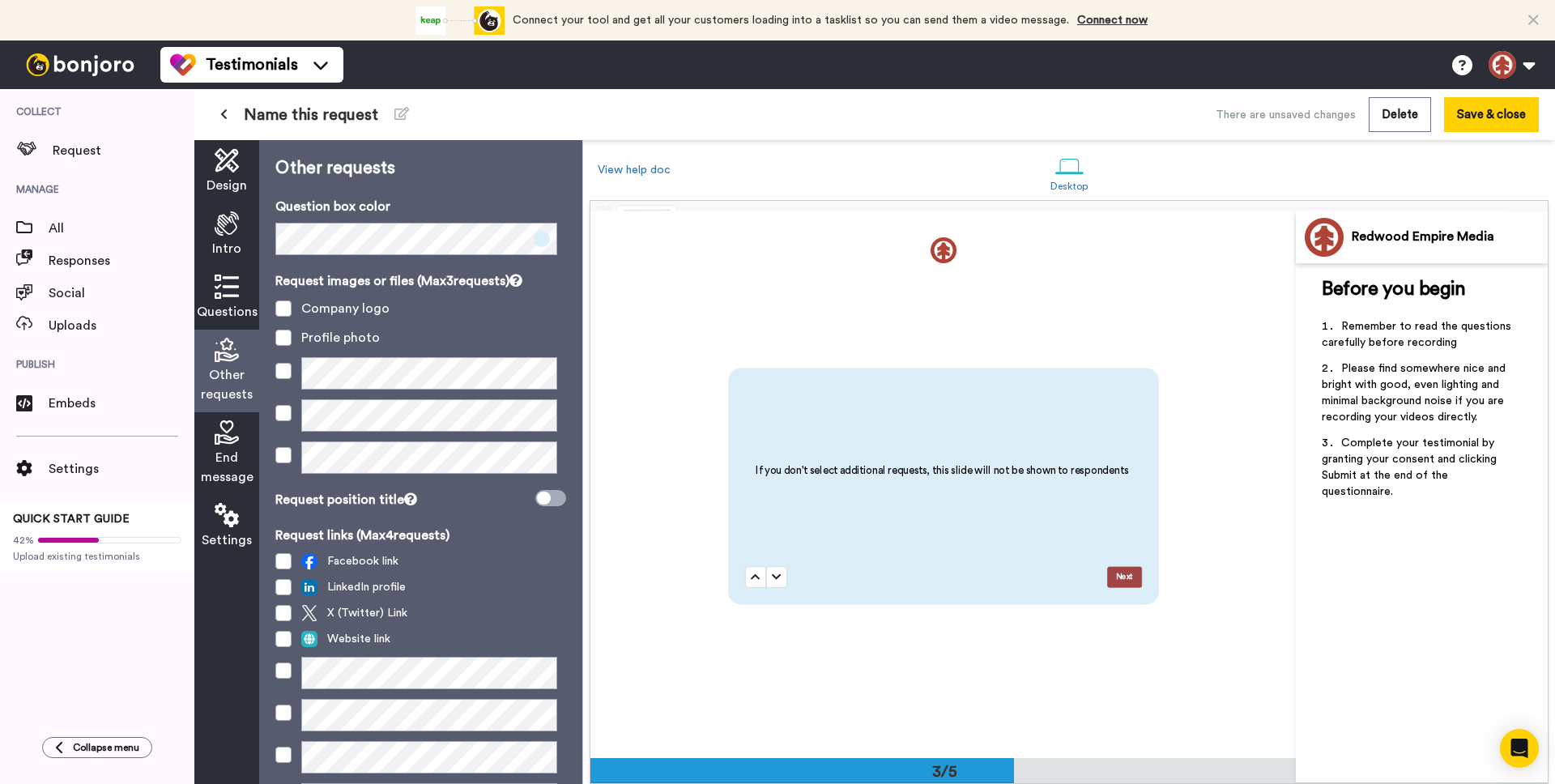
scroll to position [90, 0]
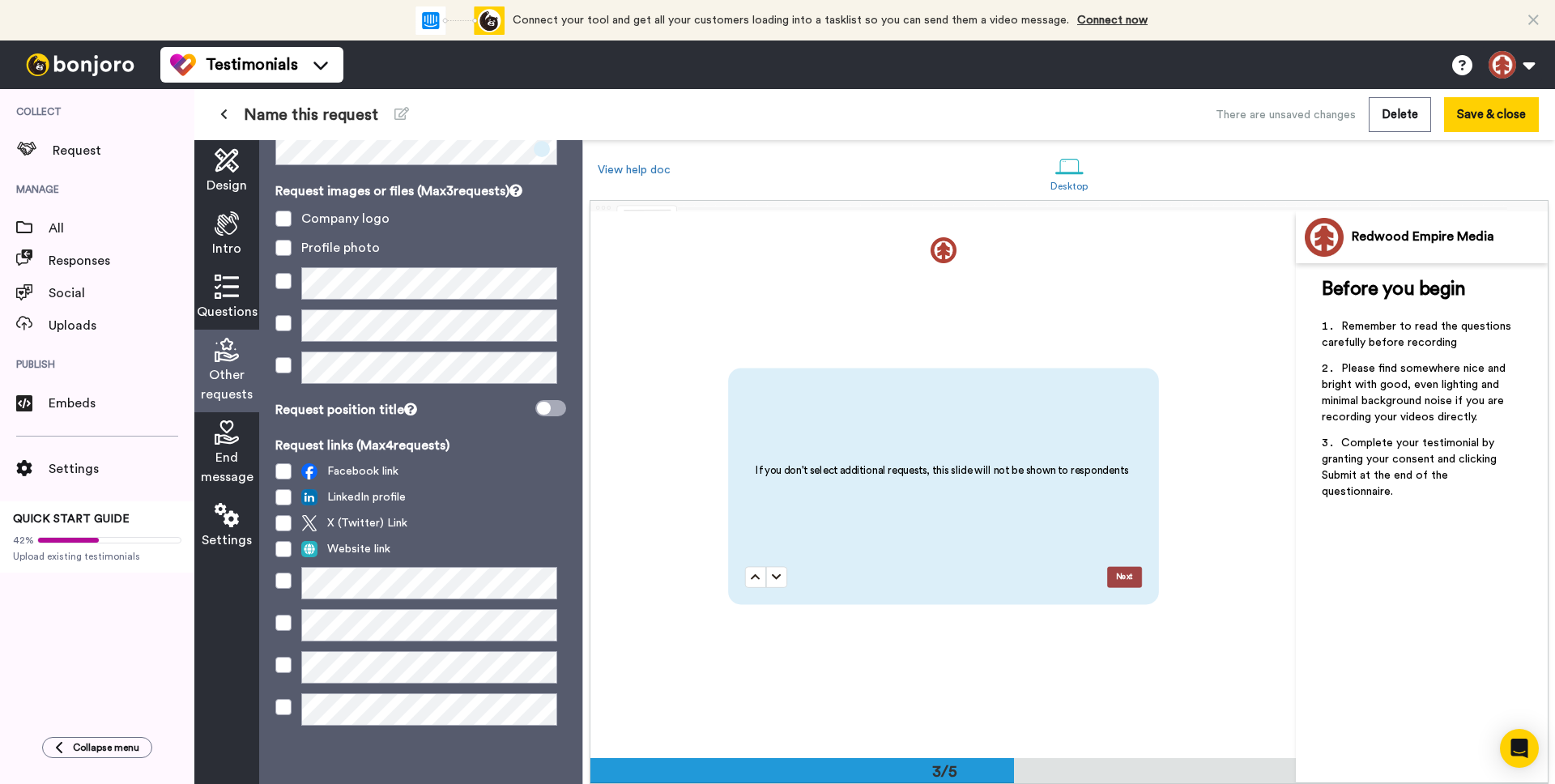
click at [215, 437] on icon at bounding box center [226, 432] width 25 height 25
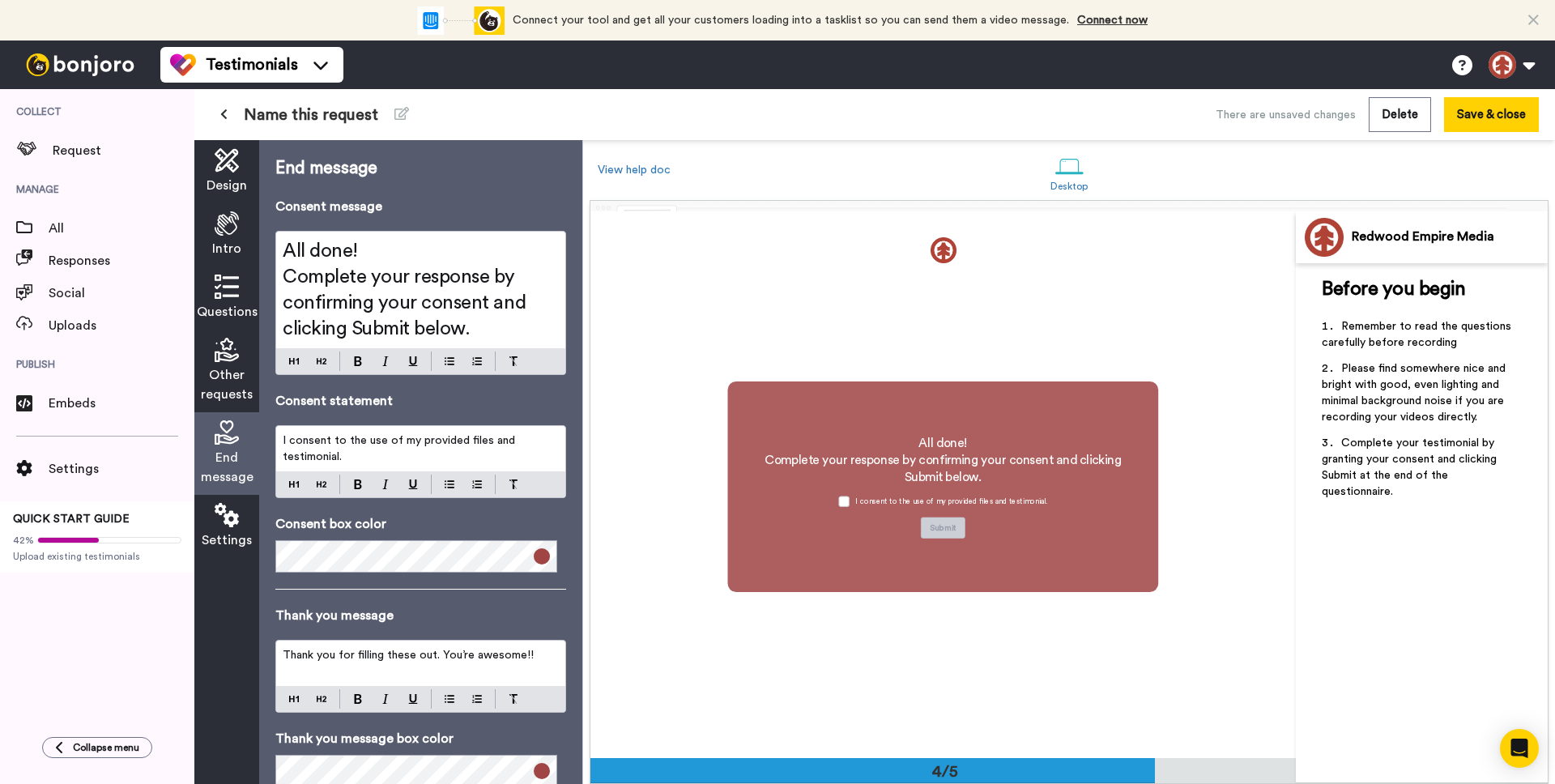
scroll to position [1638, 0]
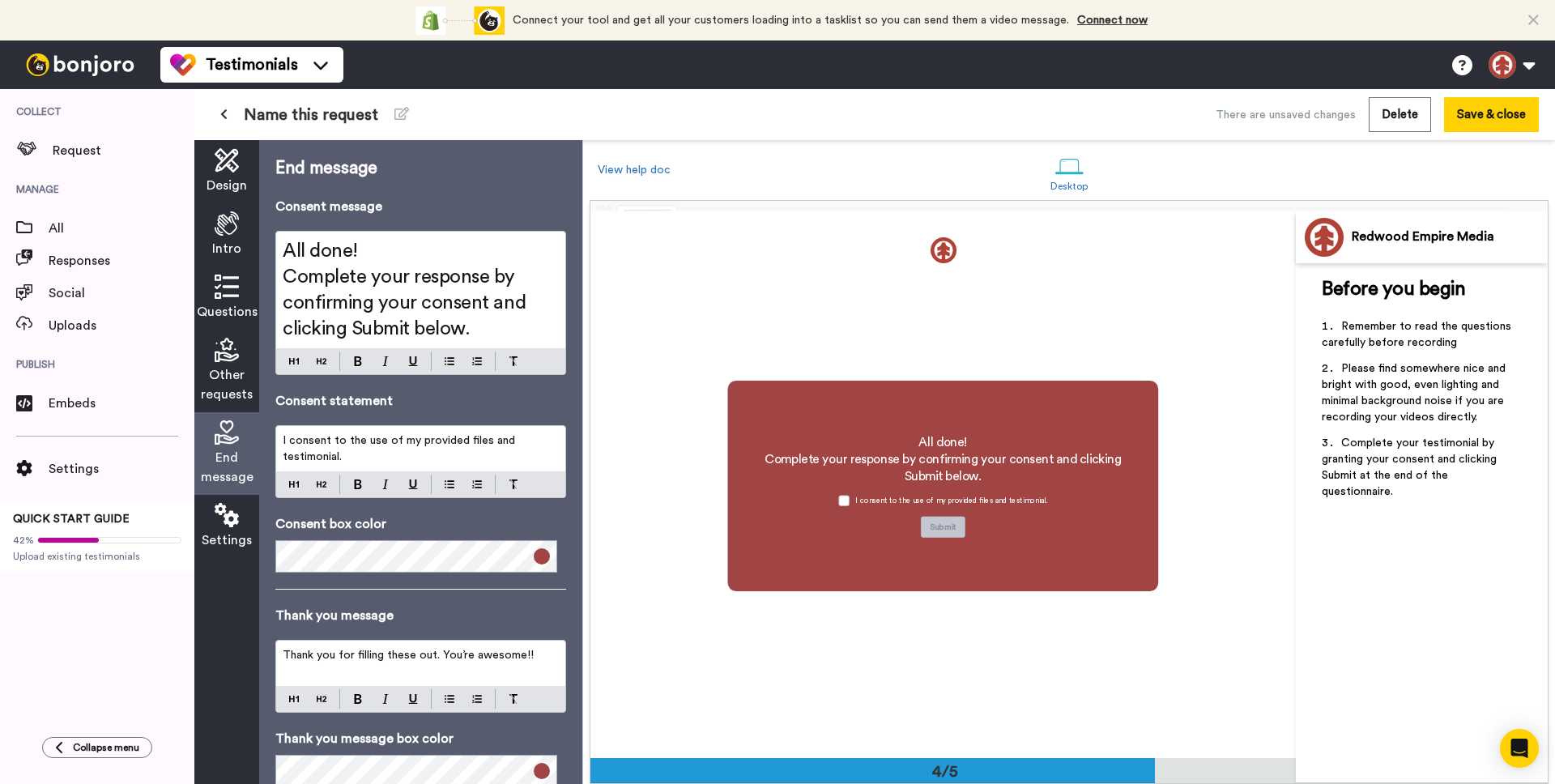
click at [359, 304] on span "Complete your response by confirming your consent and clicking Submit below." at bounding box center [406, 303] width 248 height 71
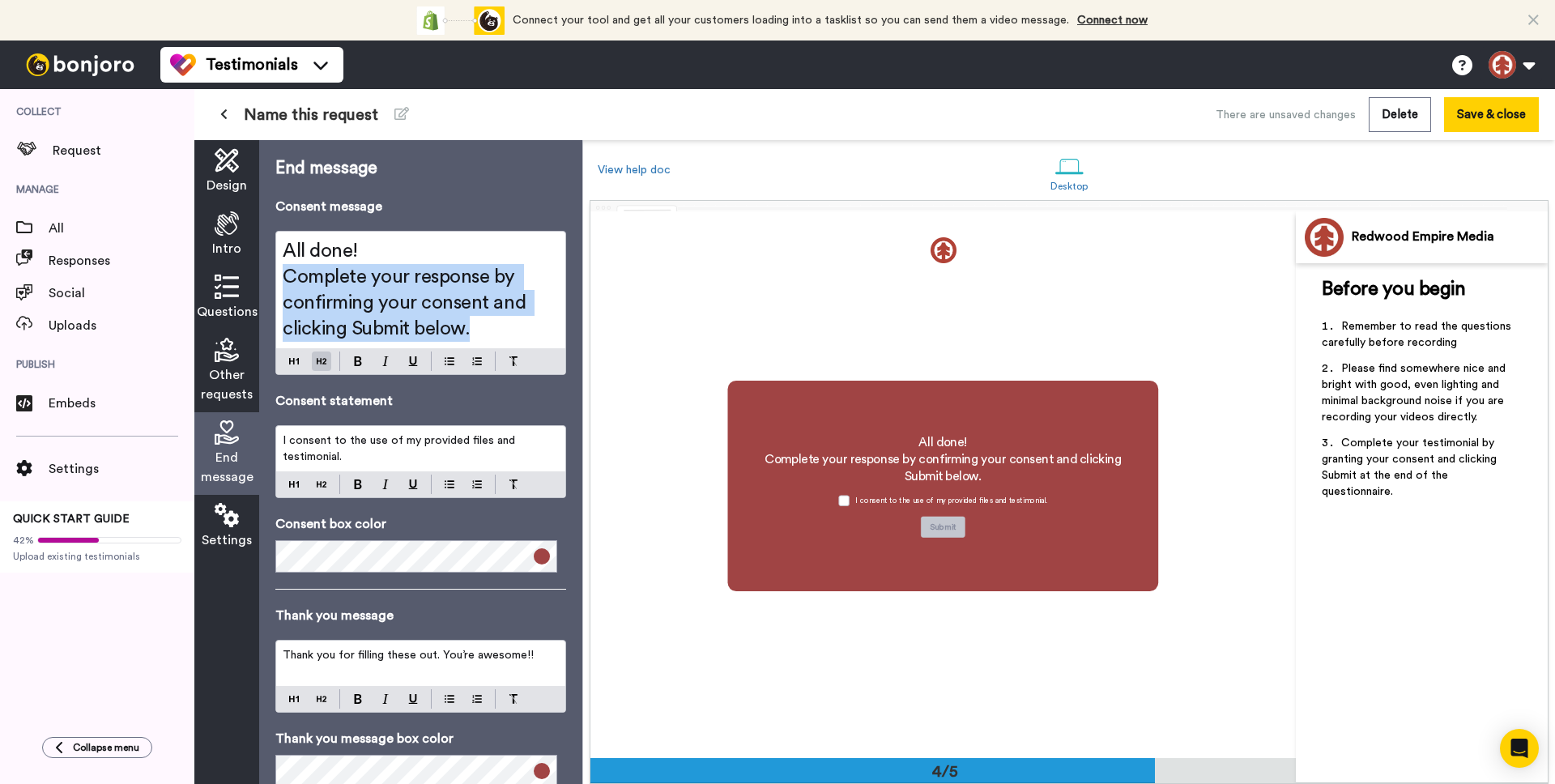
click at [359, 304] on span "Complete your response by confirming your consent and clicking Submit below." at bounding box center [406, 303] width 248 height 71
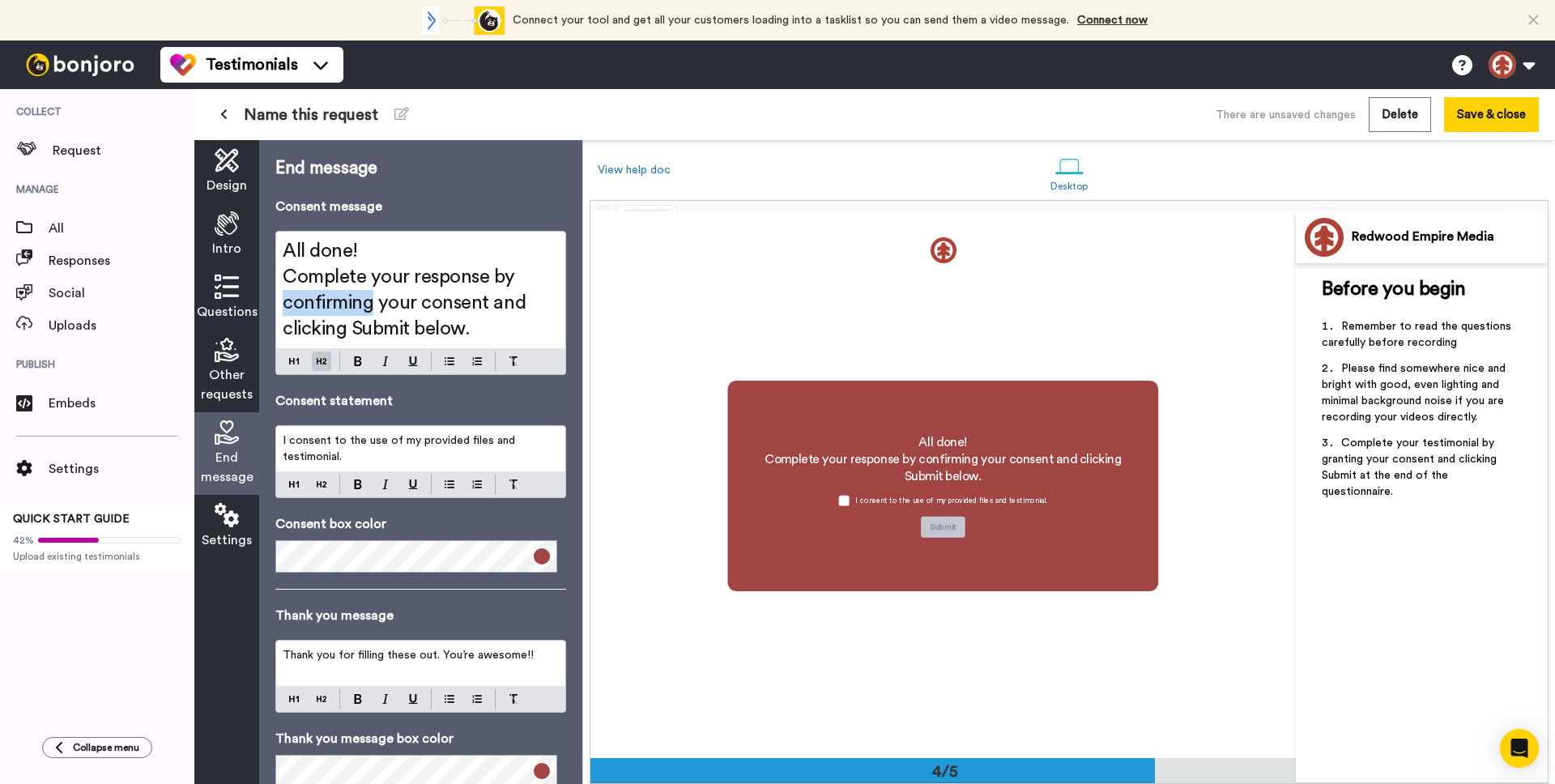
click at [359, 304] on span "Complete your response by confirming your consent and clicking Submit below." at bounding box center [406, 303] width 248 height 71
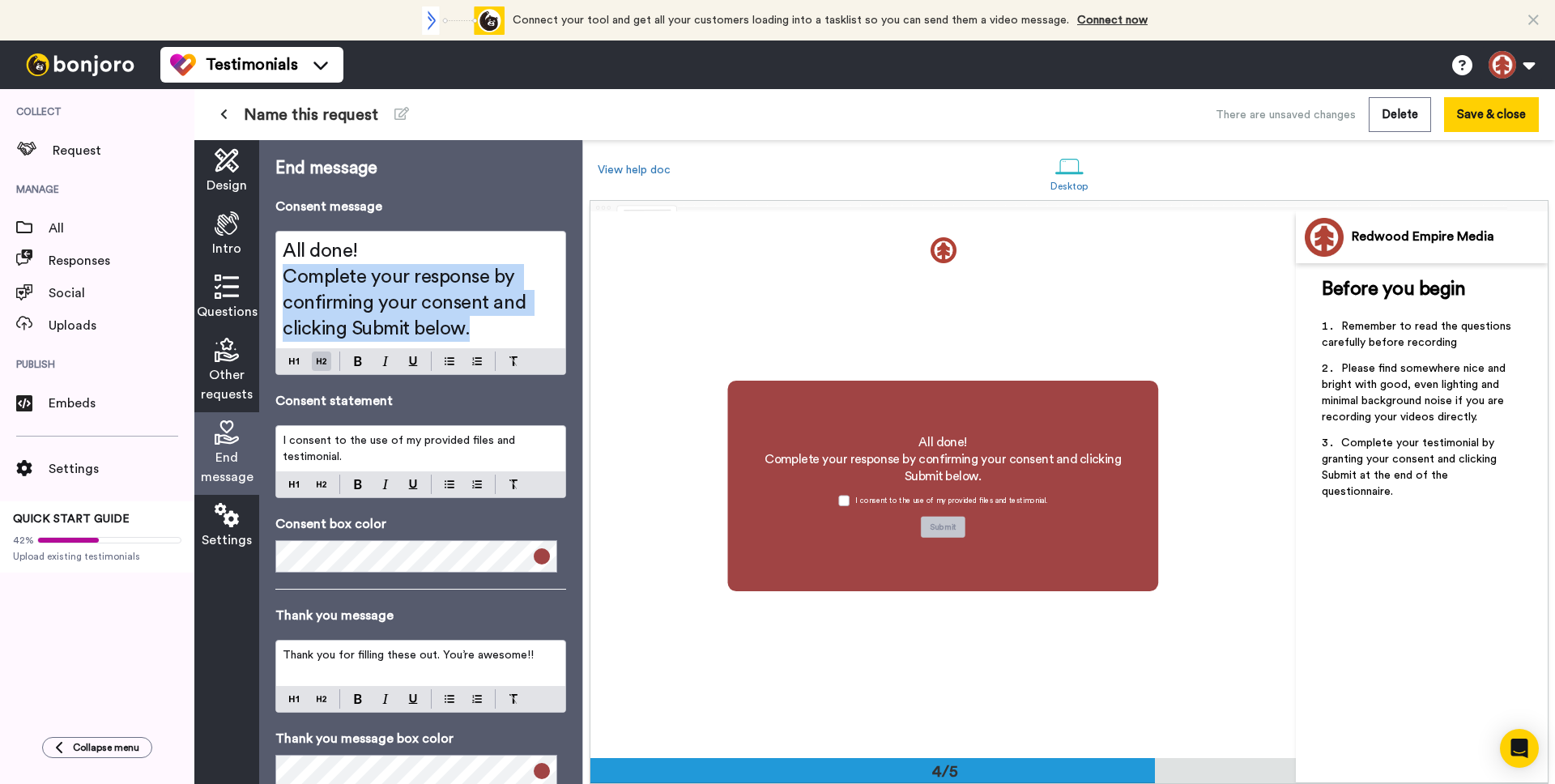
click at [359, 304] on span "Complete your response by confirming your consent and clicking Submit below." at bounding box center [406, 303] width 248 height 71
click at [504, 333] on h2 "Complete your response by confirming your consent and clicking Submit below." at bounding box center [421, 303] width 276 height 78
drag, startPoint x: 503, startPoint y: 333, endPoint x: 253, endPoint y: 234, distance: 268.9
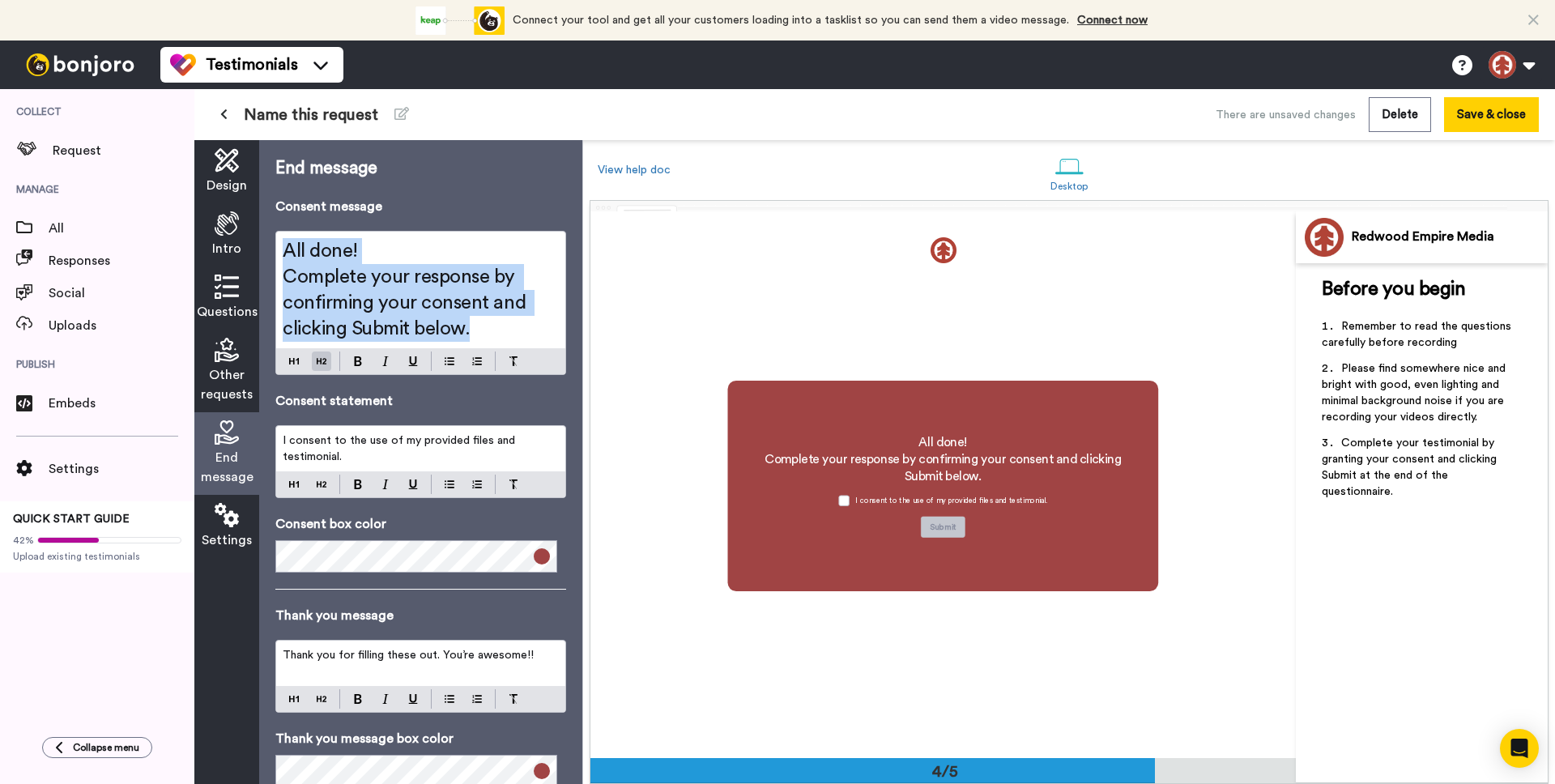
click at [253, 234] on div "Design Intro Questions Other requests End message Settings End message Consent …" at bounding box center [388, 461] width 388 height 643
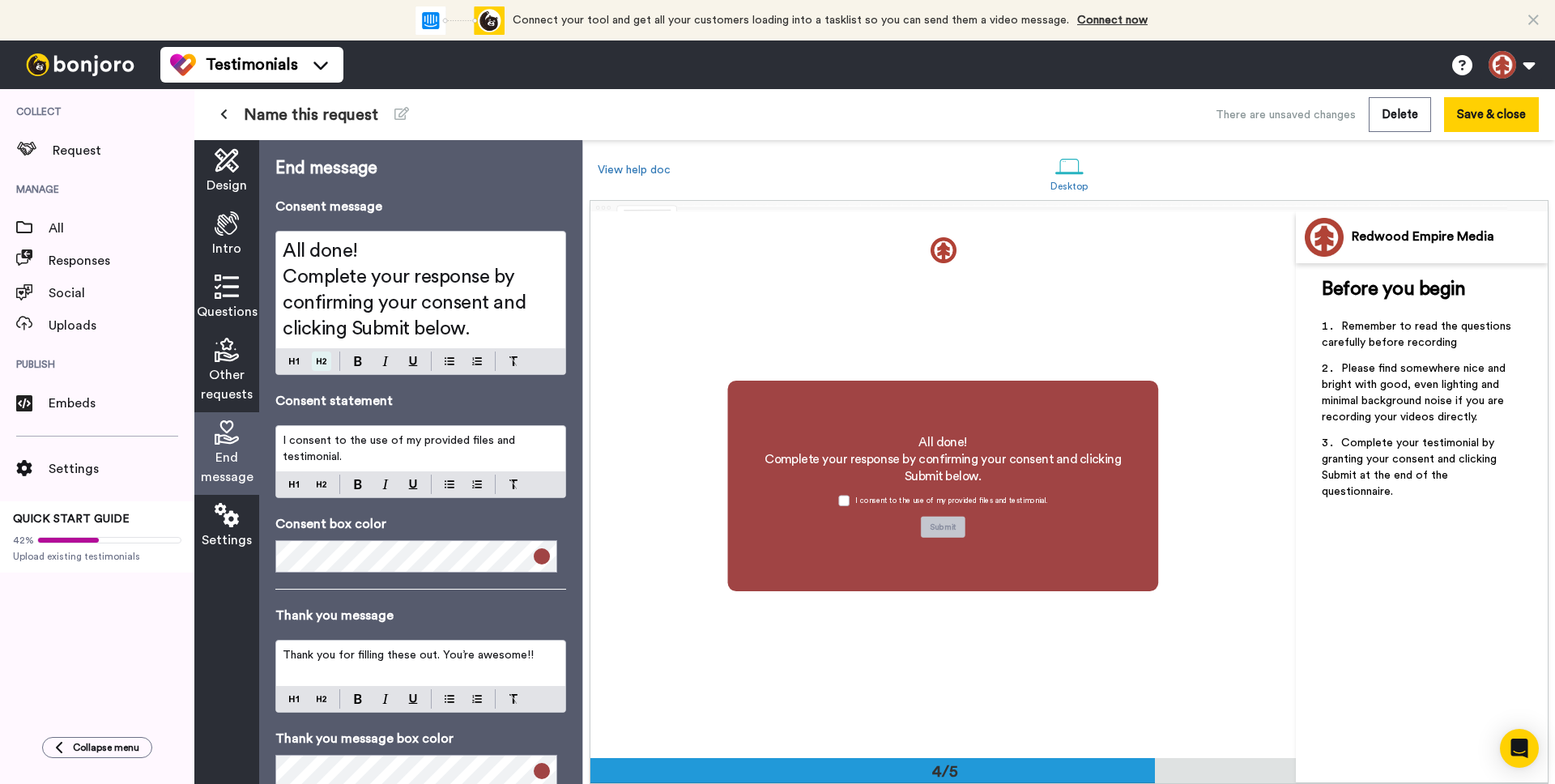
click at [325, 355] on div "End message Consent message All done! Complete your response by confirming your…" at bounding box center [421, 471] width 291 height 631
click at [325, 307] on div "All done! Complete your response by confirming your consent and clicking Submit…" at bounding box center [421, 303] width 291 height 144
click at [378, 453] on p "I consent to the use of my provided files and testimonial." at bounding box center [421, 448] width 276 height 32
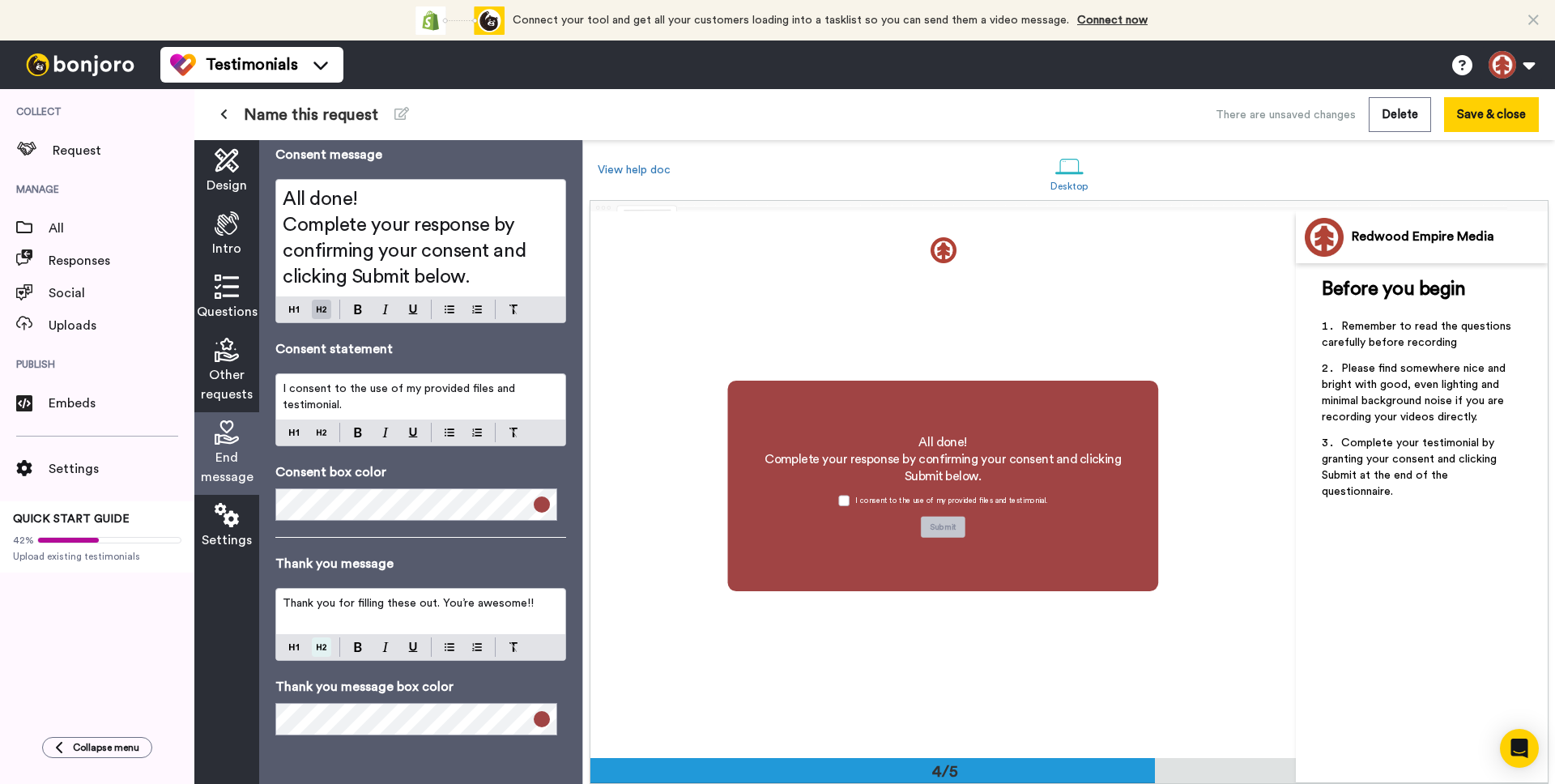
click at [322, 648] on img at bounding box center [320, 647] width 9 height 13
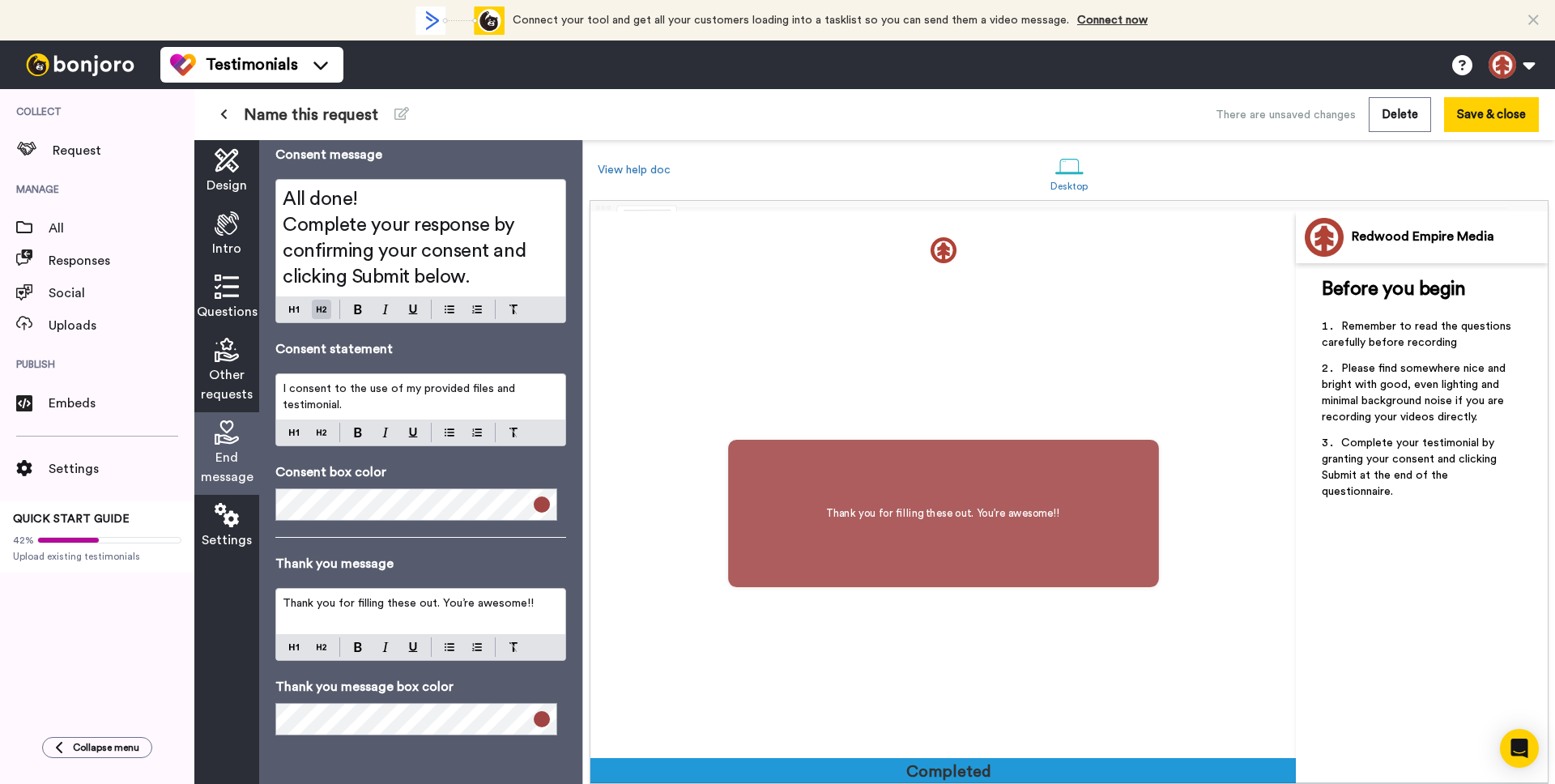
scroll to position [2184, 0]
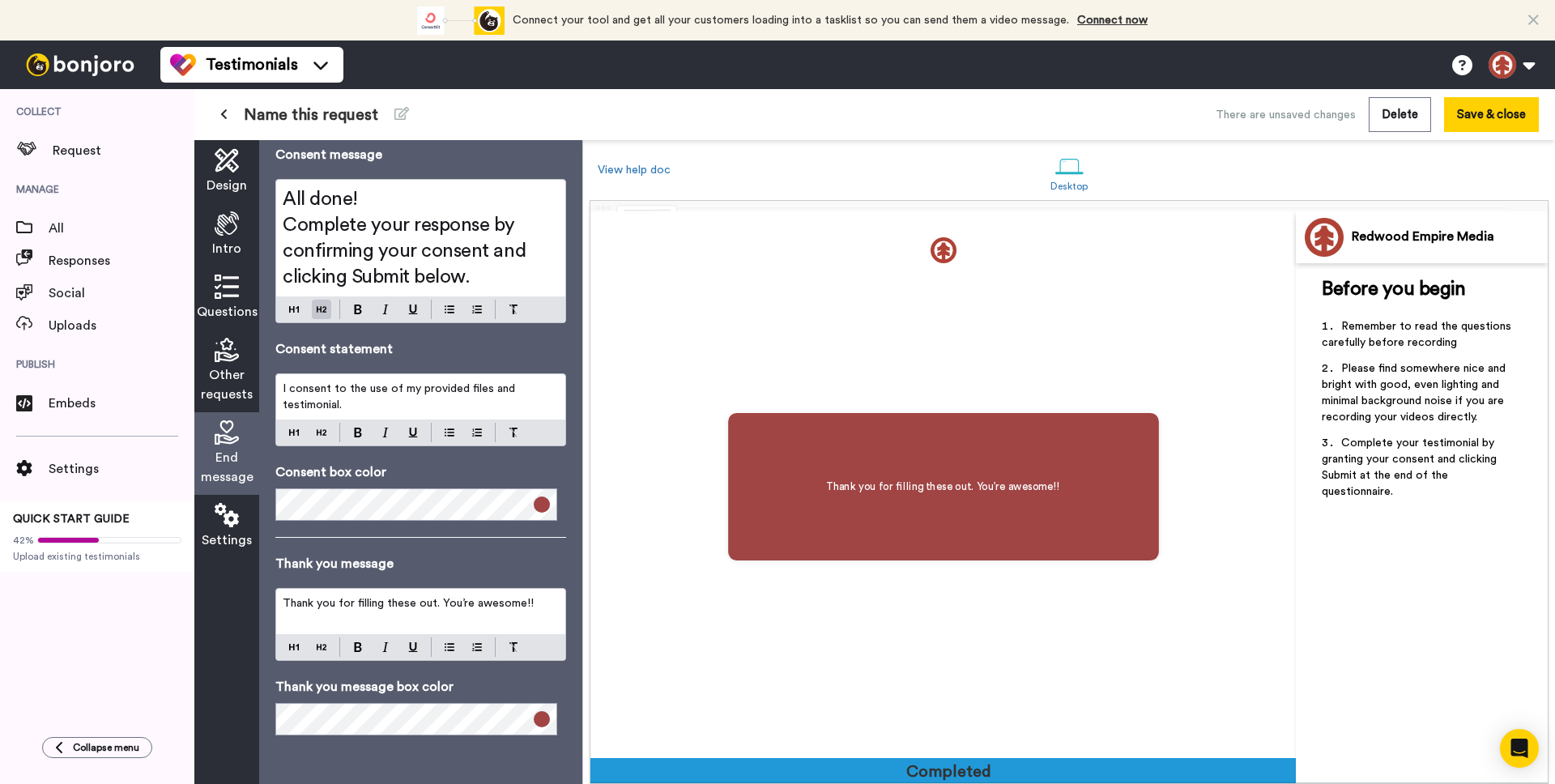
click at [369, 605] on span "Thank you for filling these out. You’re awesome!!" at bounding box center [408, 603] width 251 height 11
click at [286, 651] on div "Thank you for filling these out. You’re awesome!!" at bounding box center [421, 624] width 291 height 73
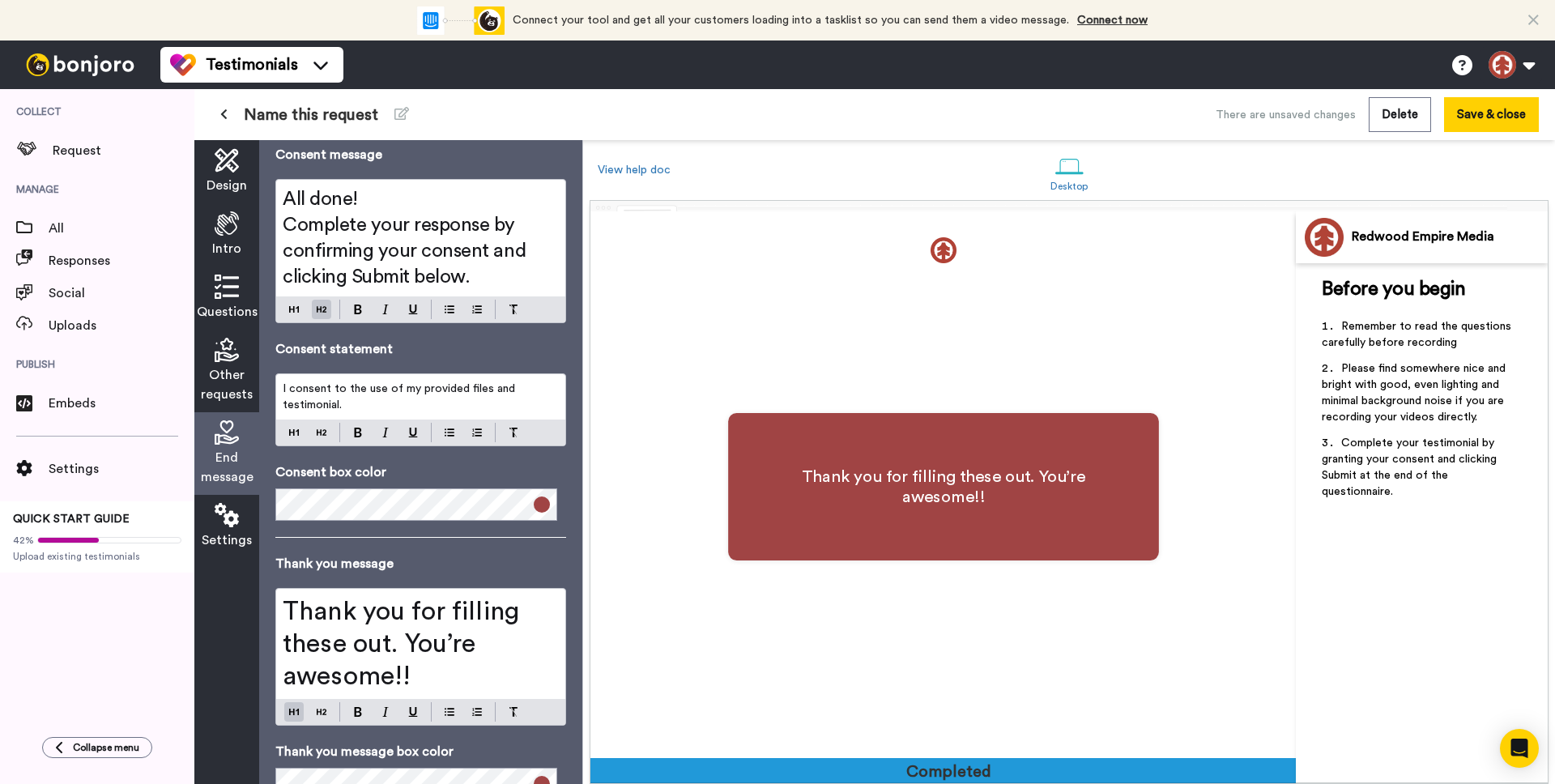
scroll to position [117, 0]
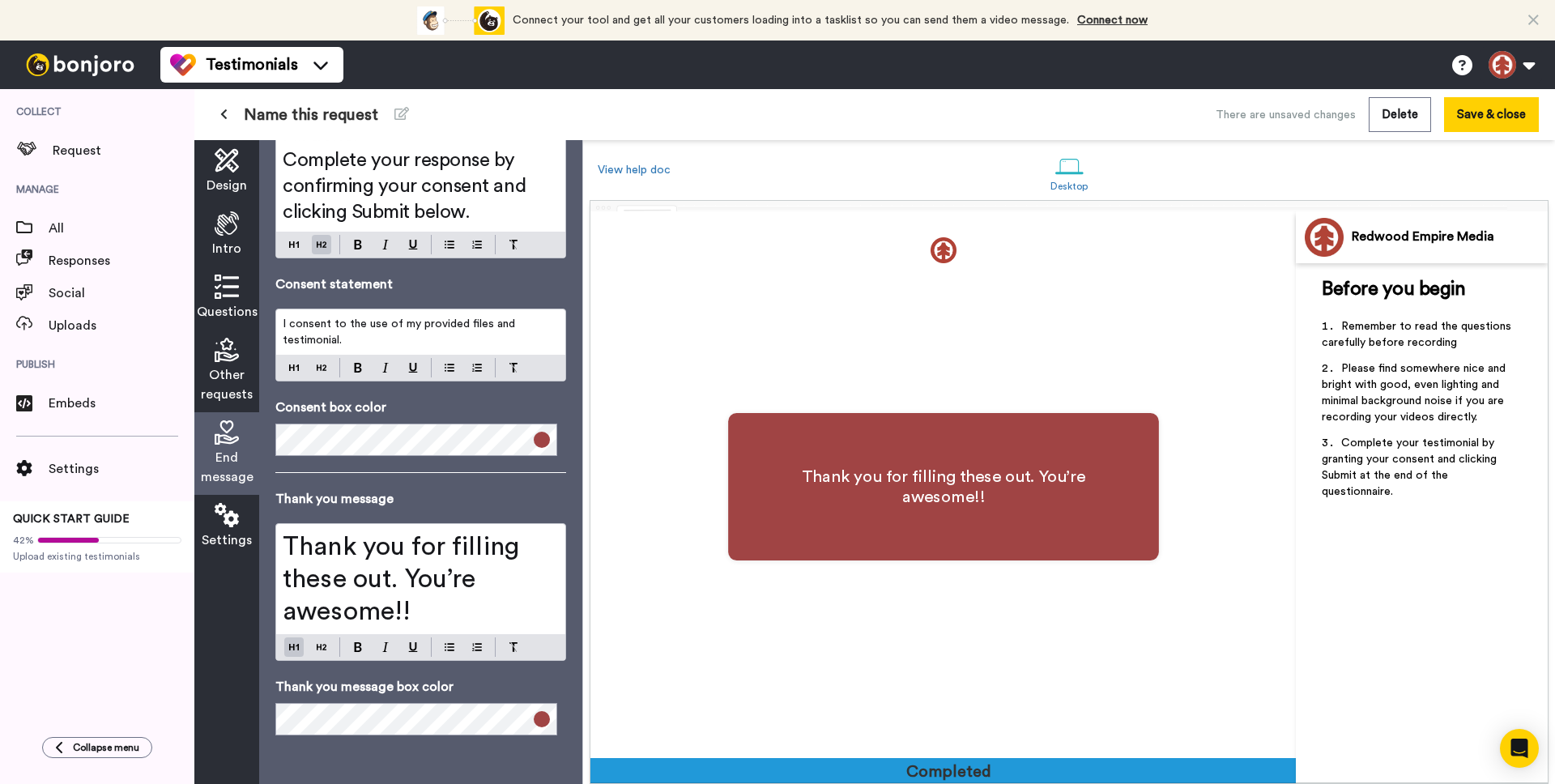
click at [409, 755] on div "End message Consent message All done! Complete your response by confirming your…" at bounding box center [421, 461] width 323 height 643
click at [226, 517] on icon at bounding box center [226, 514] width 25 height 25
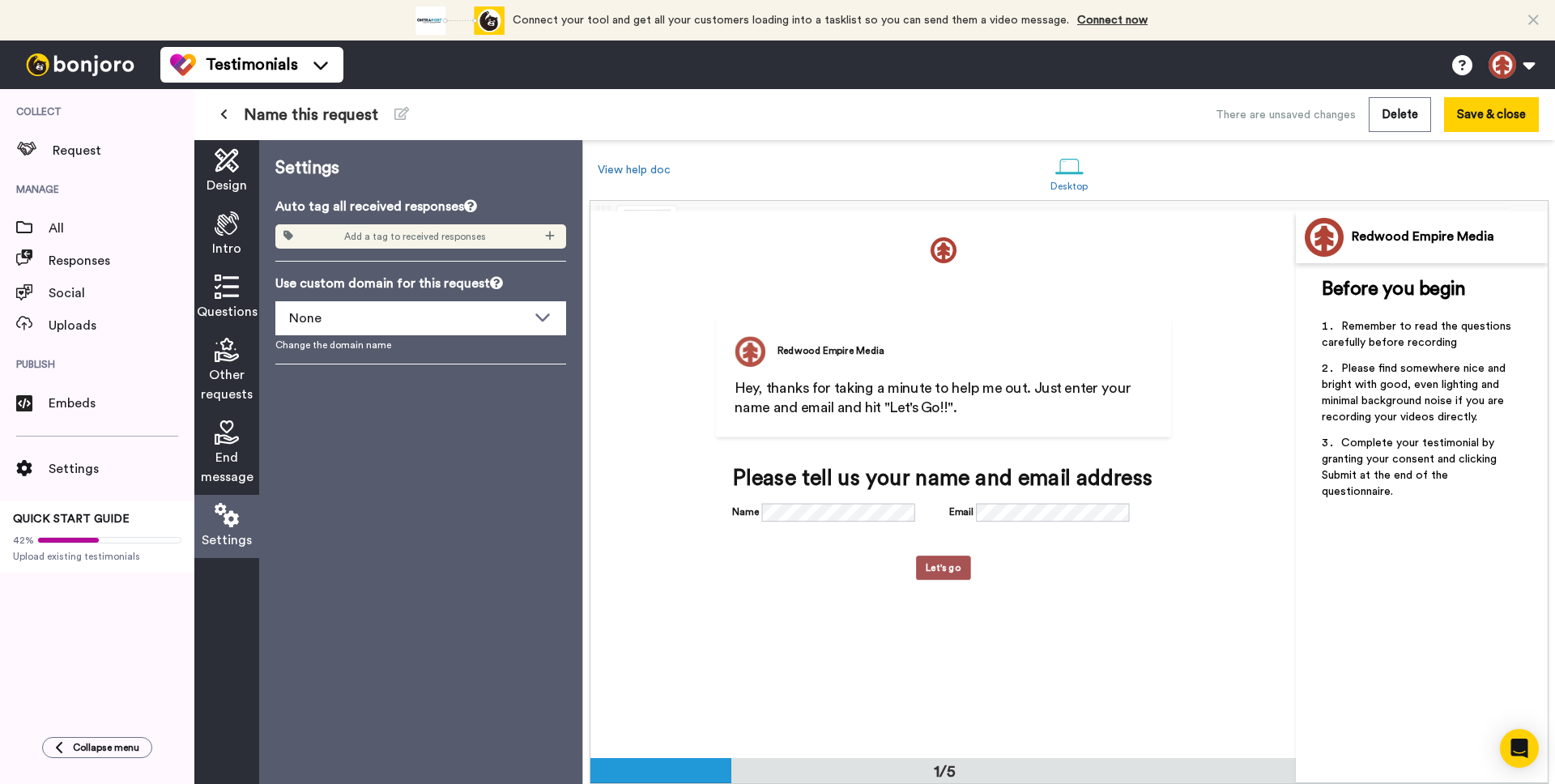
scroll to position [0, 0]
click at [540, 309] on icon at bounding box center [543, 316] width 20 height 16
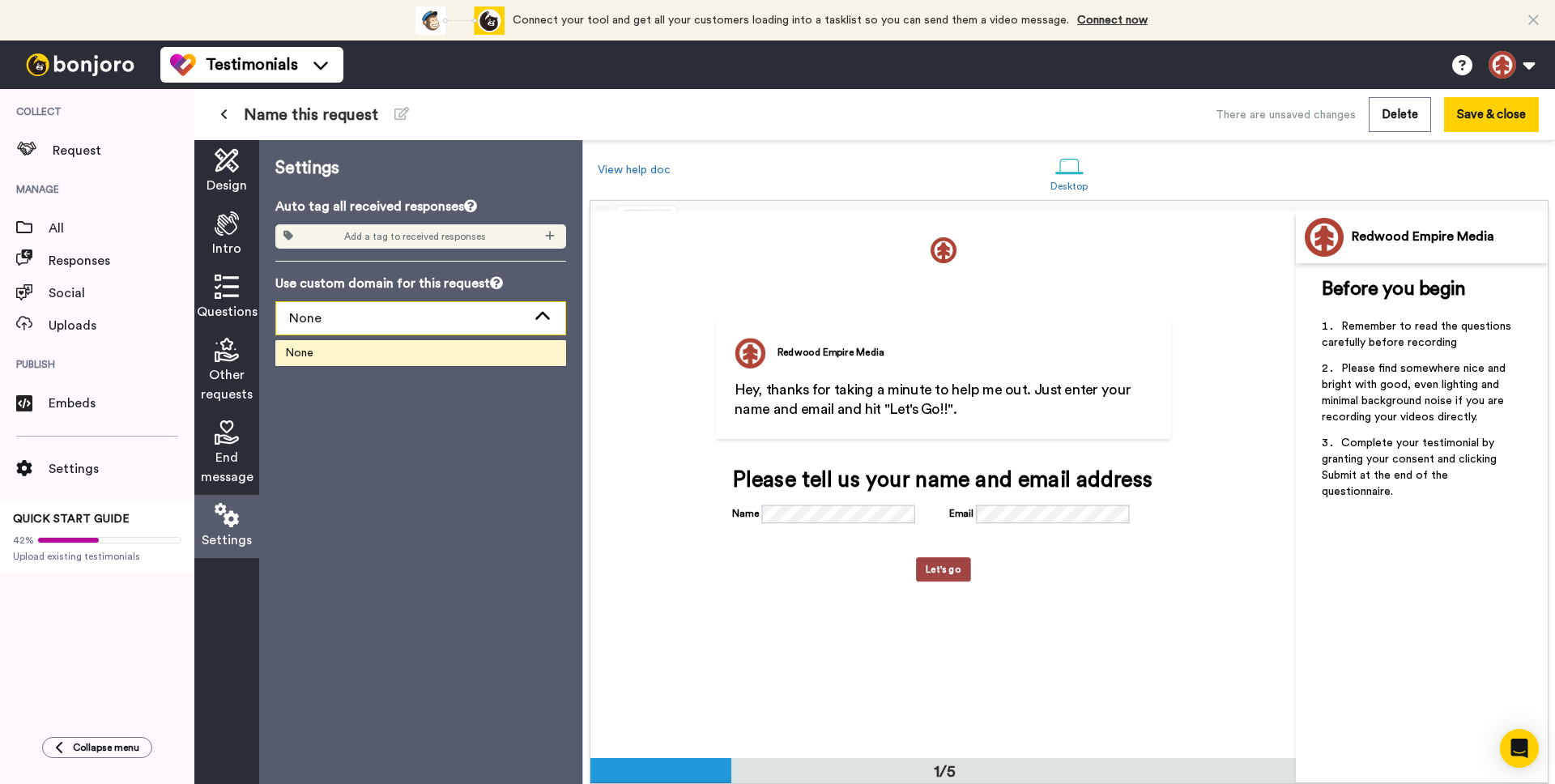
click at [540, 309] on icon at bounding box center [543, 316] width 20 height 16
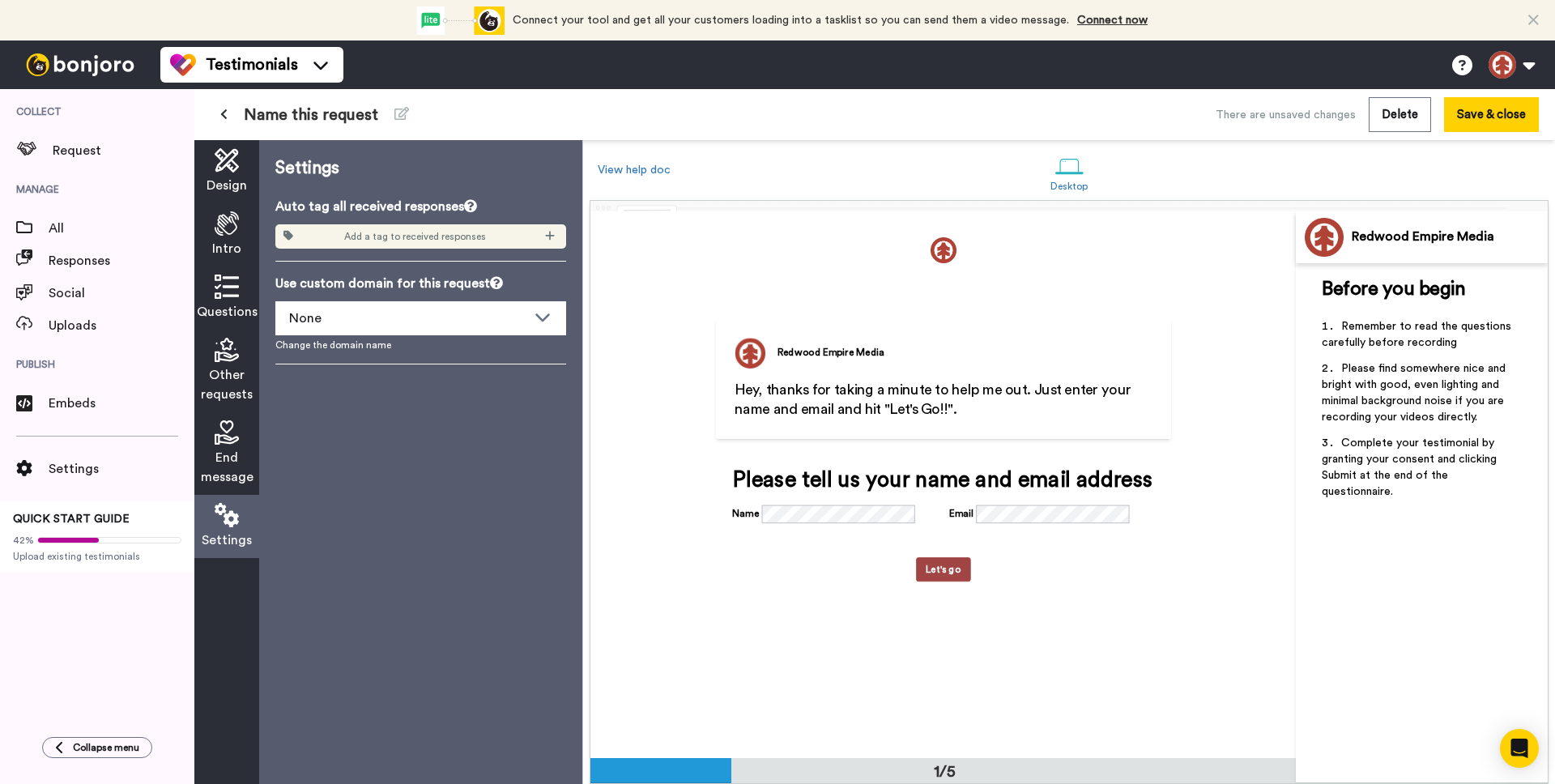
click at [343, 434] on div "Settings Auto tag all received responses Add a tag to received responses Use cu…" at bounding box center [421, 461] width 323 height 643
click at [300, 109] on span "Name this request" at bounding box center [311, 114] width 135 height 23
click at [409, 106] on button at bounding box center [402, 114] width 34 height 29
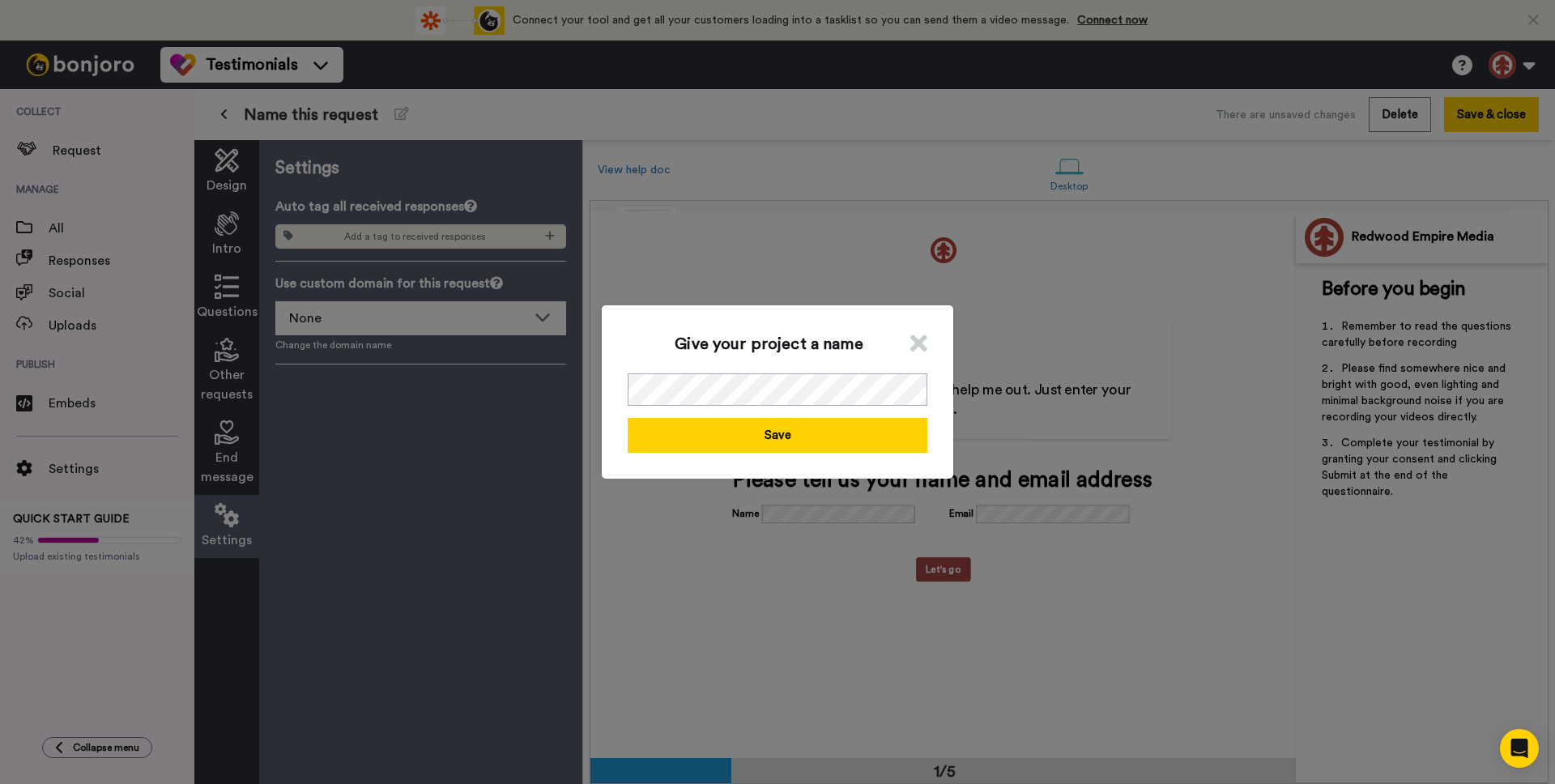
click at [683, 461] on div "Give your project a name Save" at bounding box center [778, 392] width 352 height 173
click at [680, 445] on button "Save" at bounding box center [777, 435] width 299 height 35
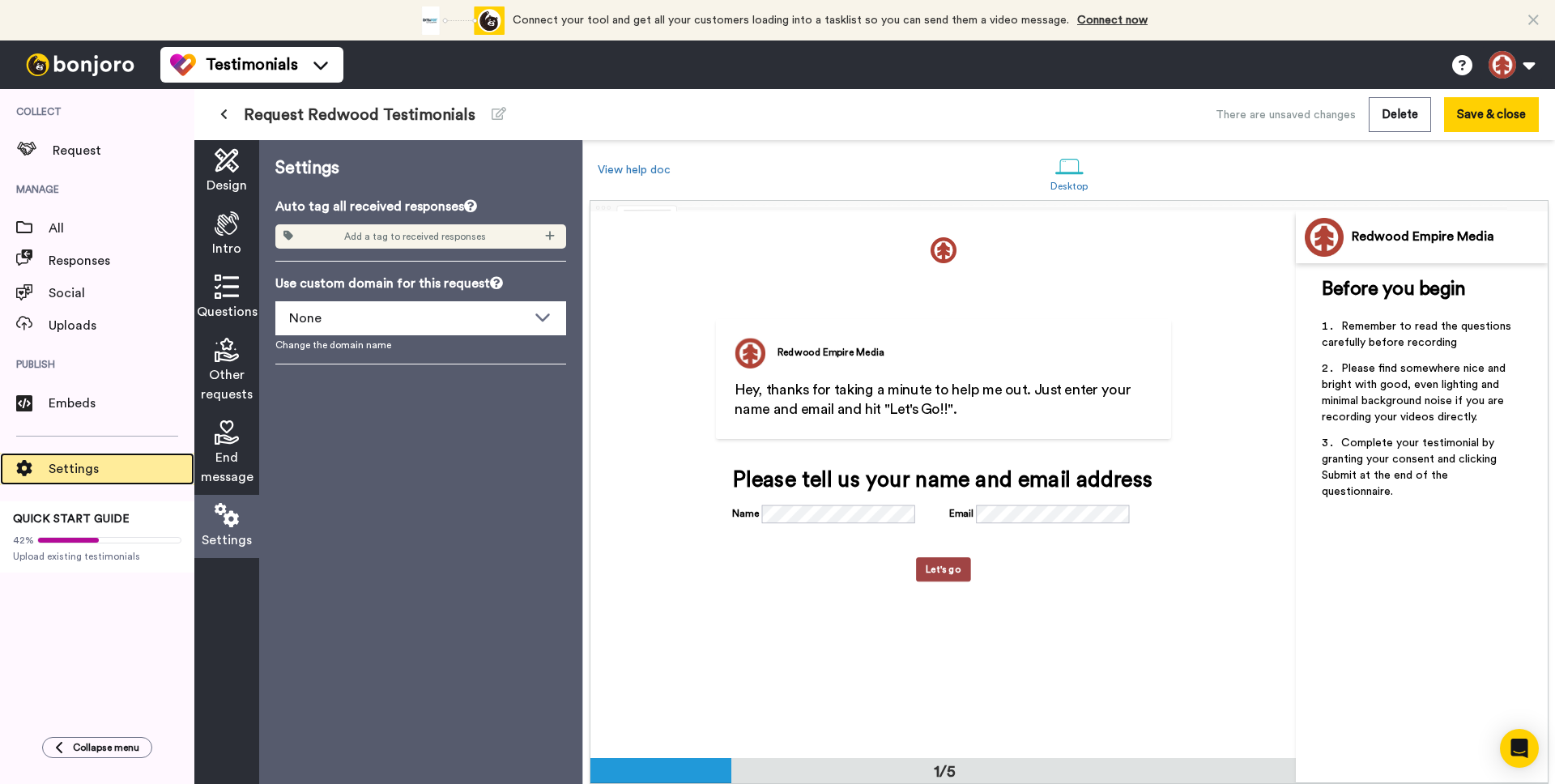
click at [47, 481] on div "Settings" at bounding box center [97, 469] width 194 height 32
click at [1484, 106] on button "Save & close" at bounding box center [1491, 114] width 95 height 35
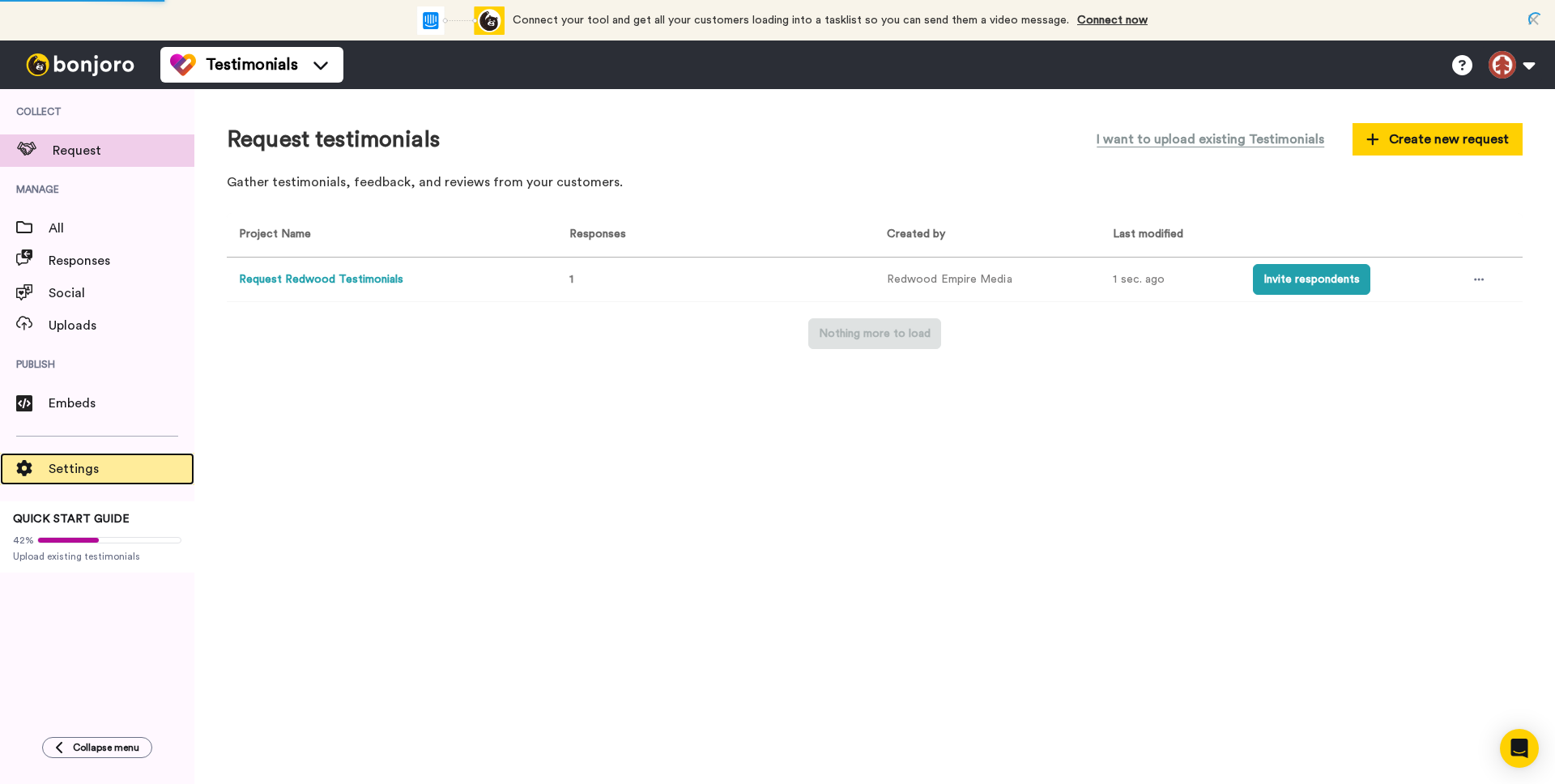
click at [40, 461] on span at bounding box center [24, 469] width 48 height 16
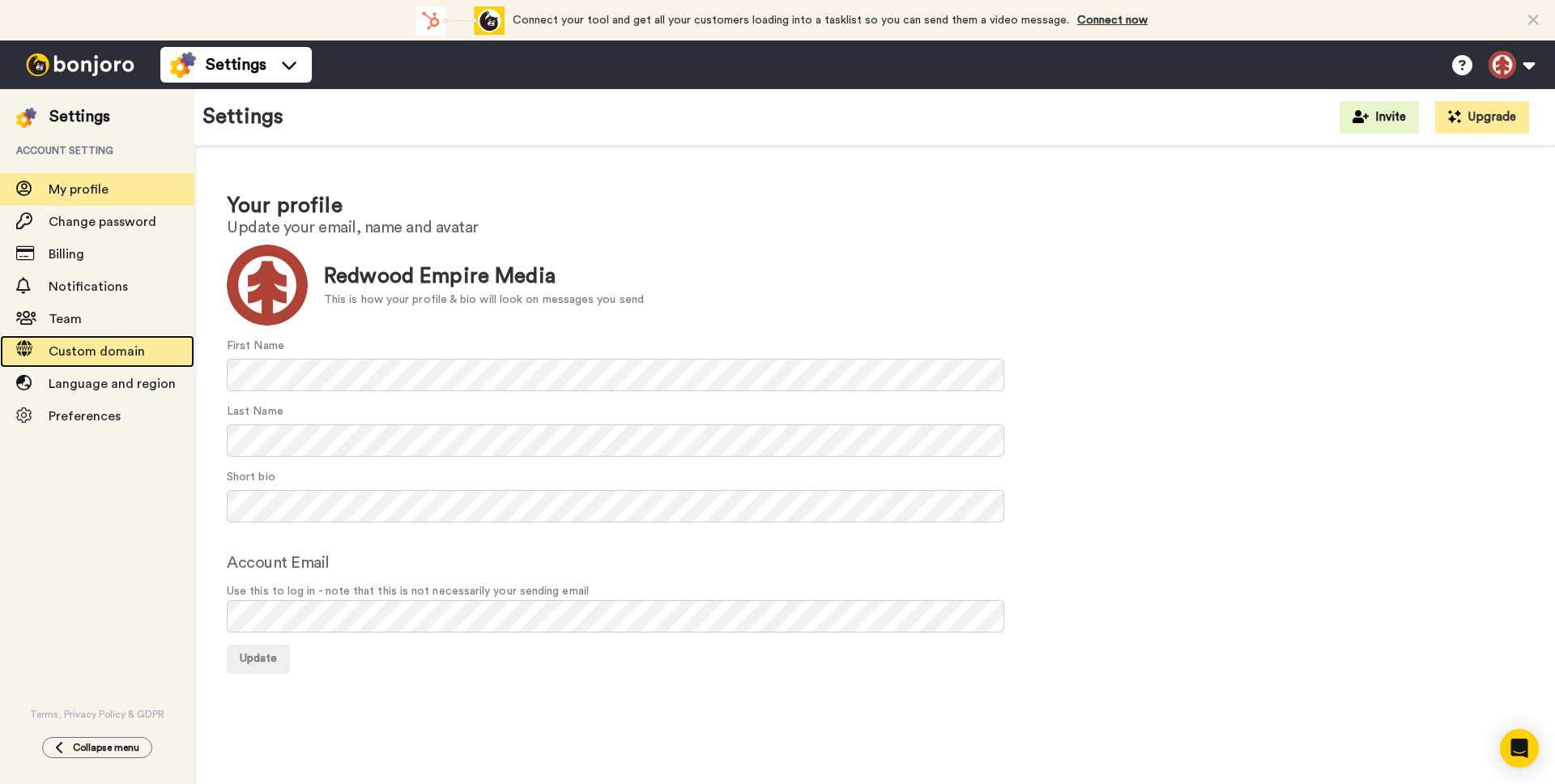
click at [65, 351] on span "Custom domain" at bounding box center [97, 351] width 97 height 13
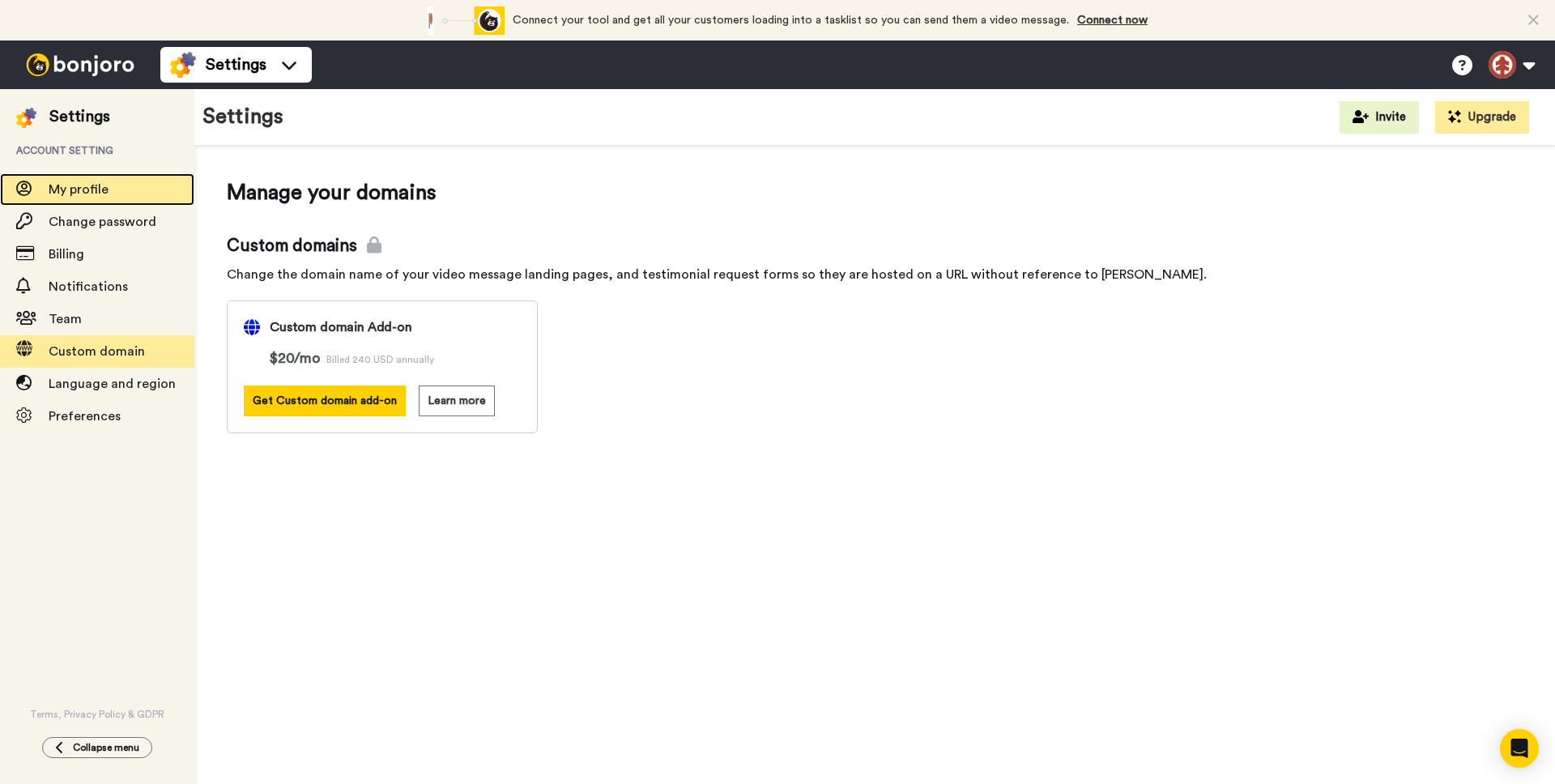
click at [71, 189] on span "My profile" at bounding box center [78, 189] width 60 height 13
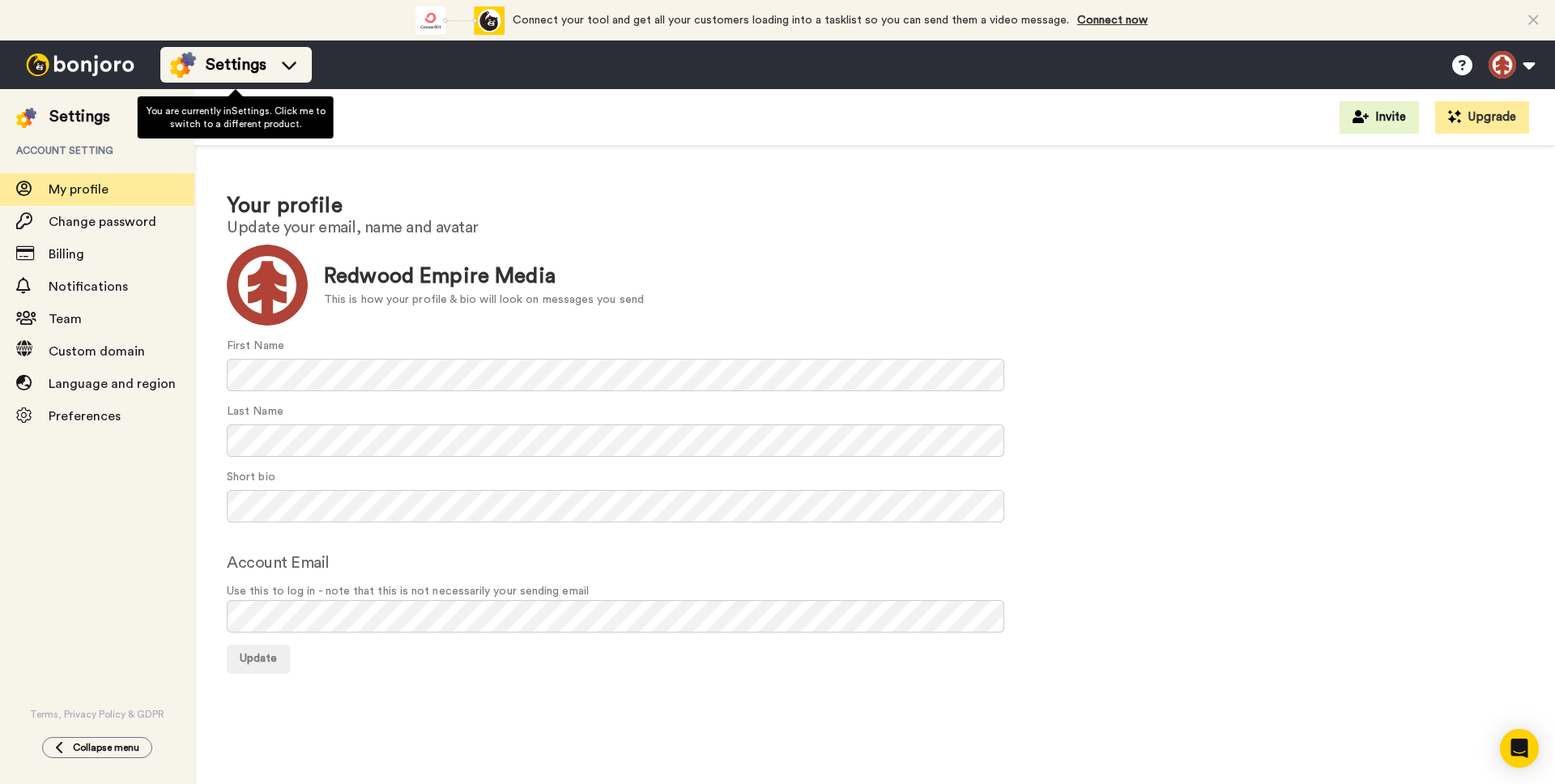
click at [237, 75] on span "Settings" at bounding box center [237, 64] width 61 height 23
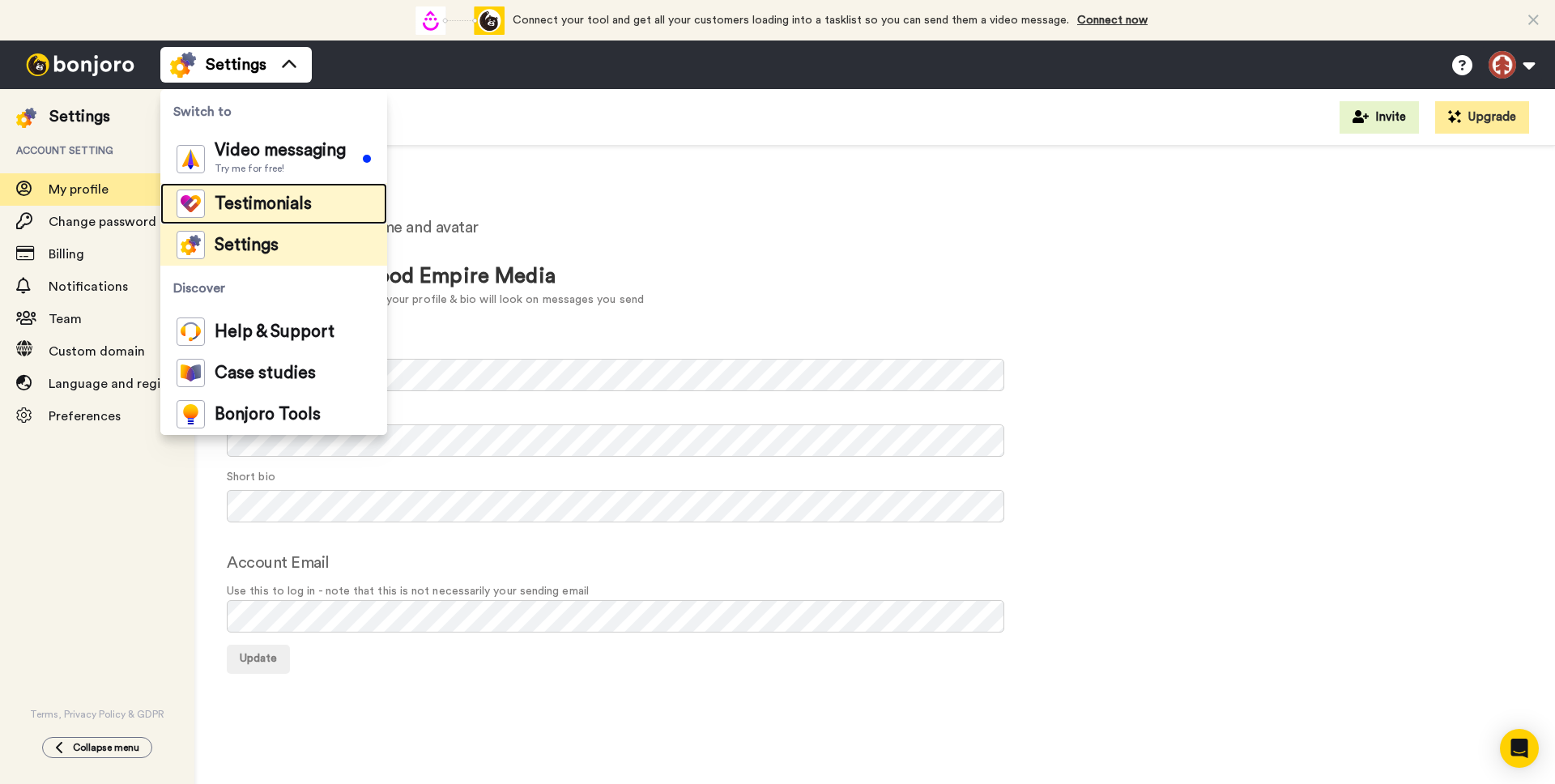
click at [226, 196] on span "Testimonials" at bounding box center [263, 203] width 98 height 16
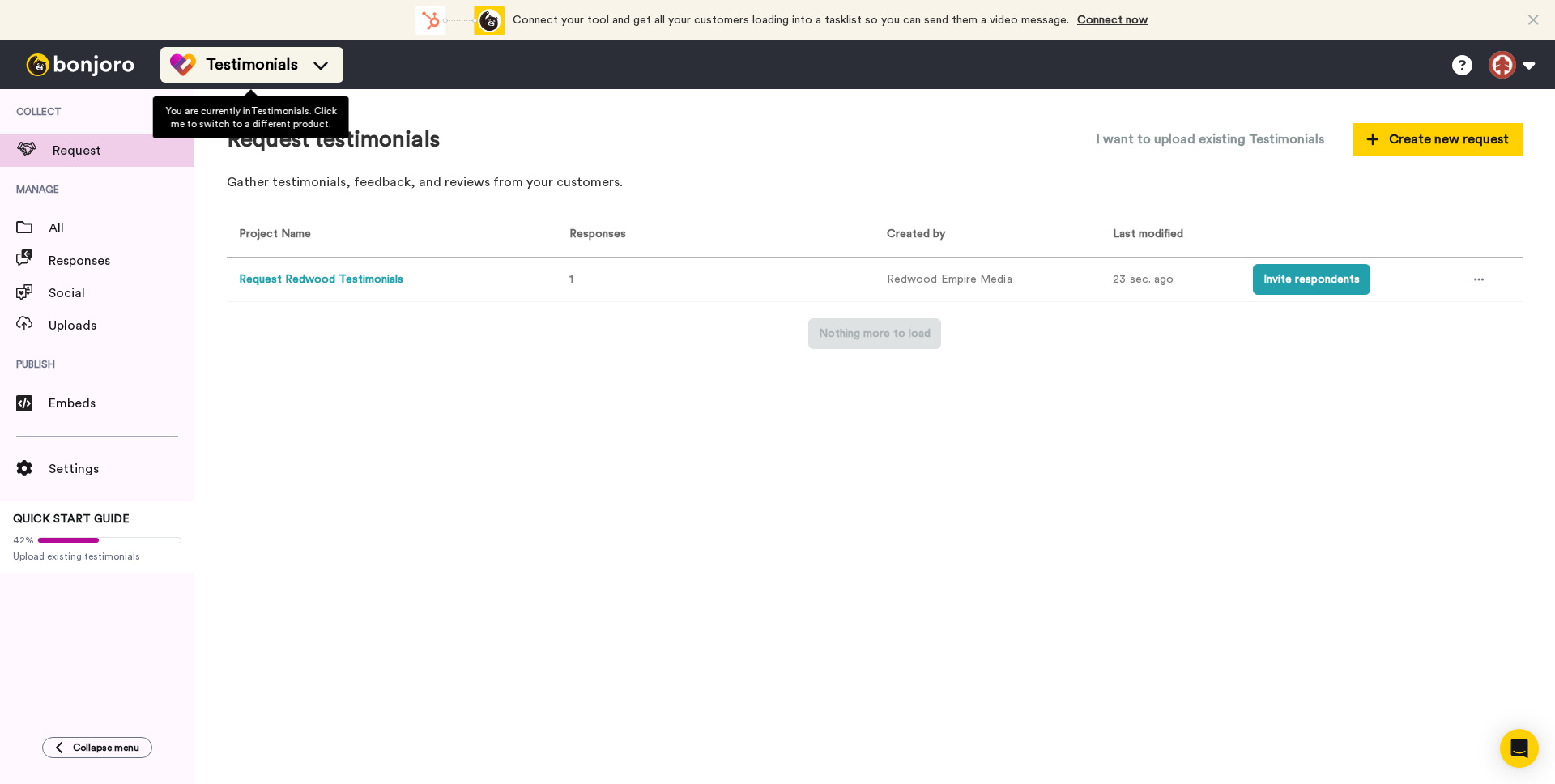
click at [258, 77] on div "Testimonials" at bounding box center [252, 64] width 164 height 26
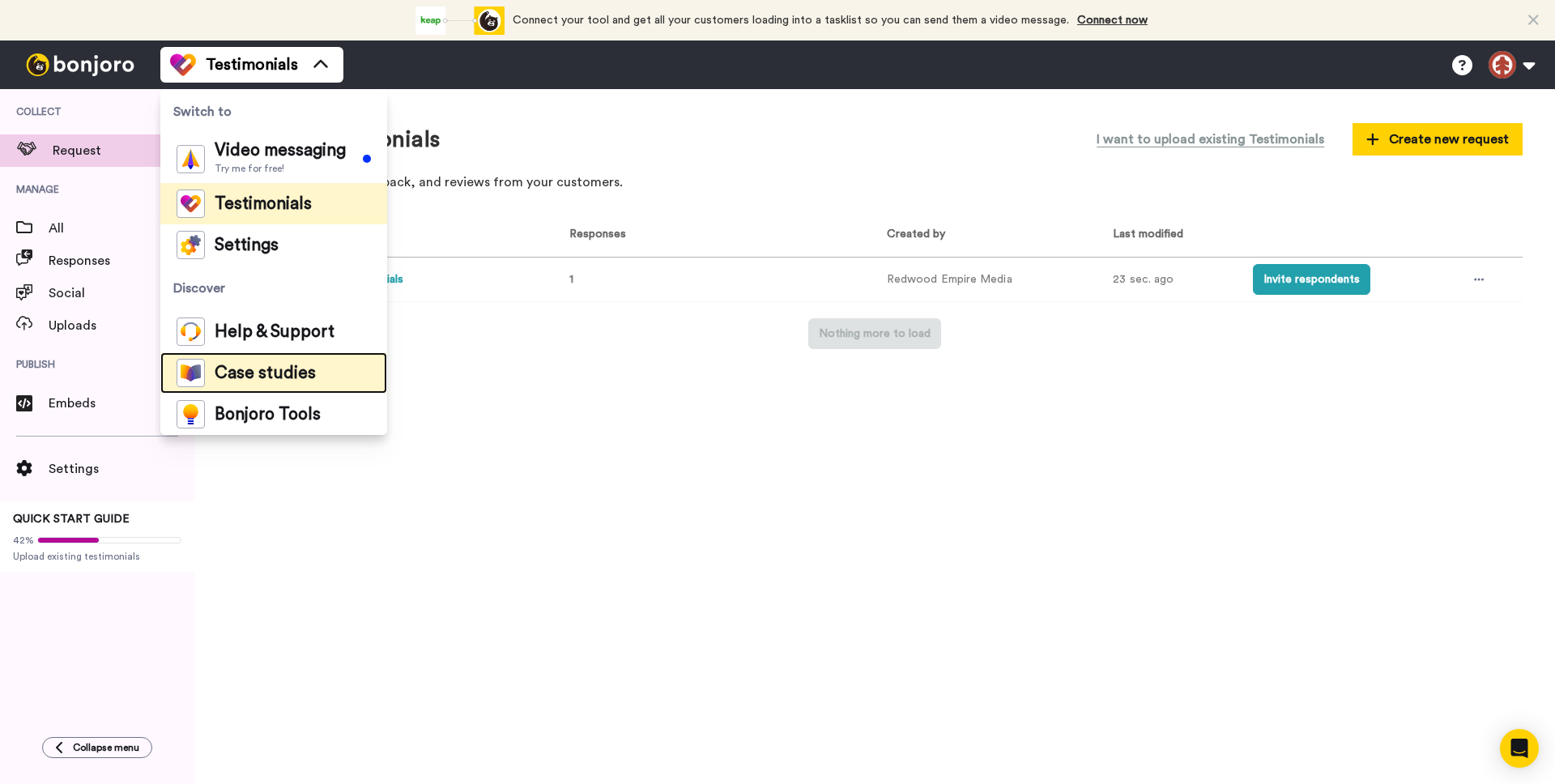
click at [209, 359] on div "Case studies" at bounding box center [246, 372] width 139 height 28
